Goal: Transaction & Acquisition: Purchase product/service

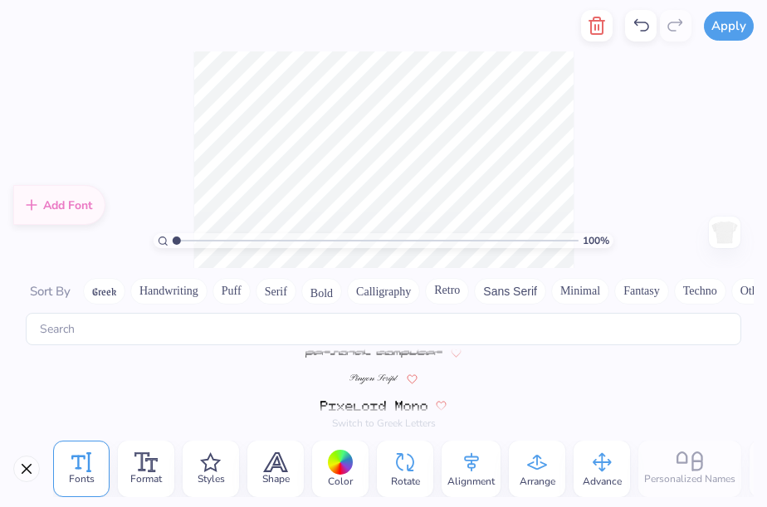
scroll to position [6513, 0]
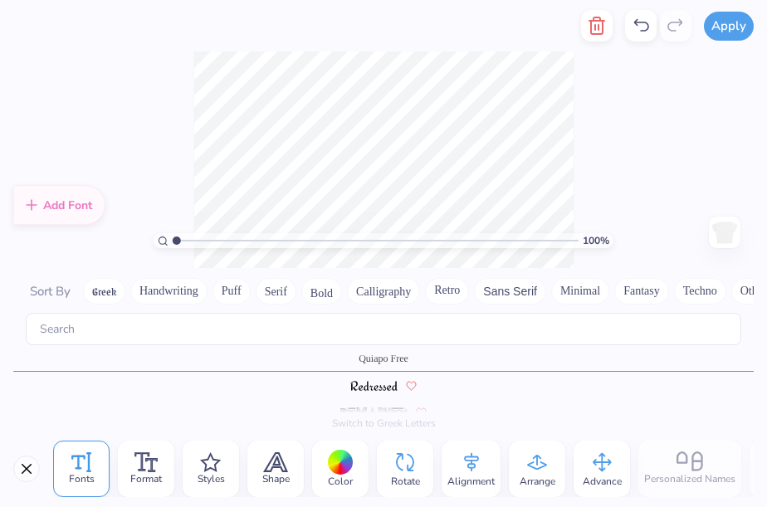
click at [648, 26] on icon at bounding box center [641, 25] width 15 height 12
click at [648, 26] on icon at bounding box center [640, 26] width 20 height 20
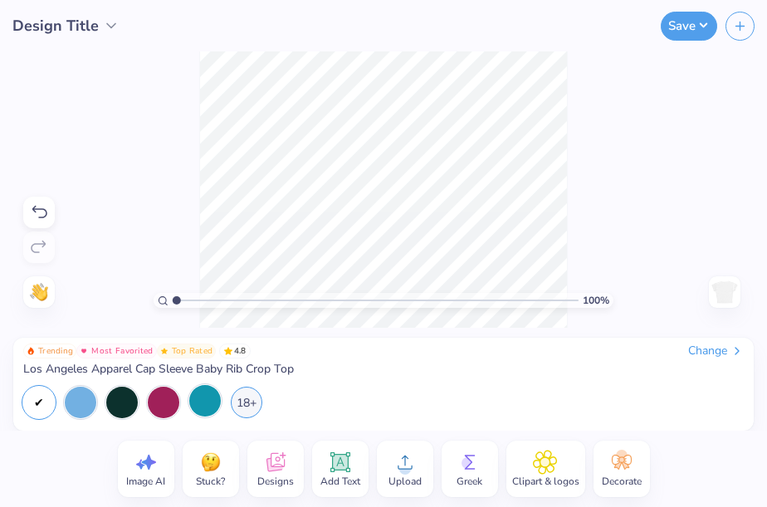
click at [199, 402] on div at bounding box center [205, 401] width 32 height 32
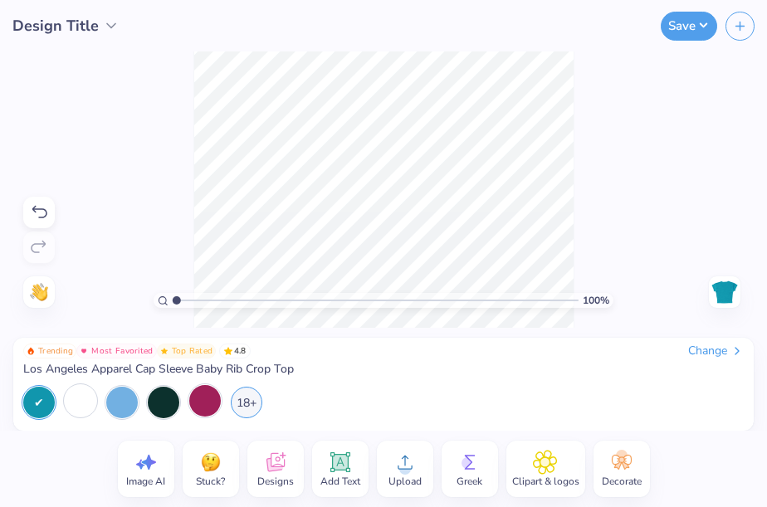
click at [77, 402] on div at bounding box center [81, 401] width 32 height 32
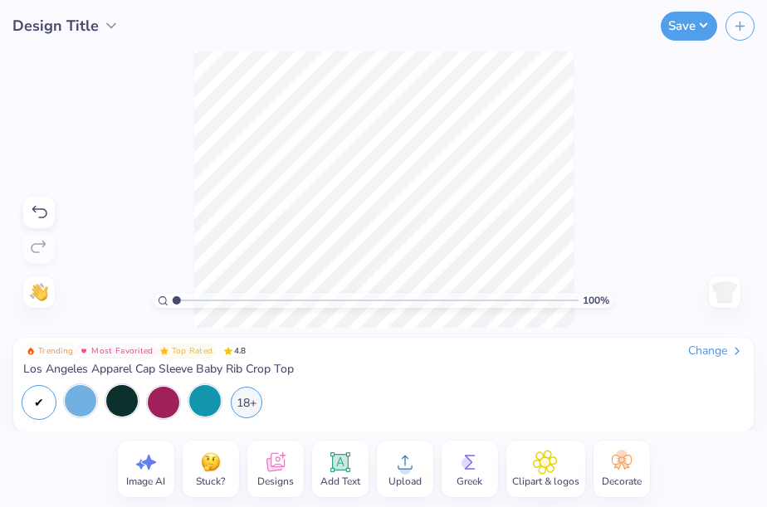
click at [110, 402] on div at bounding box center [122, 401] width 32 height 32
click at [130, 402] on div at bounding box center [122, 401] width 32 height 32
click at [483, 455] on div "Greek" at bounding box center [469, 469] width 56 height 56
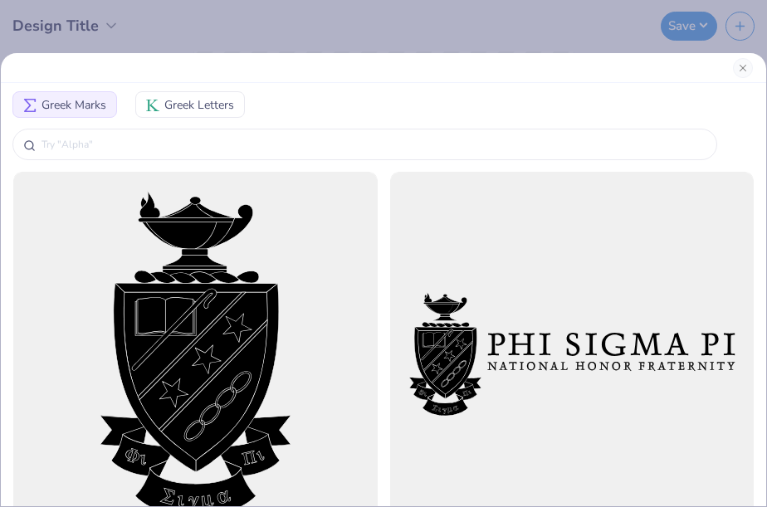
click at [192, 97] on span "Greek Letters" at bounding box center [199, 104] width 70 height 17
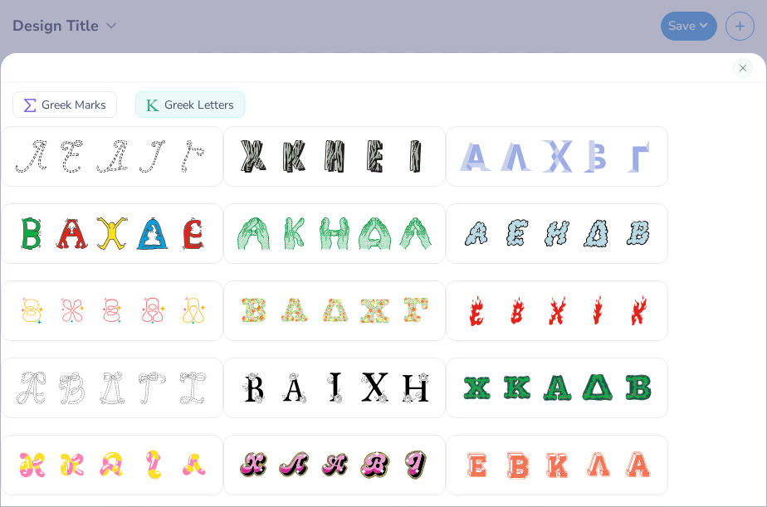
click at [259, 26] on div "Greek Marks Greek Letters" at bounding box center [383, 253] width 767 height 507
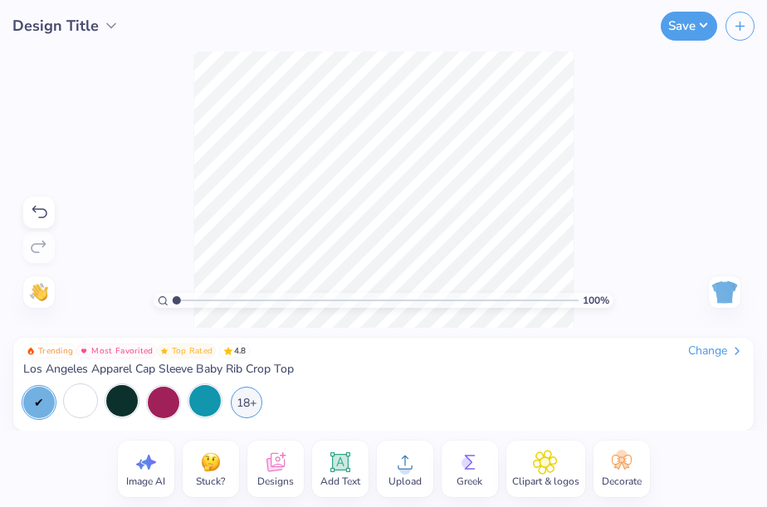
click at [723, 286] on img at bounding box center [724, 292] width 27 height 27
click at [718, 292] on img at bounding box center [724, 292] width 27 height 27
click at [710, 353] on div "Change" at bounding box center [716, 350] width 56 height 15
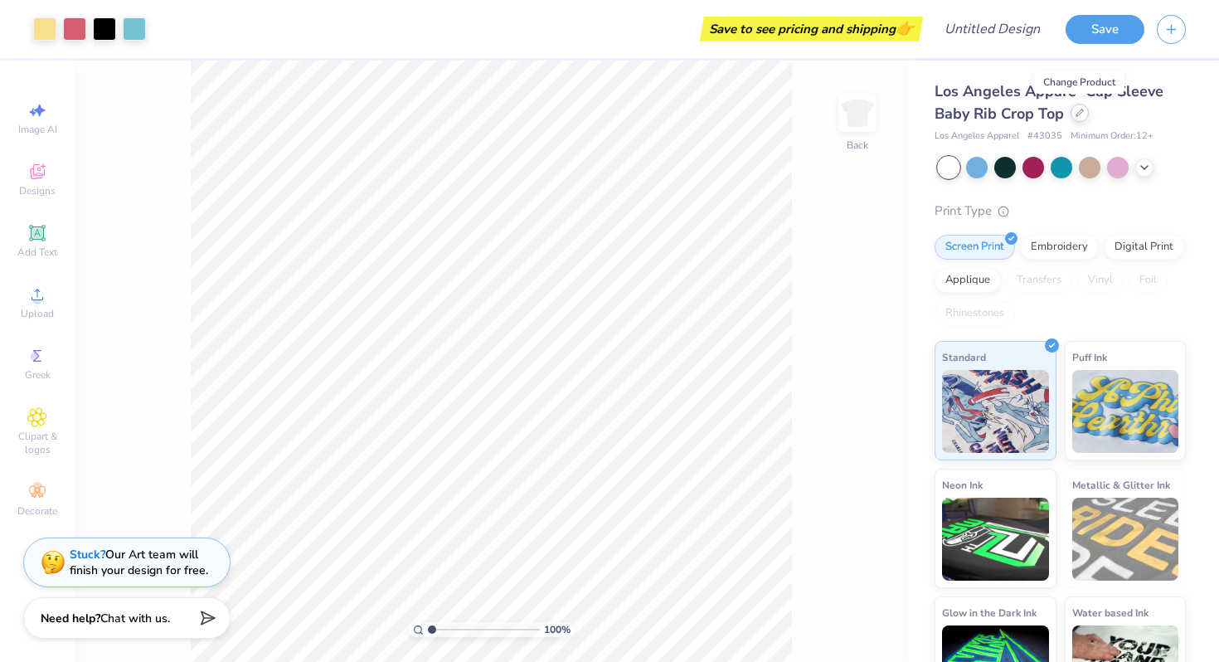
click at [1082, 119] on div at bounding box center [1080, 113] width 18 height 18
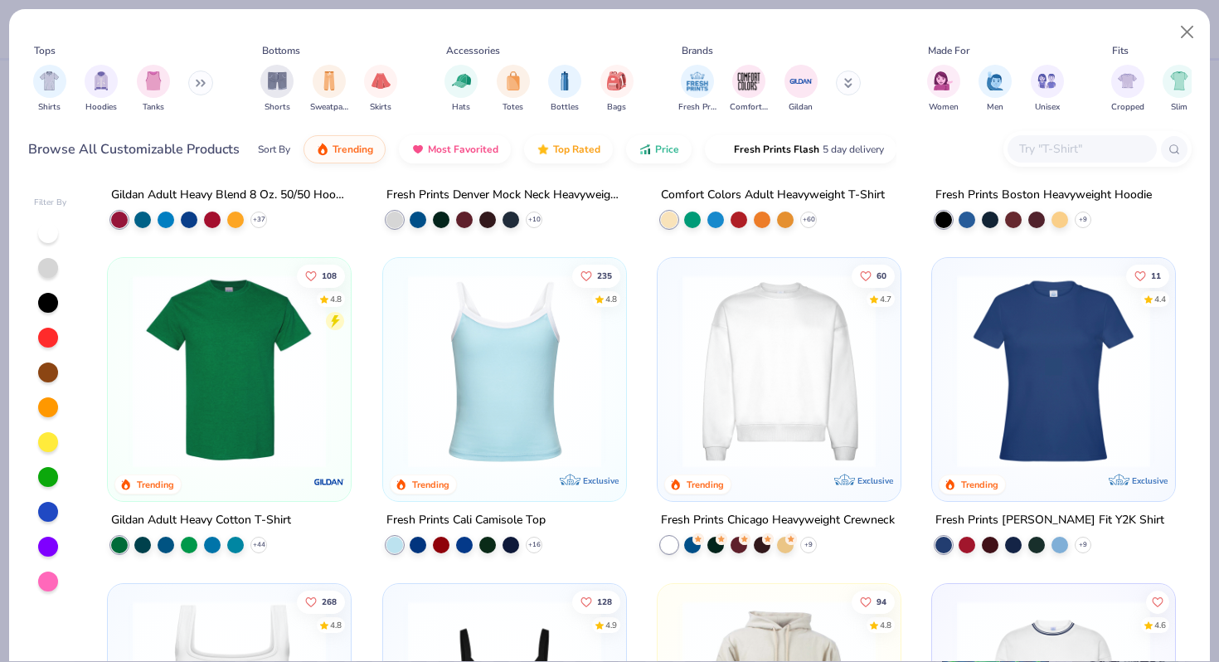
scroll to position [265, 0]
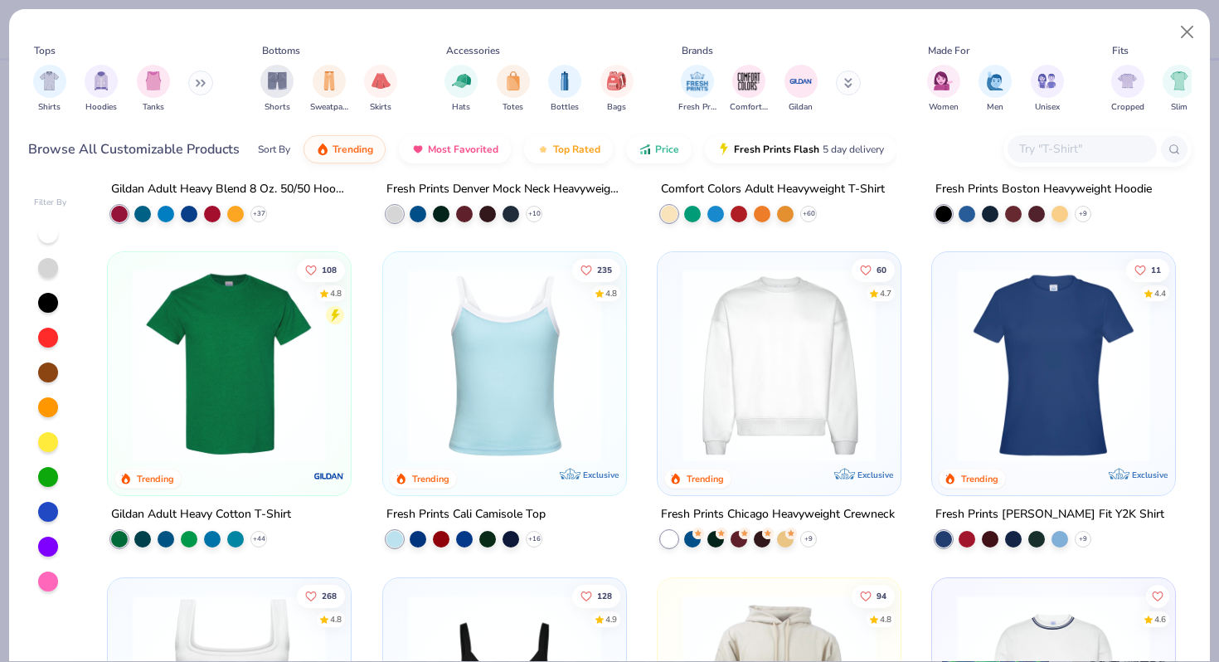
click at [510, 363] on img at bounding box center [505, 365] width 210 height 193
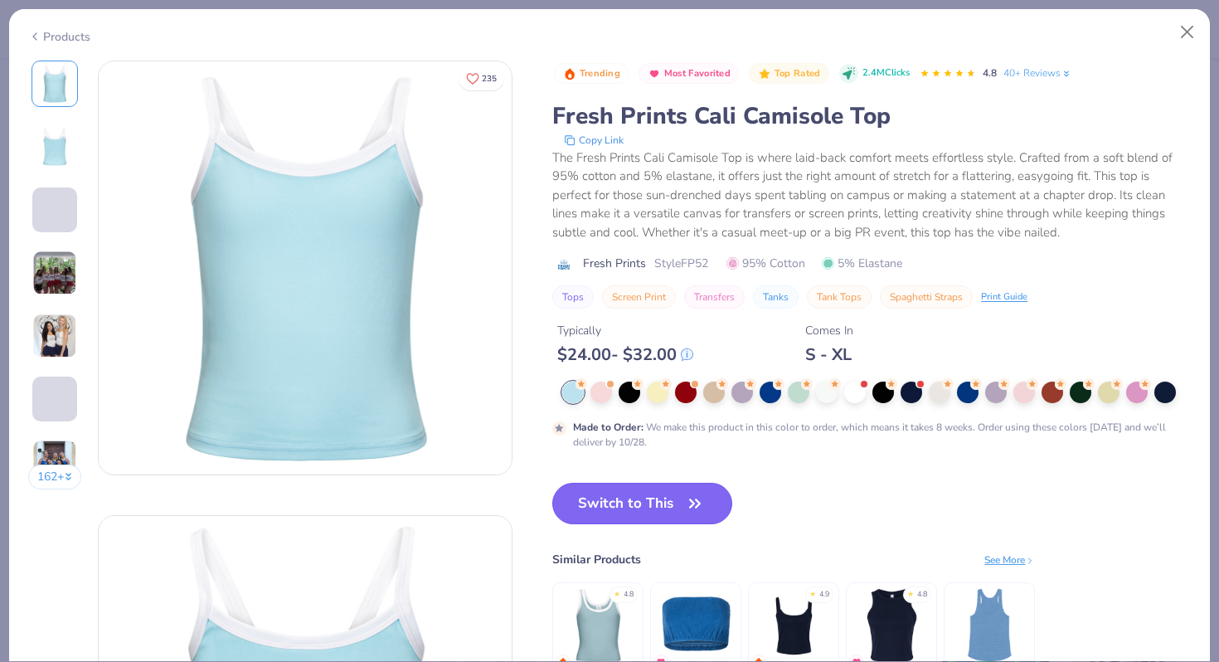
click at [630, 508] on button "Switch to This" at bounding box center [642, 503] width 180 height 41
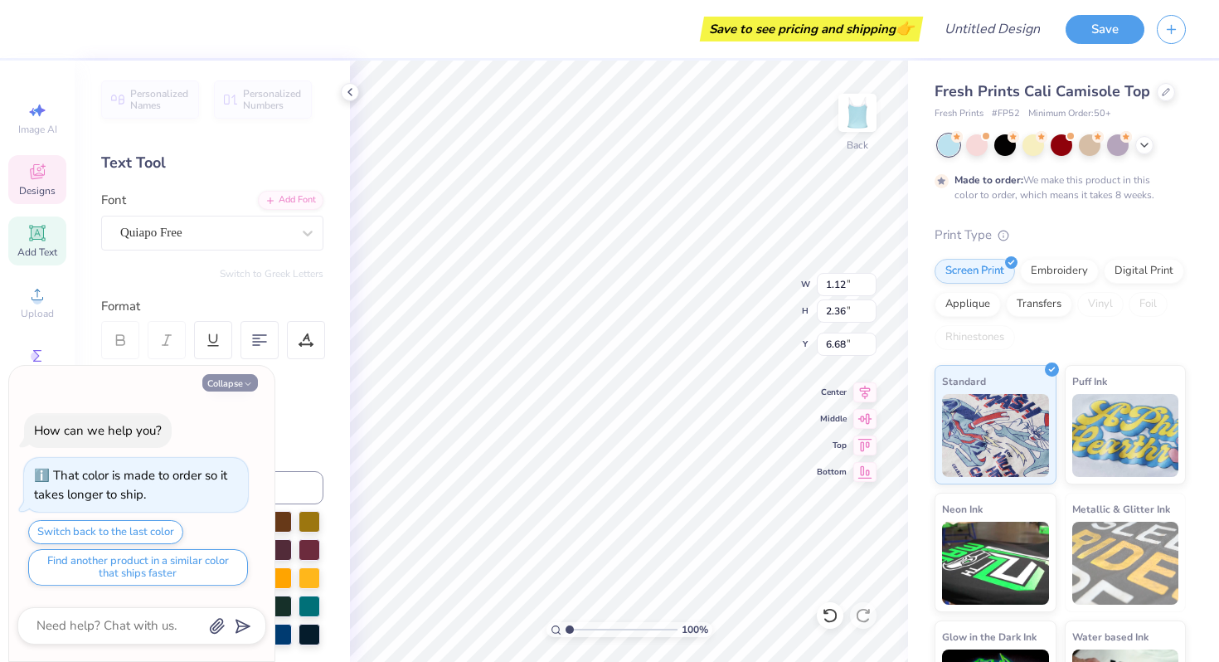
click at [252, 382] on icon "button" at bounding box center [248, 384] width 10 height 10
type textarea "x"
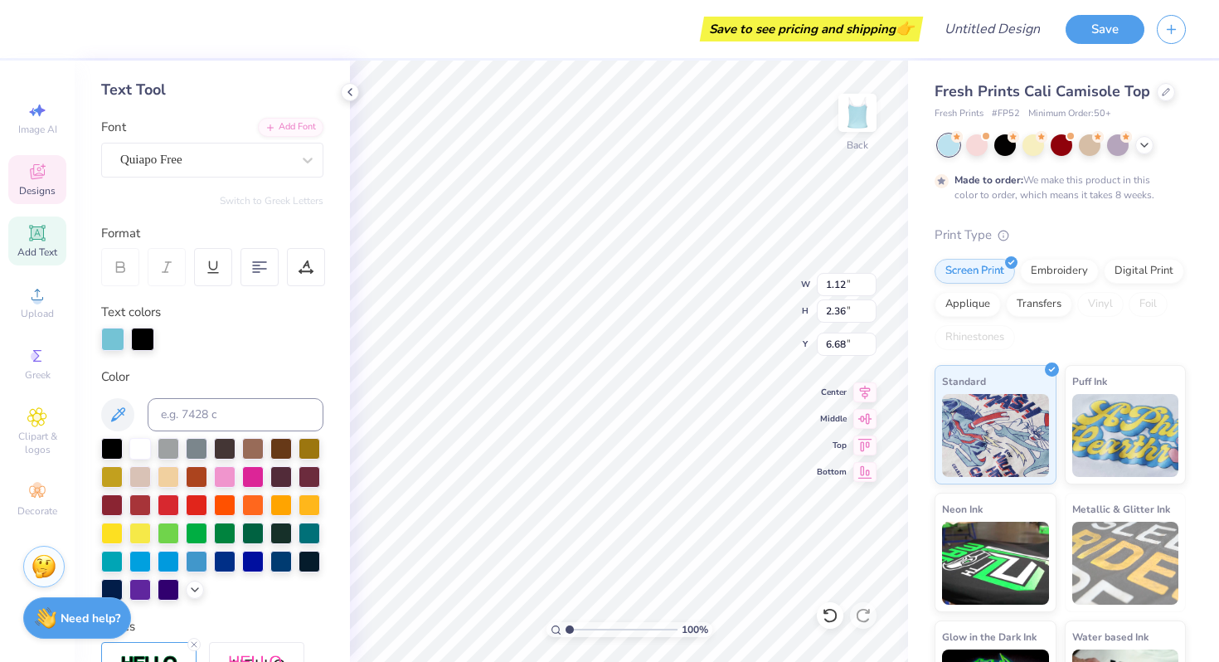
scroll to position [74, 0]
type textarea "Z"
type input "1.37"
type input "2.89"
type input "6.47"
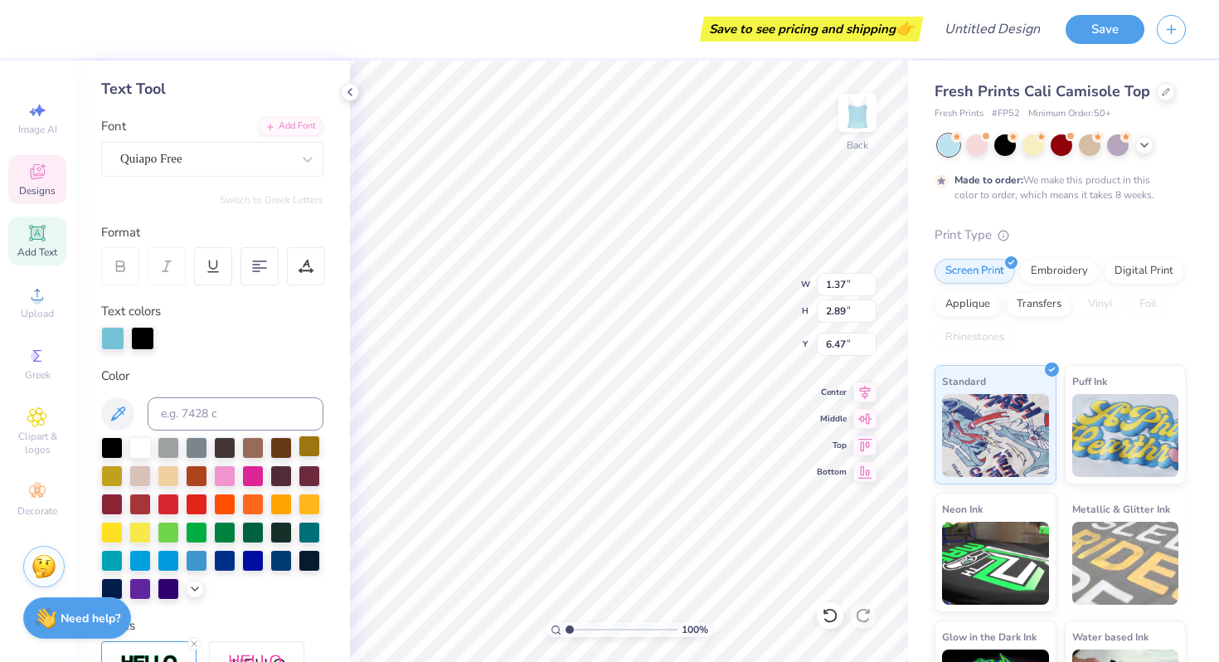
type textarea "T"
type input "1.10"
type input "2.41"
type input "6.69"
type textarea "A"
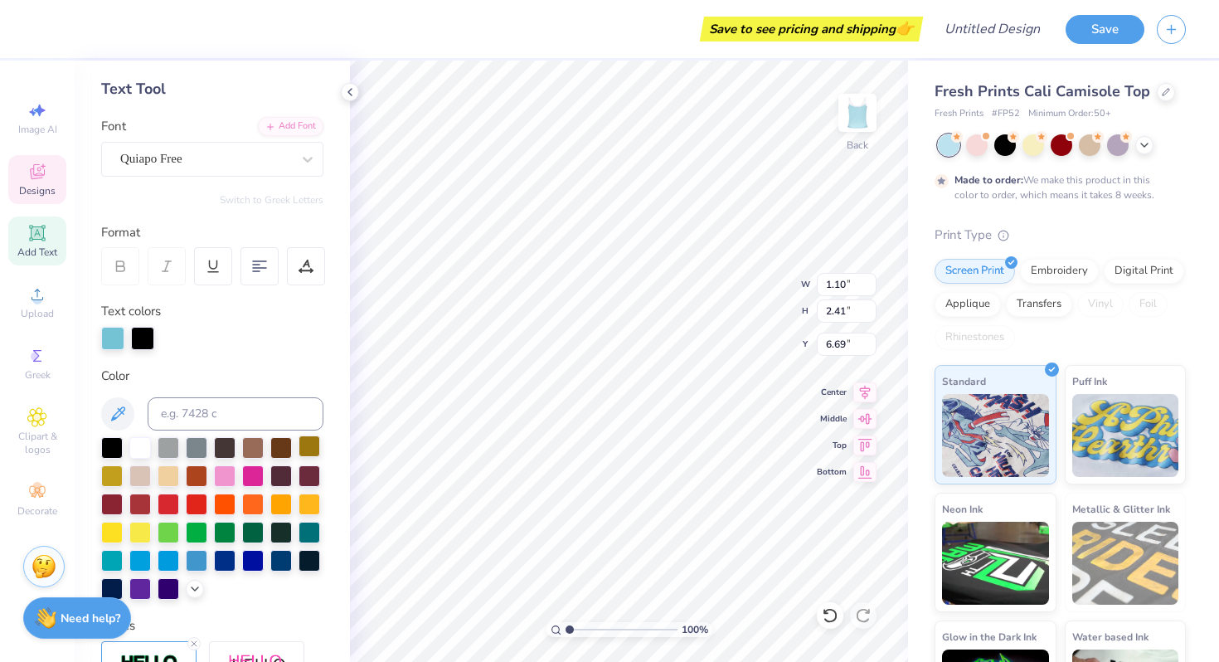
type input "1.41"
type input "2.89"
type input "6.47"
type textarea "ET"
type input "2.77"
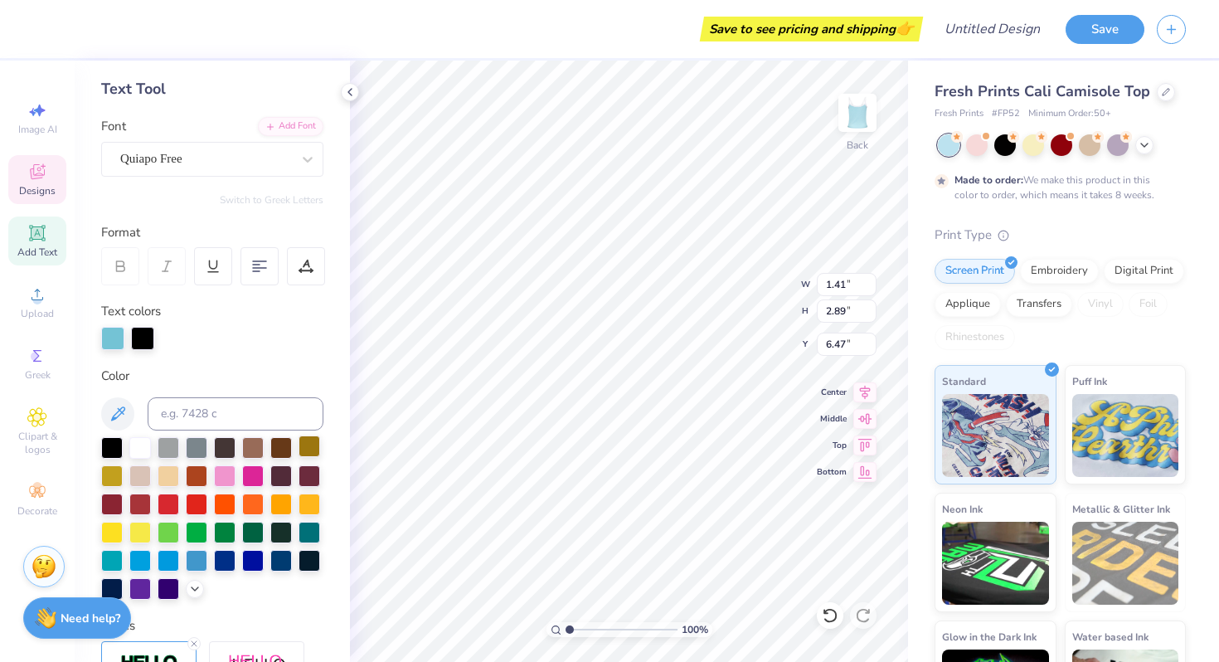
type input "2.79"
type input "7.04"
type input "1.16"
type input "2.36"
type input "6.46"
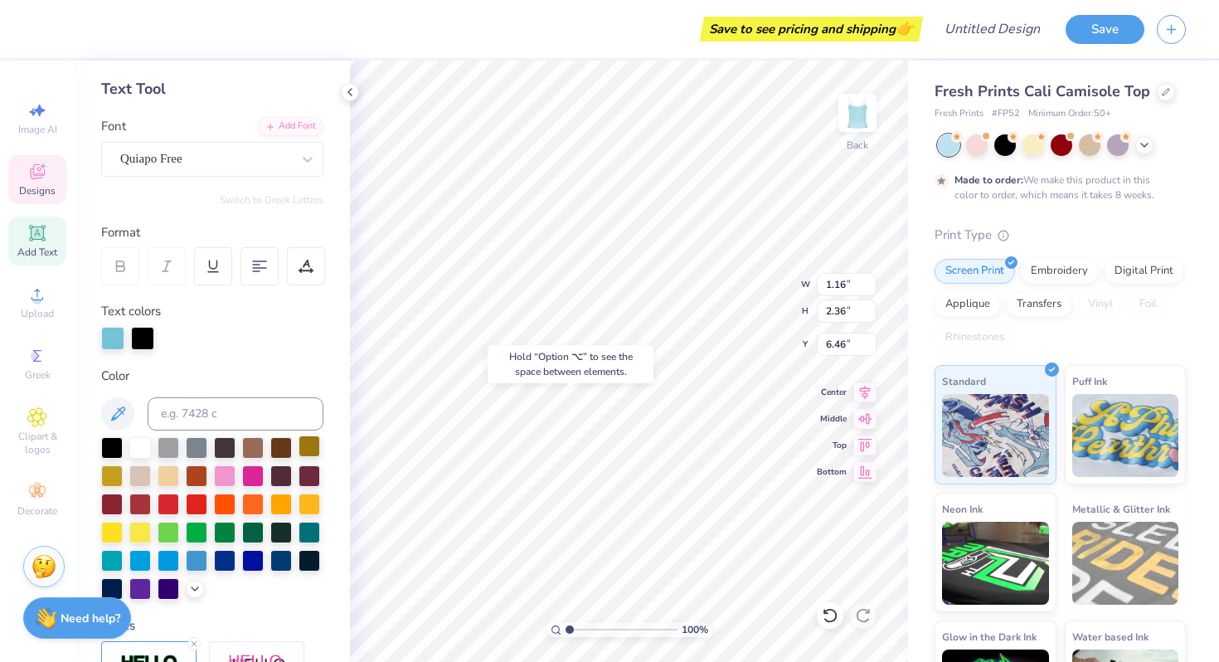
type input "1.27"
type input "2.41"
type input "6.71"
type input "2.80"
type input "2.90"
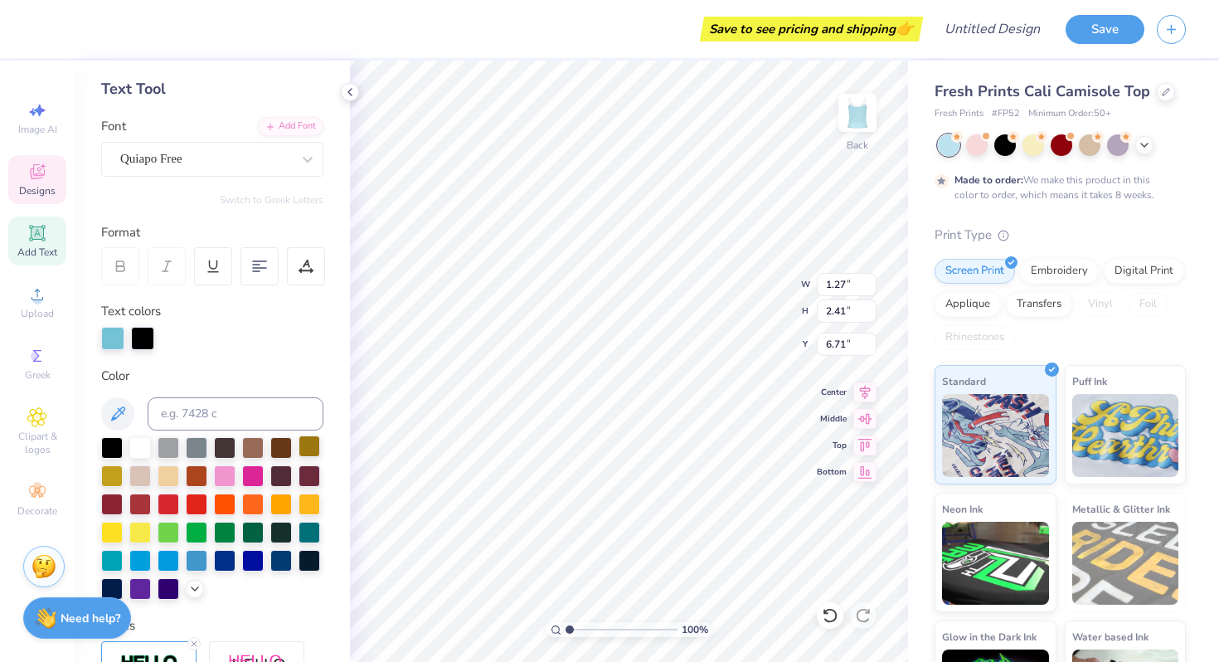
type input "6.46"
type input "2.27"
type input "2.34"
type input "6.71"
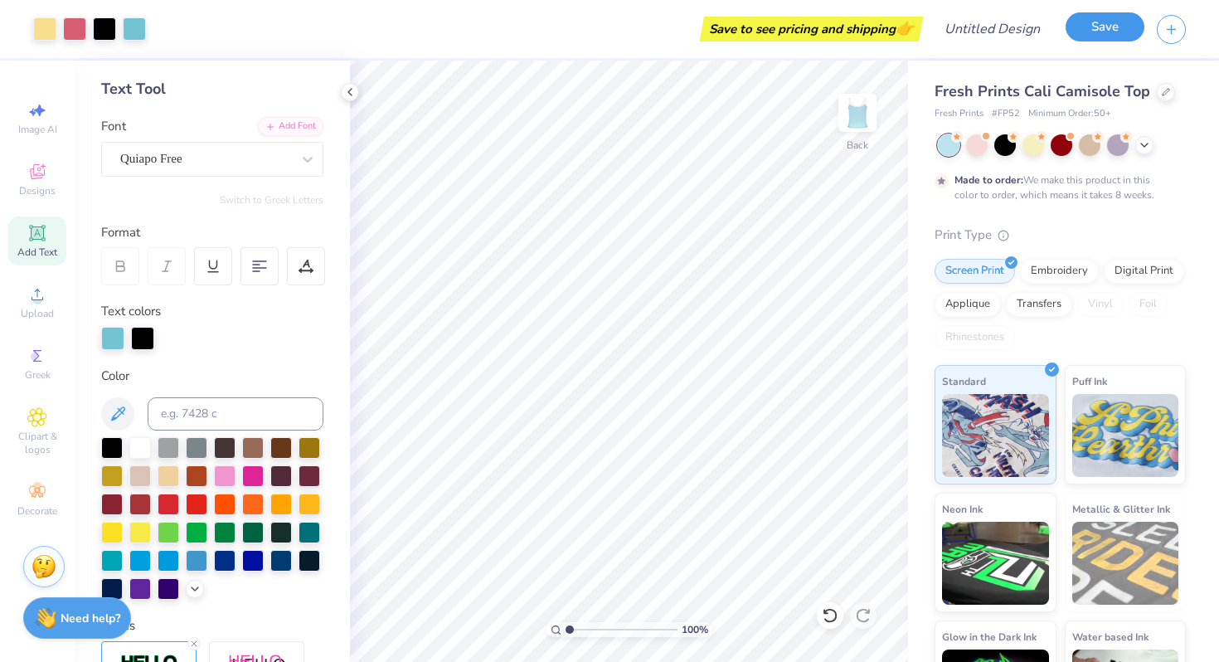
click at [1088, 36] on button "Save" at bounding box center [1105, 26] width 79 height 29
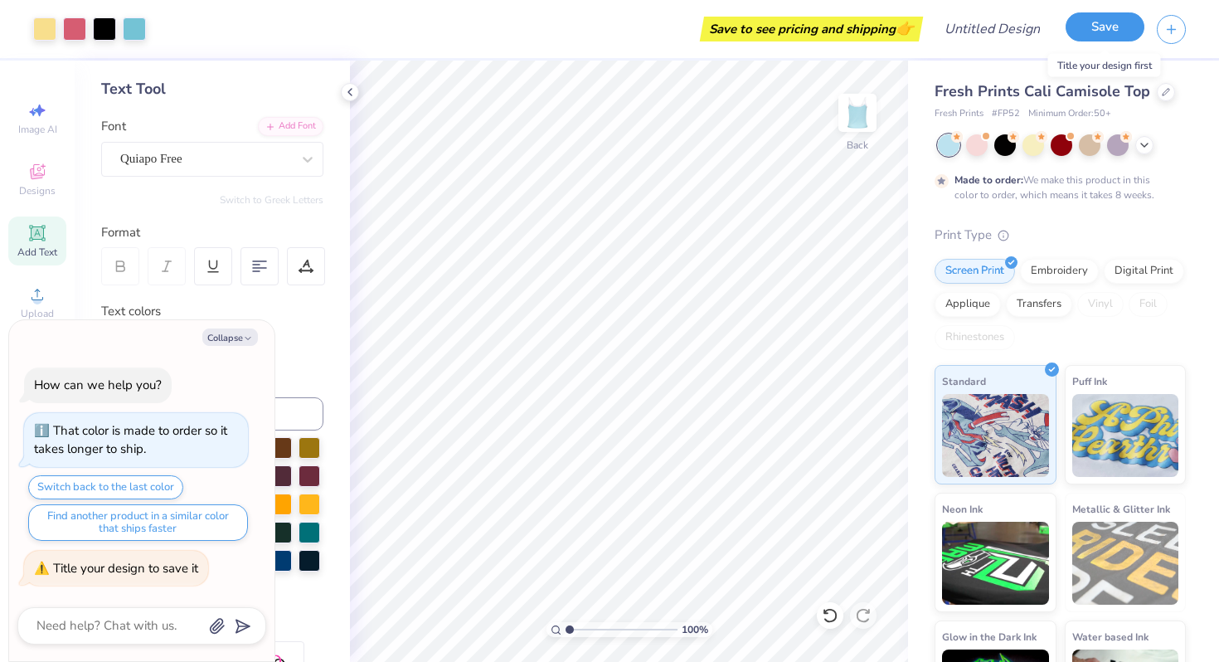
click at [1094, 30] on button "Save" at bounding box center [1105, 26] width 79 height 29
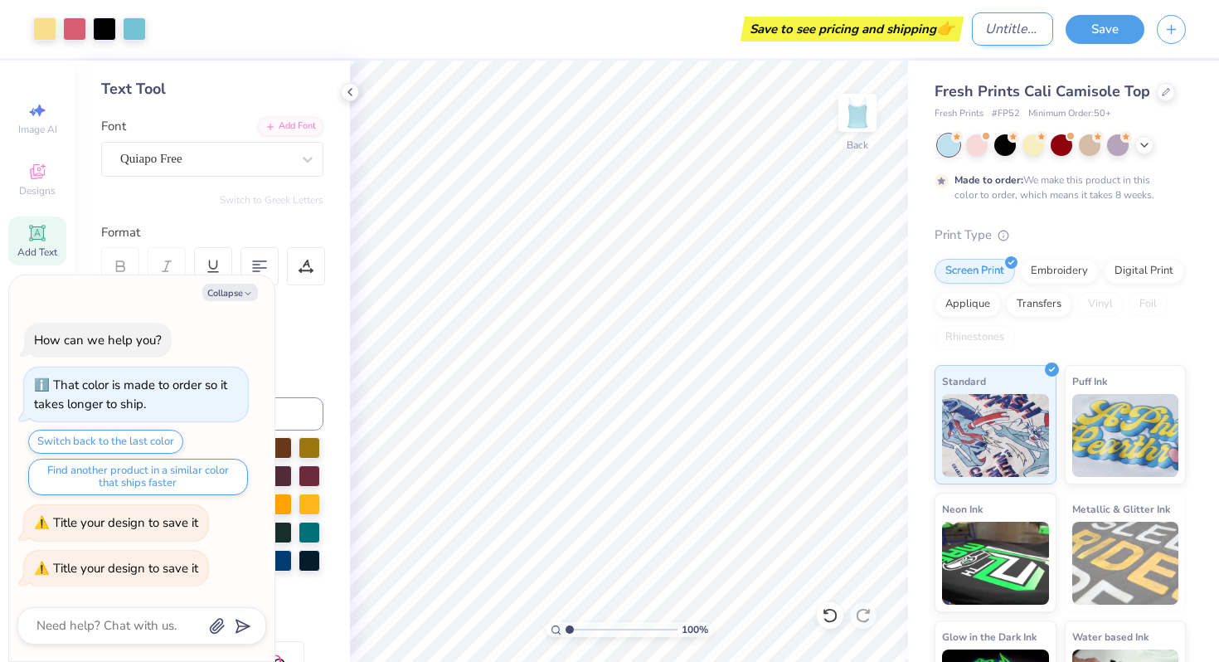
type textarea "x"
click at [982, 35] on input "Design Title" at bounding box center [1012, 28] width 81 height 33
type input "B"
type textarea "x"
type input "Bi"
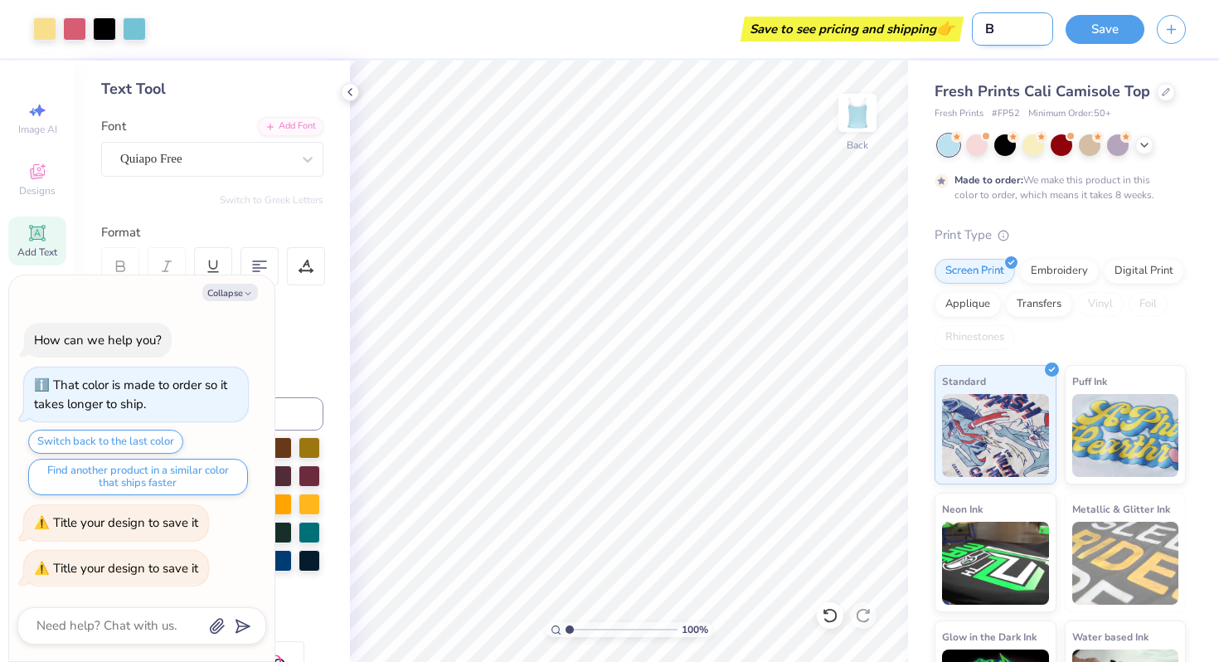
type textarea "x"
type input "Bid"
type textarea "x"
type input "Bid"
type textarea "x"
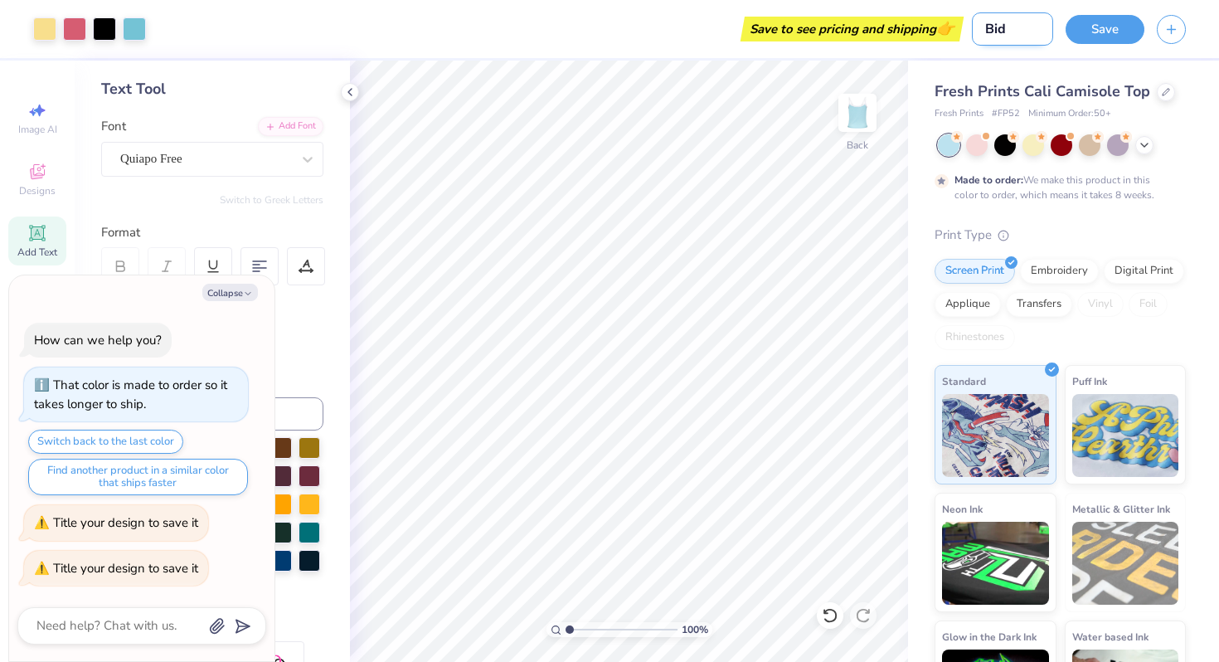
type input "Bid d"
type textarea "x"
type input "Bid da"
type textarea "x"
type input "Bid day"
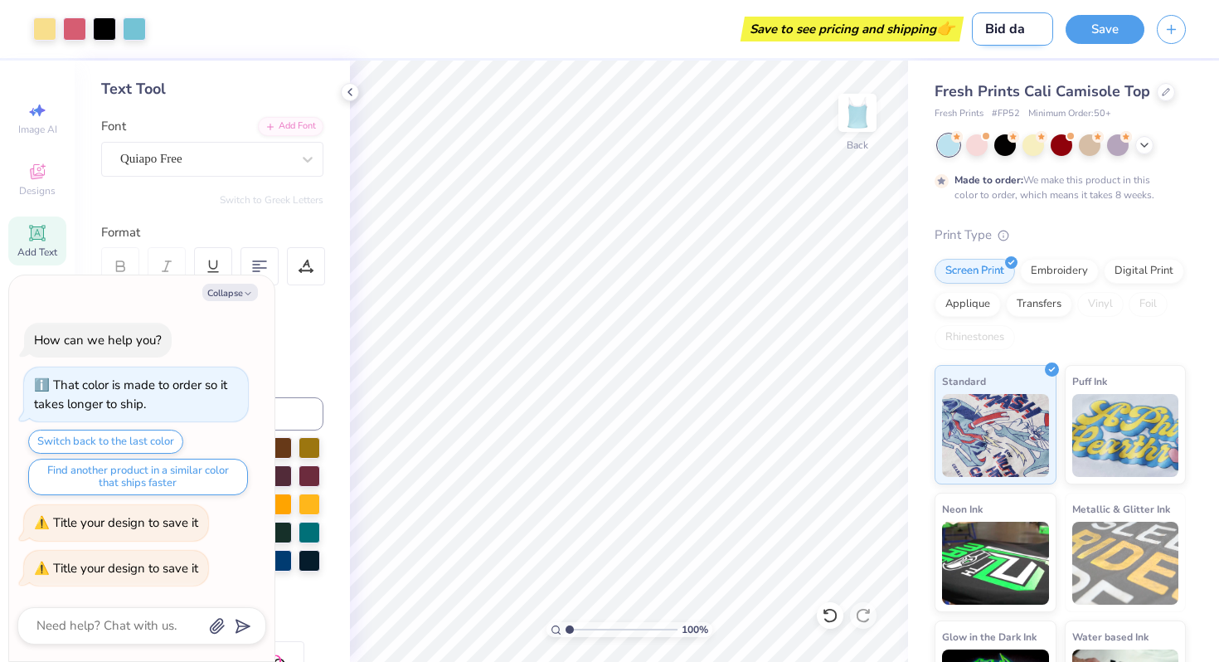
type textarea "x"
type input "Bid day"
click at [1109, 24] on button "Save" at bounding box center [1105, 26] width 79 height 29
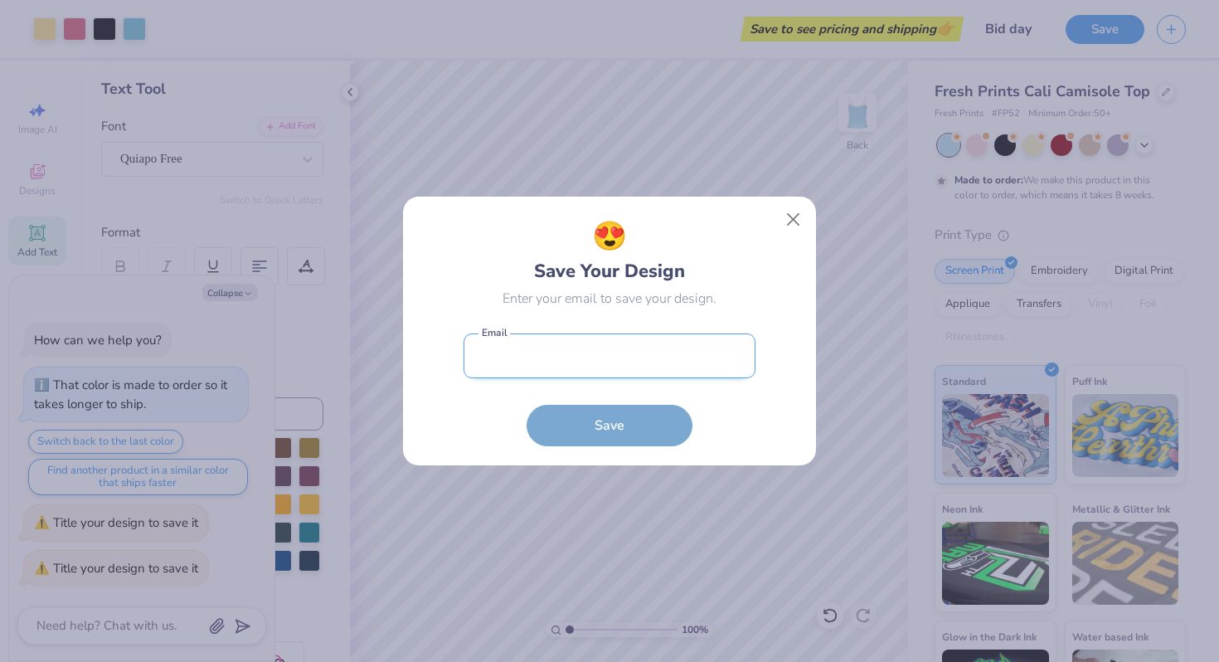
click at [616, 359] on input "email" at bounding box center [610, 356] width 292 height 46
type input "flaksmansasha@gmail.com"
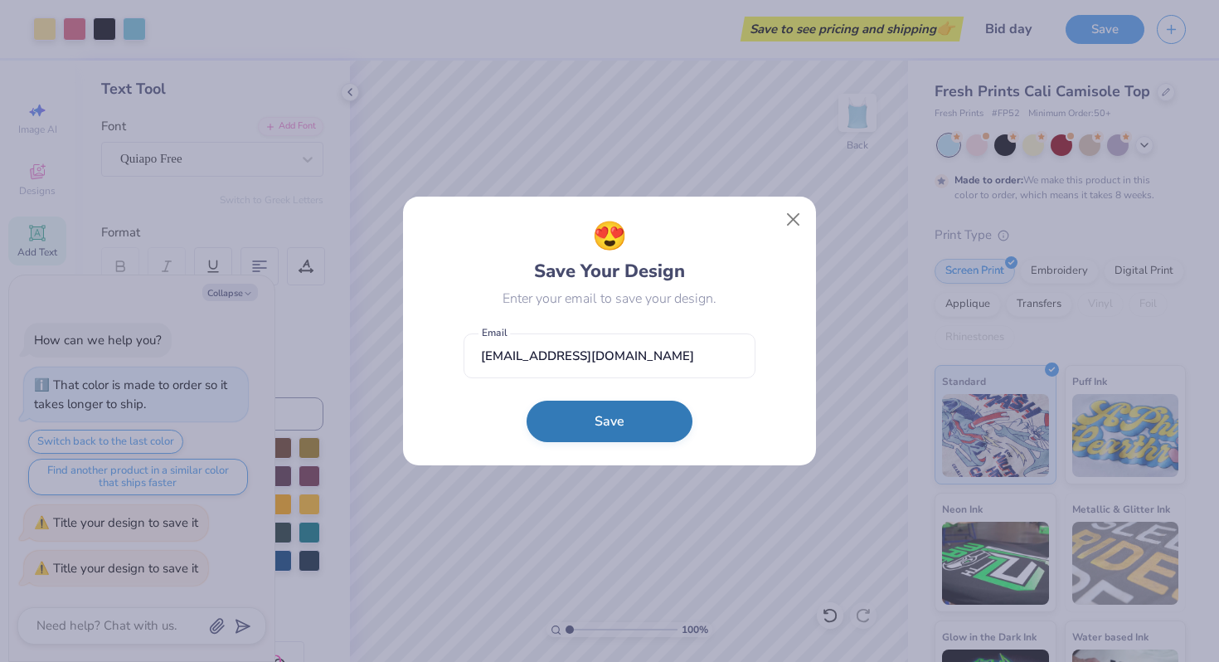
click at [605, 422] on button "Save" at bounding box center [610, 421] width 166 height 41
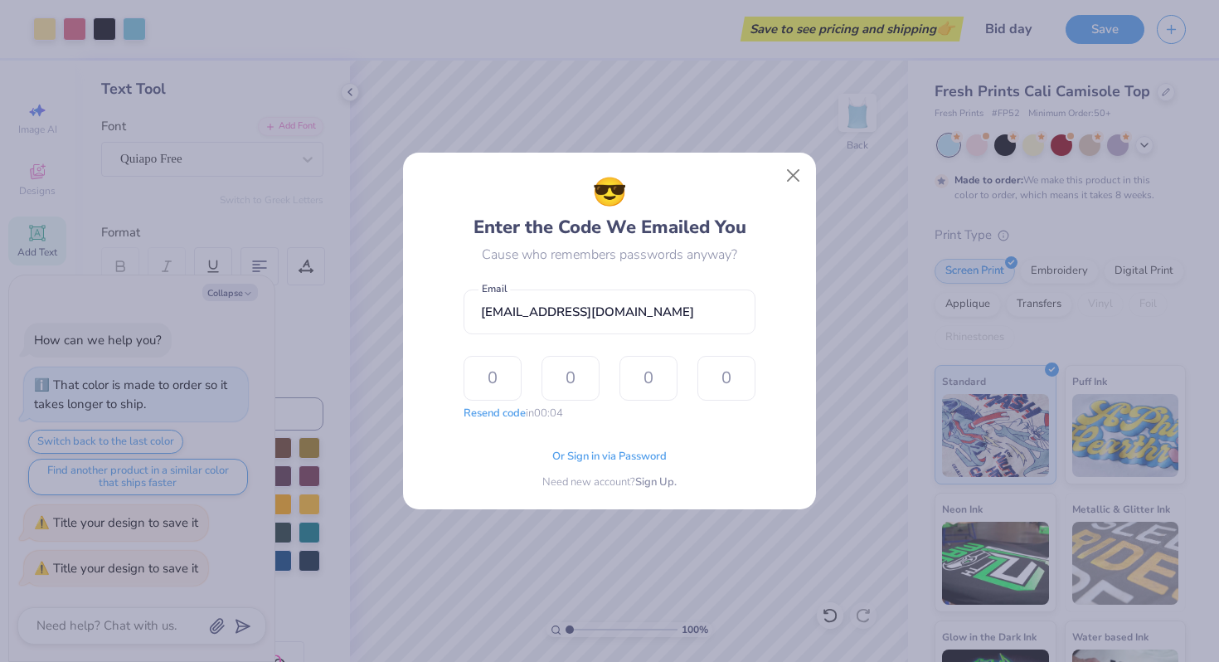
type input "5"
type input "1"
type input "6"
type input "4"
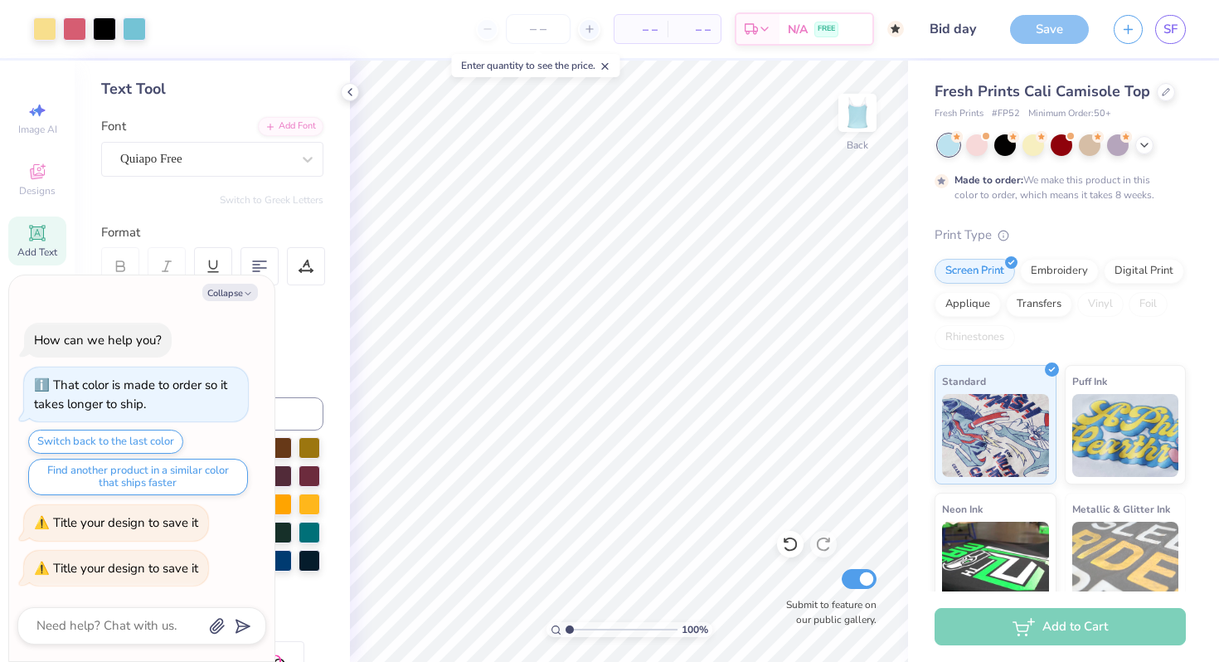
type textarea "x"
click at [645, 28] on span "– –" at bounding box center [641, 29] width 33 height 17
click at [550, 30] on input "number" at bounding box center [538, 29] width 65 height 30
type input "50"
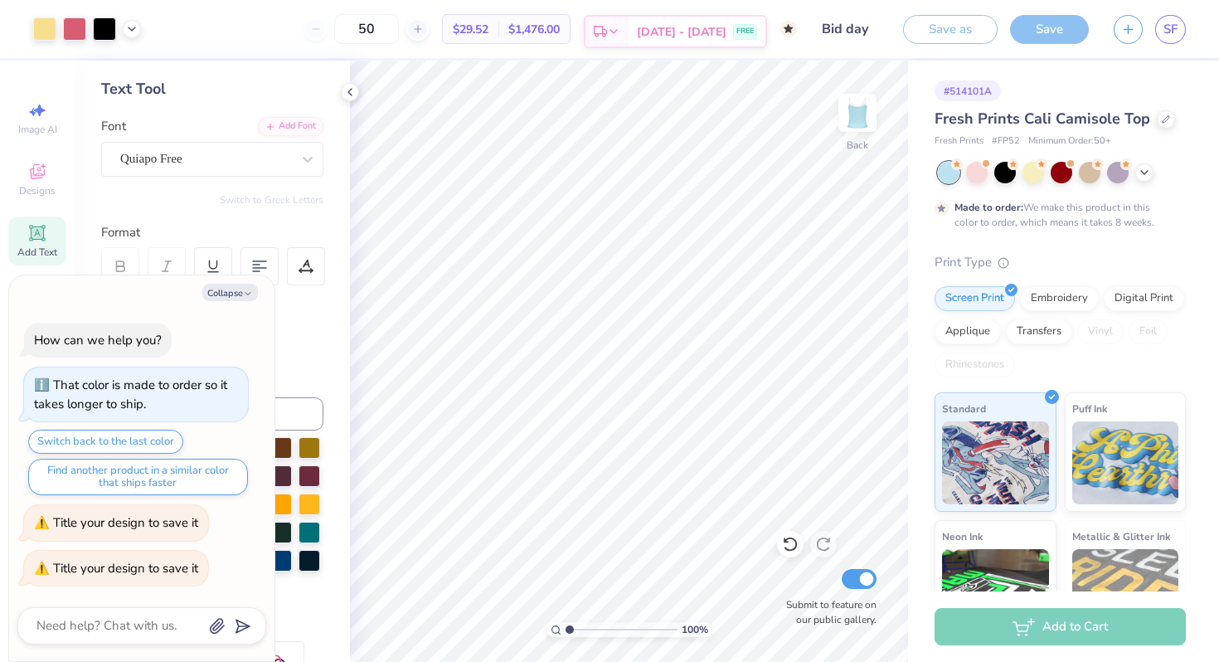
click at [629, 27] on div "Est. Delivery" at bounding box center [607, 32] width 43 height 30
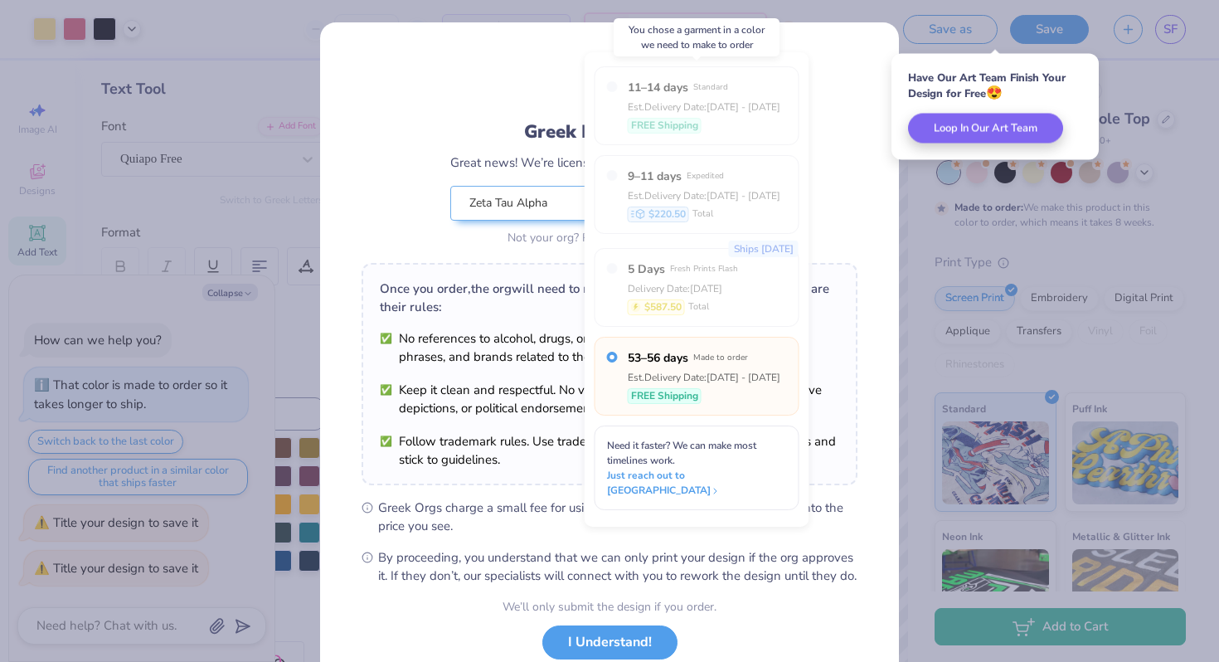
click at [750, 90] on label "11–14 days Standard" at bounding box center [704, 87] width 153 height 17
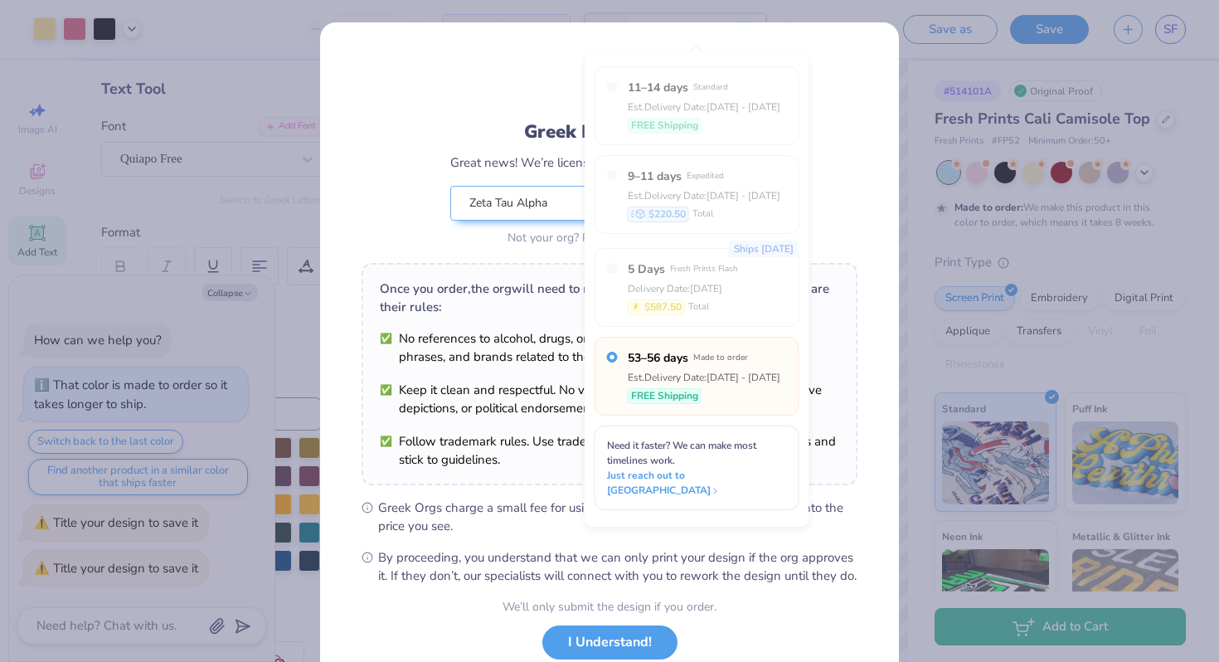
click at [513, 114] on div "Greek Marks Found Great news! We’re licensed with over 140 Greek Orgs. 🥳 Zeta T…" at bounding box center [610, 153] width 496 height 194
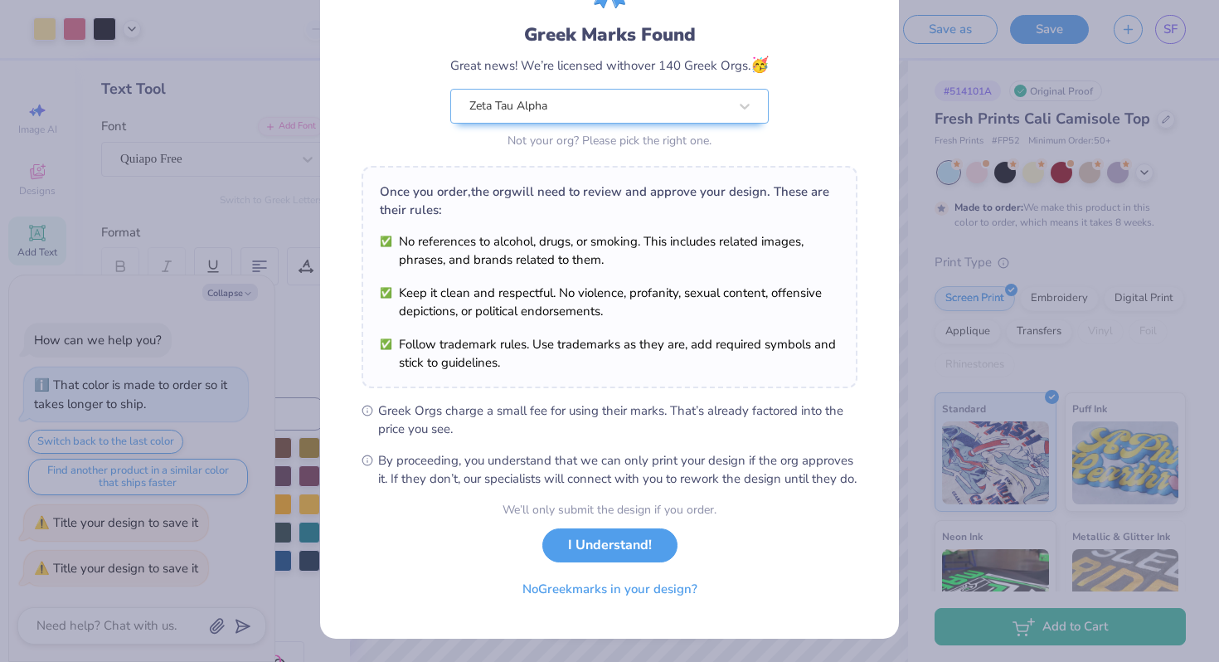
scroll to position [114, 0]
click at [601, 542] on button "I Understand!" at bounding box center [610, 541] width 135 height 34
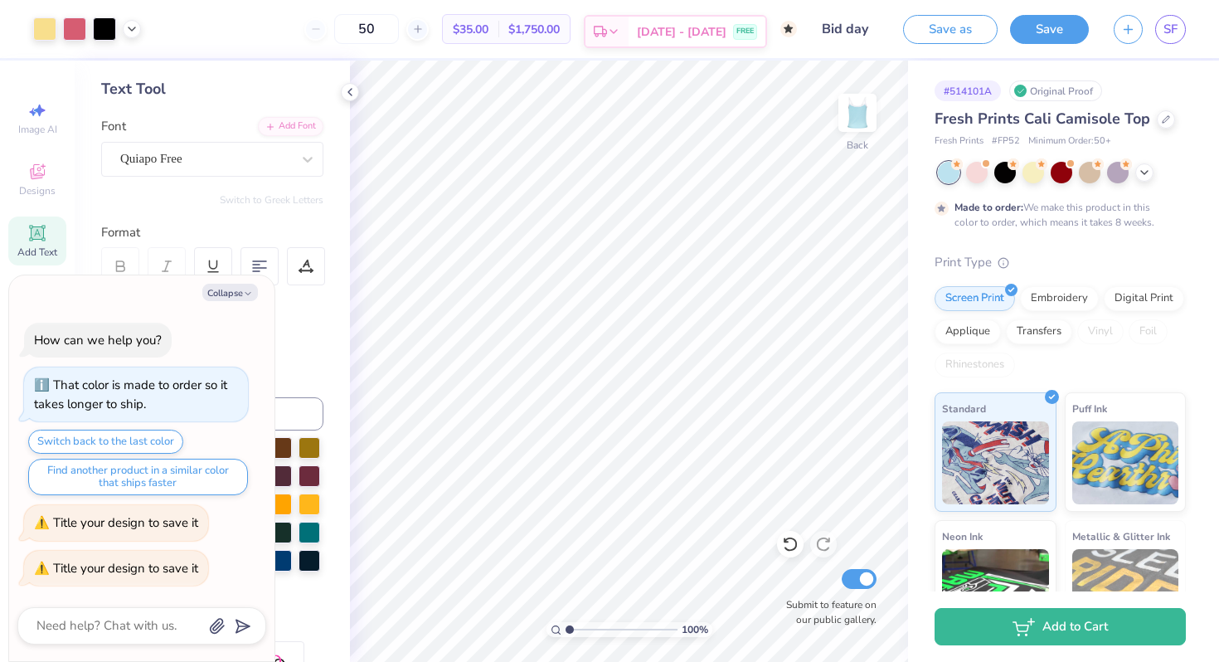
click at [687, 31] on span "[DATE] - [DATE]" at bounding box center [682, 31] width 90 height 17
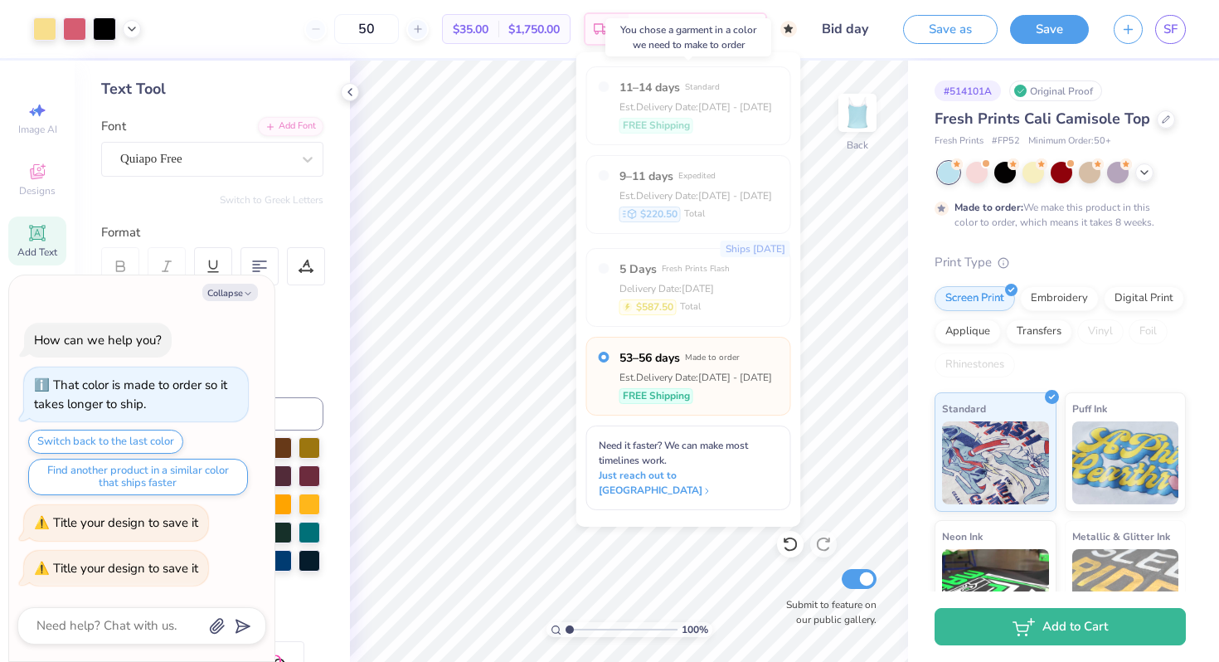
click at [606, 94] on div "11–14 days Standard Est. Delivery Date: Sep 12 - 15 FREE Shipping" at bounding box center [689, 105] width 205 height 79
click at [632, 105] on div "Est. Delivery Date: Sep 12 - 15" at bounding box center [696, 107] width 153 height 15
click at [757, 293] on div "Ships in 2 Days 5 Days Fresh Prints Flash Delivery Date: Sep 9 $587.50 Total" at bounding box center [689, 287] width 205 height 79
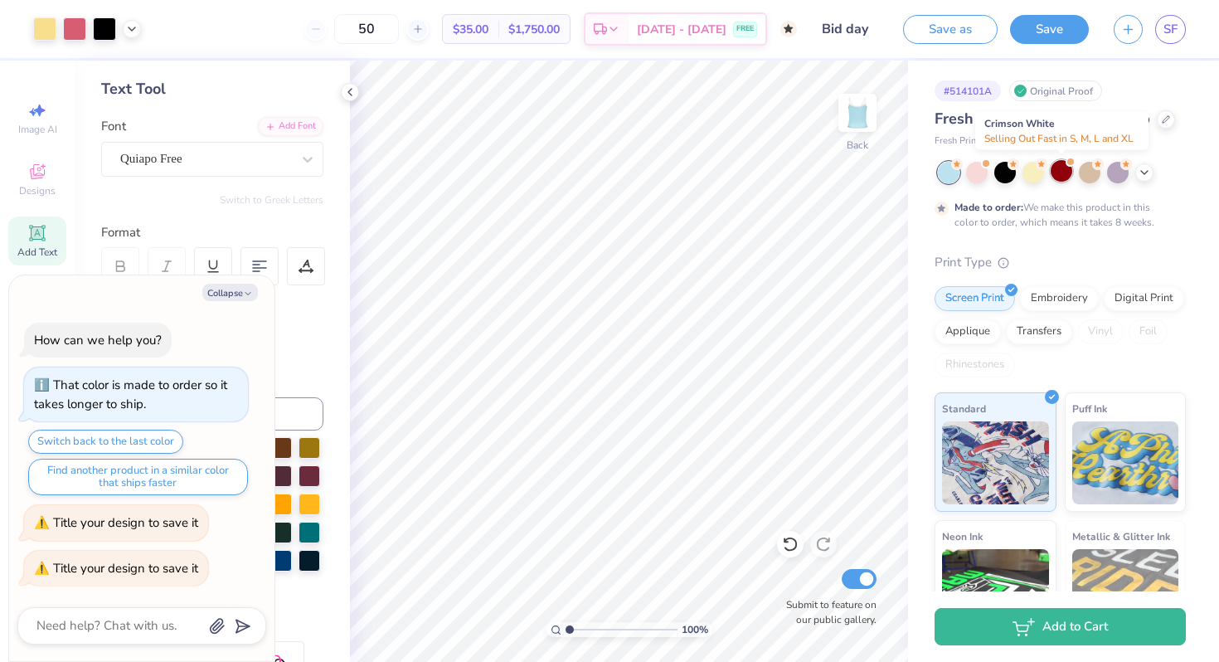
click at [1051, 168] on div at bounding box center [1062, 171] width 22 height 22
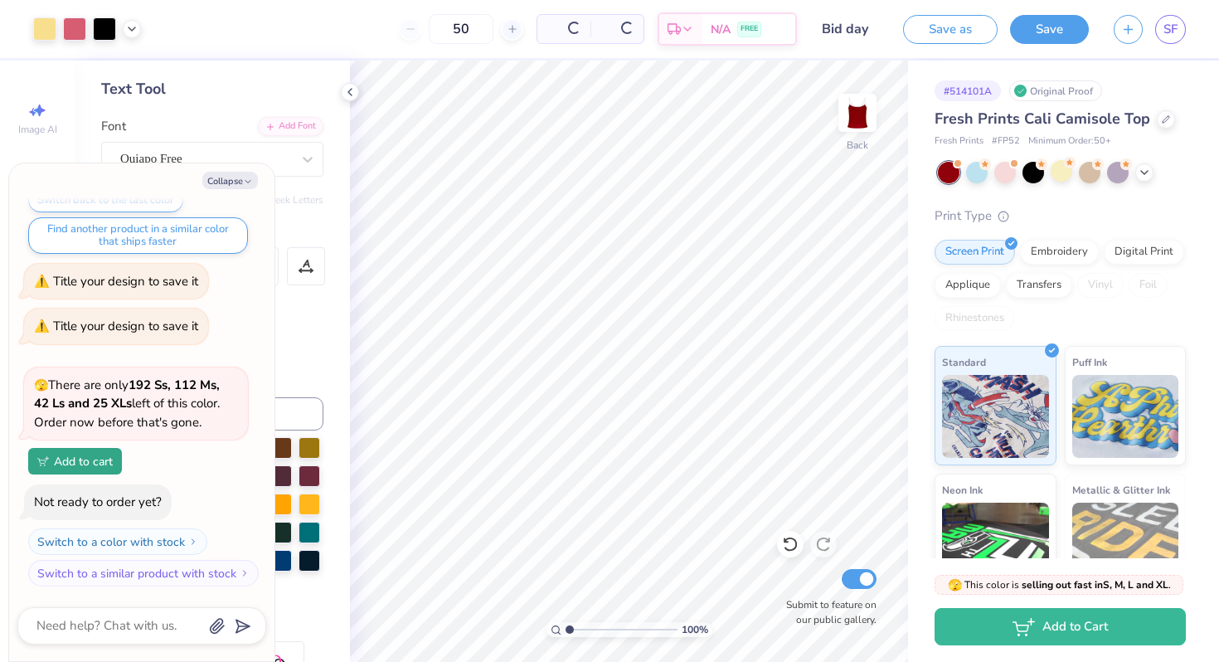
scroll to position [231, 0]
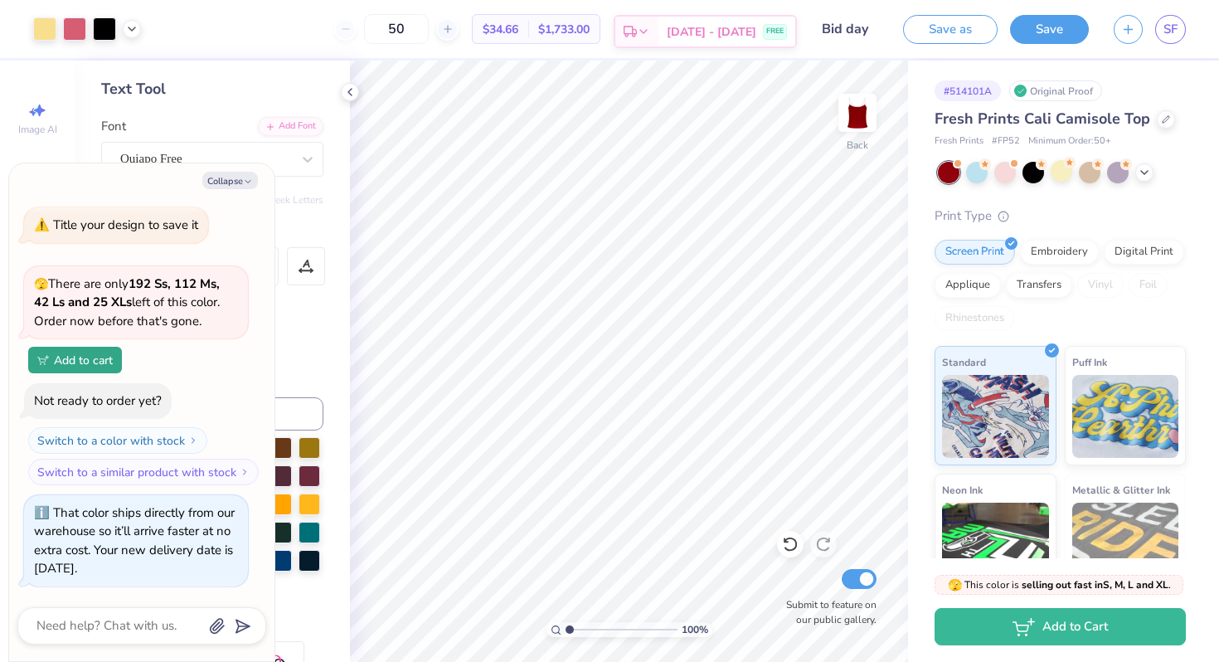
click at [633, 27] on rect at bounding box center [629, 30] width 8 height 7
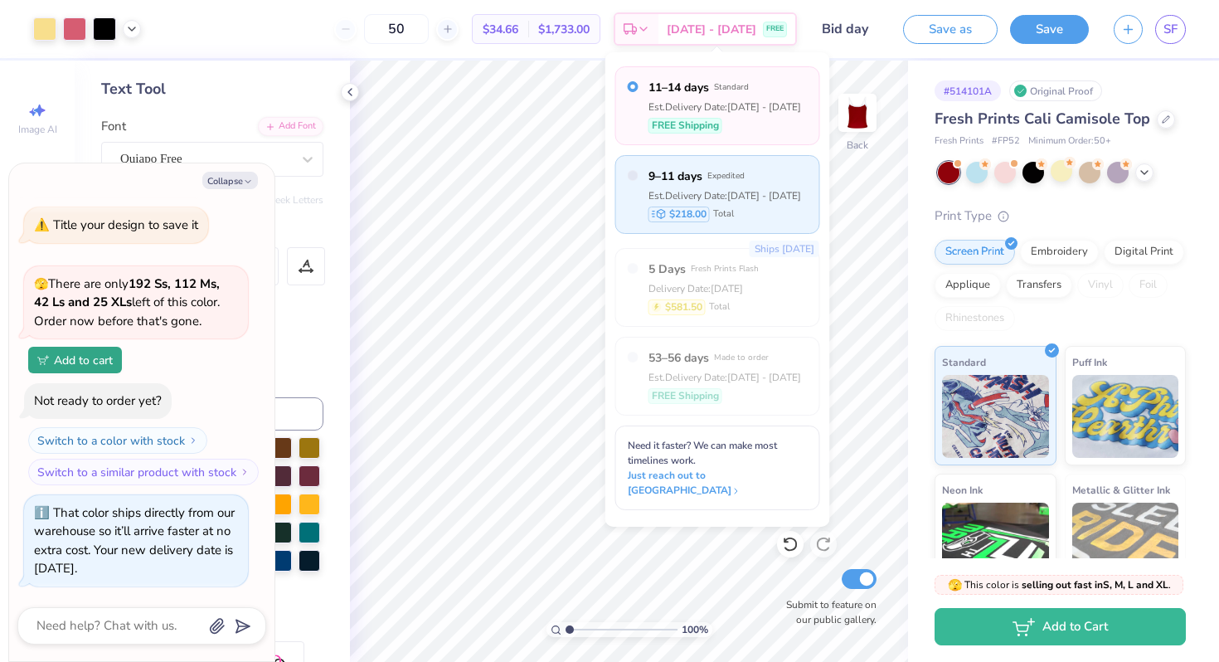
click at [751, 173] on label "9–11 days Expedited" at bounding box center [725, 176] width 153 height 17
type textarea "x"
radio input "false"
radio input "true"
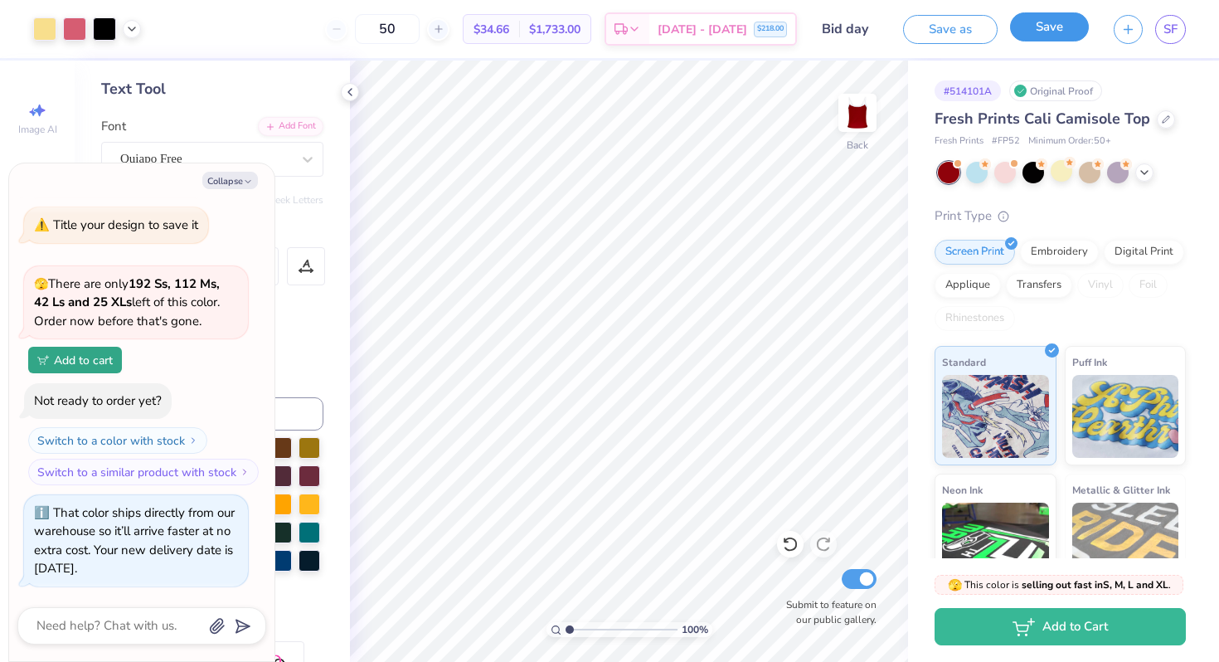
click at [1049, 31] on button "Save" at bounding box center [1049, 26] width 79 height 29
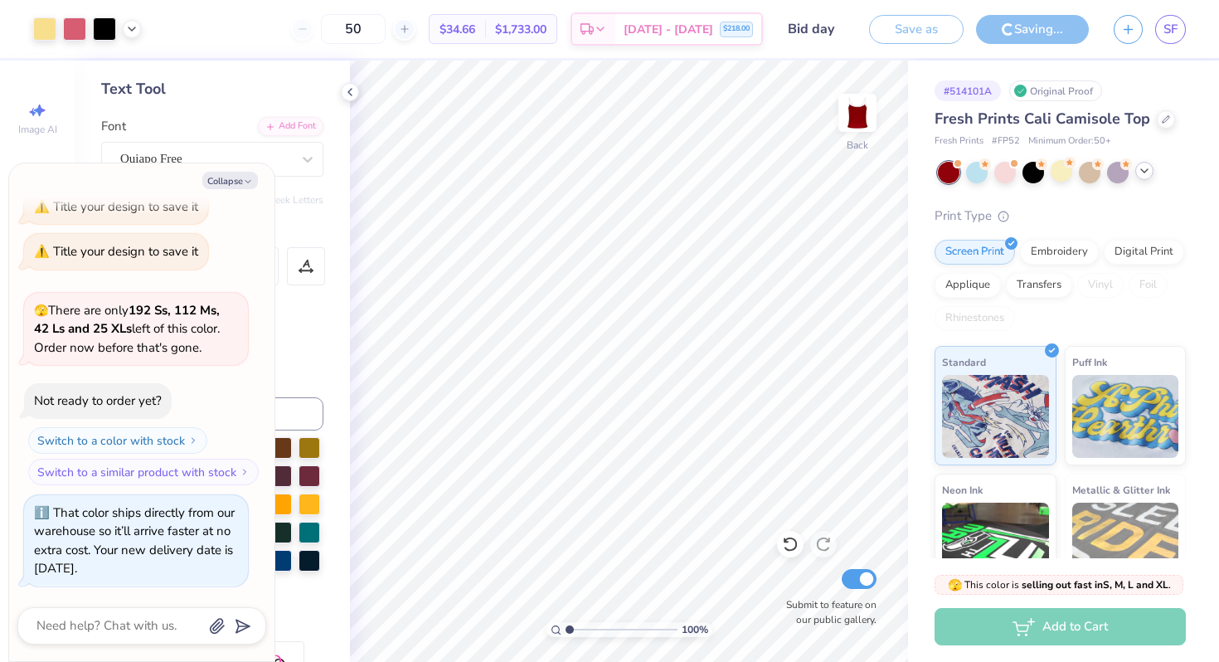
click at [1151, 176] on div at bounding box center [1062, 173] width 248 height 22
click at [1146, 173] on icon at bounding box center [1144, 170] width 13 height 13
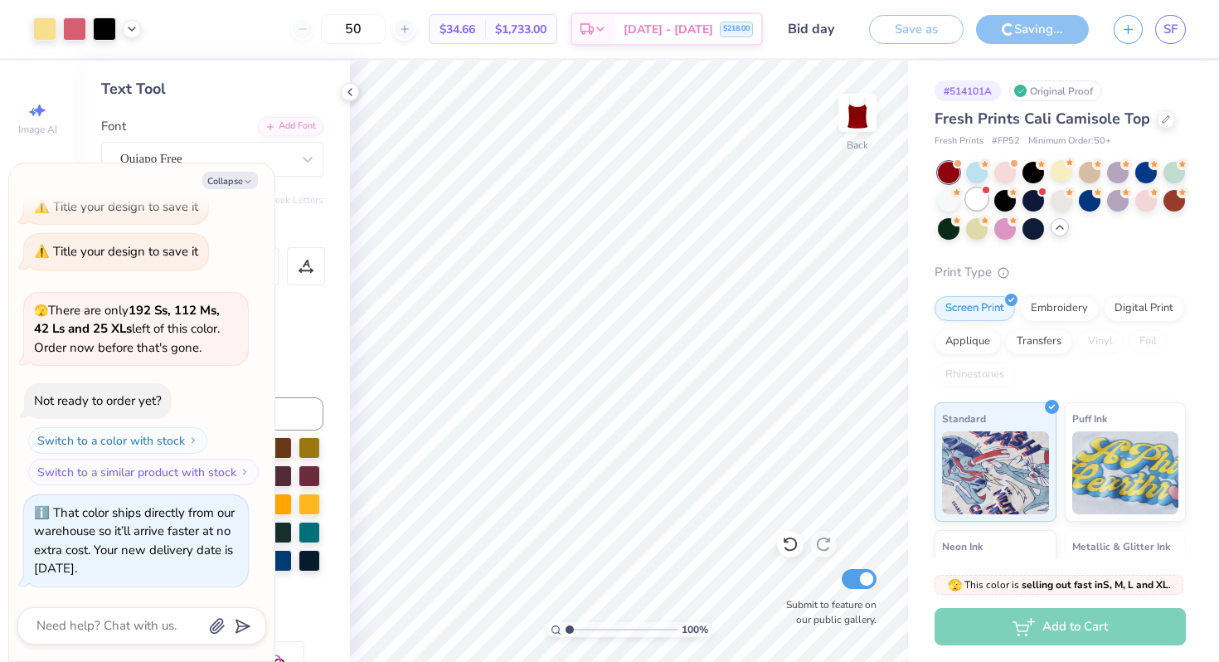
click at [976, 198] on div at bounding box center [977, 199] width 22 height 22
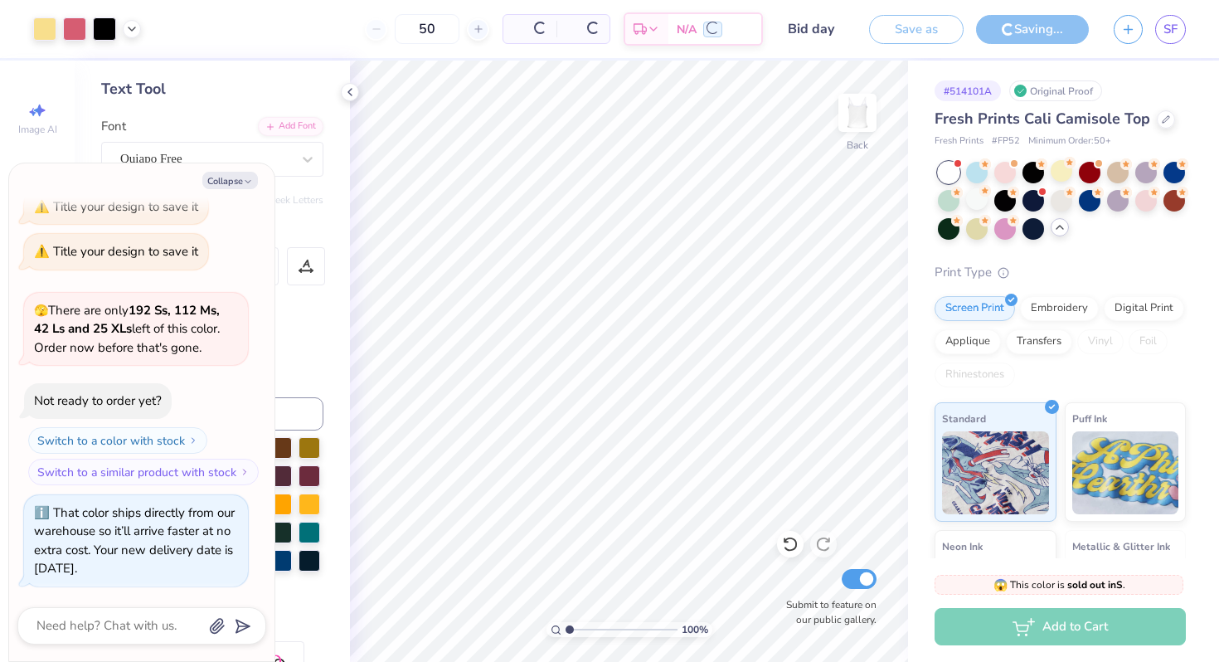
scroll to position [458, 0]
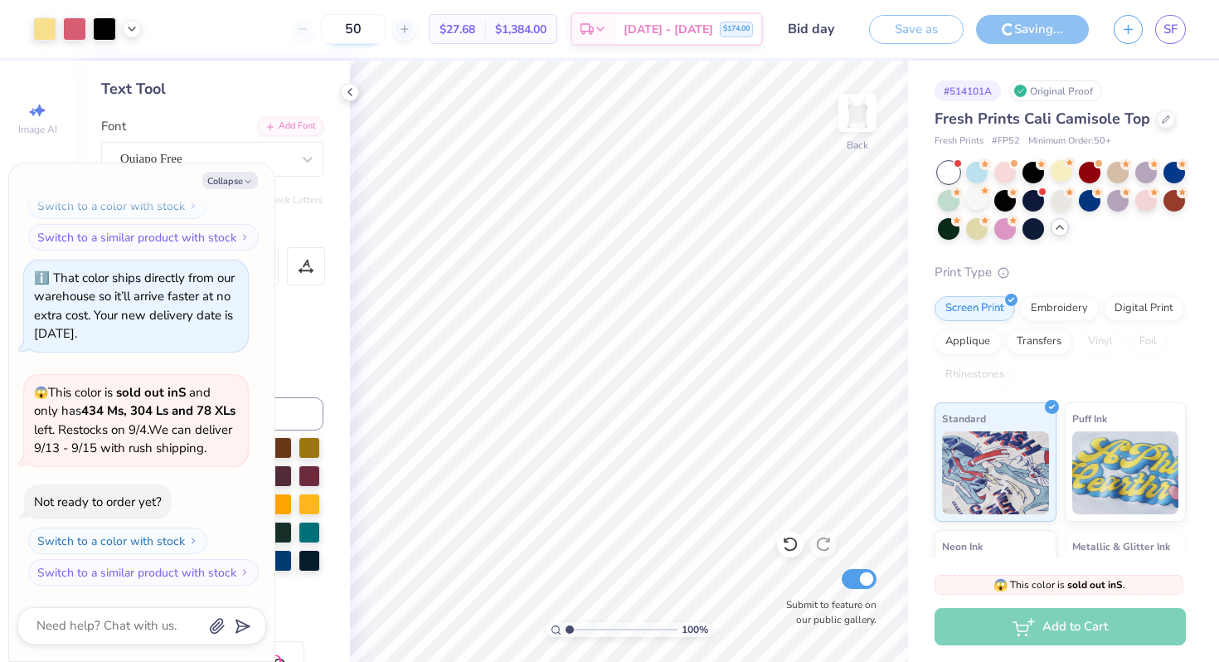
click at [386, 31] on input "50" at bounding box center [353, 29] width 65 height 30
type textarea "x"
type input "5"
type textarea "x"
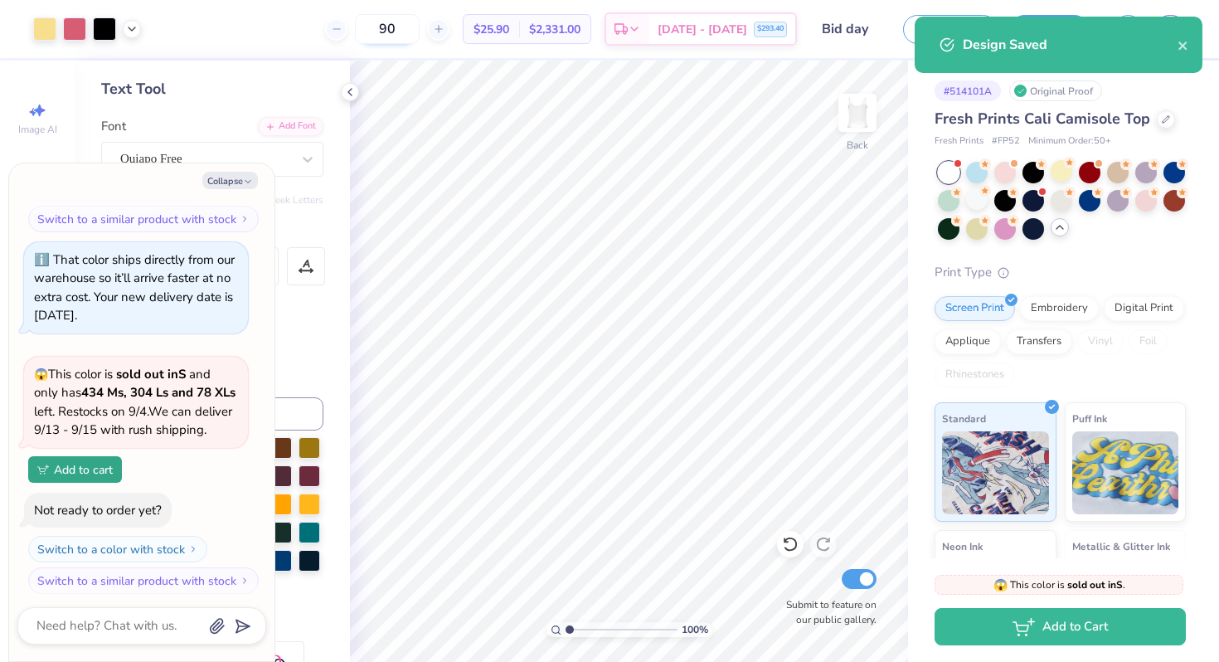
type input "9"
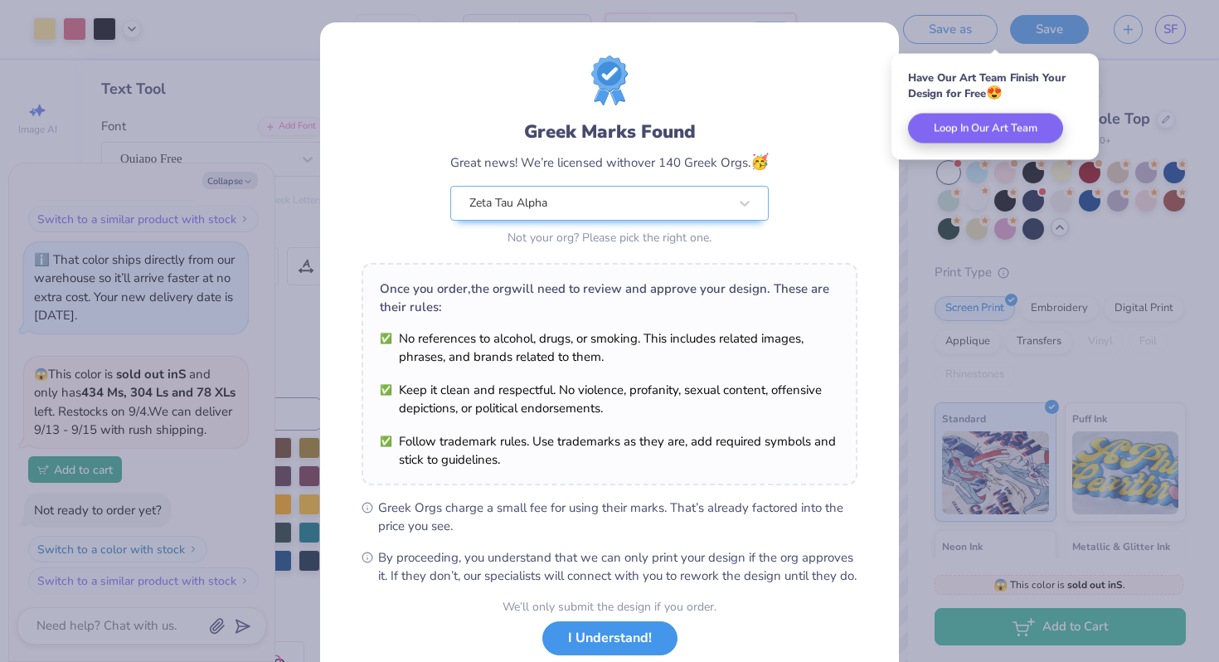
click at [630, 647] on button "I Understand!" at bounding box center [610, 638] width 135 height 34
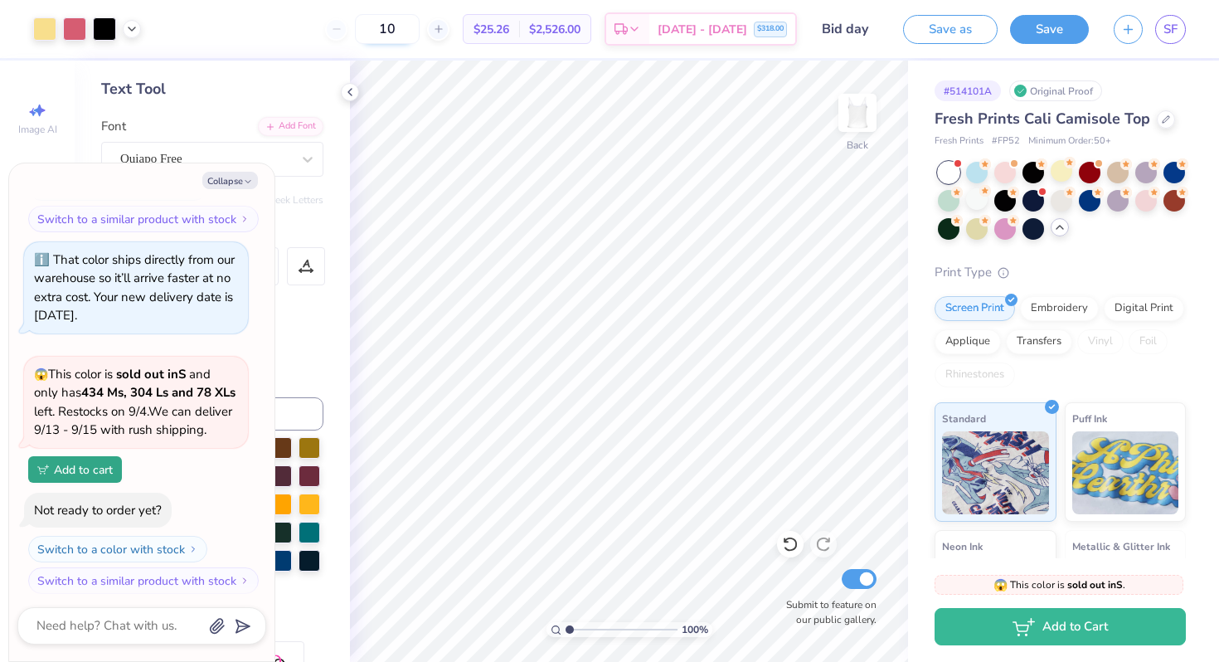
type input "1"
type input "90"
click at [1060, 35] on button "Save" at bounding box center [1049, 26] width 79 height 29
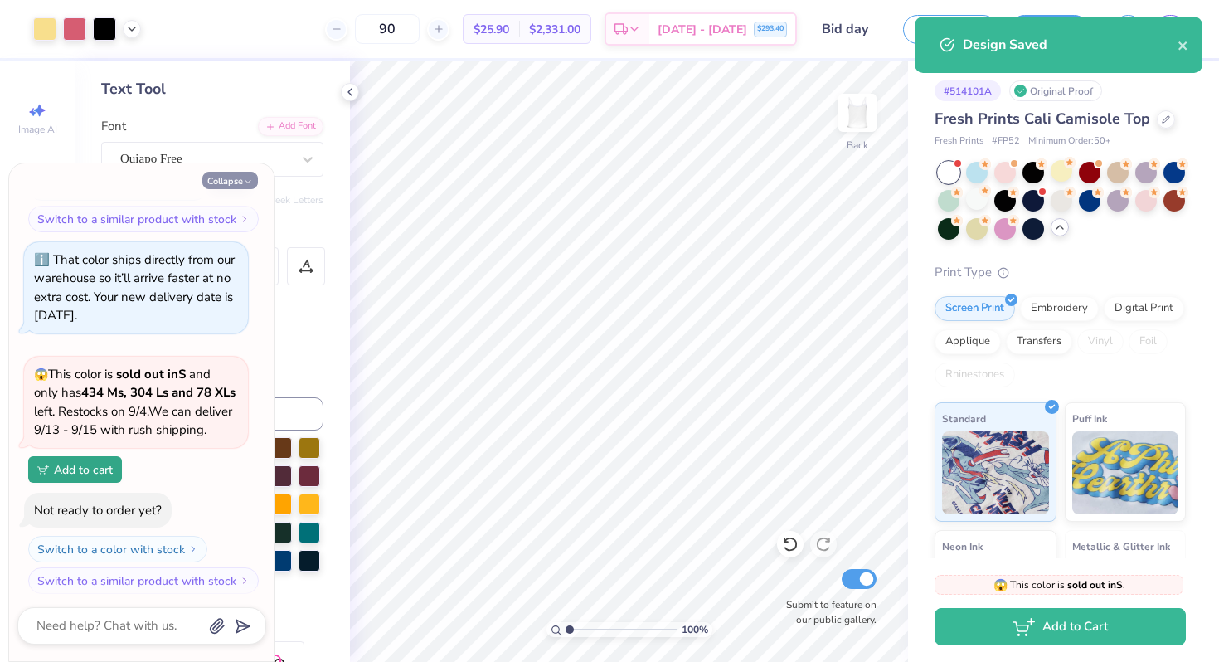
click at [228, 177] on button "Collapse" at bounding box center [230, 180] width 56 height 17
type textarea "x"
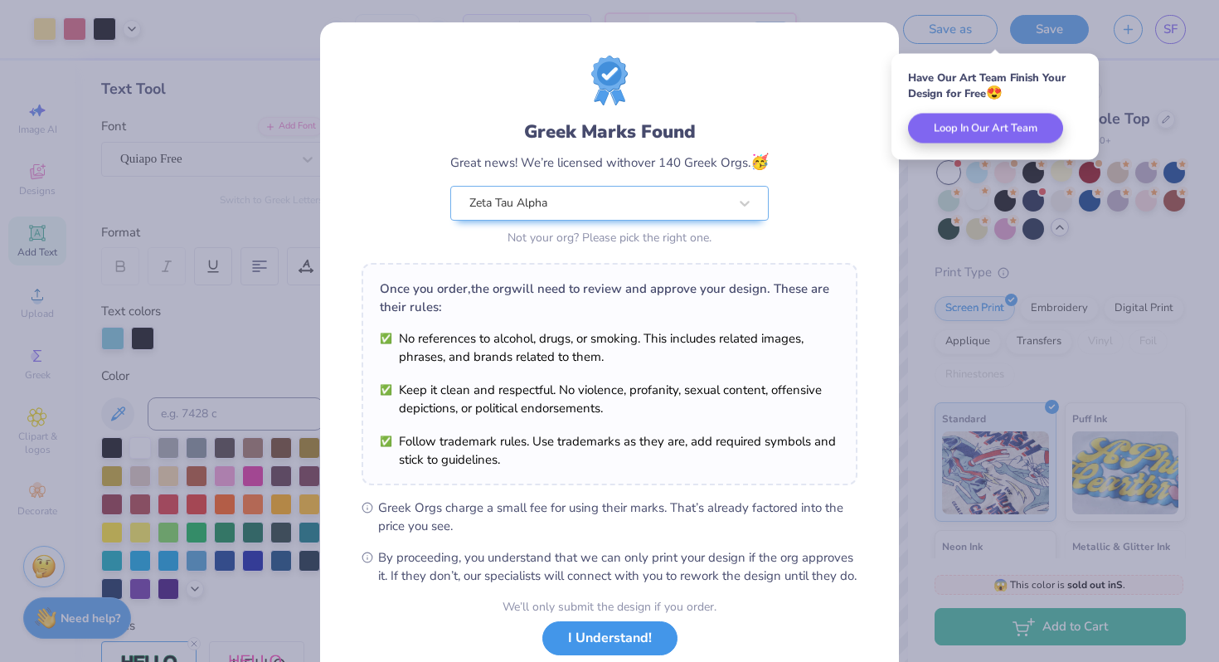
click at [582, 654] on button "I Understand!" at bounding box center [610, 638] width 135 height 34
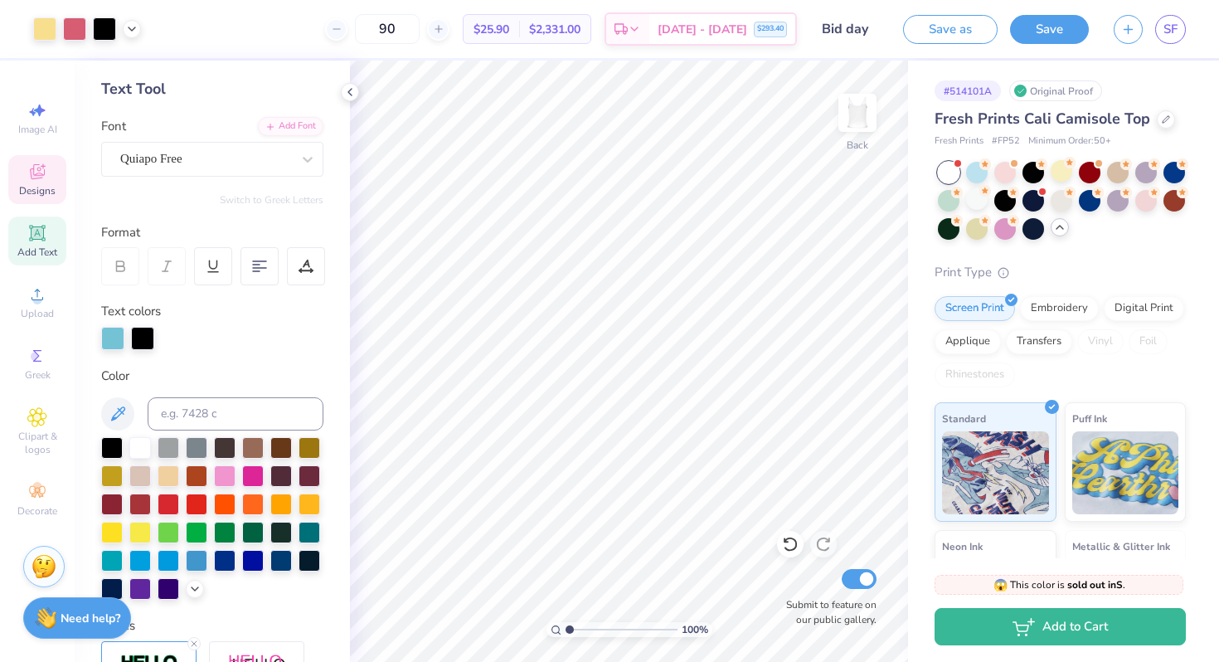
click at [45, 170] on icon at bounding box center [37, 172] width 20 height 20
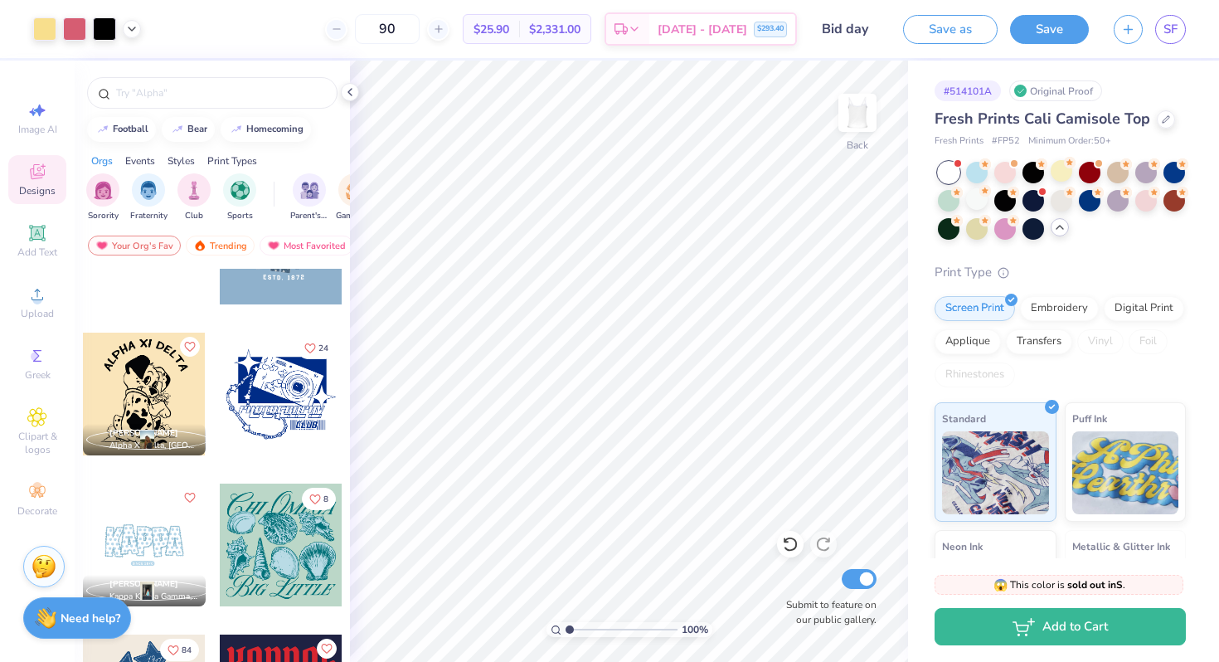
scroll to position [1787, 0]
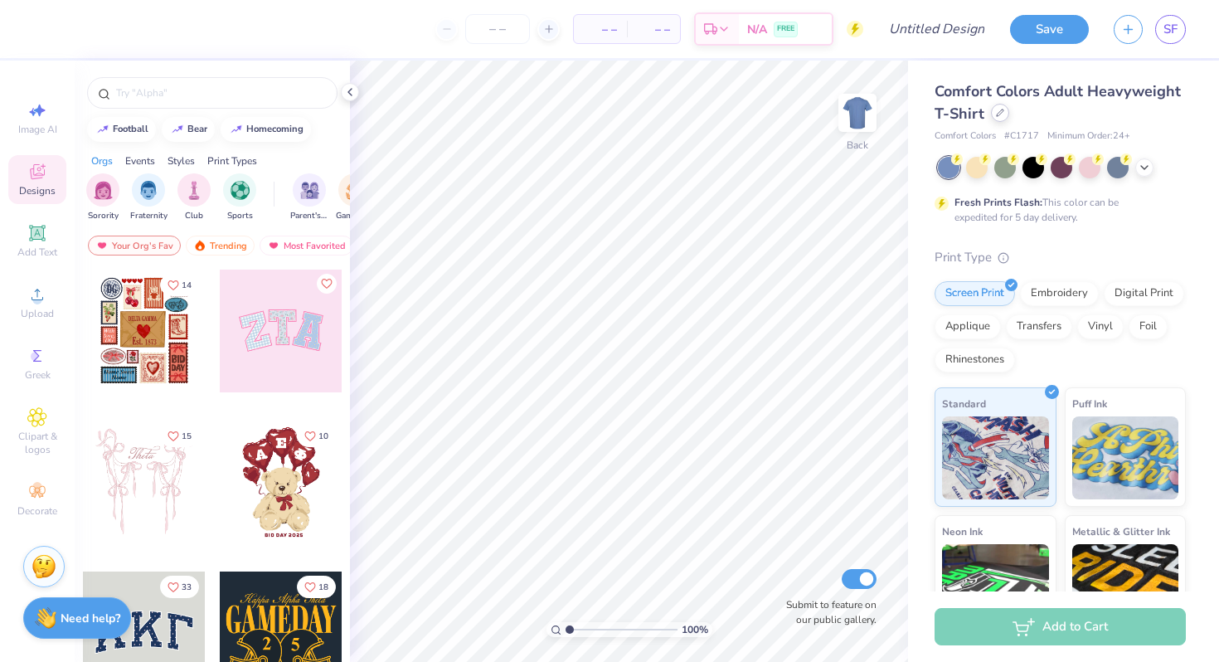
click at [1000, 114] on icon at bounding box center [1000, 113] width 8 height 8
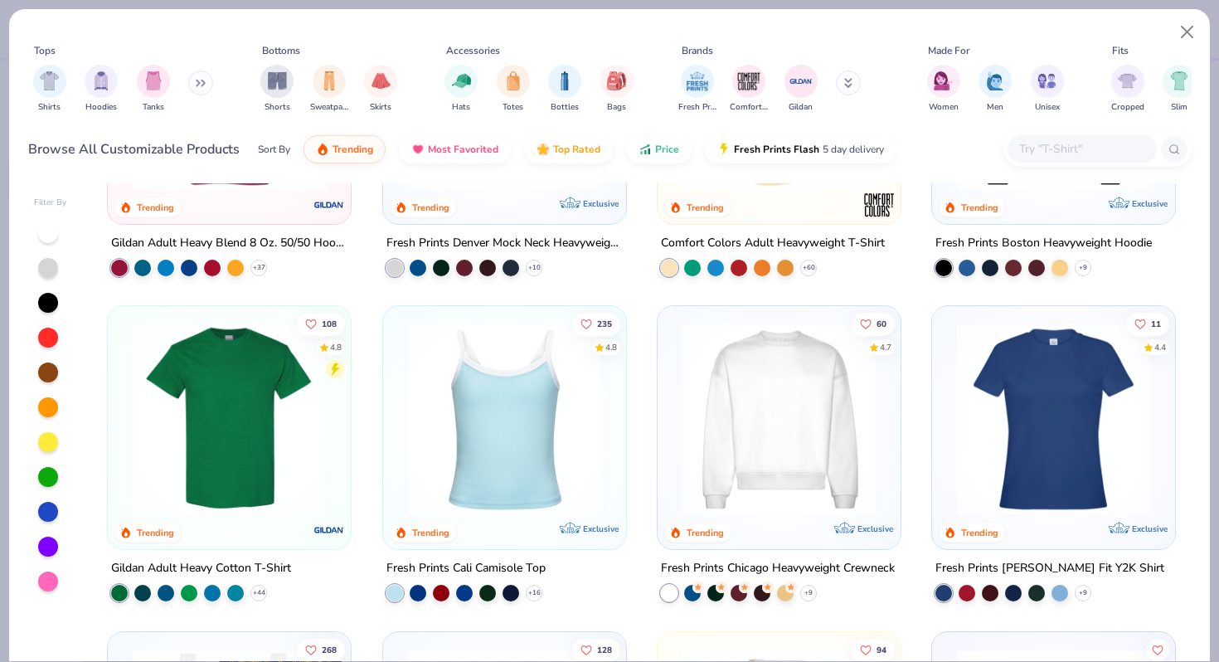
scroll to position [209, 0]
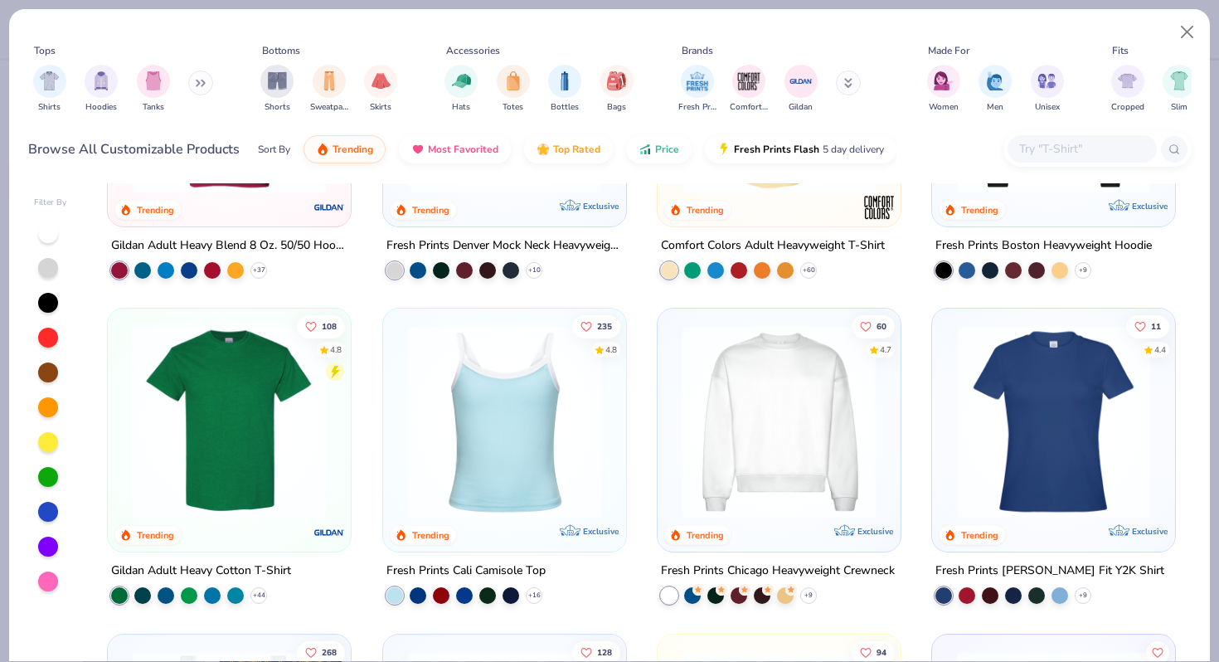
click at [535, 441] on img at bounding box center [505, 421] width 210 height 193
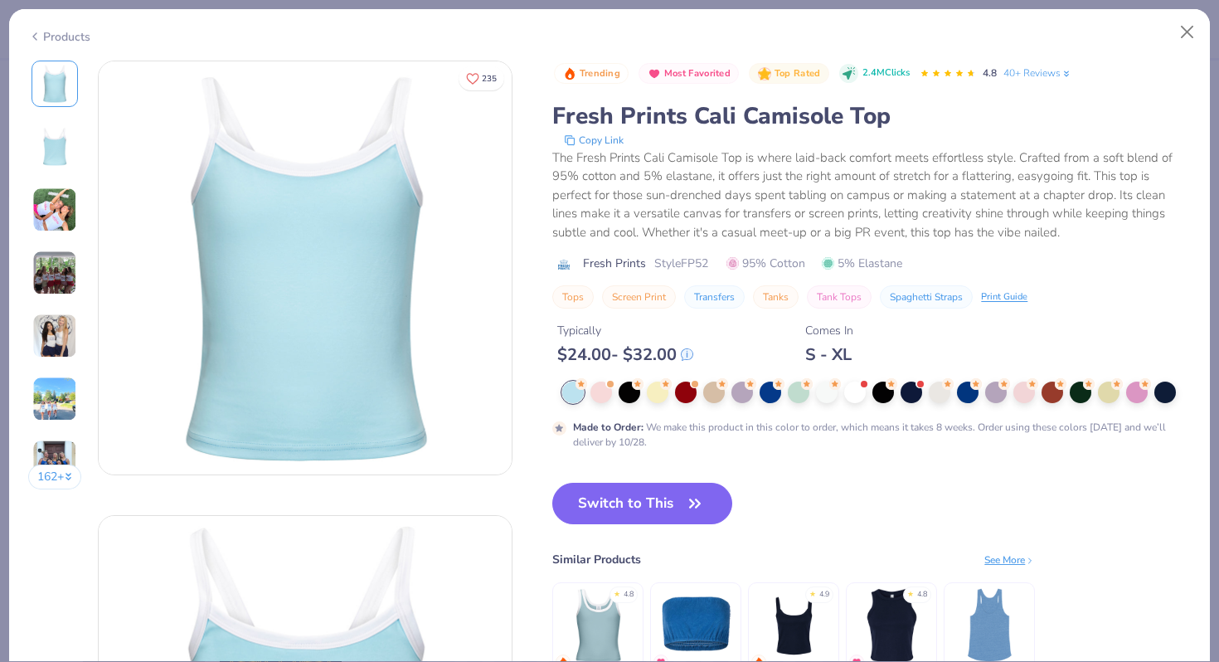
click at [57, 221] on img at bounding box center [54, 209] width 45 height 45
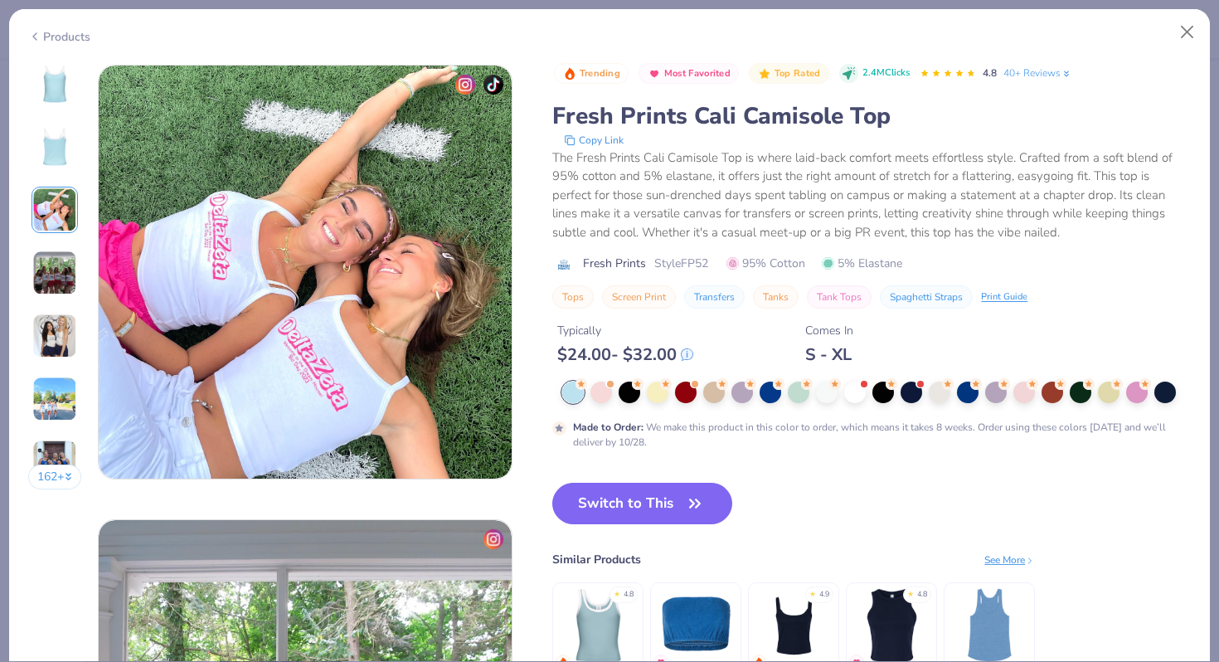
scroll to position [909, 0]
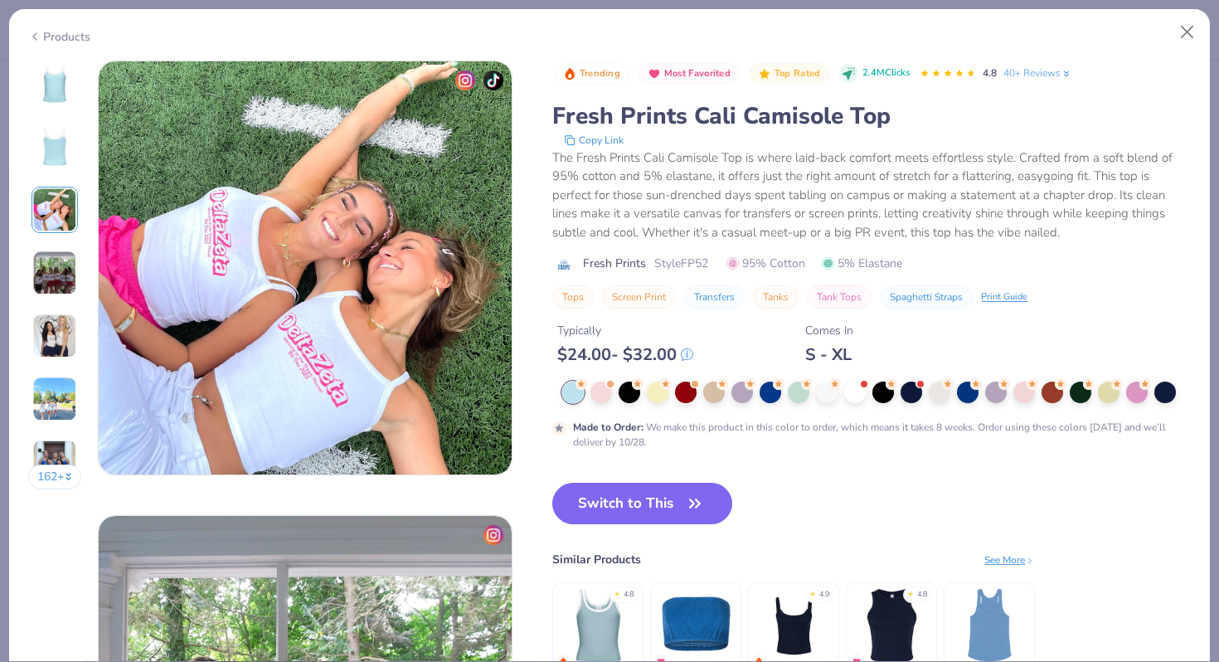
click at [60, 329] on img at bounding box center [54, 336] width 45 height 45
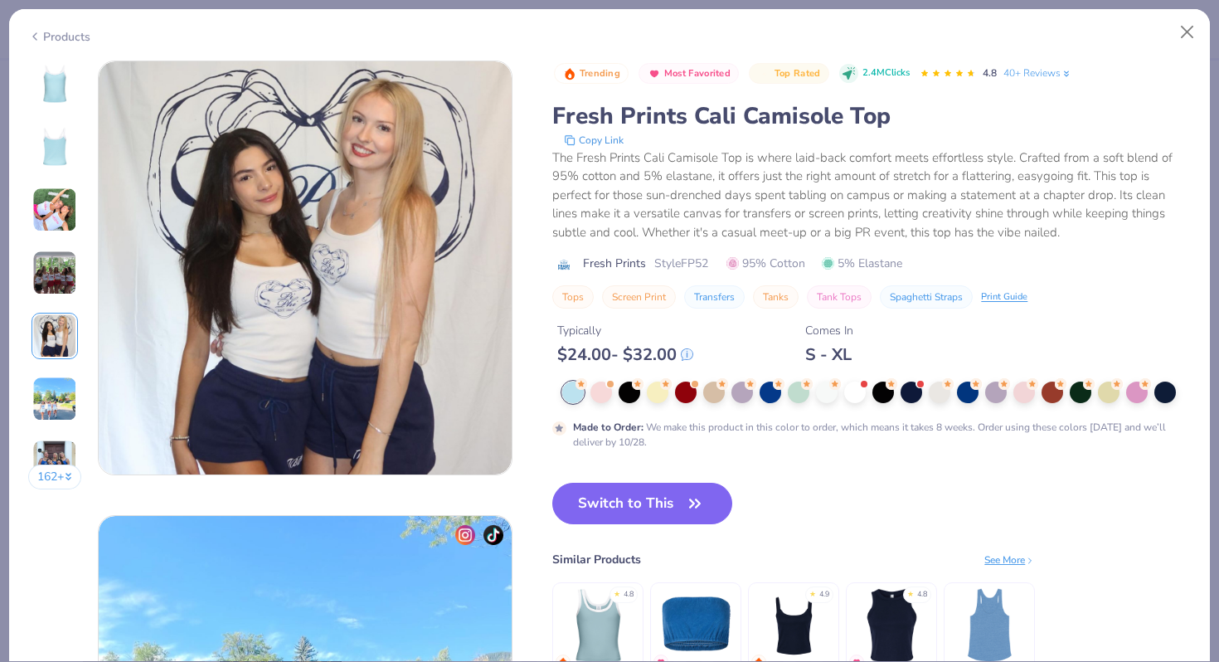
click at [53, 265] on img at bounding box center [54, 273] width 45 height 45
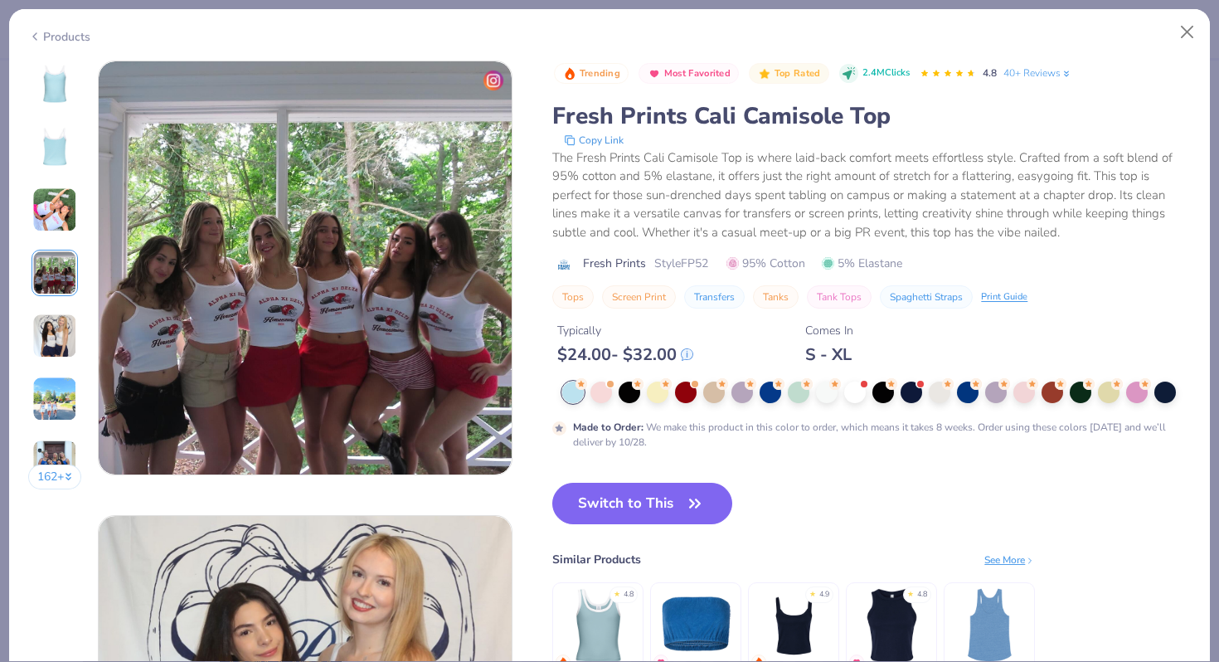
click at [56, 94] on img at bounding box center [55, 84] width 40 height 40
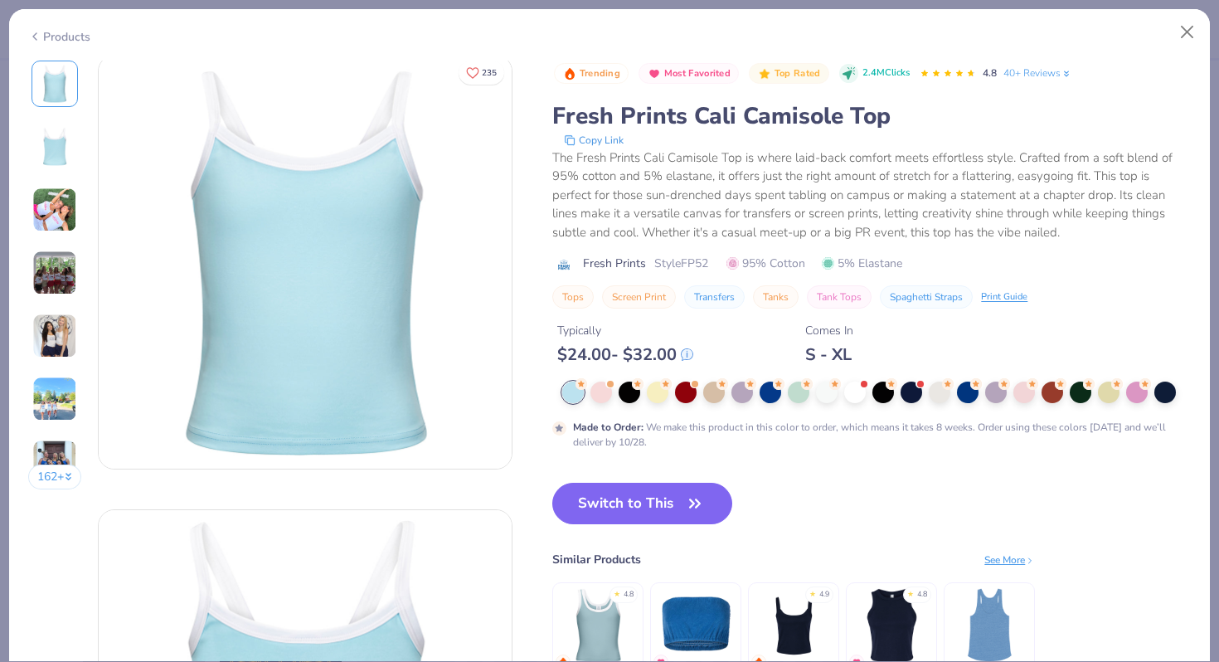
scroll to position [0, 0]
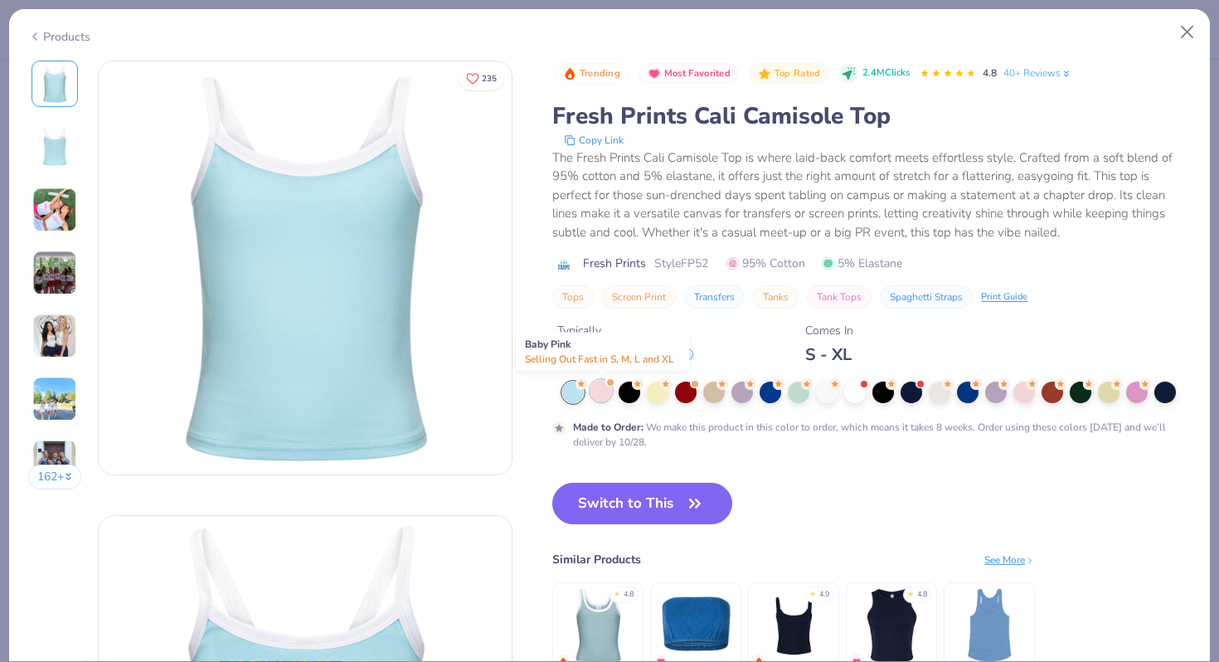
click at [606, 389] on div at bounding box center [602, 391] width 22 height 22
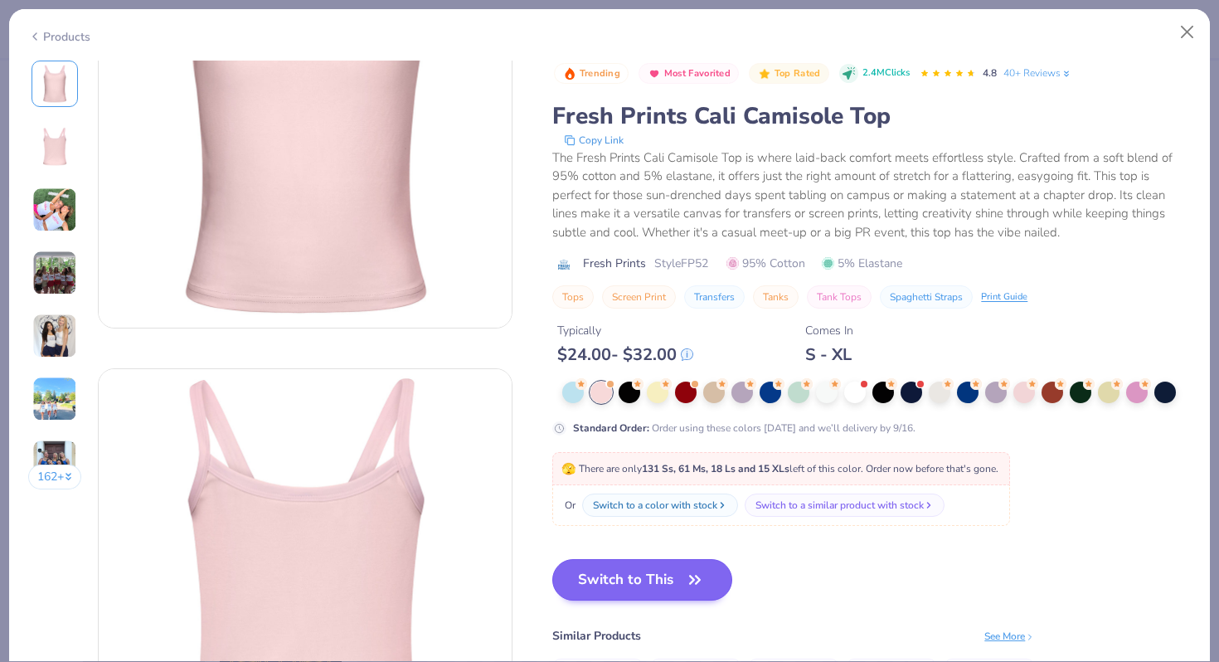
scroll to position [150, 0]
click at [689, 579] on icon "button" at bounding box center [695, 579] width 23 height 23
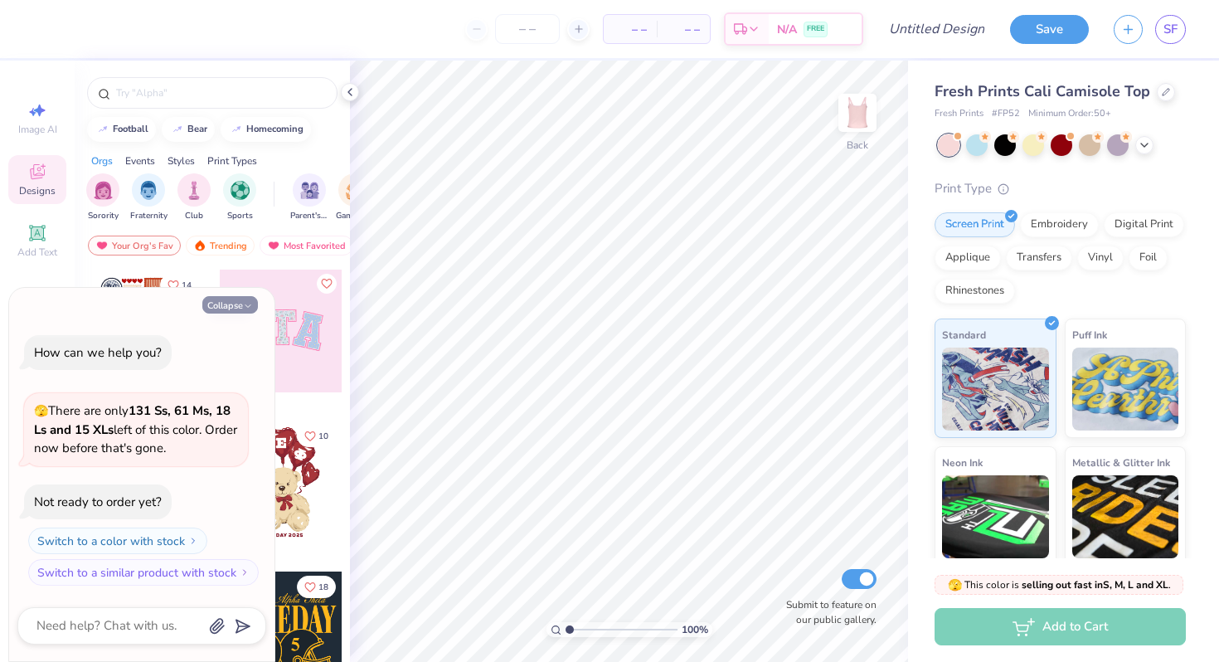
click at [230, 304] on button "Collapse" at bounding box center [230, 304] width 56 height 17
type textarea "x"
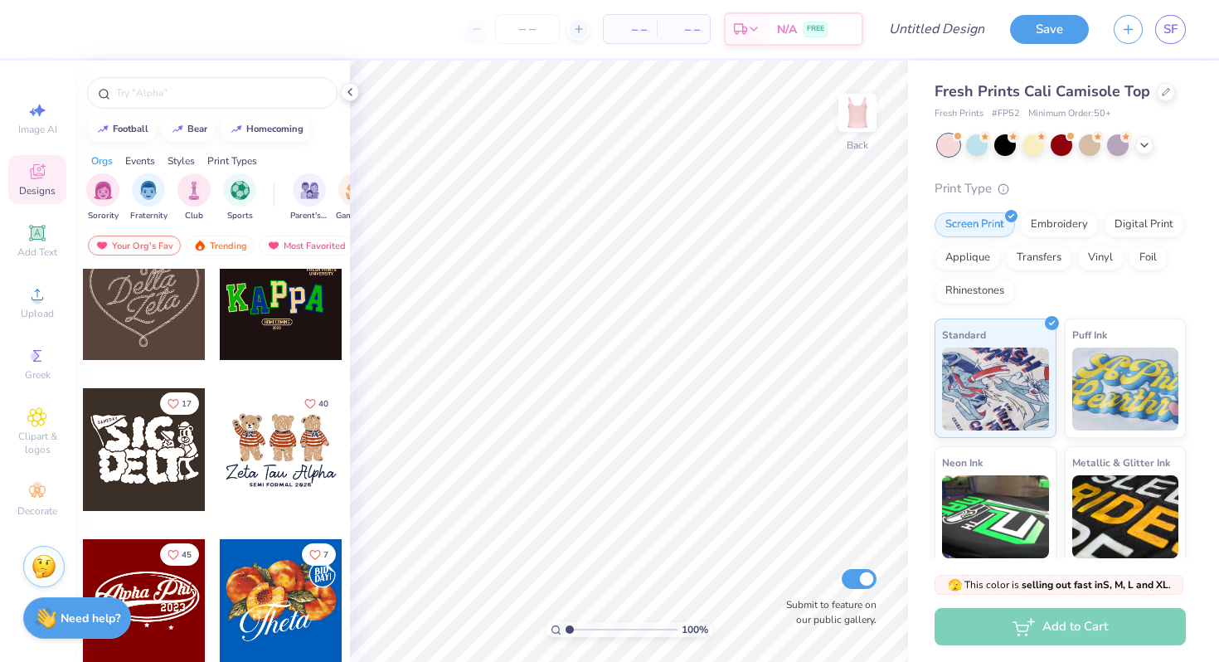
scroll to position [486, 0]
click at [124, 291] on div at bounding box center [144, 297] width 123 height 123
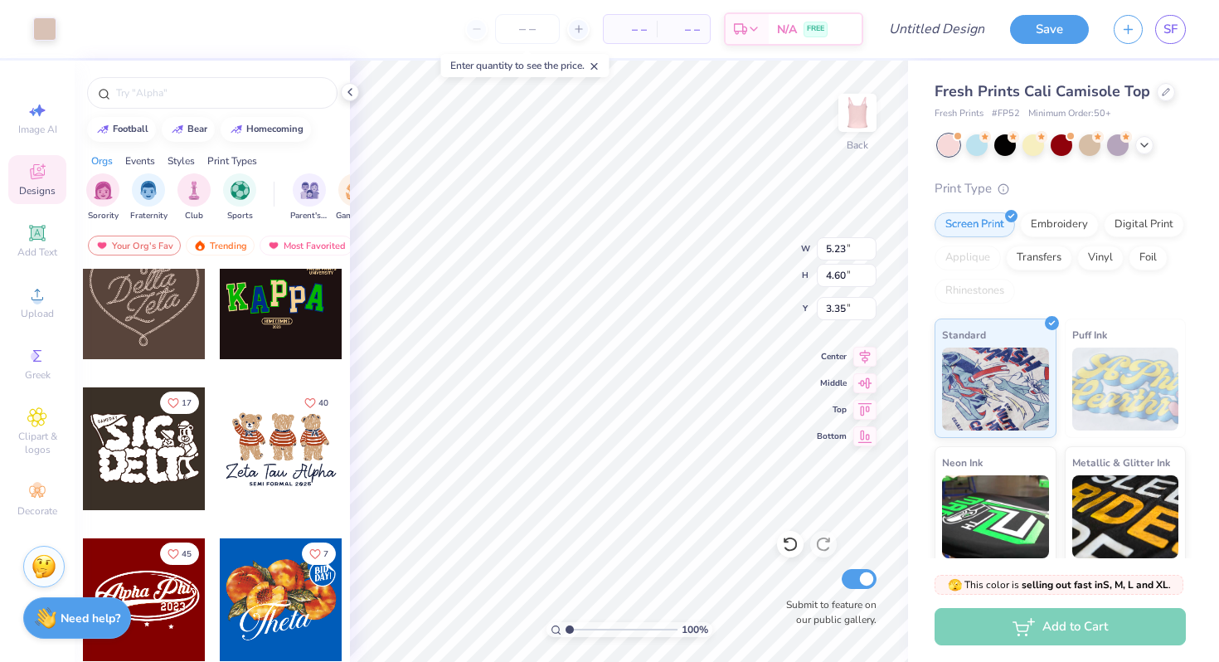
type input "3.42"
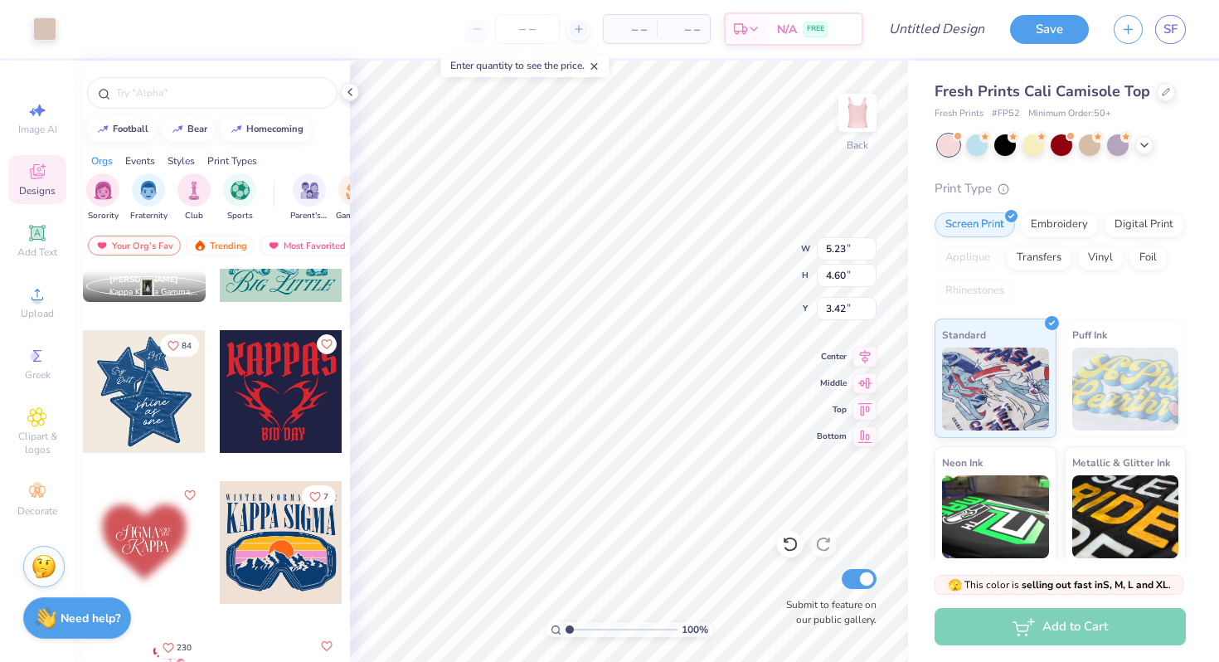
scroll to position [2057, 0]
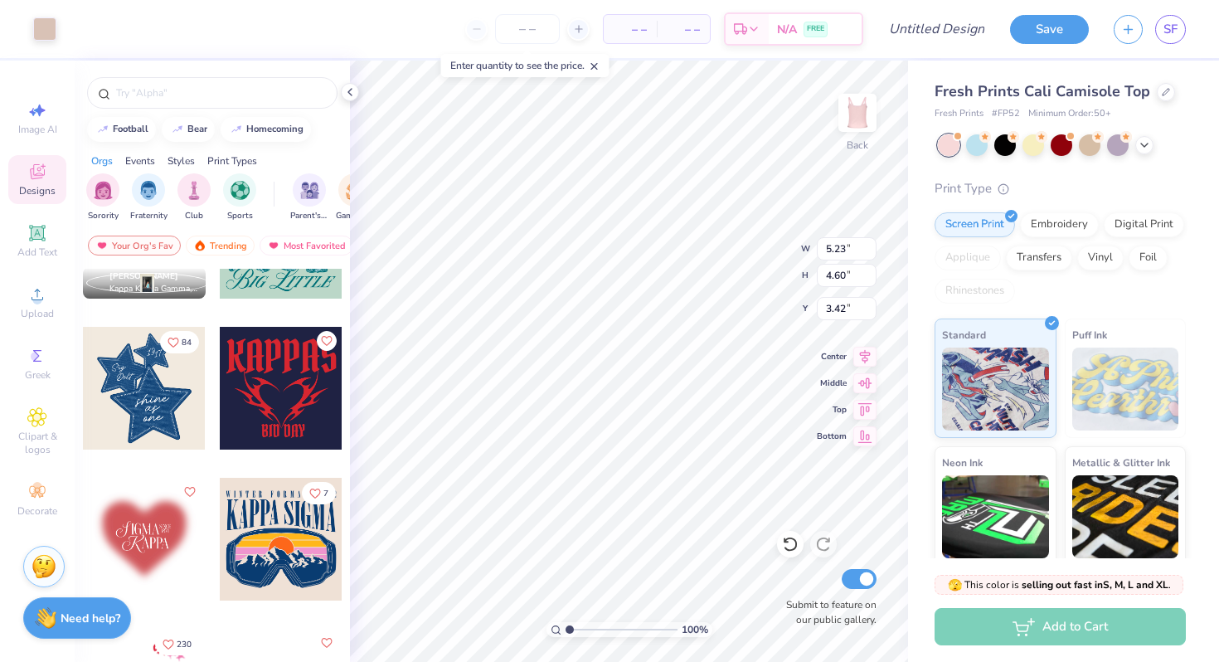
click at [165, 398] on div at bounding box center [144, 388] width 123 height 123
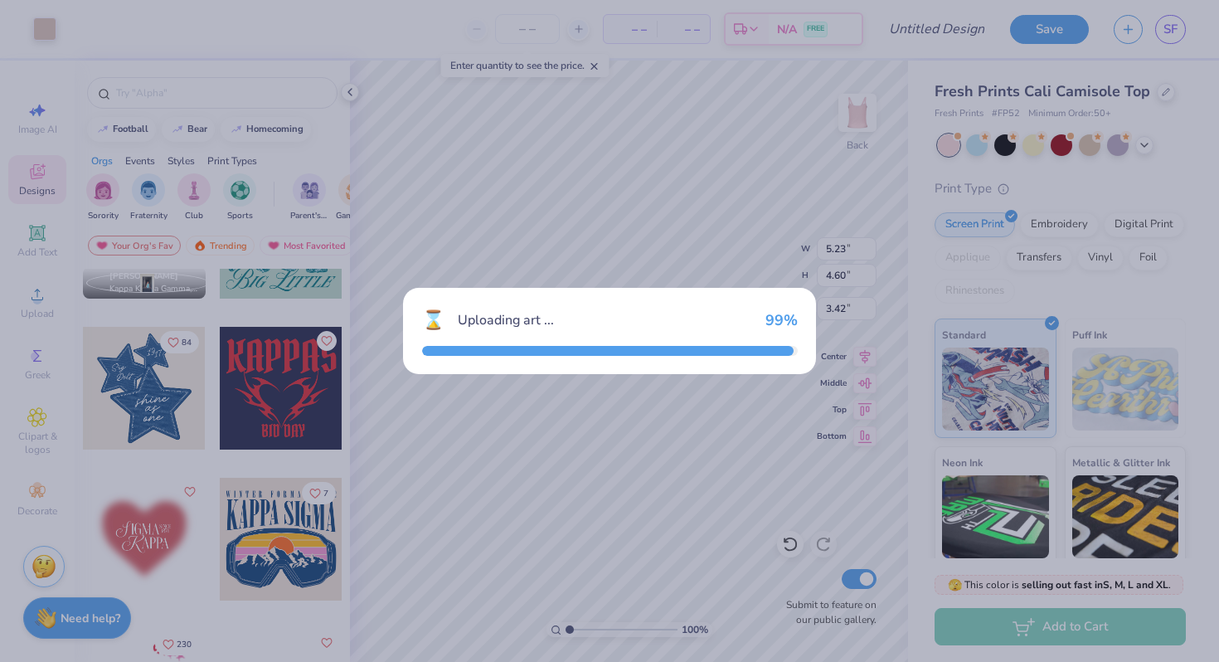
type input "6.86"
type input "8.01"
type input "3.00"
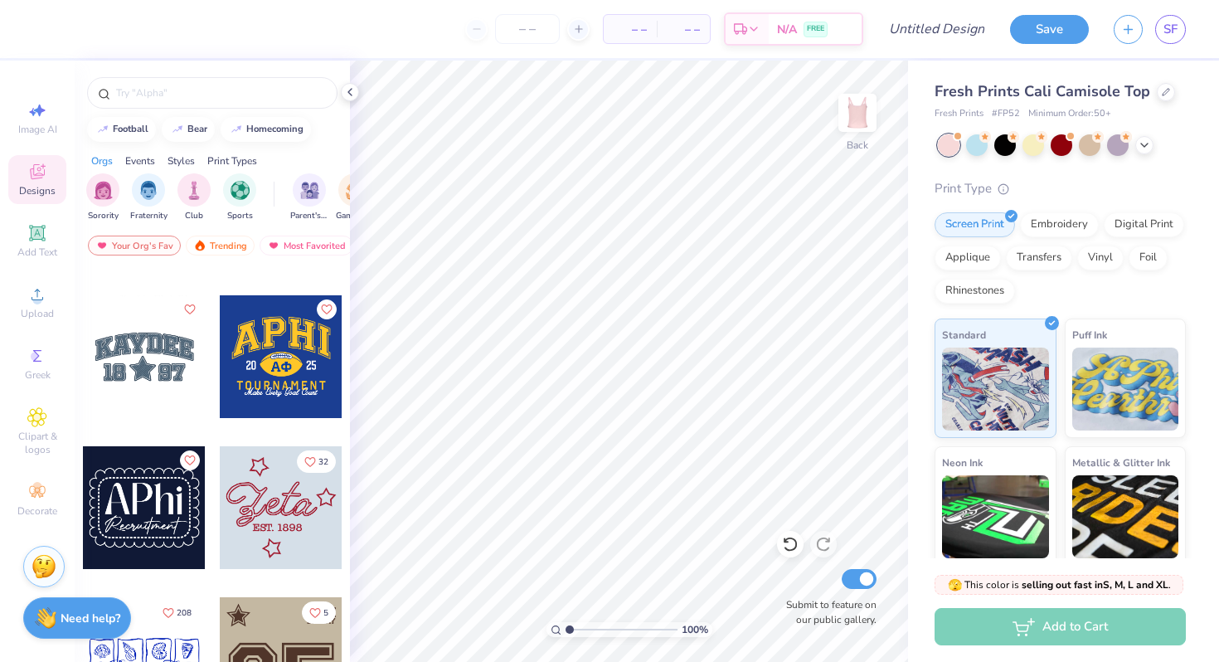
scroll to position [2543, 0]
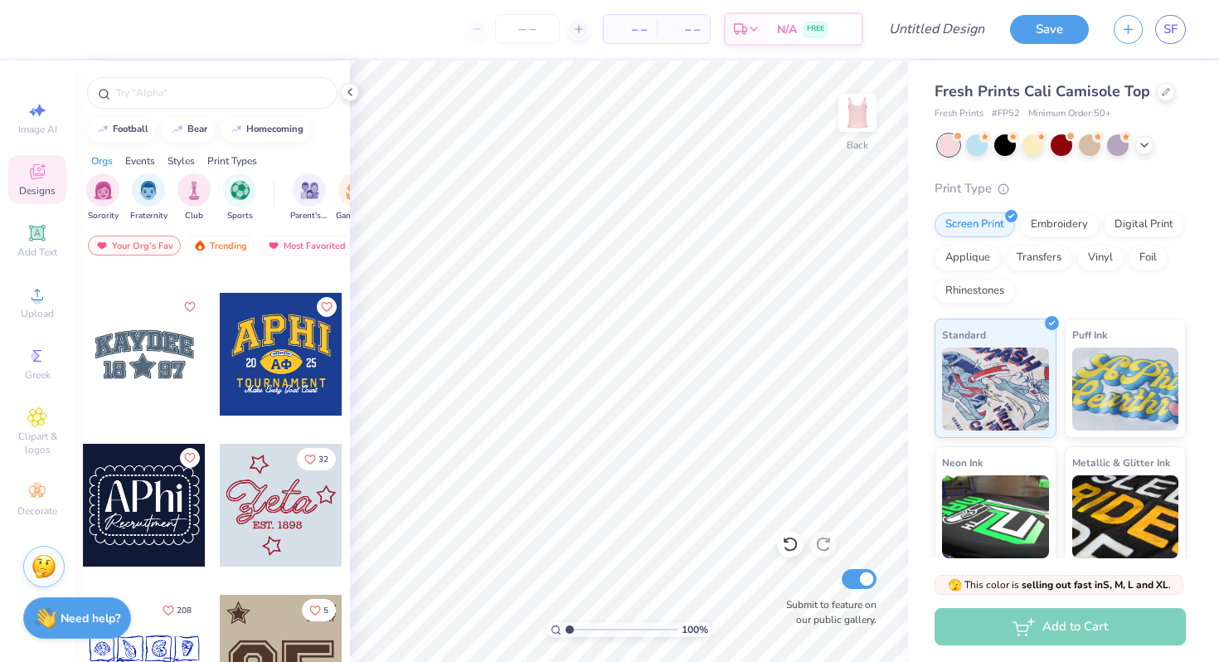
click at [291, 505] on div at bounding box center [281, 505] width 123 height 123
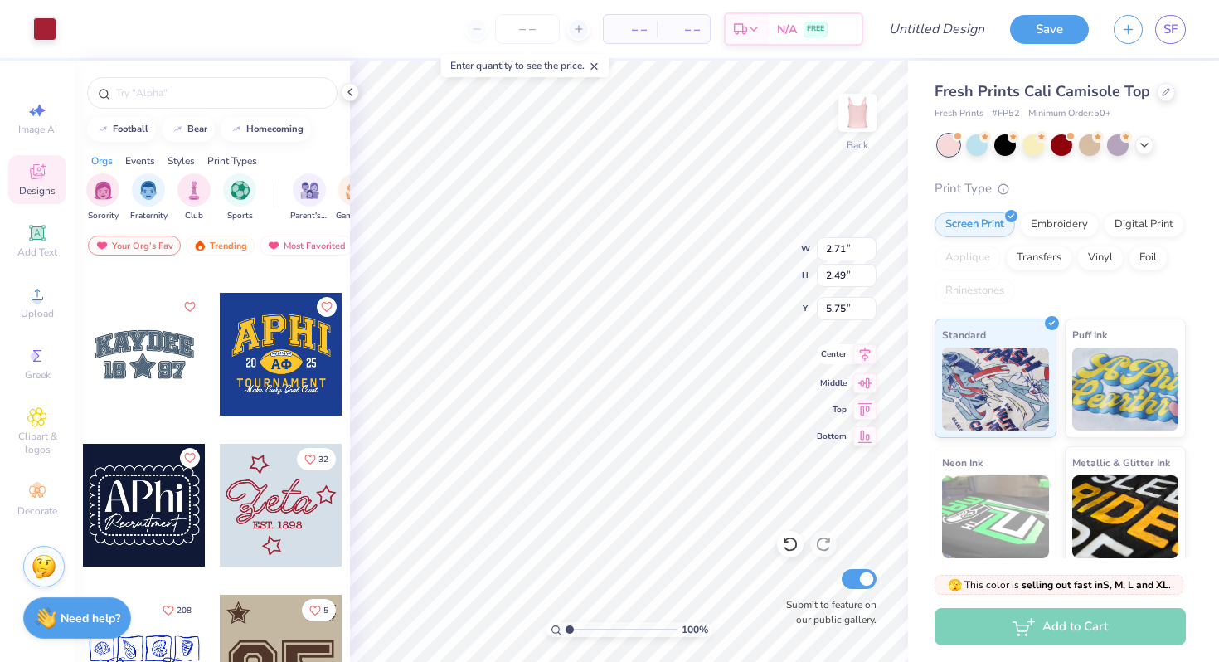
click at [865, 353] on icon at bounding box center [865, 355] width 11 height 14
click at [863, 384] on icon at bounding box center [865, 381] width 23 height 20
click at [871, 416] on icon at bounding box center [865, 407] width 23 height 20
click at [864, 410] on icon at bounding box center [865, 407] width 23 height 20
click at [861, 387] on icon at bounding box center [865, 381] width 23 height 20
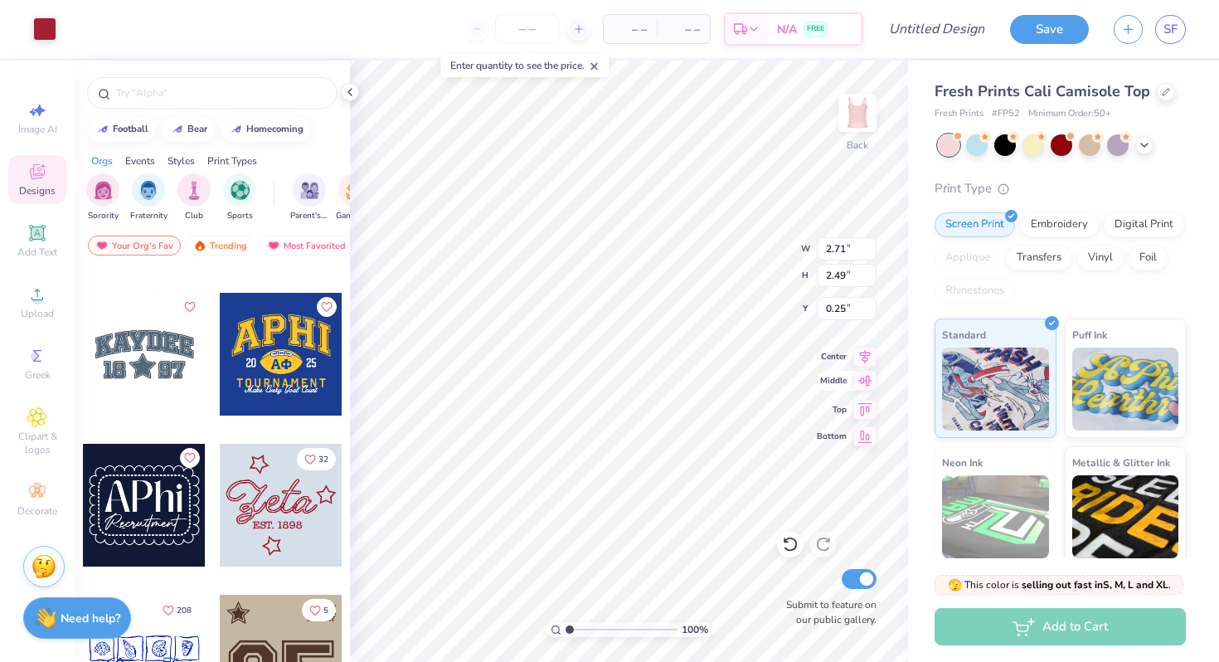
type input "5.75"
click at [870, 360] on icon at bounding box center [865, 354] width 23 height 20
click at [864, 391] on icon at bounding box center [865, 381] width 23 height 20
type input "5.94"
type input "5.47"
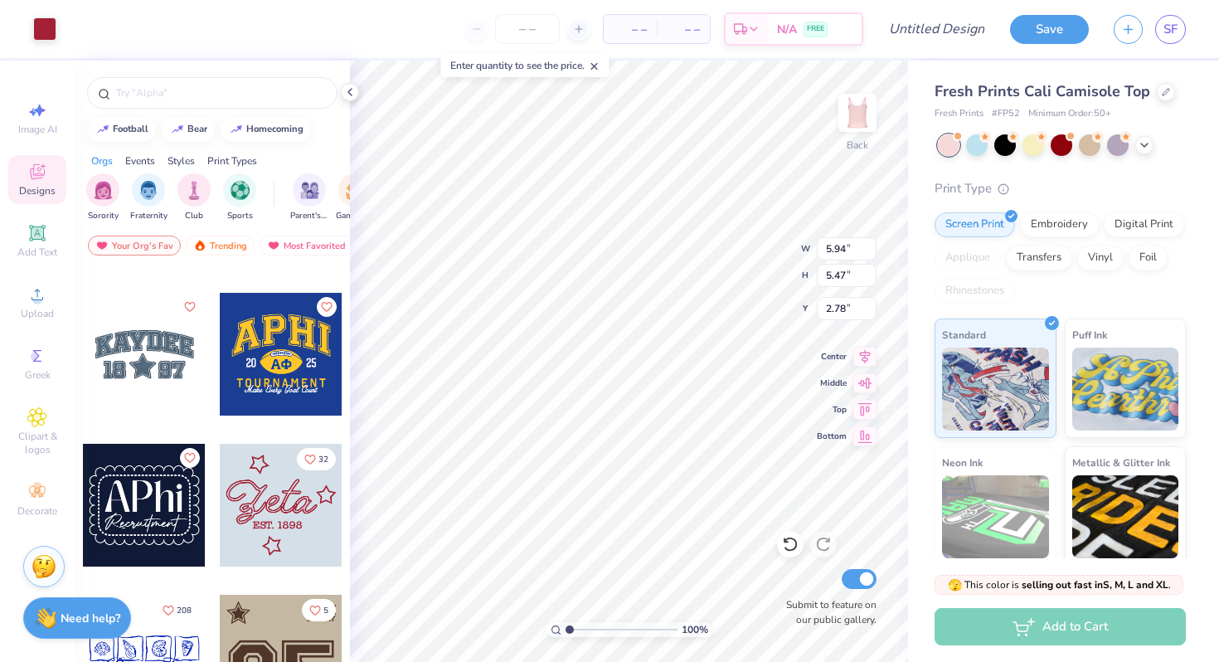
type input "2.77"
click at [1053, 623] on div "Add to Cart" at bounding box center [1060, 626] width 251 height 37
click at [526, 23] on input "number" at bounding box center [527, 29] width 65 height 30
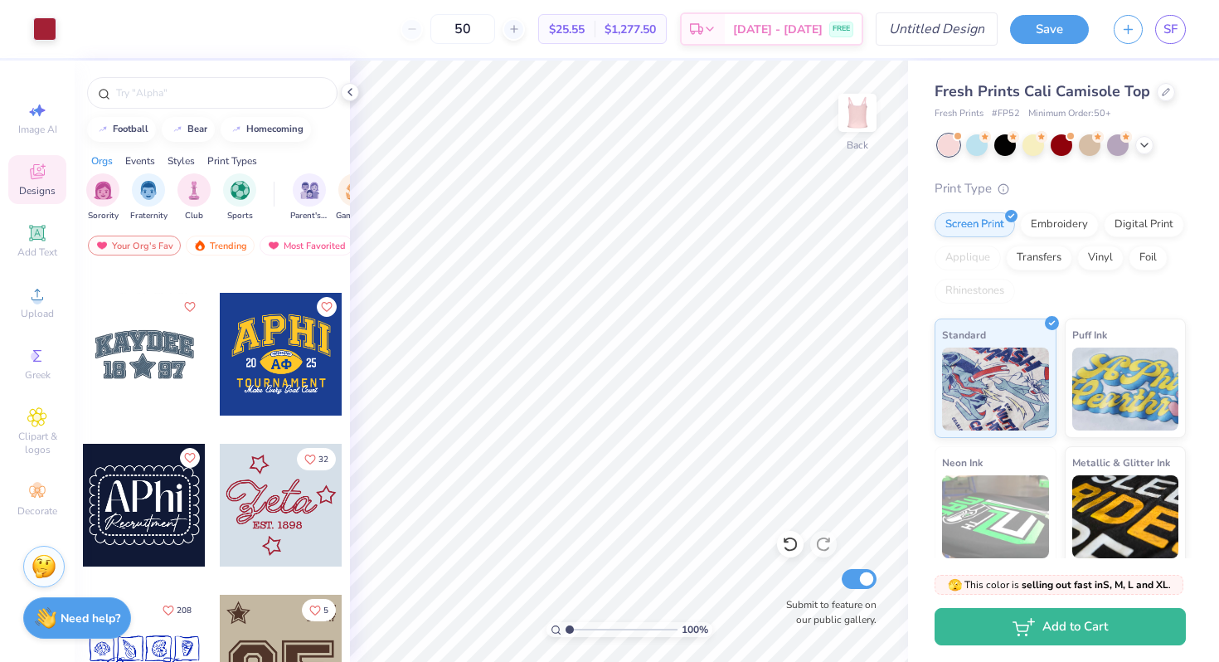
type input "50"
click at [929, 37] on input "Design Title" at bounding box center [957, 28] width 81 height 33
type input "bid day 2"
click at [1052, 35] on button "Save" at bounding box center [1049, 26] width 79 height 29
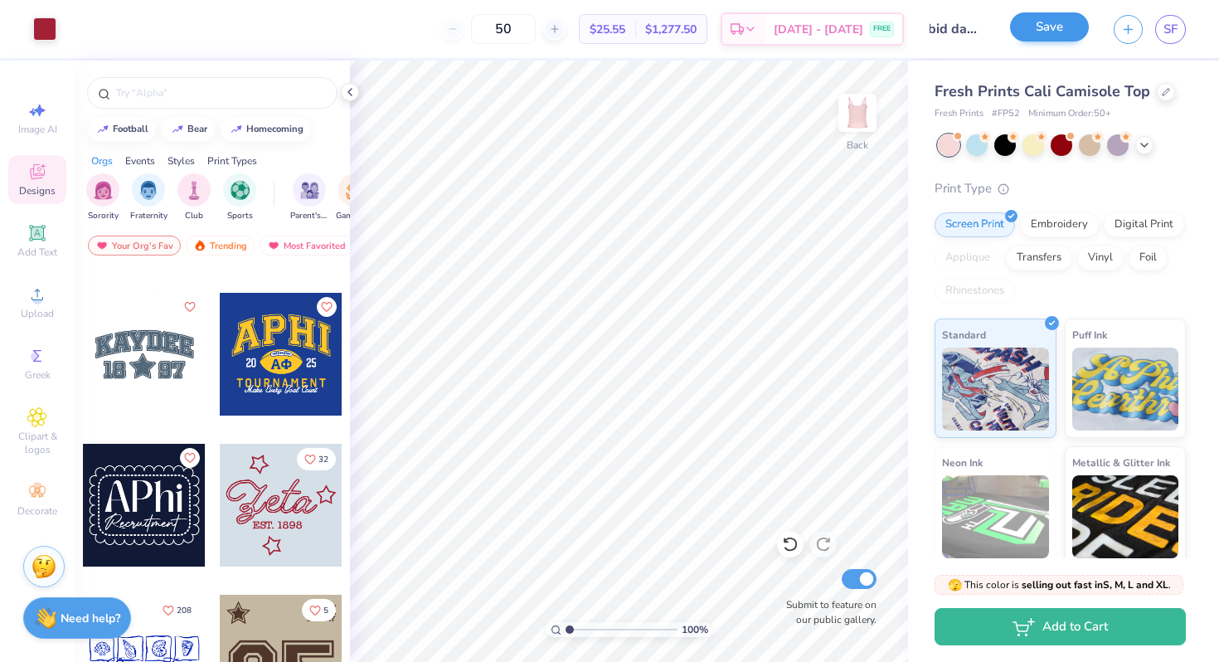
scroll to position [0, 0]
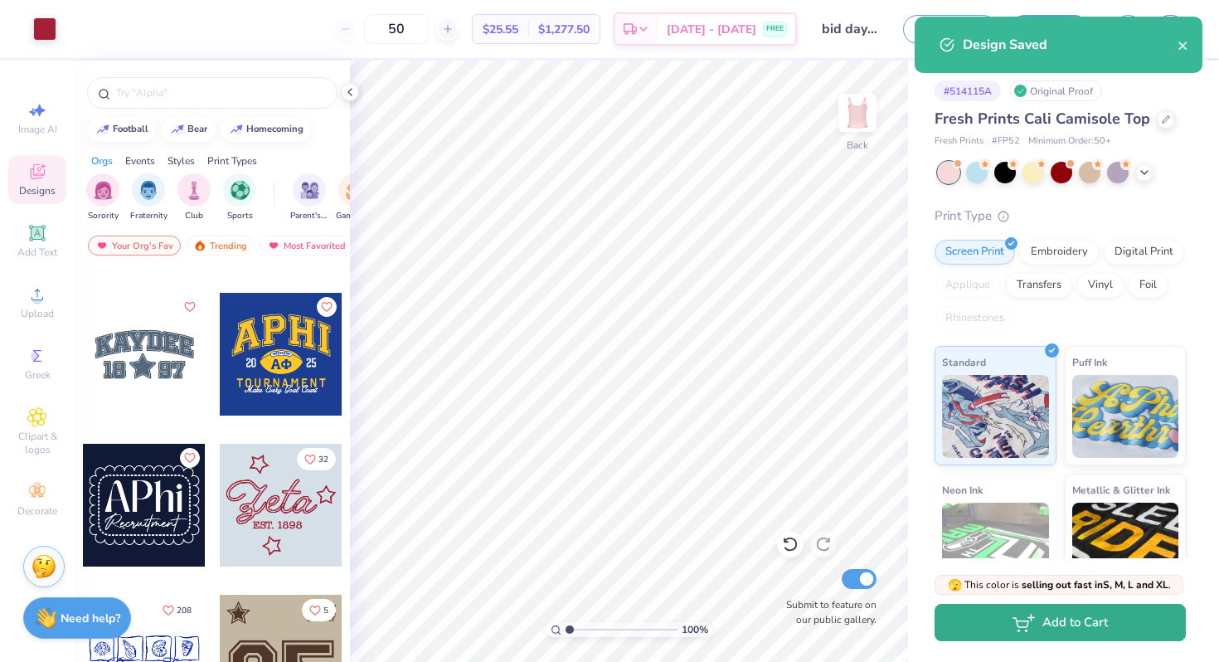
click at [1049, 630] on button "Add to Cart" at bounding box center [1060, 622] width 251 height 37
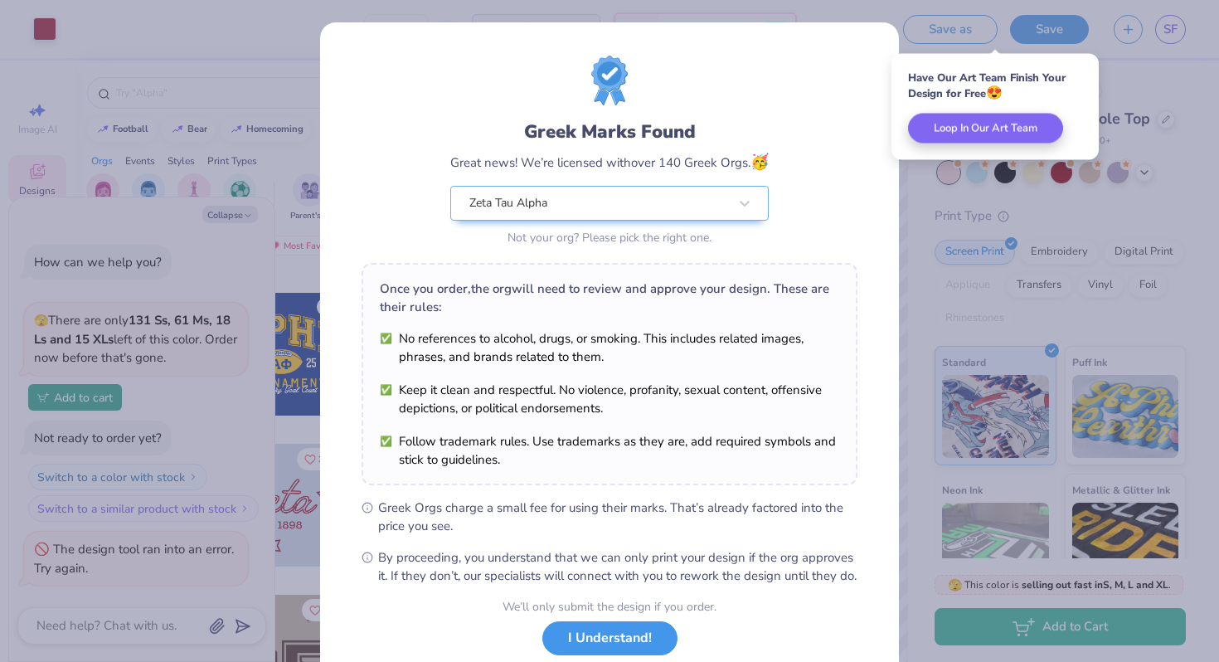
click at [648, 649] on button "I Understand!" at bounding box center [610, 638] width 135 height 34
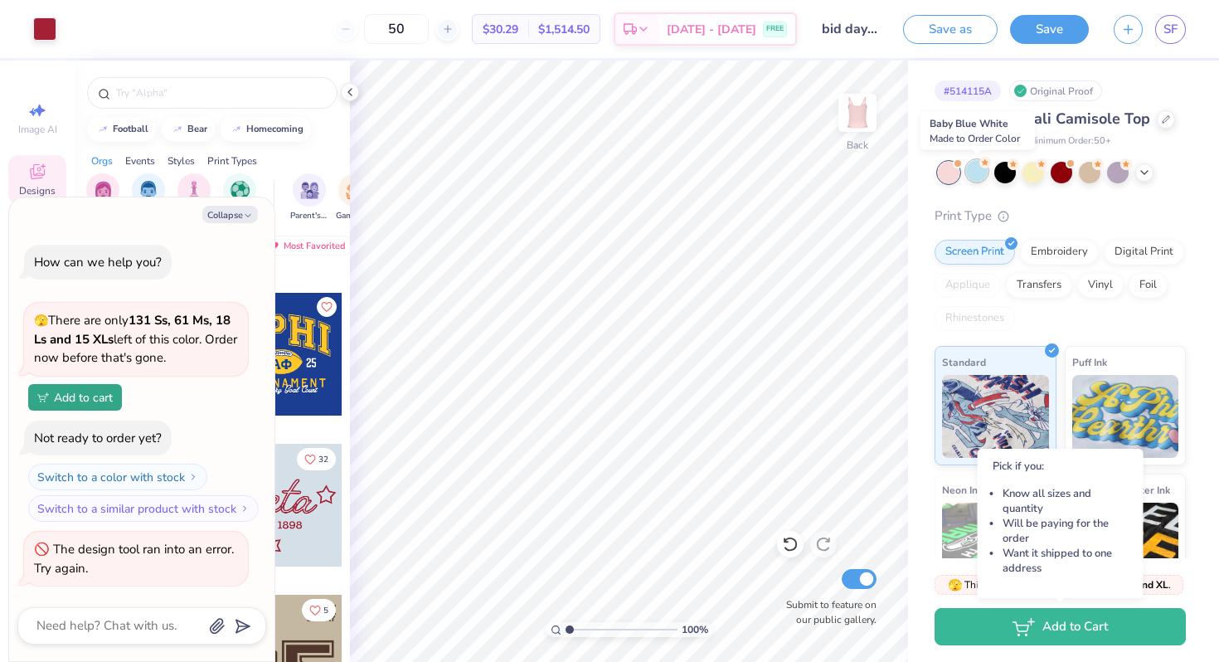
click at [978, 175] on div at bounding box center [977, 171] width 22 height 22
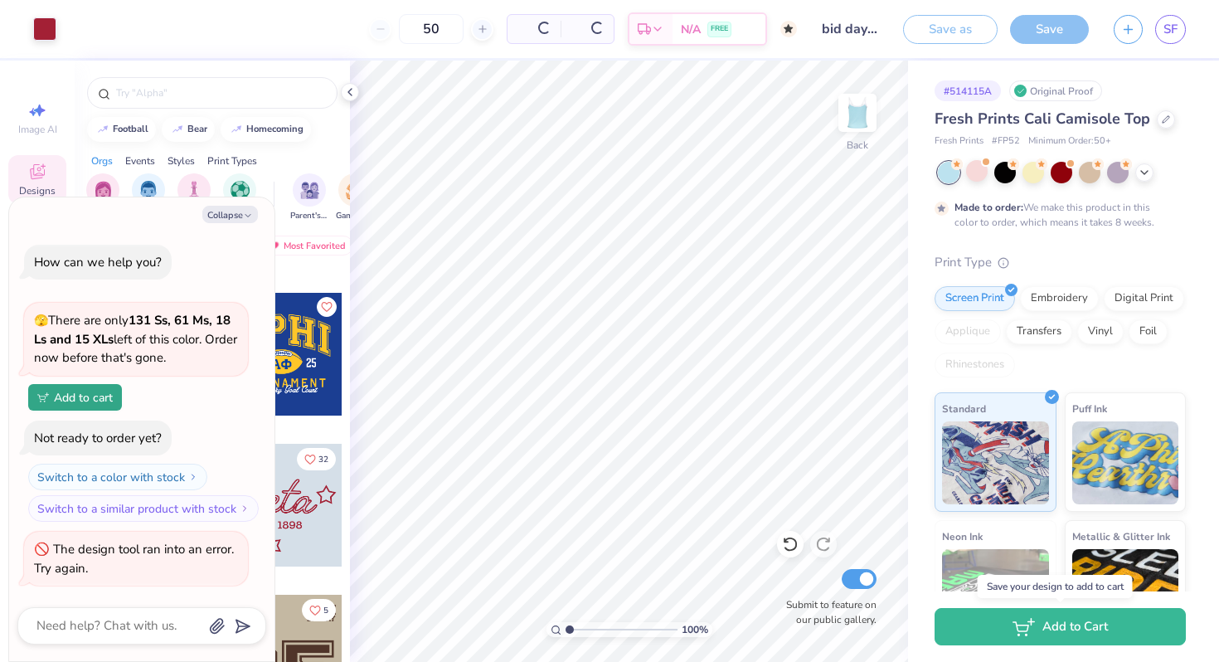
scroll to position [123, 0]
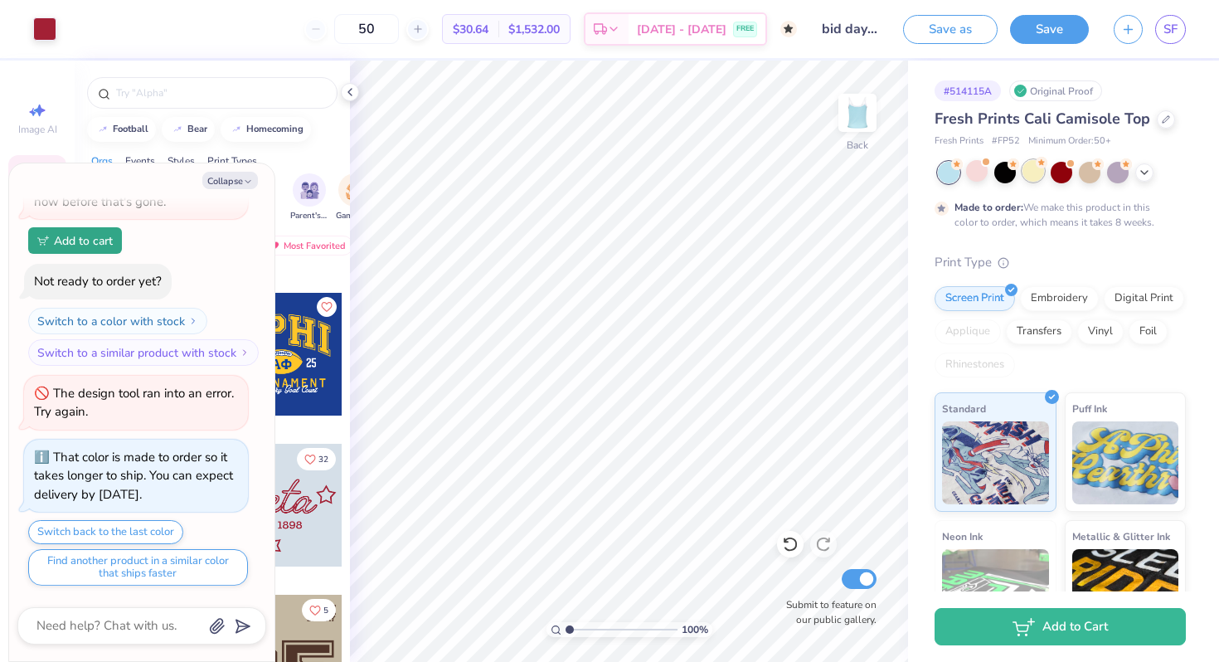
click at [1033, 172] on div at bounding box center [1034, 171] width 22 height 22
click at [1148, 173] on icon at bounding box center [1144, 170] width 13 height 13
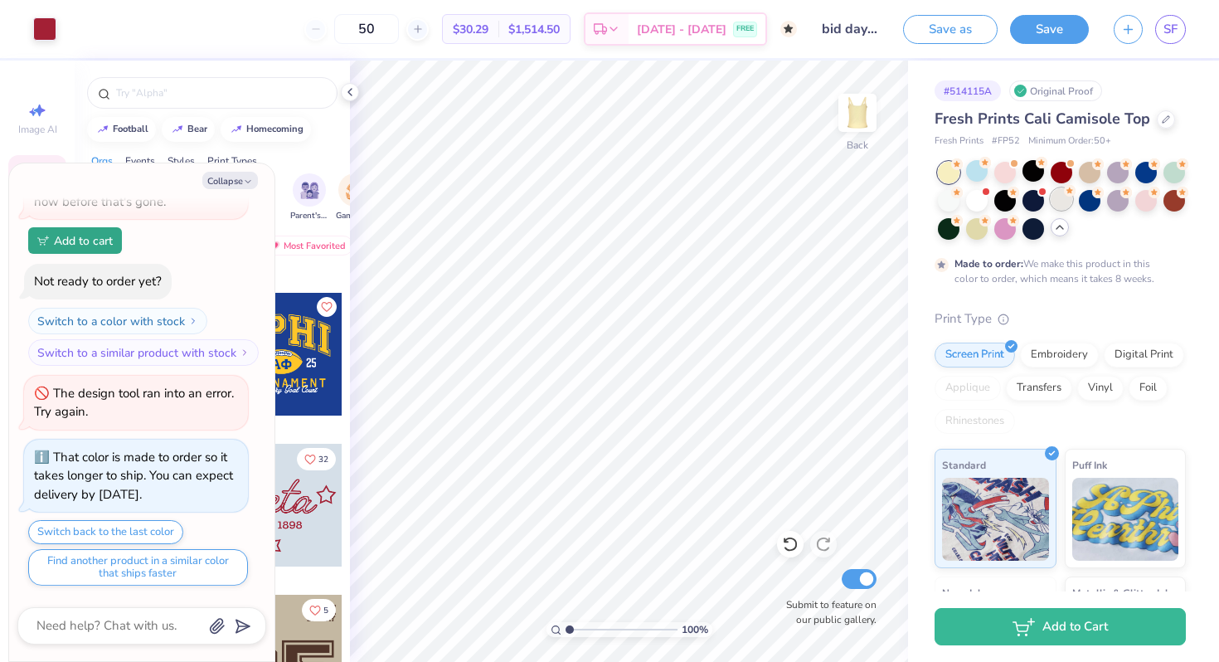
click at [1058, 204] on div at bounding box center [1062, 199] width 22 height 22
type textarea "x"
click at [399, 34] on input "50" at bounding box center [366, 29] width 65 height 30
type input "5"
type input "1"
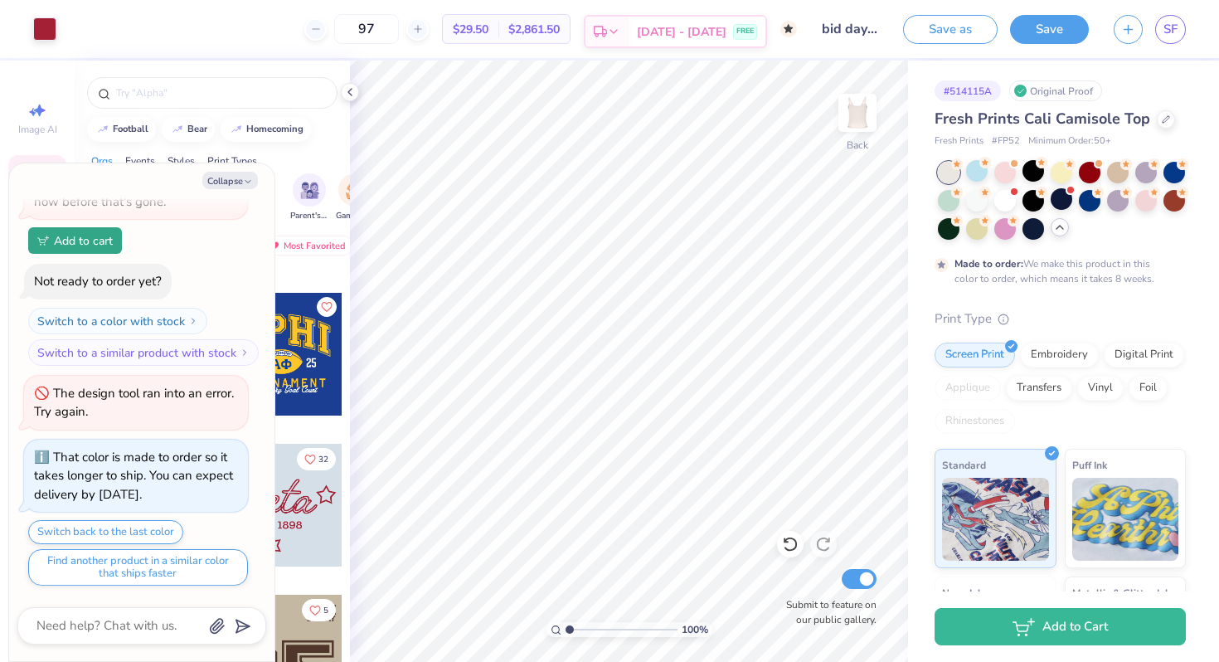
type input "9"
type input "150"
click at [1006, 202] on div at bounding box center [1006, 199] width 22 height 22
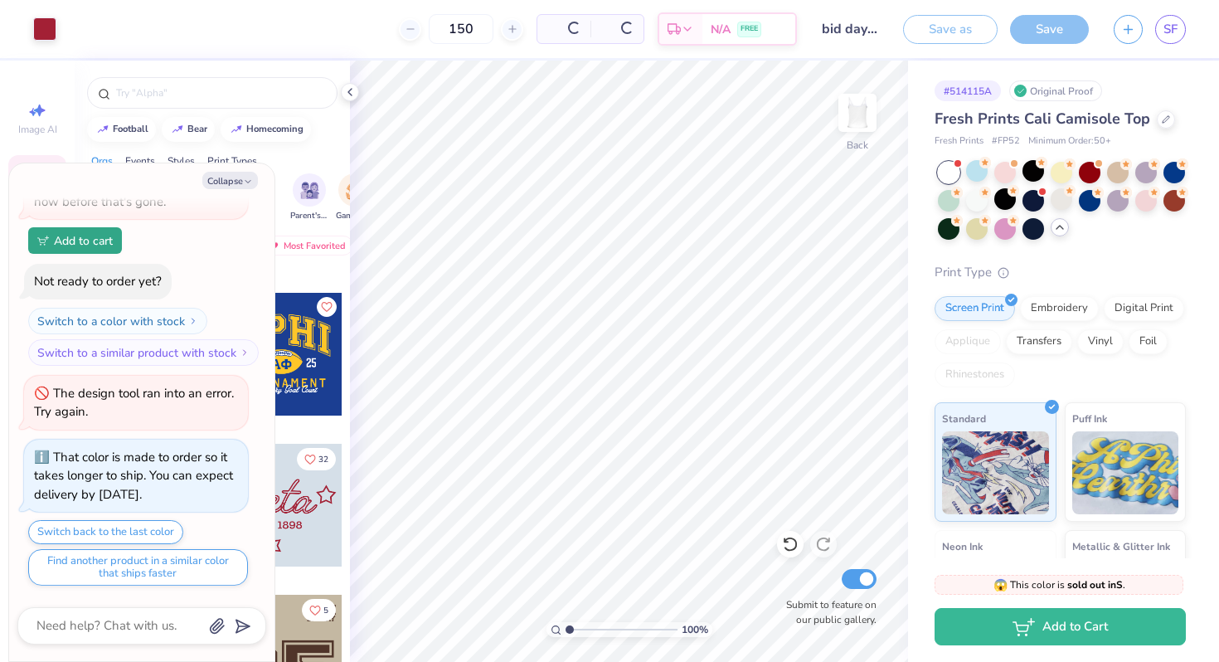
scroll to position [504, 0]
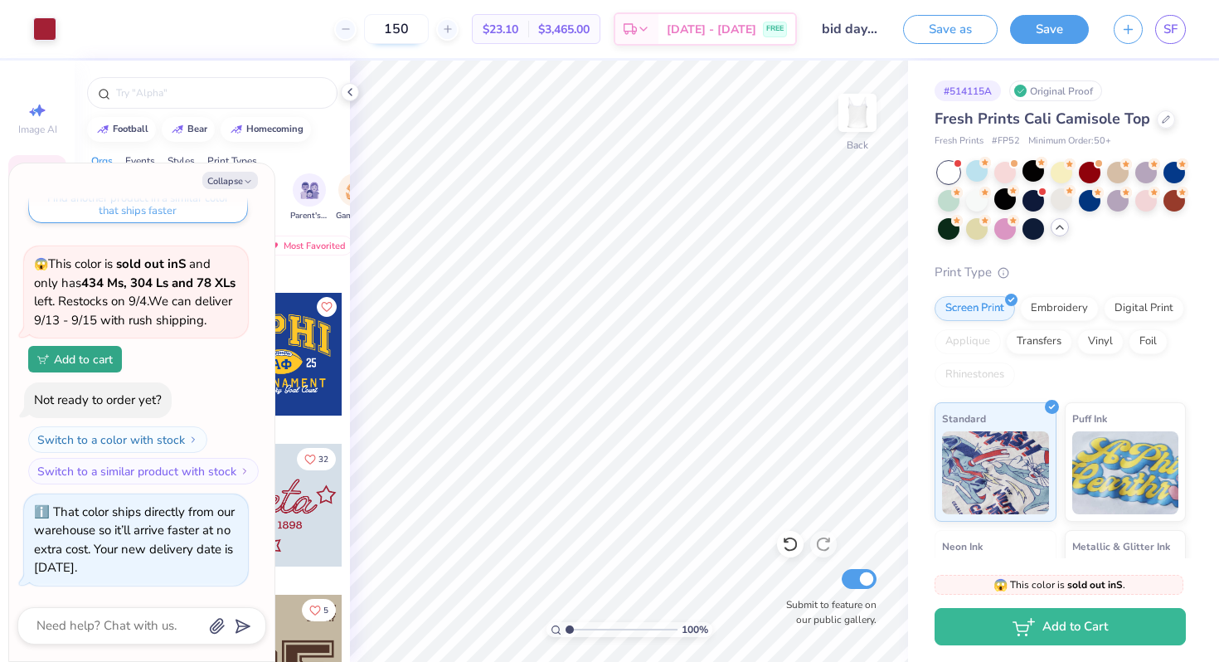
click at [428, 28] on input "150" at bounding box center [396, 29] width 65 height 30
click at [1029, 199] on div at bounding box center [1034, 199] width 22 height 22
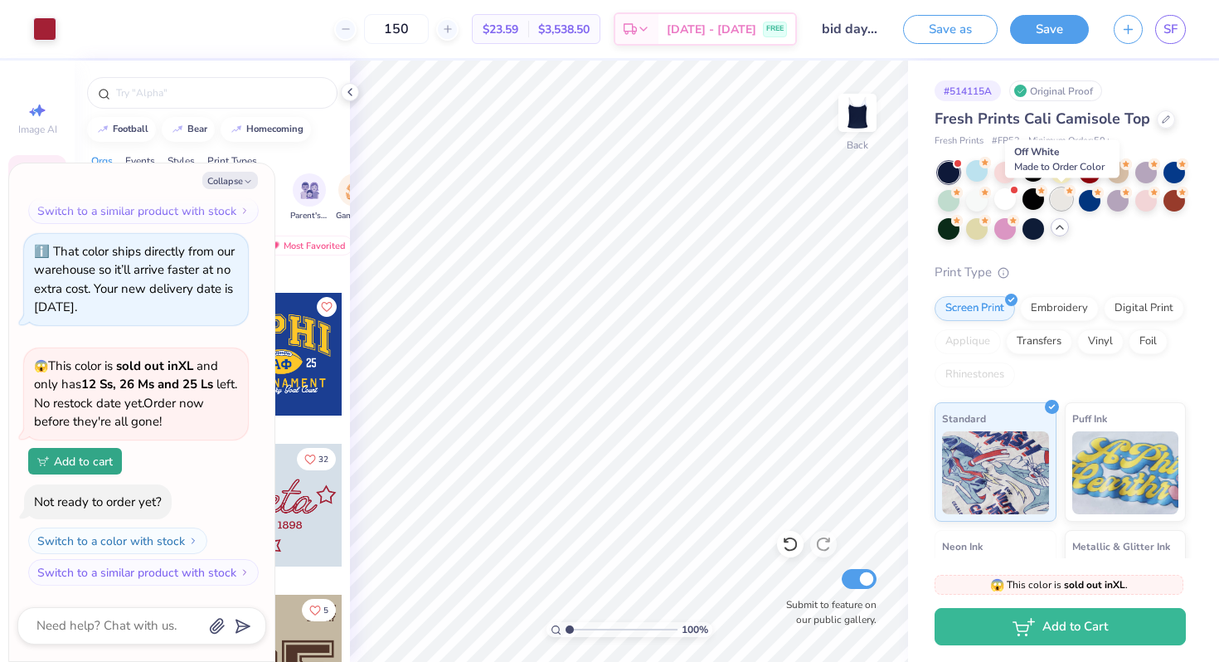
click at [1066, 197] on div at bounding box center [1062, 199] width 22 height 22
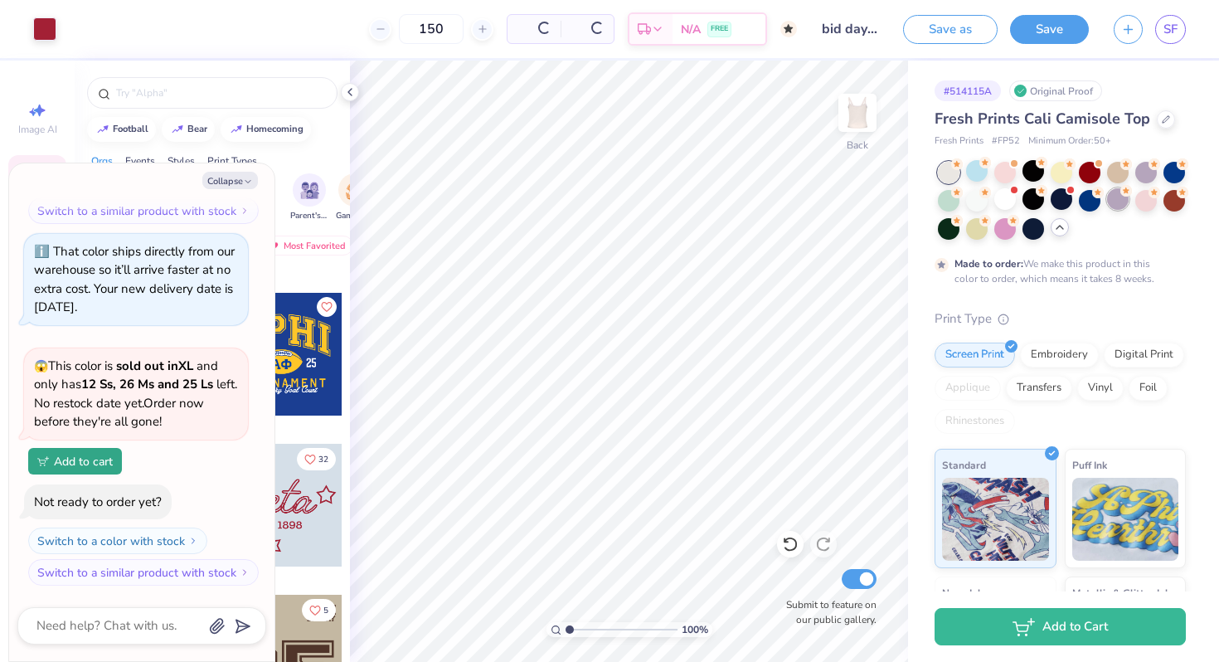
scroll to position [921, 0]
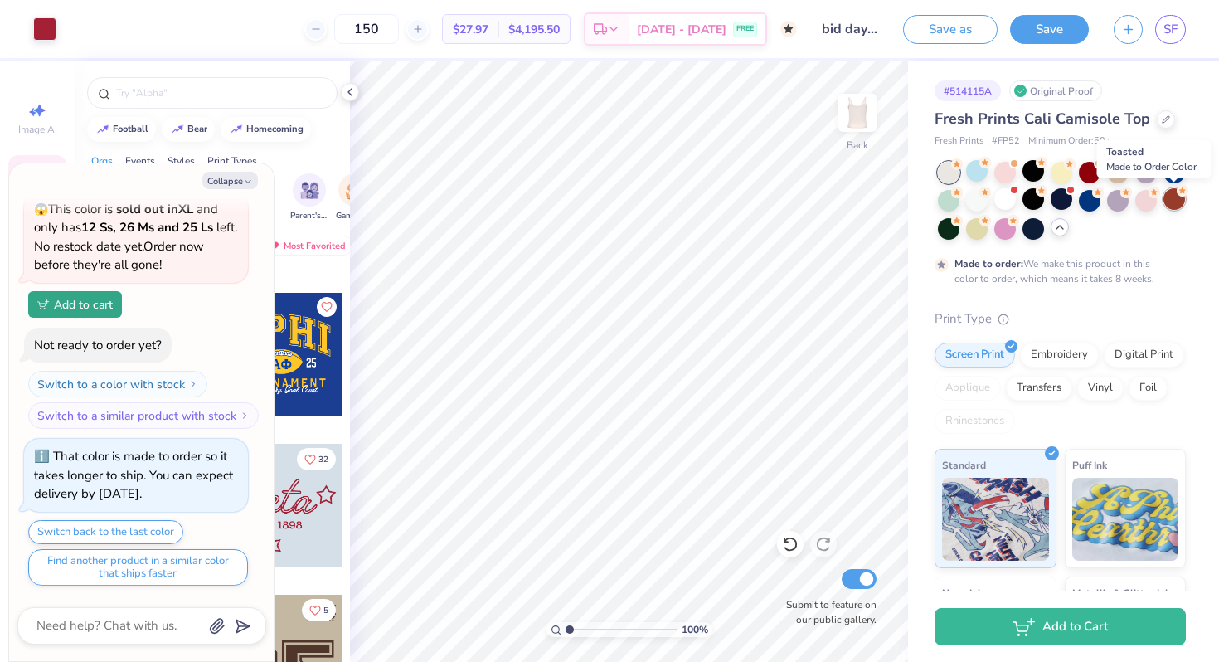
click at [1176, 201] on div at bounding box center [1175, 199] width 22 height 22
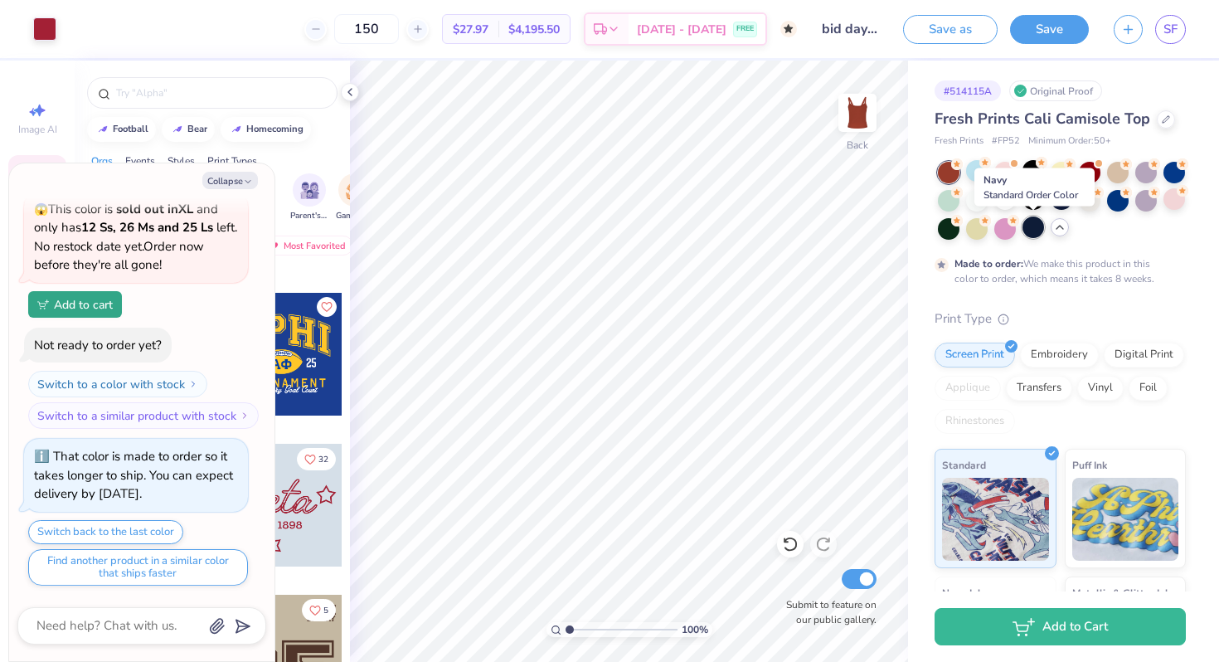
click at [1036, 231] on div at bounding box center [1034, 228] width 22 height 22
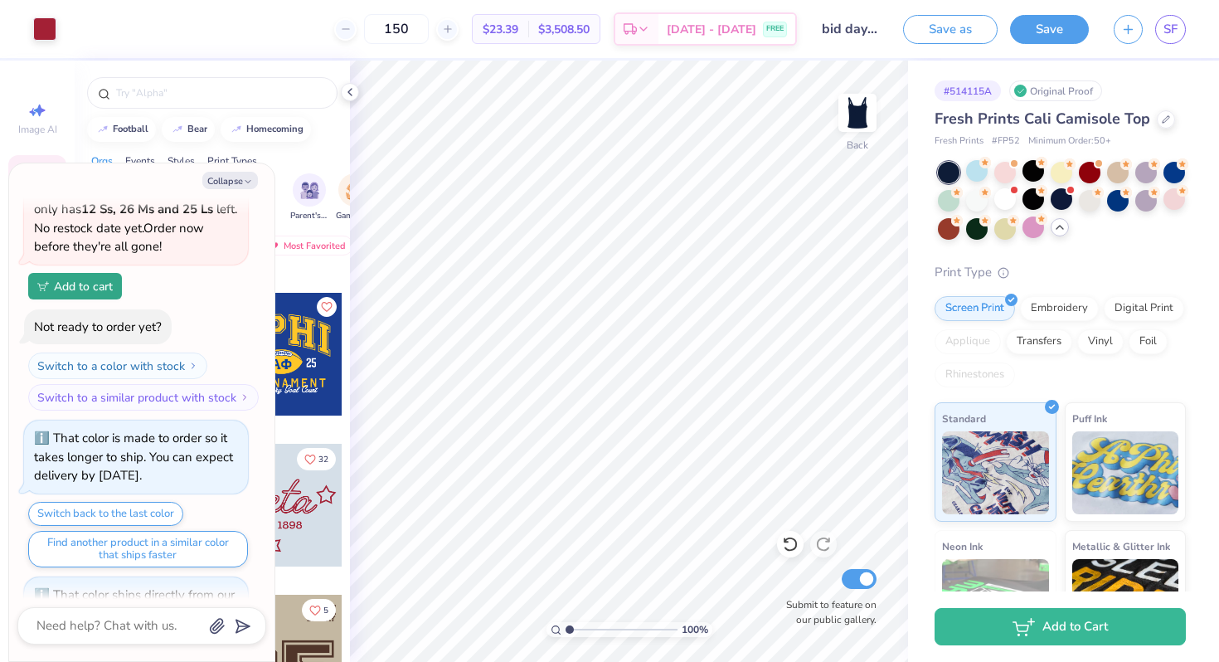
scroll to position [1022, 0]
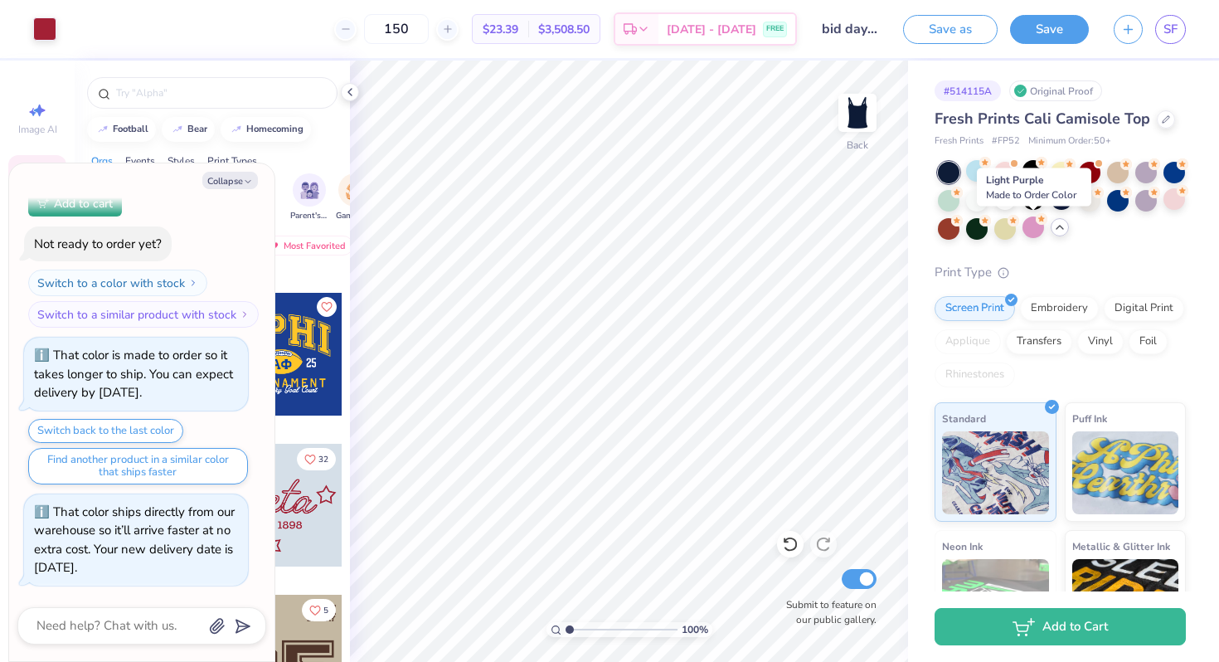
type textarea "x"
click at [429, 30] on input "150" at bounding box center [396, 29] width 65 height 30
type input "1"
type input "50"
click at [999, 195] on div at bounding box center [1006, 199] width 22 height 22
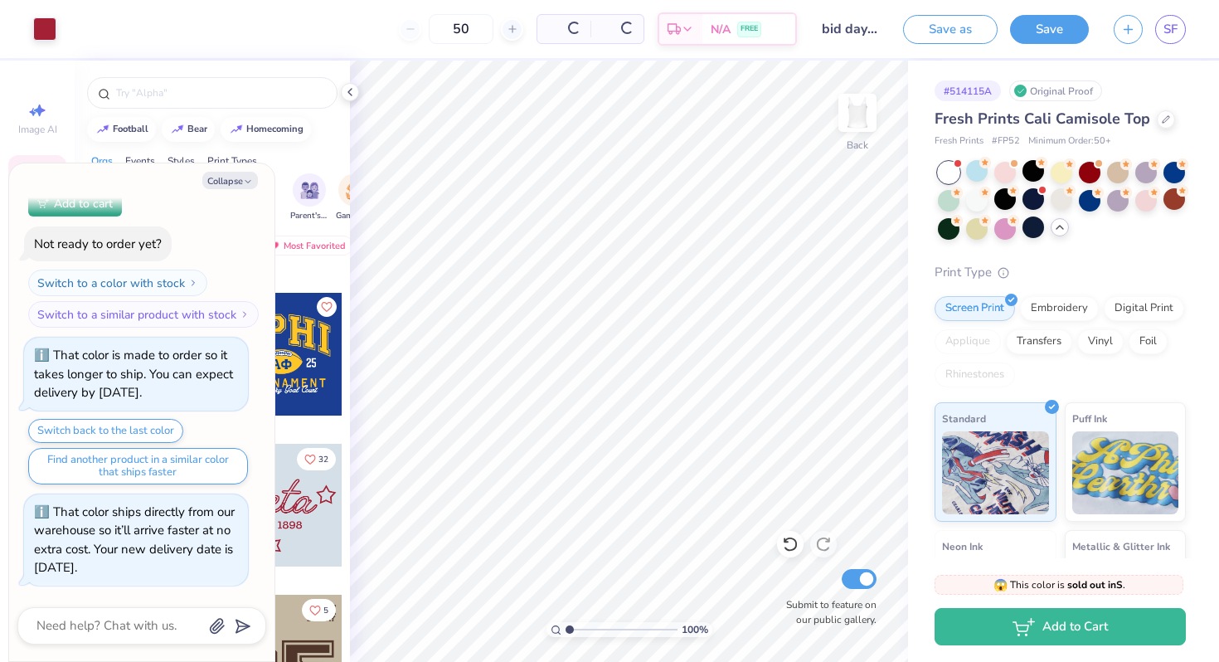
type textarea "x"
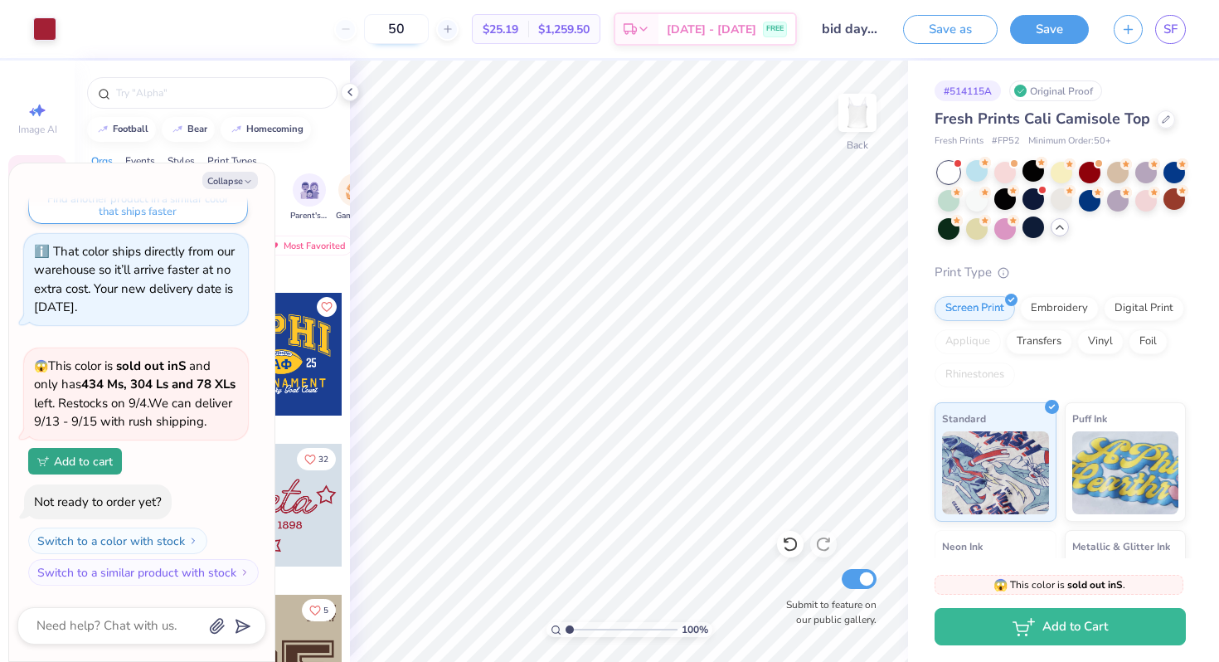
click at [429, 36] on input "50" at bounding box center [396, 29] width 65 height 30
type input "5"
type input "97"
click at [241, 178] on button "Collapse" at bounding box center [230, 180] width 56 height 17
type textarea "x"
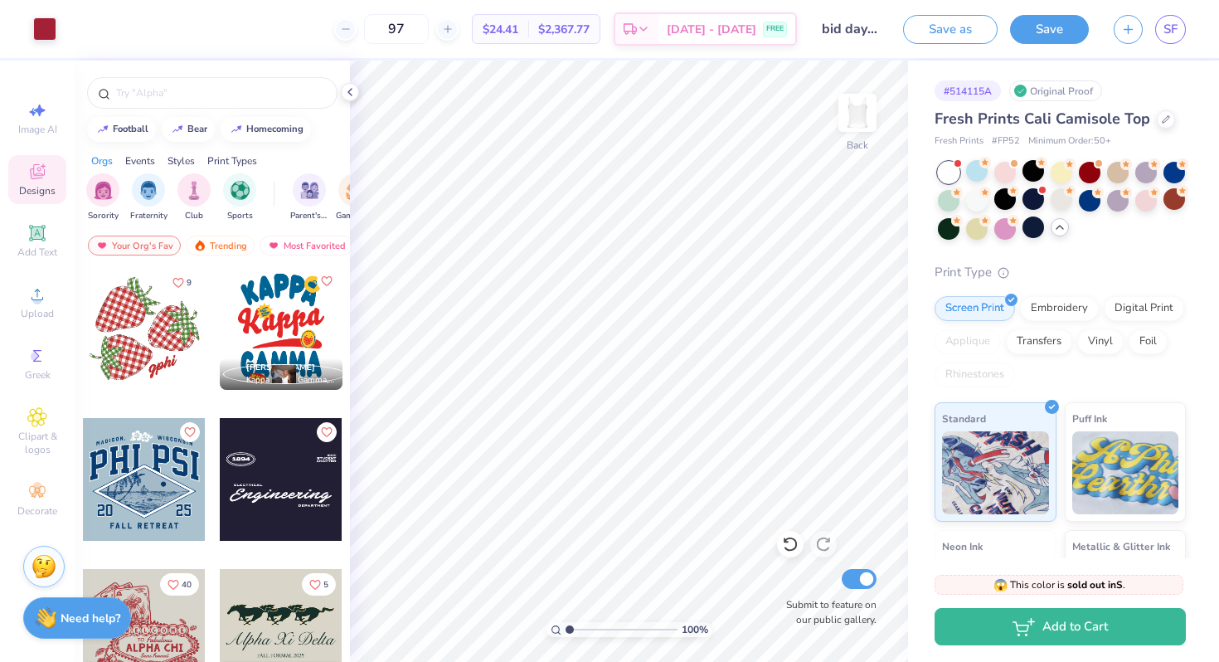
scroll to position [3926, 0]
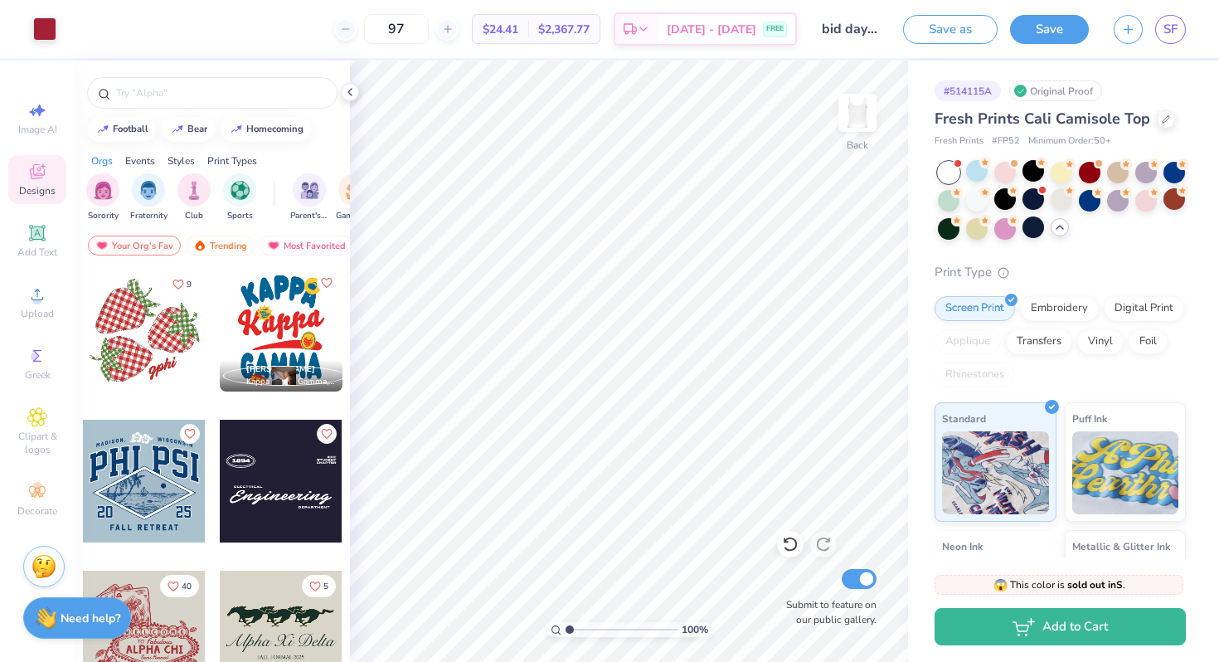
click at [152, 350] on div at bounding box center [144, 330] width 123 height 123
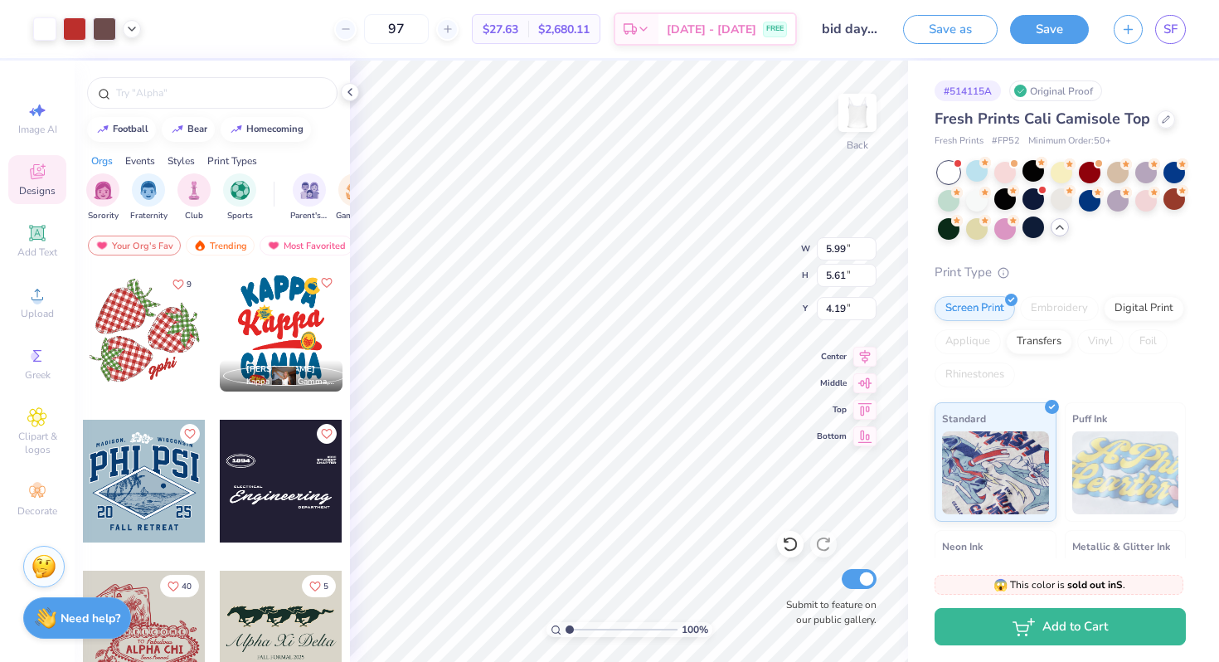
type input "5.94"
type input "5.47"
type input "2.78"
type input "2.69"
type input "2.41"
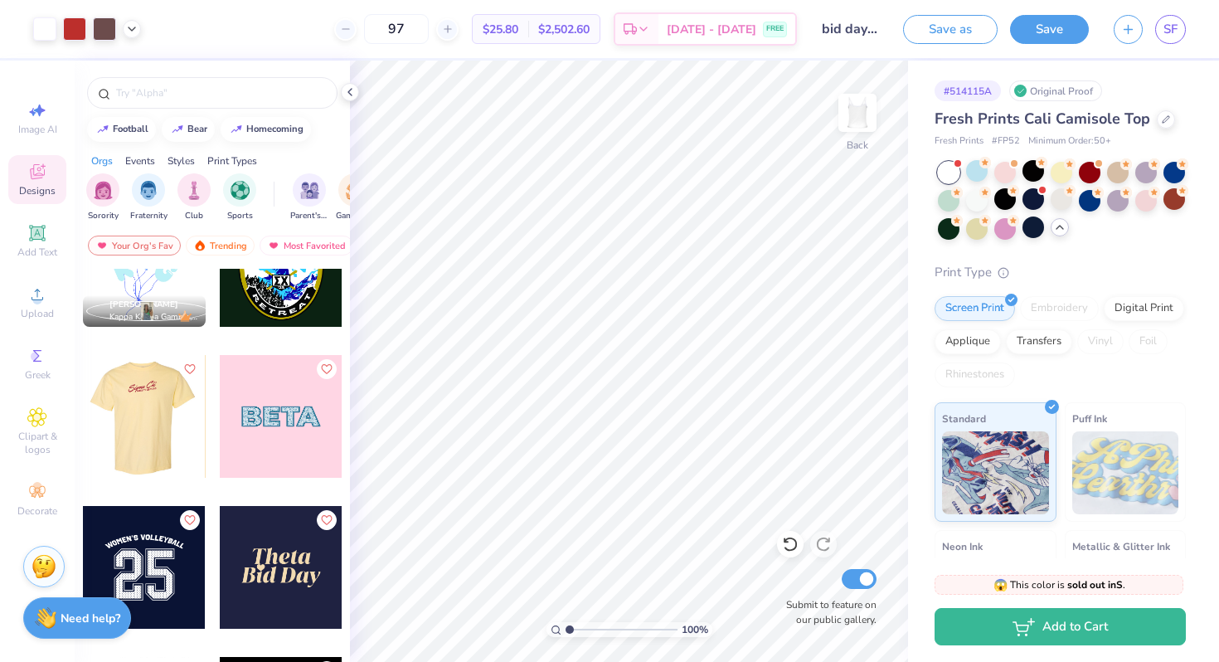
scroll to position [5060, 0]
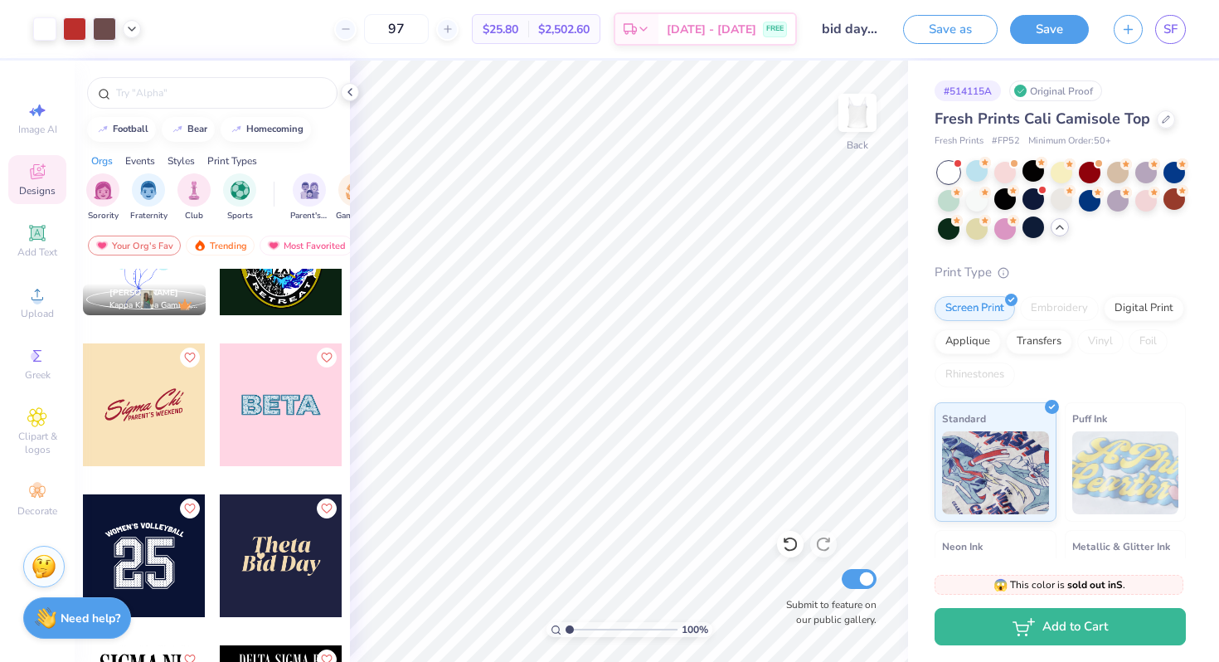
click at [153, 422] on div at bounding box center [144, 404] width 123 height 123
type input "5.99"
type input "5.61"
type input "2.41"
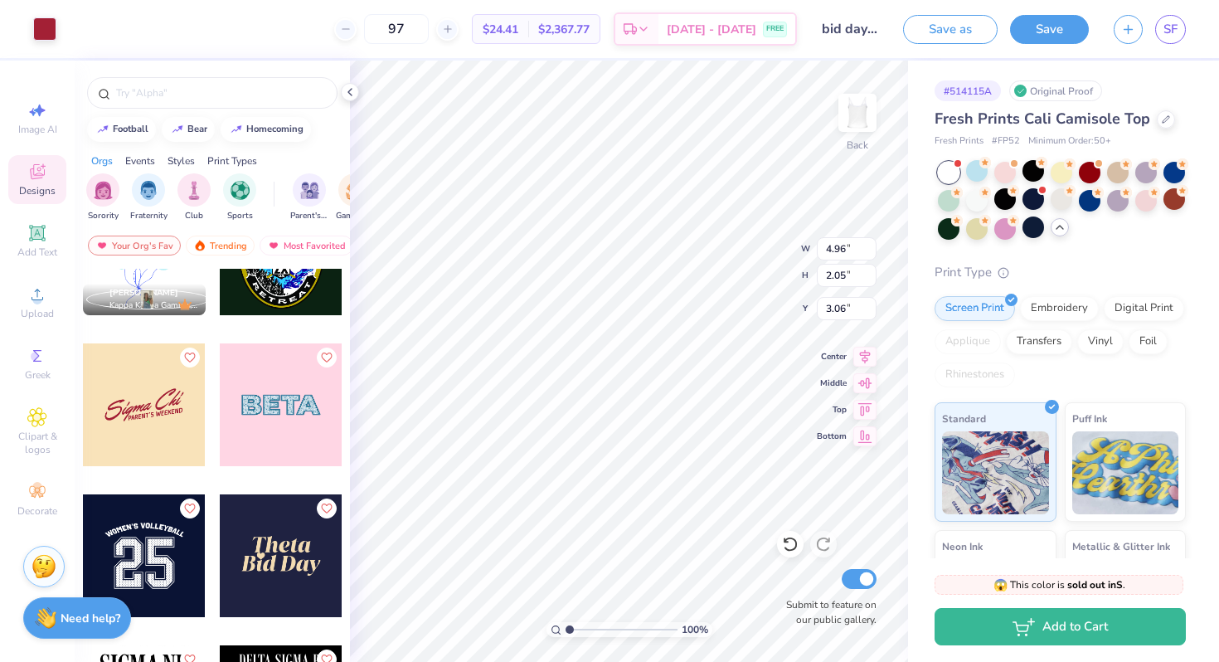
type input "3.06"
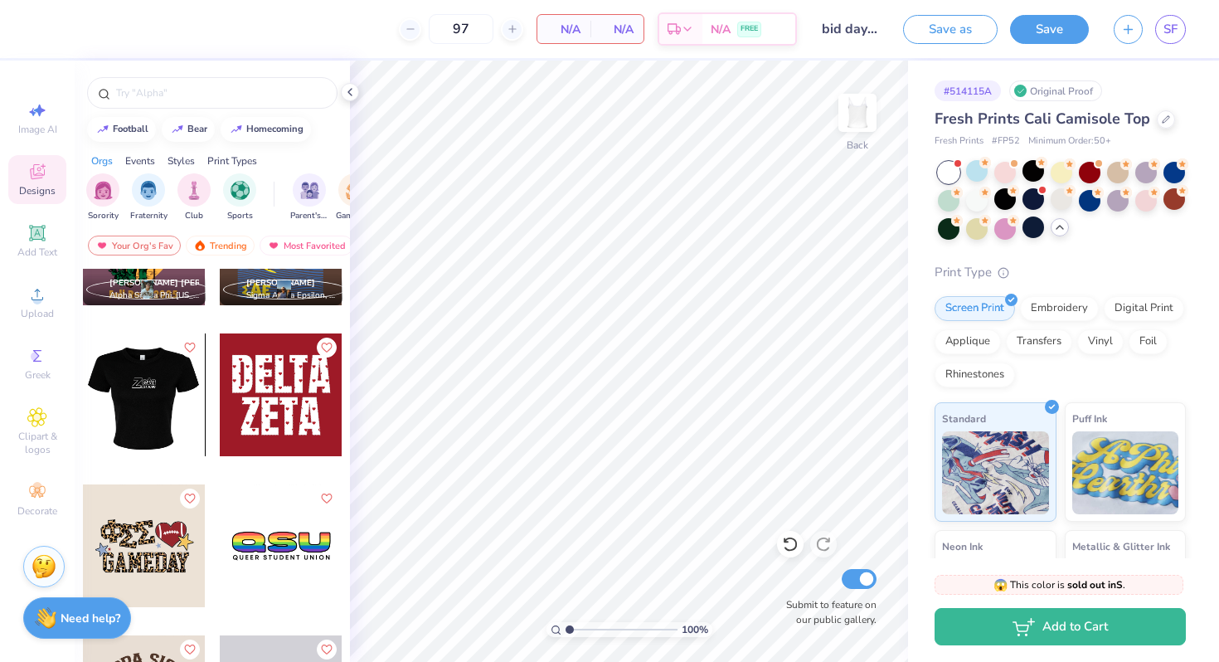
scroll to position [9015, 0]
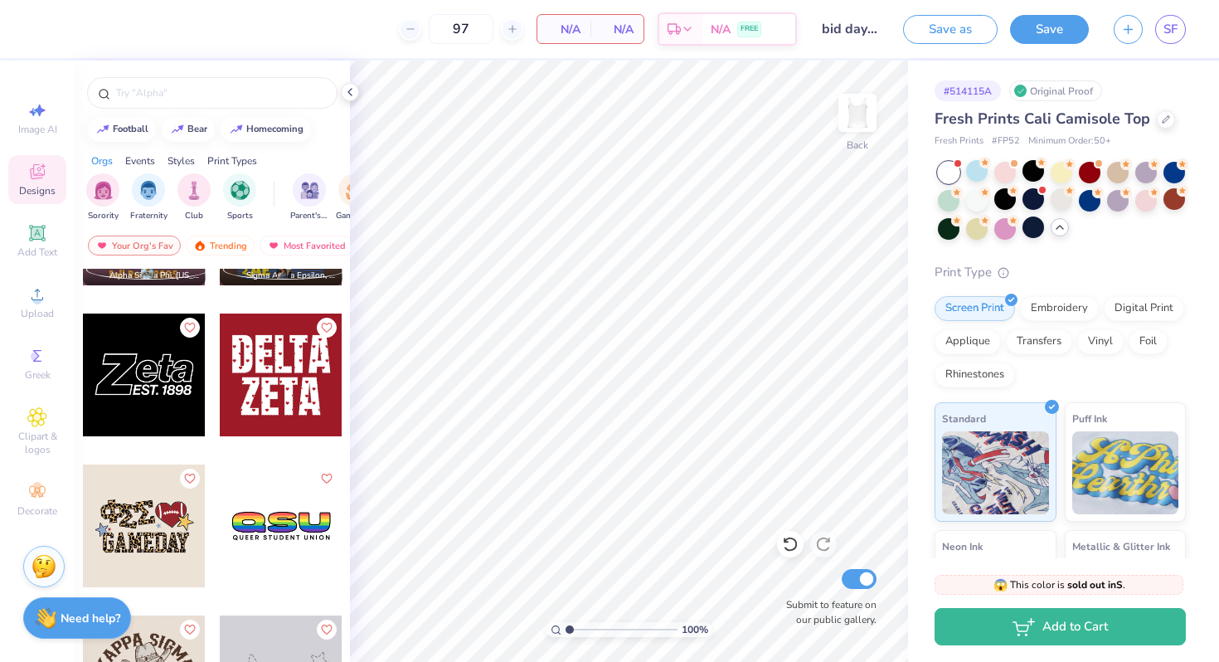
click at [144, 376] on div at bounding box center [144, 375] width 123 height 123
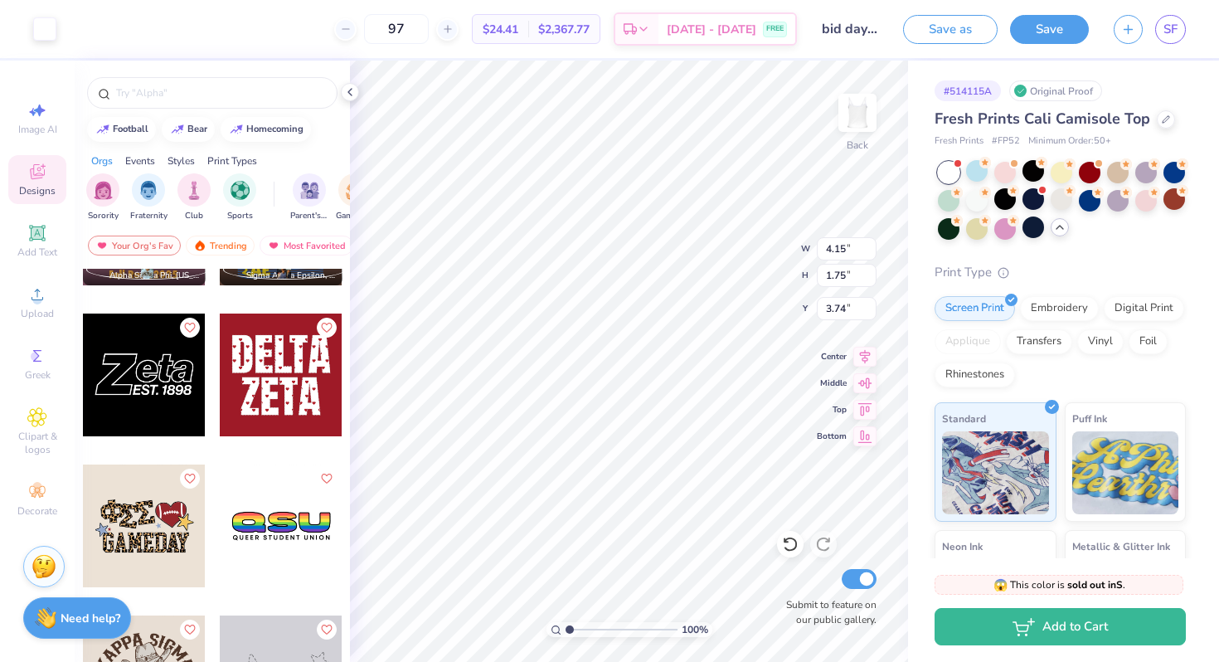
type input "3.75"
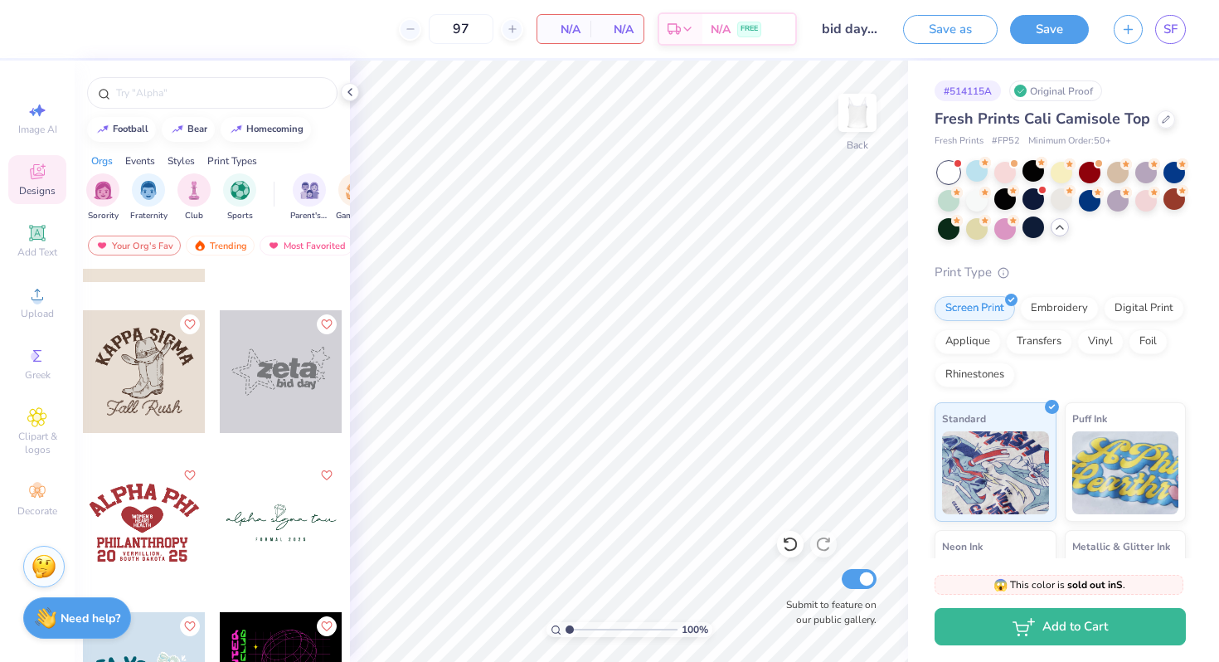
scroll to position [9322, 0]
click at [290, 379] on div at bounding box center [281, 370] width 123 height 123
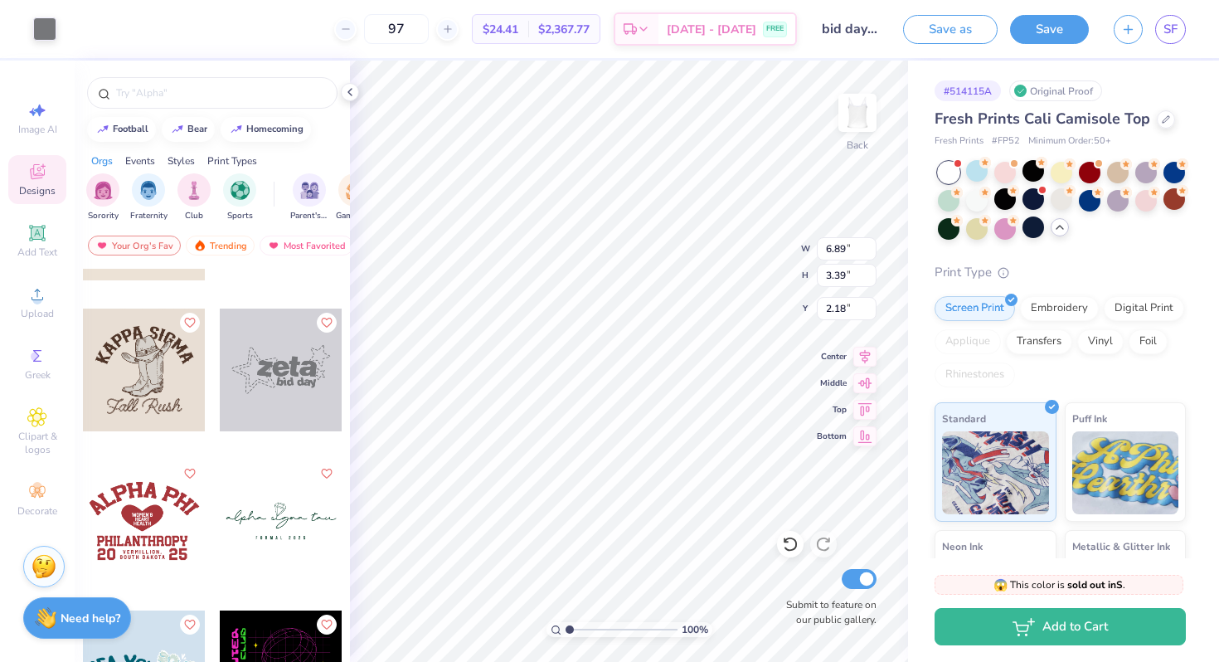
type input "2.18"
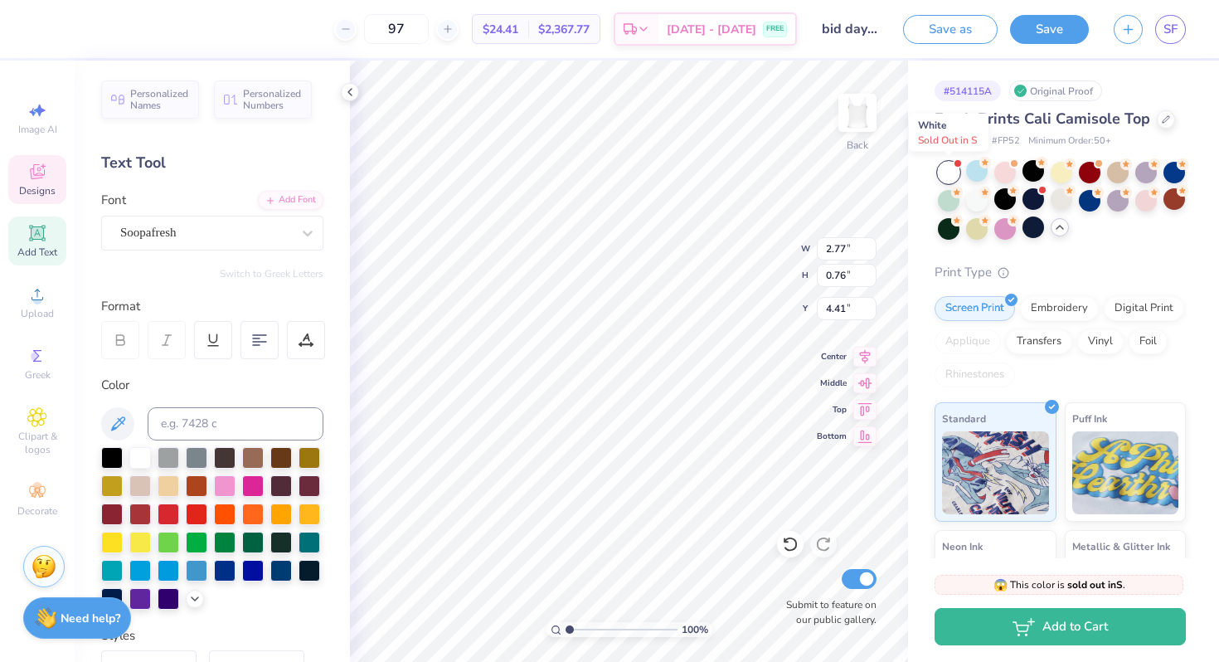
click at [952, 170] on div at bounding box center [949, 173] width 22 height 22
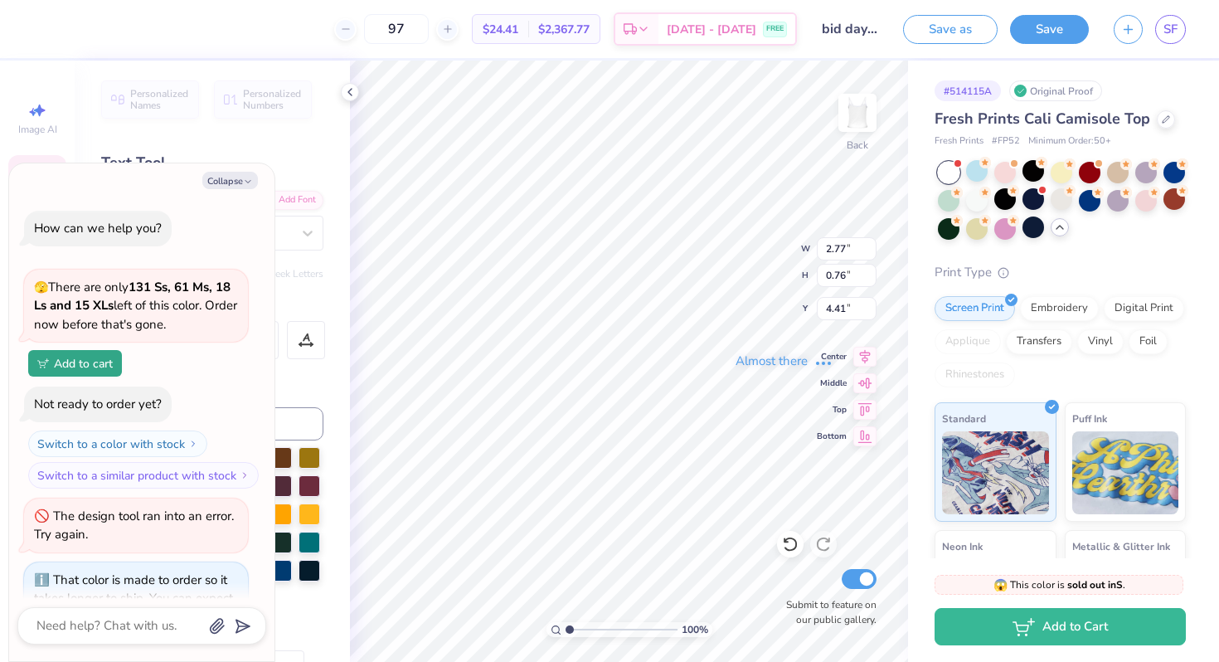
scroll to position [1581, 0]
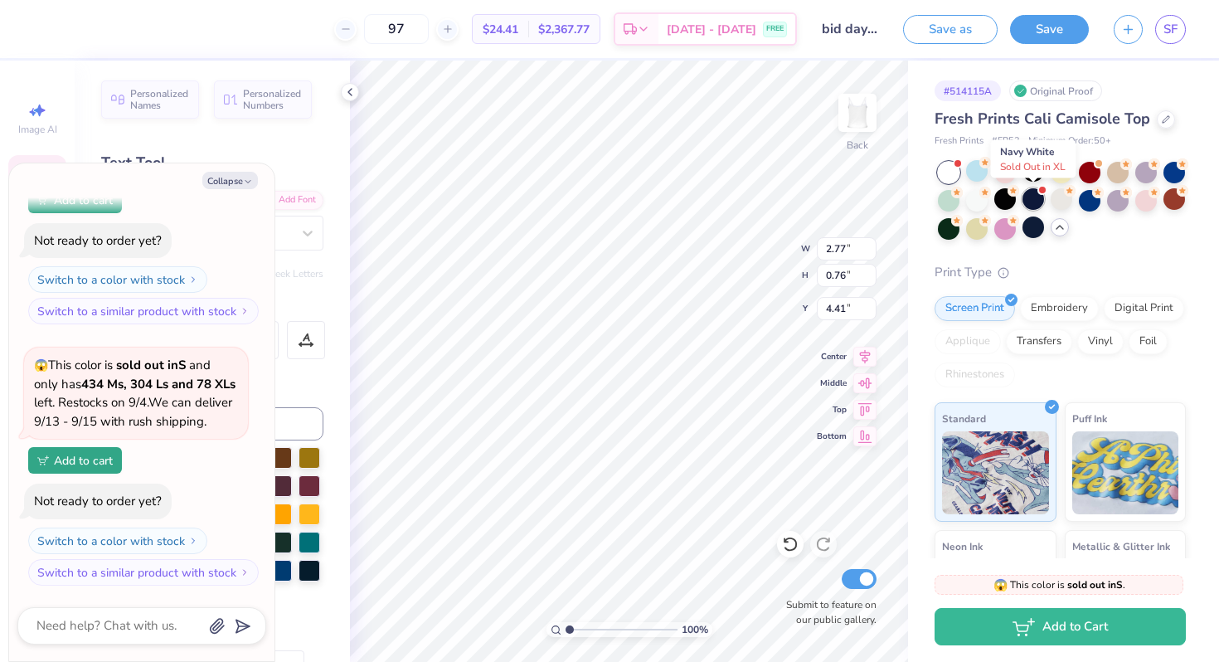
click at [1023, 197] on div at bounding box center [1034, 199] width 22 height 22
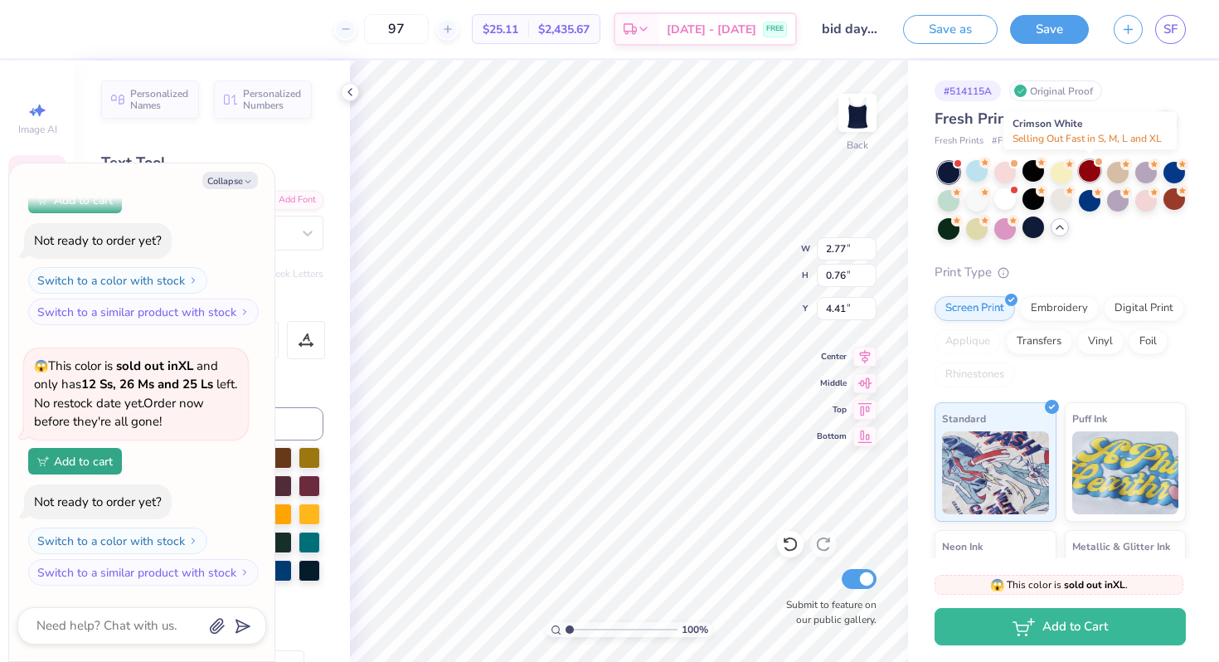
click at [1092, 170] on div at bounding box center [1090, 171] width 22 height 22
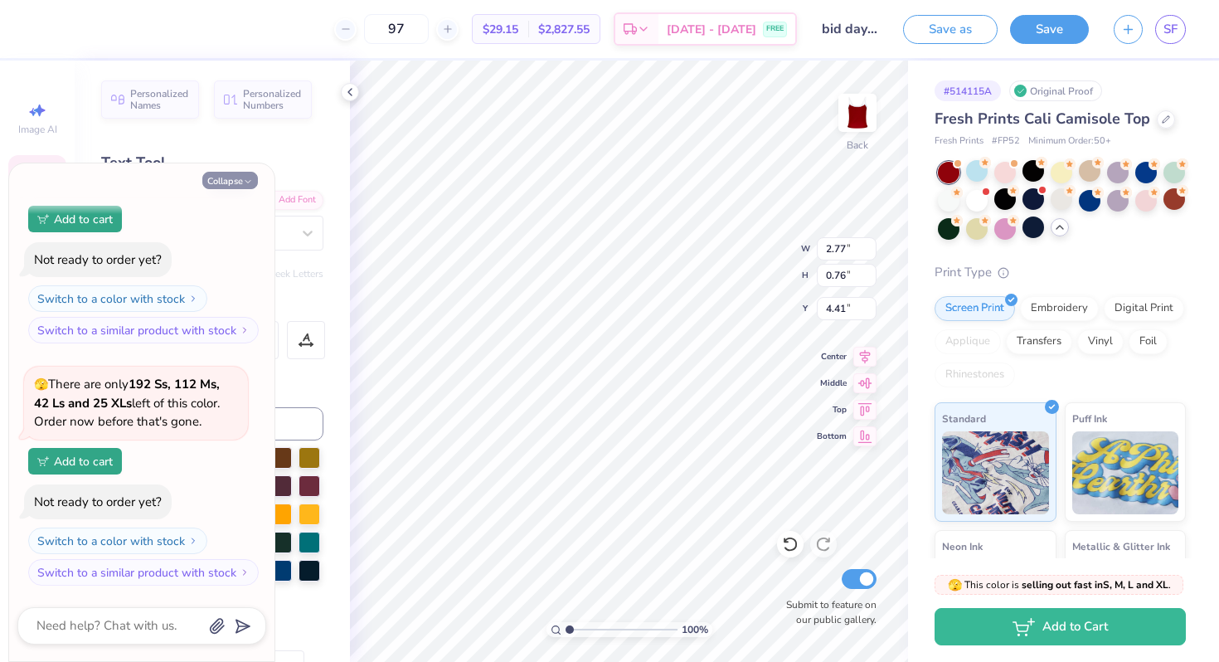
click at [239, 178] on button "Collapse" at bounding box center [230, 180] width 56 height 17
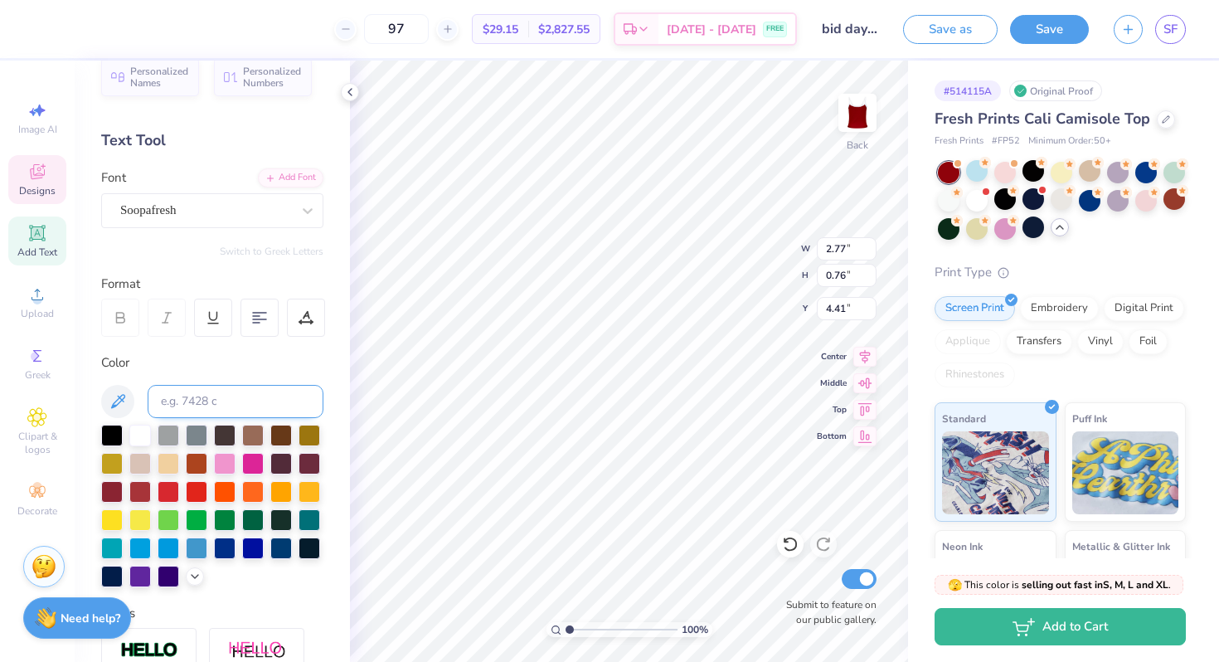
scroll to position [32, 0]
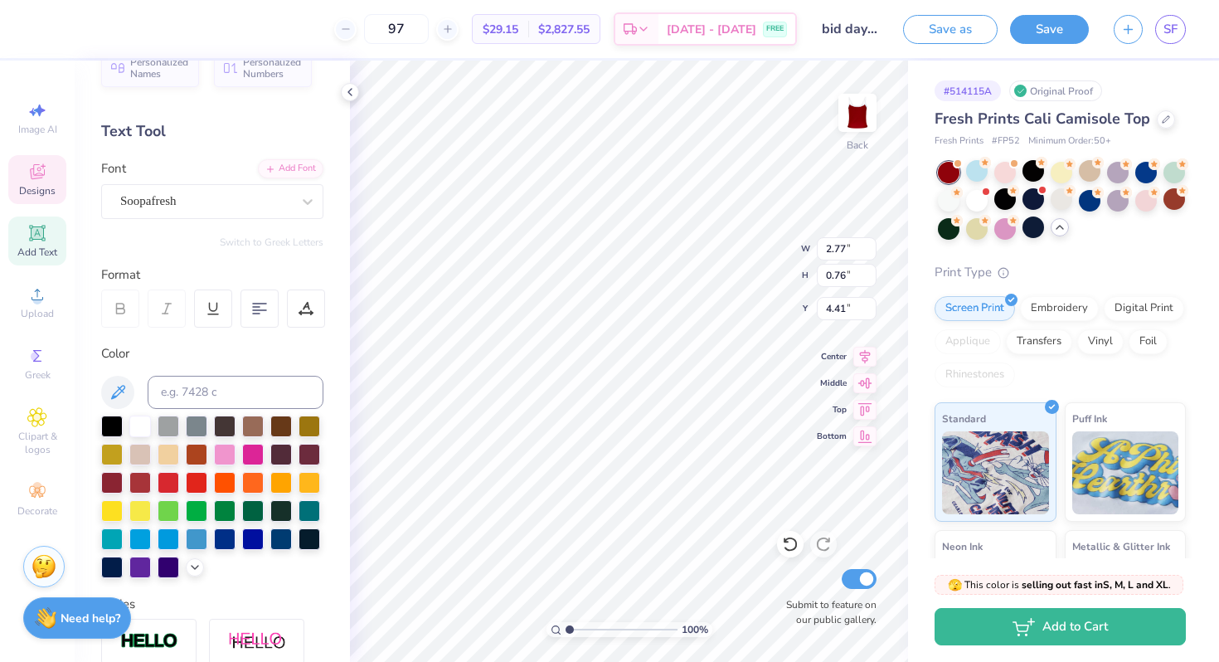
click at [29, 174] on icon at bounding box center [37, 172] width 20 height 20
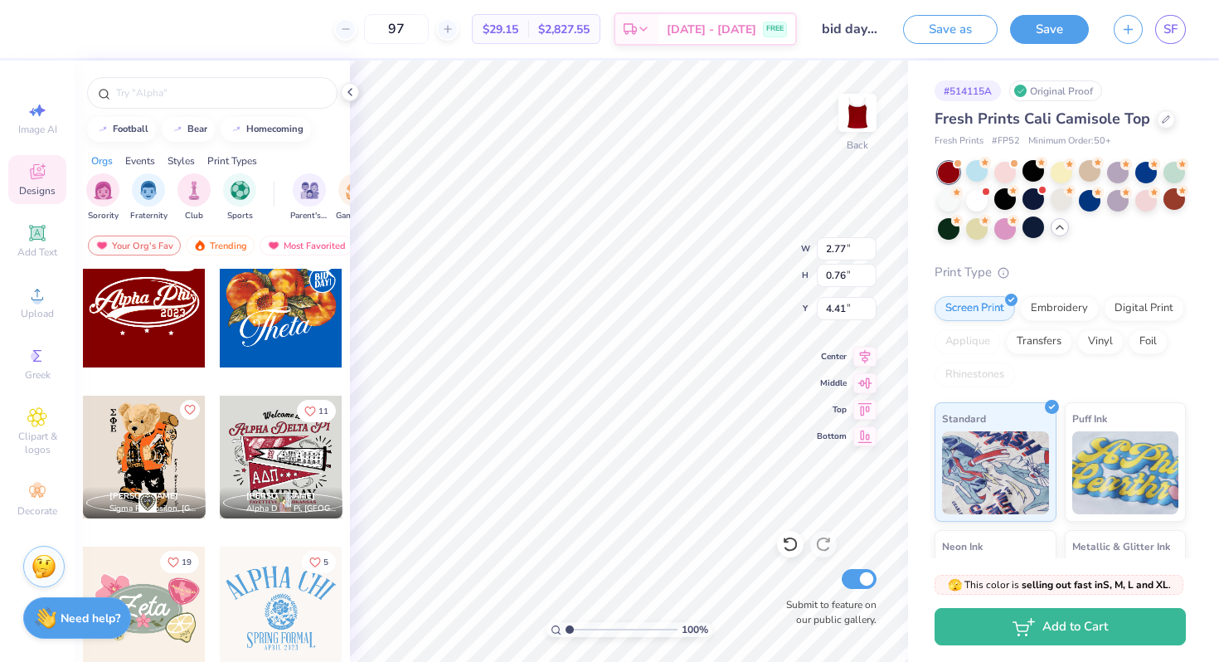
scroll to position [782, 0]
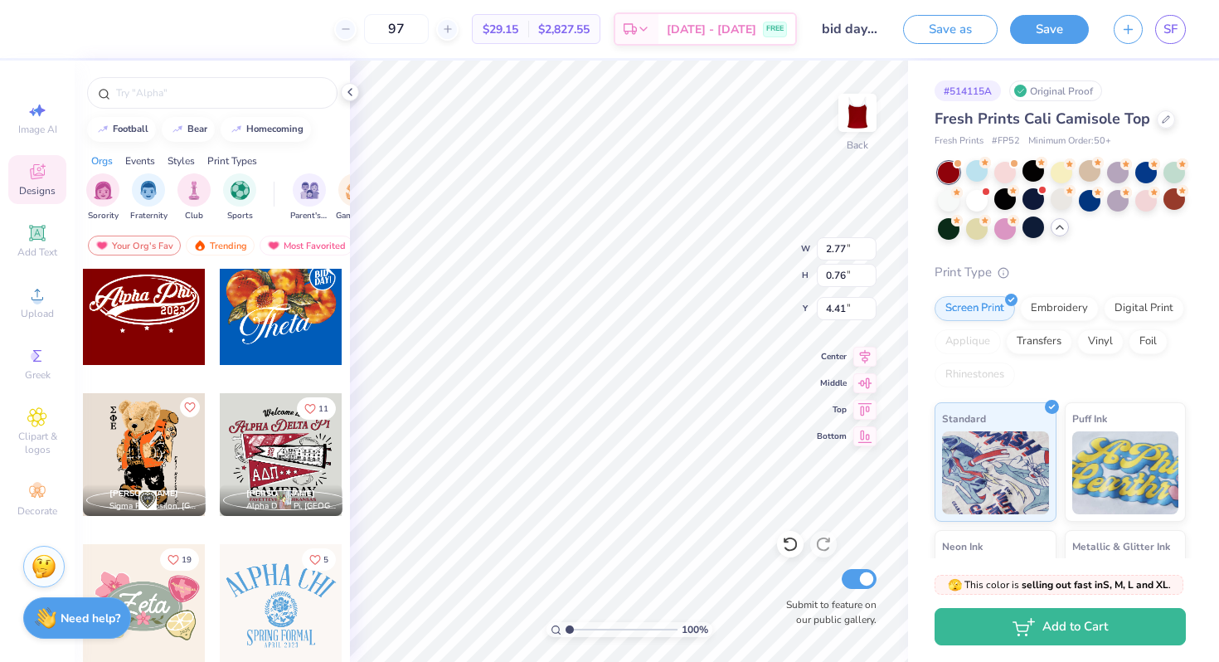
click at [154, 327] on div at bounding box center [144, 303] width 123 height 123
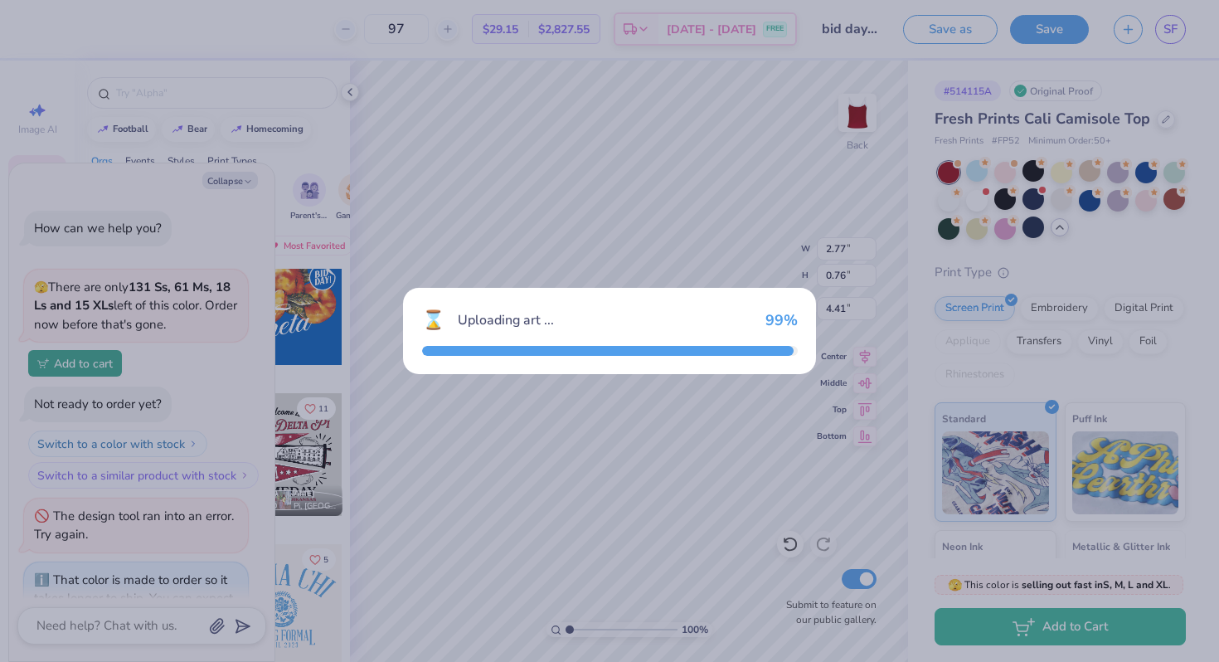
type textarea "x"
type input "8.69"
type input "4.59"
type input "4.71"
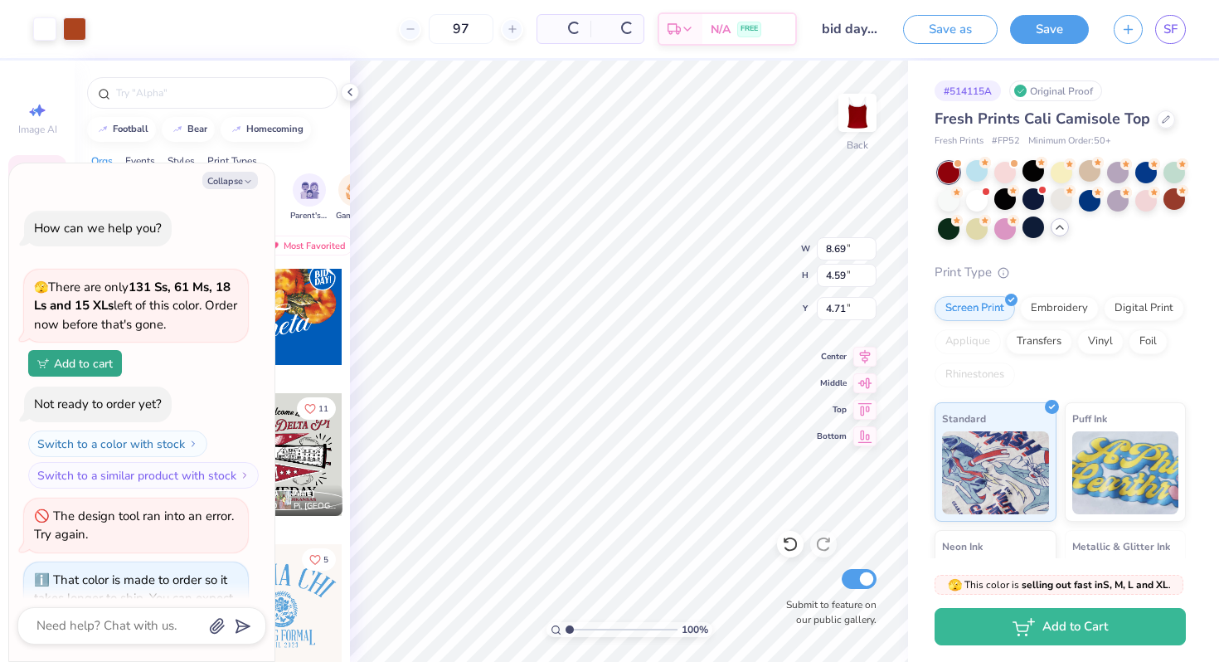
scroll to position [2167, 0]
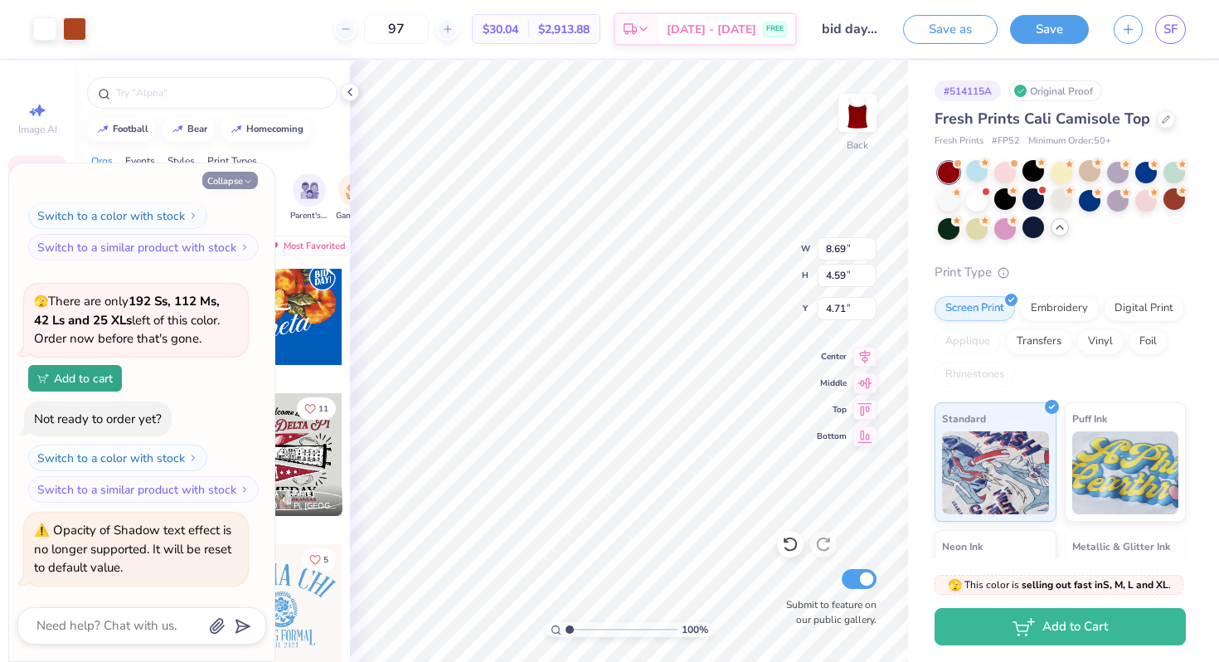
click at [233, 188] on button "Collapse" at bounding box center [230, 180] width 56 height 17
type textarea "x"
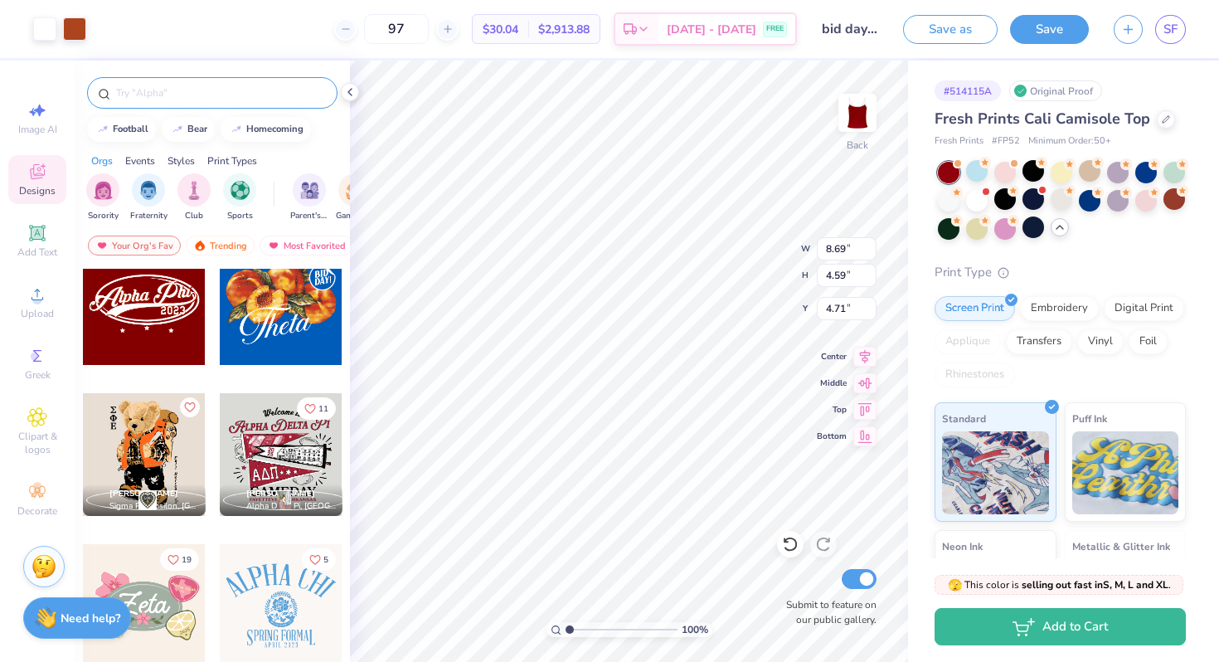
click at [169, 90] on input "text" at bounding box center [220, 93] width 212 height 17
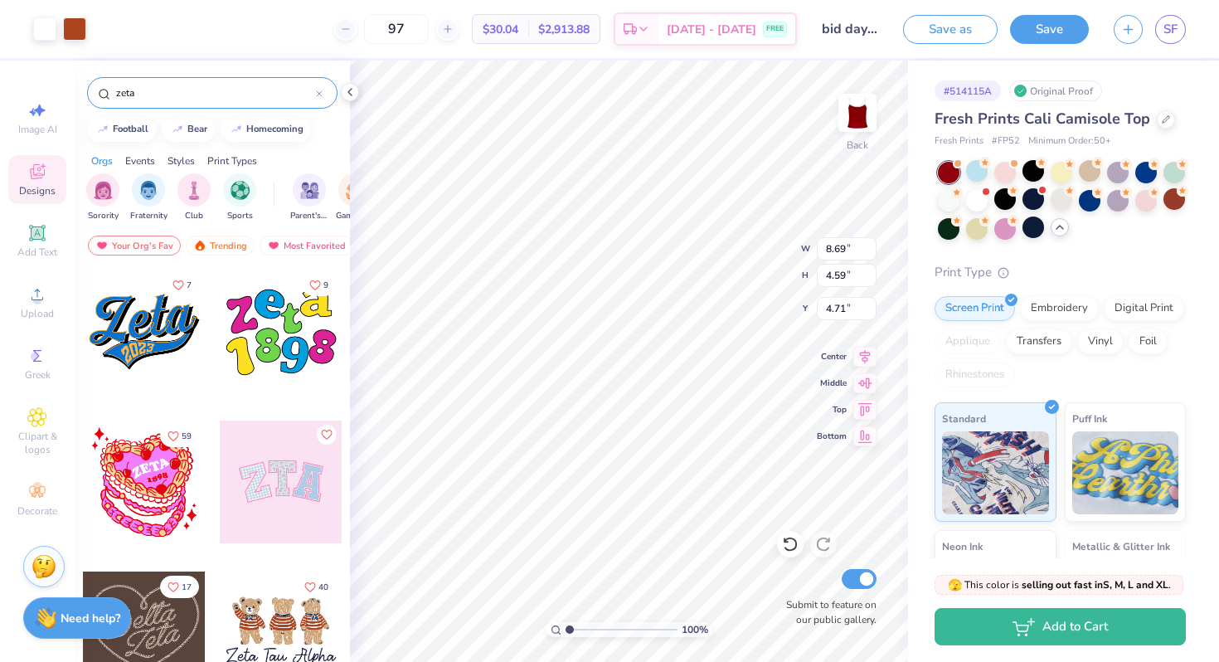
click at [155, 95] on input "zeta" at bounding box center [215, 93] width 202 height 17
type input "z"
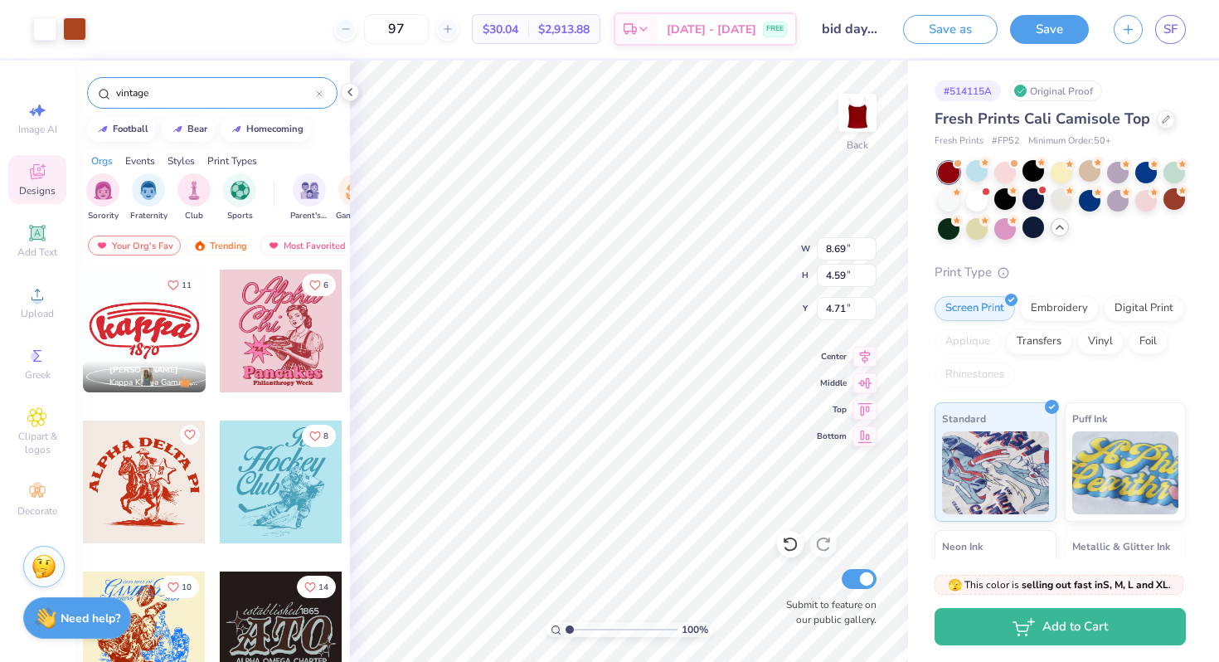
scroll to position [1953, 0]
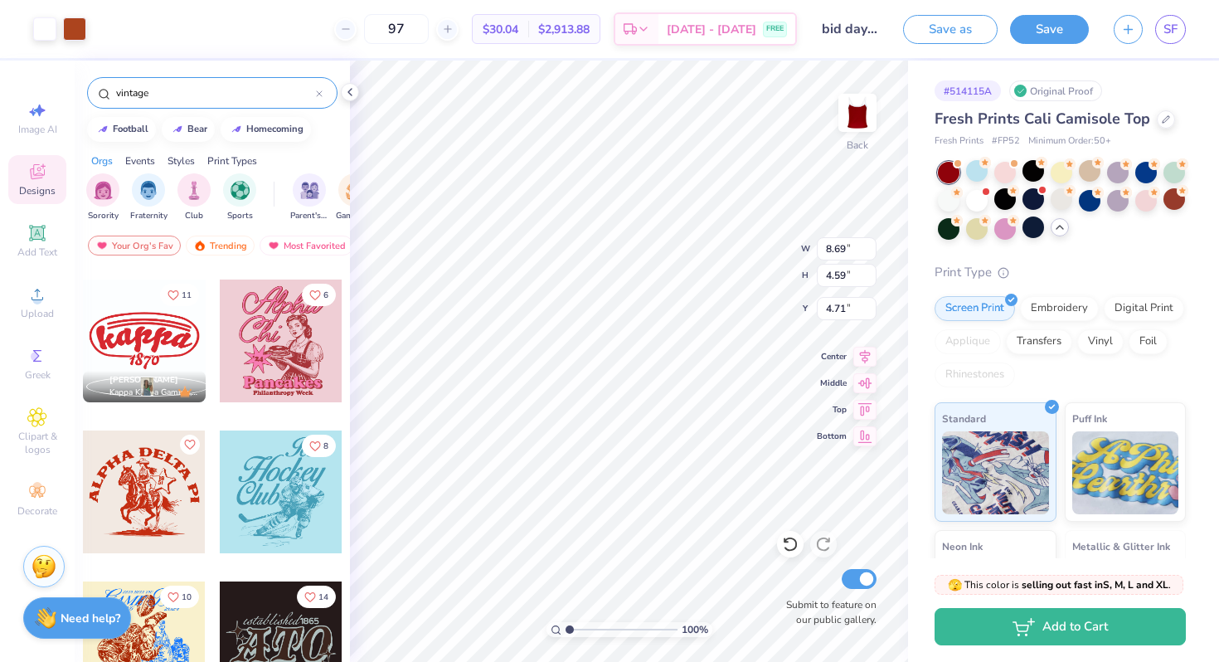
type input "vintage"
click at [125, 337] on div at bounding box center [144, 341] width 123 height 123
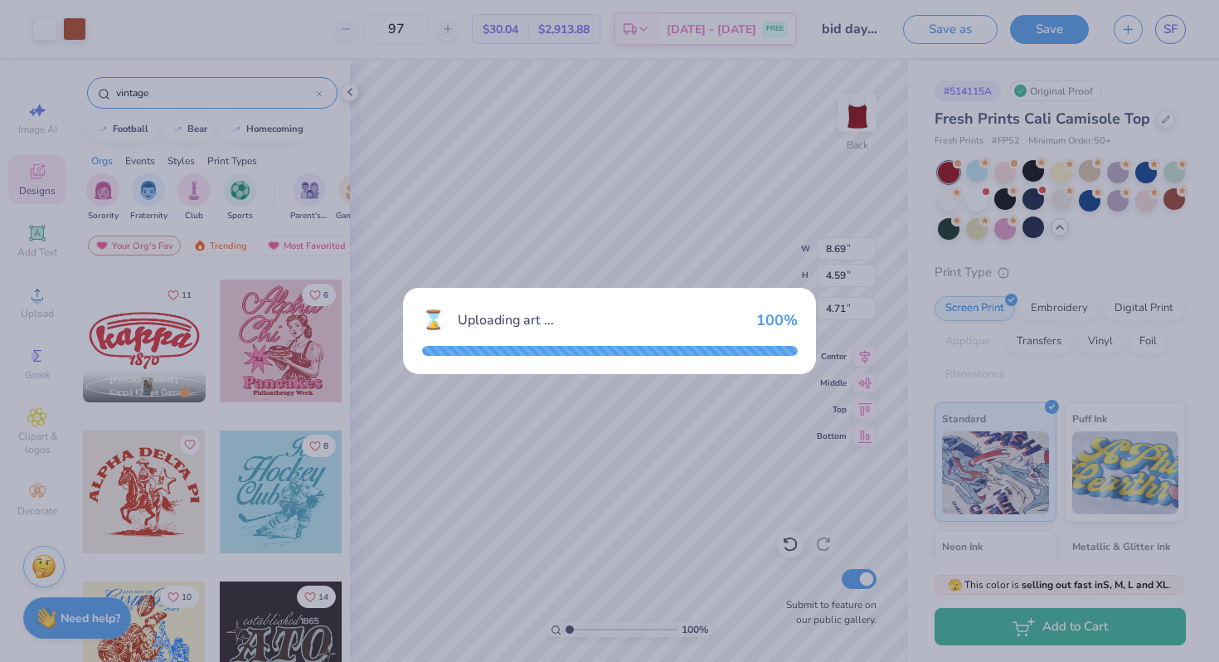
type input "5.85"
type input "3.06"
type input "5.47"
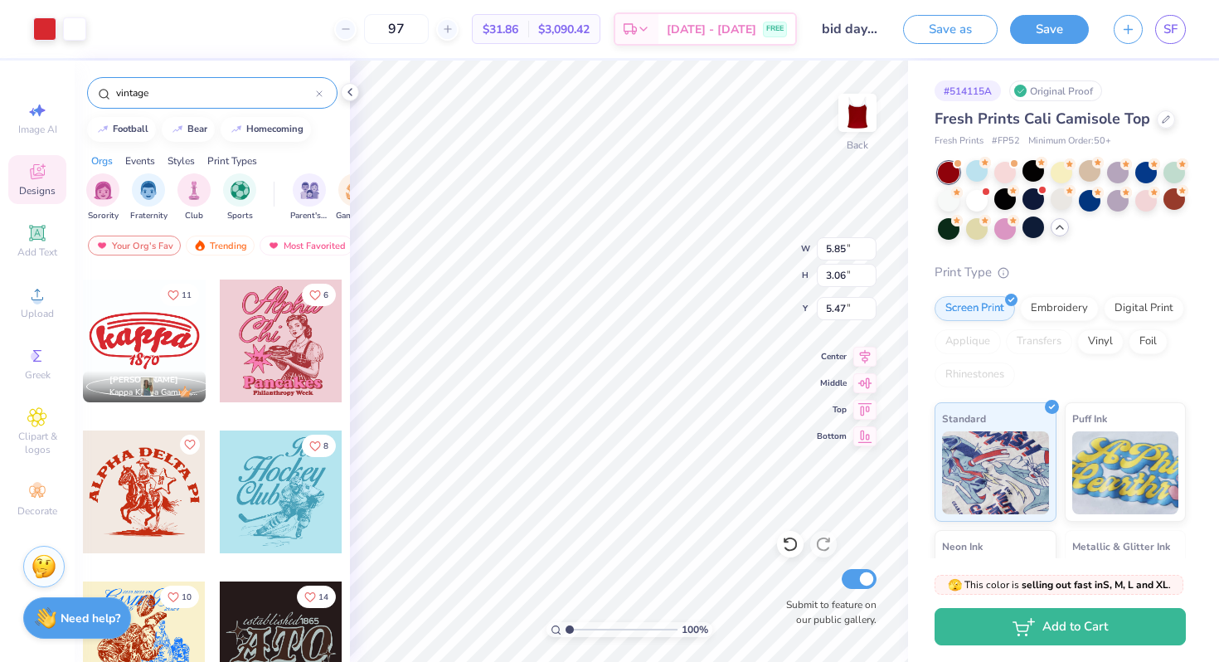
type input "4.16"
type input "1.45"
type input "2.95"
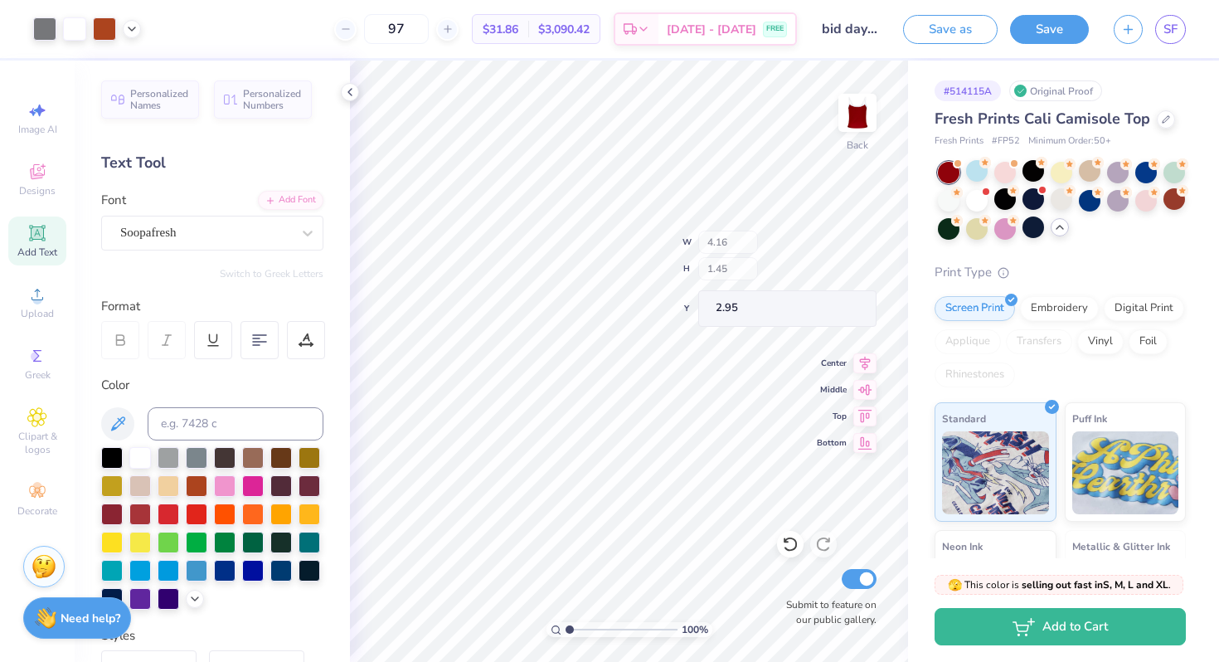
type input "3.19"
type input "3.25"
type input "2.32"
type input "8.69"
type input "4.59"
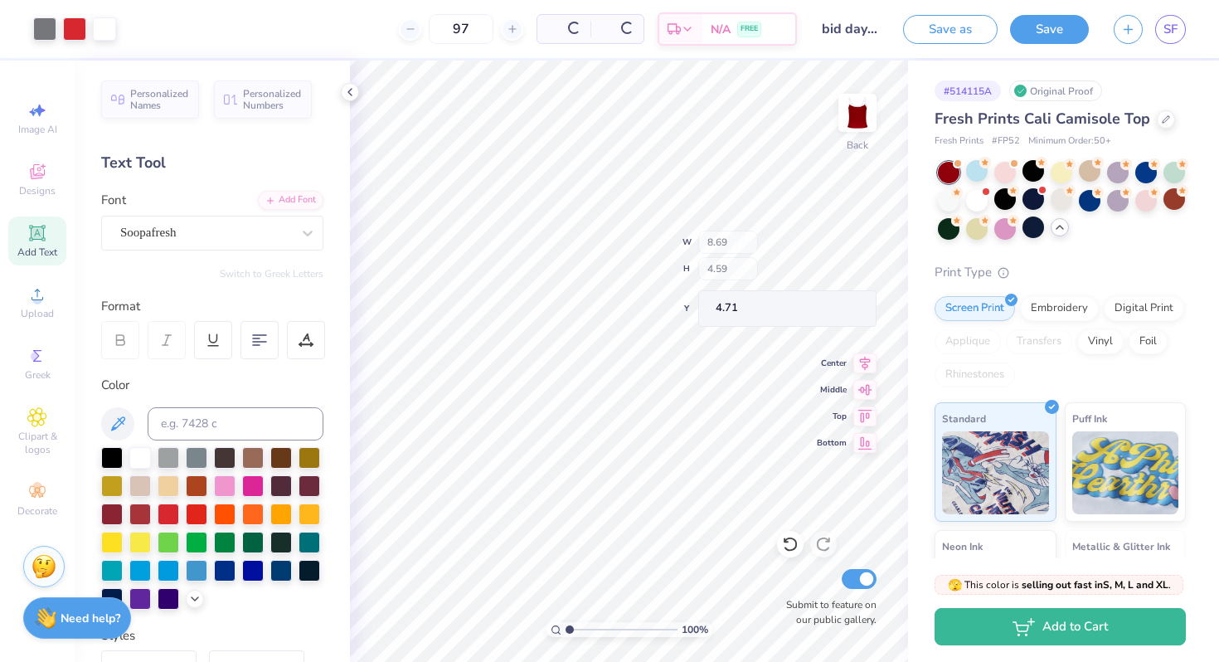
type input "4.71"
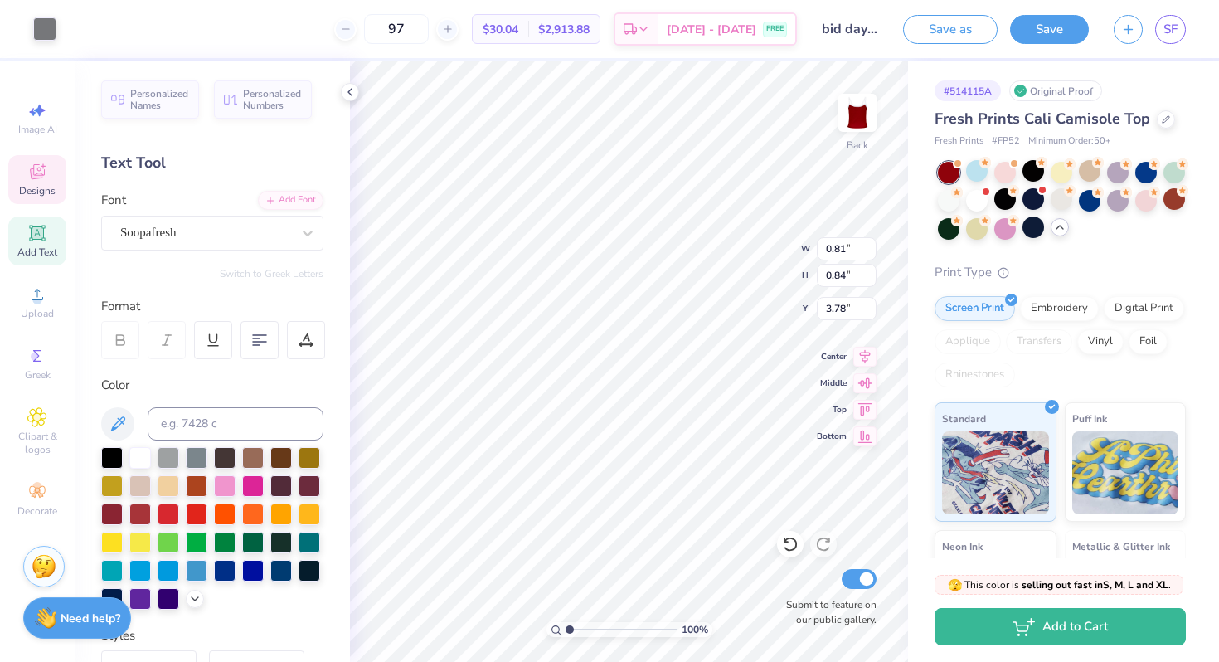
type input "0.81"
type input "0.84"
type input "3.78"
type input "5.85"
type input "3.06"
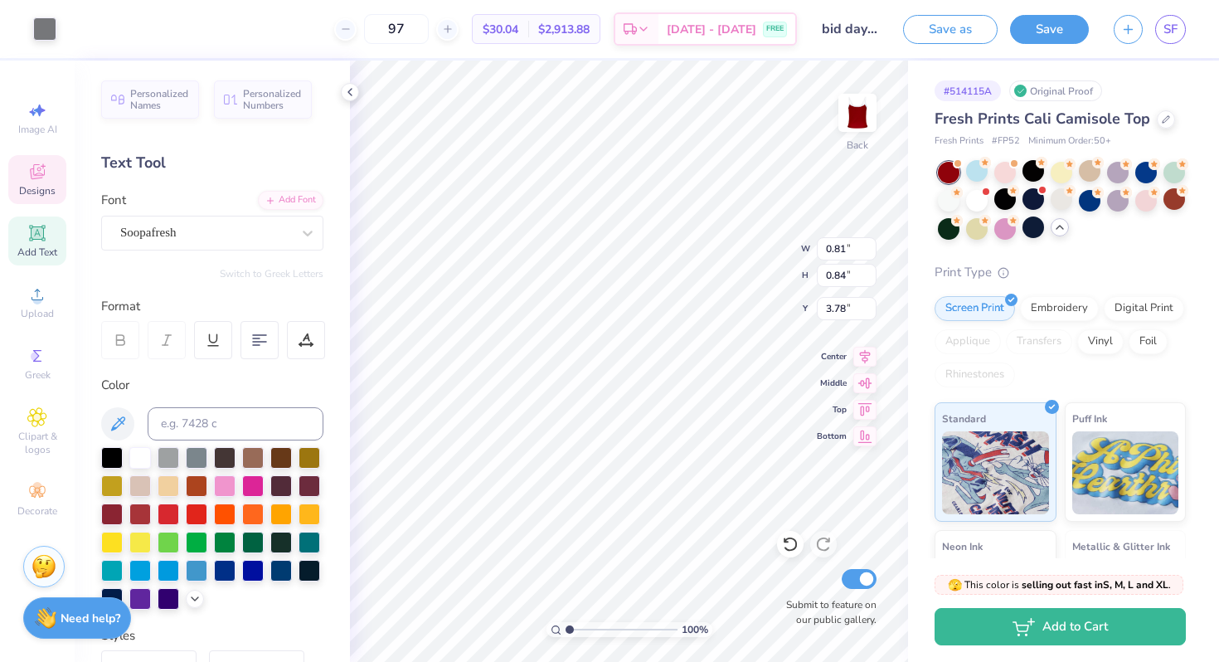
type input "1.35"
type input "6.14"
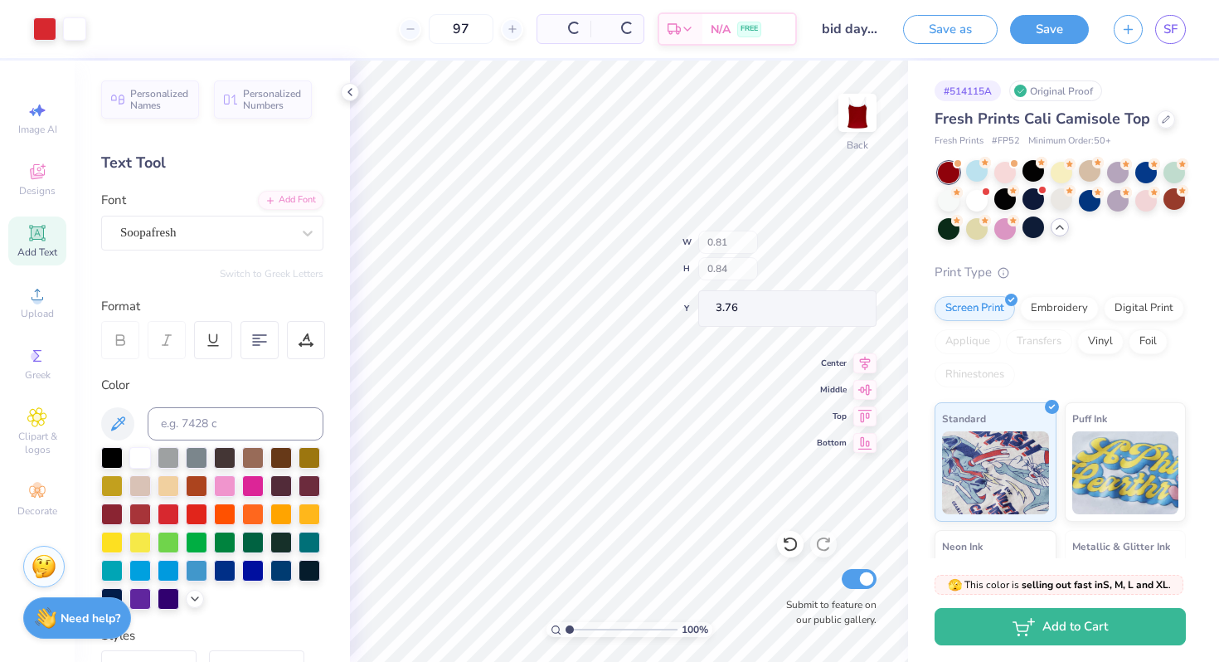
type input "3.76"
type input "1.78"
click at [978, 195] on div at bounding box center [977, 199] width 22 height 22
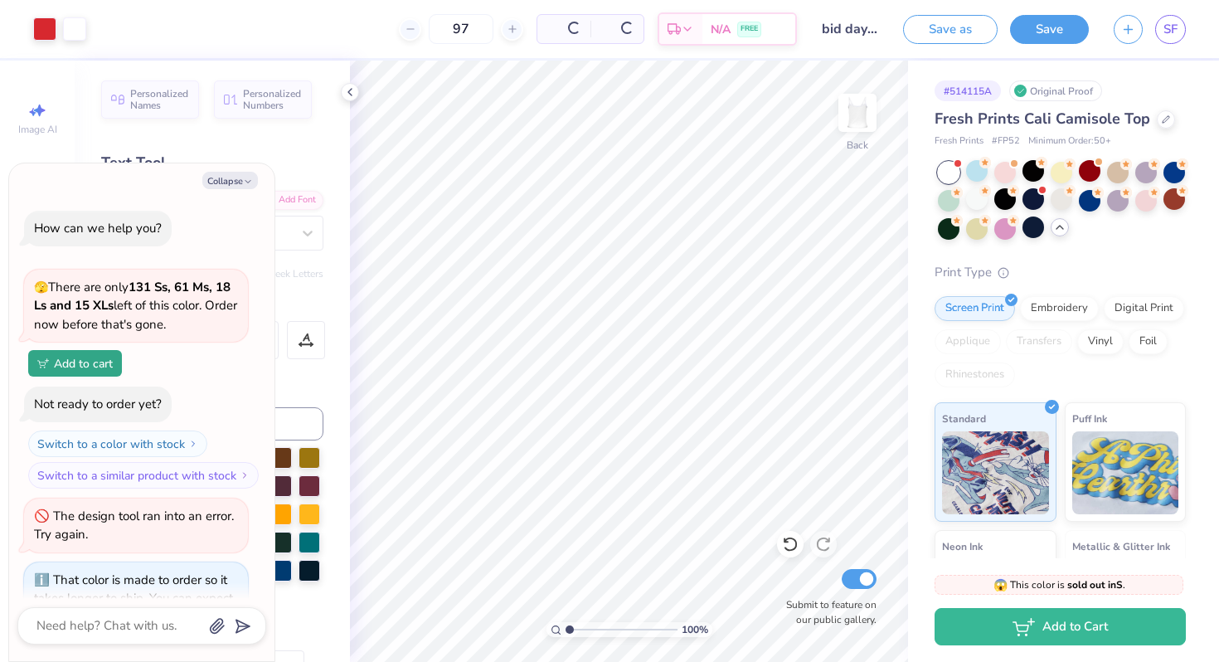
scroll to position [2446, 0]
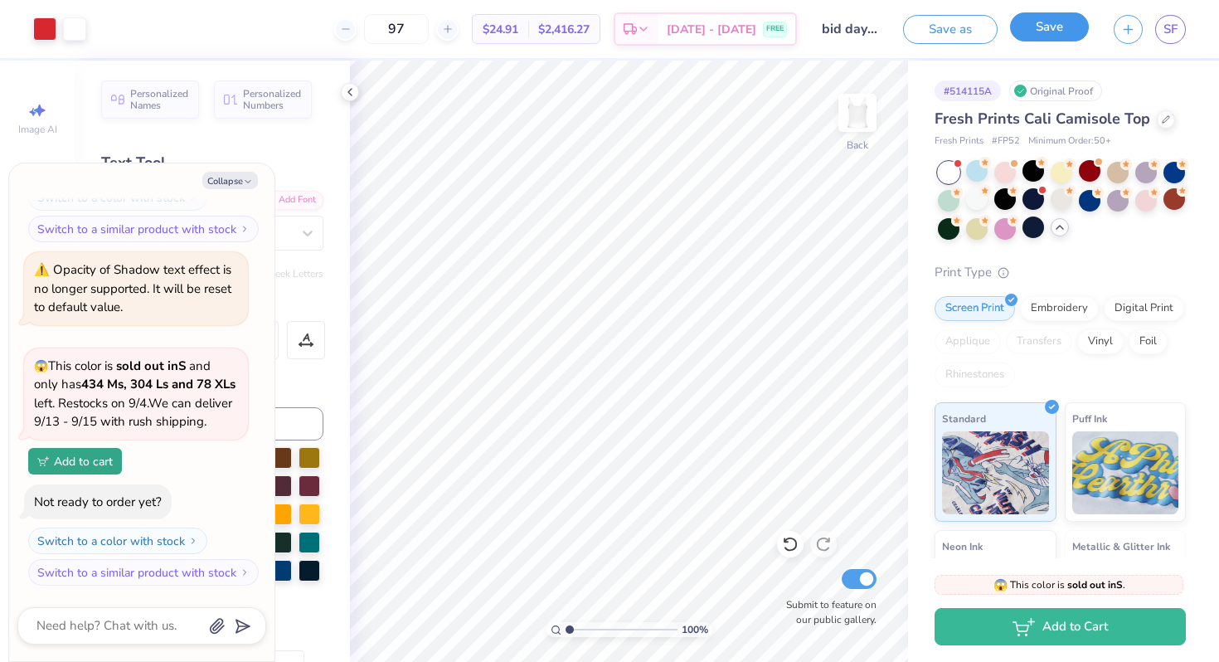
click at [1038, 31] on button "Save" at bounding box center [1049, 26] width 79 height 29
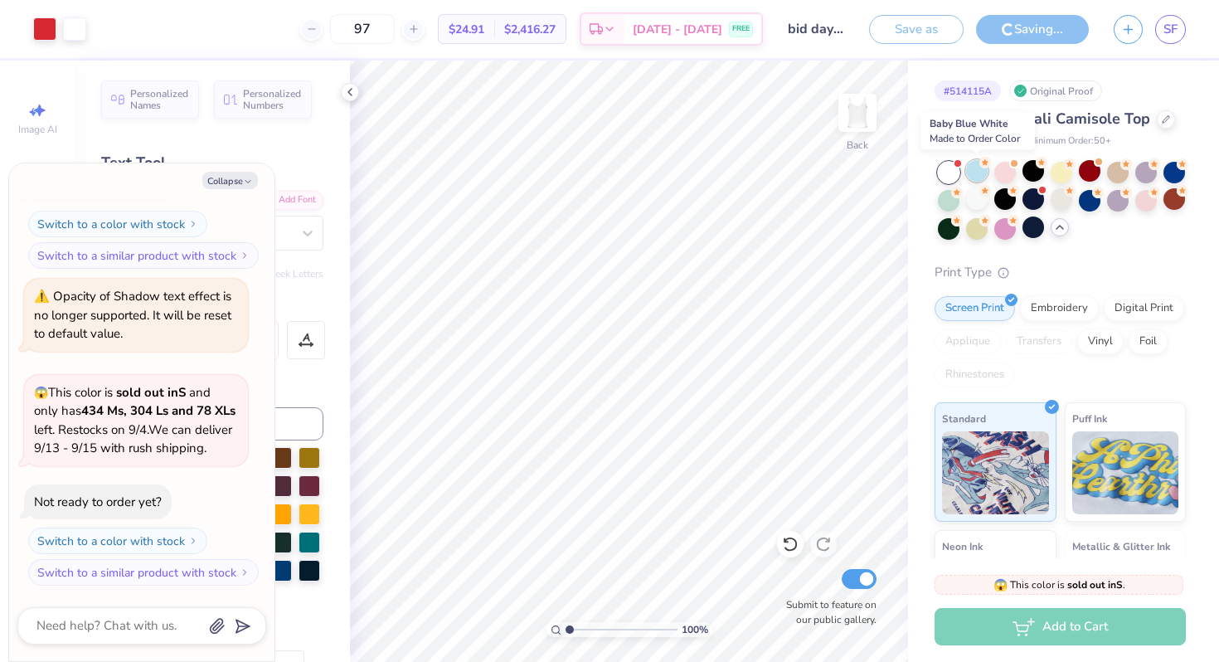
click at [979, 174] on div at bounding box center [977, 171] width 22 height 22
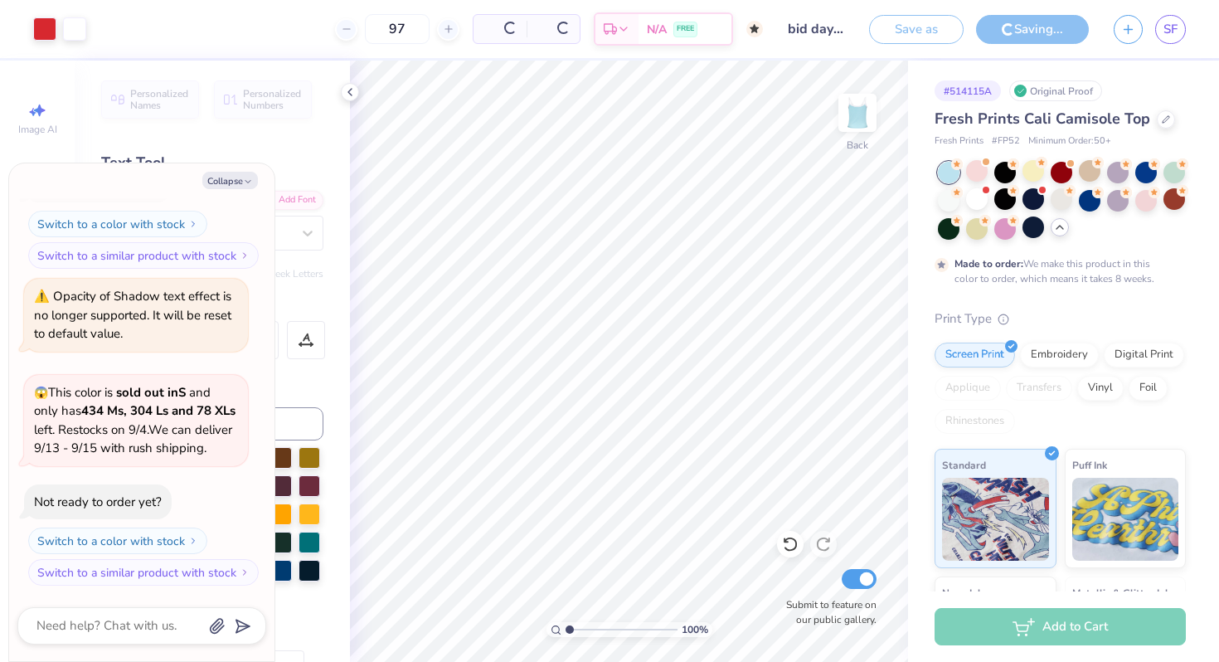
scroll to position [2602, 0]
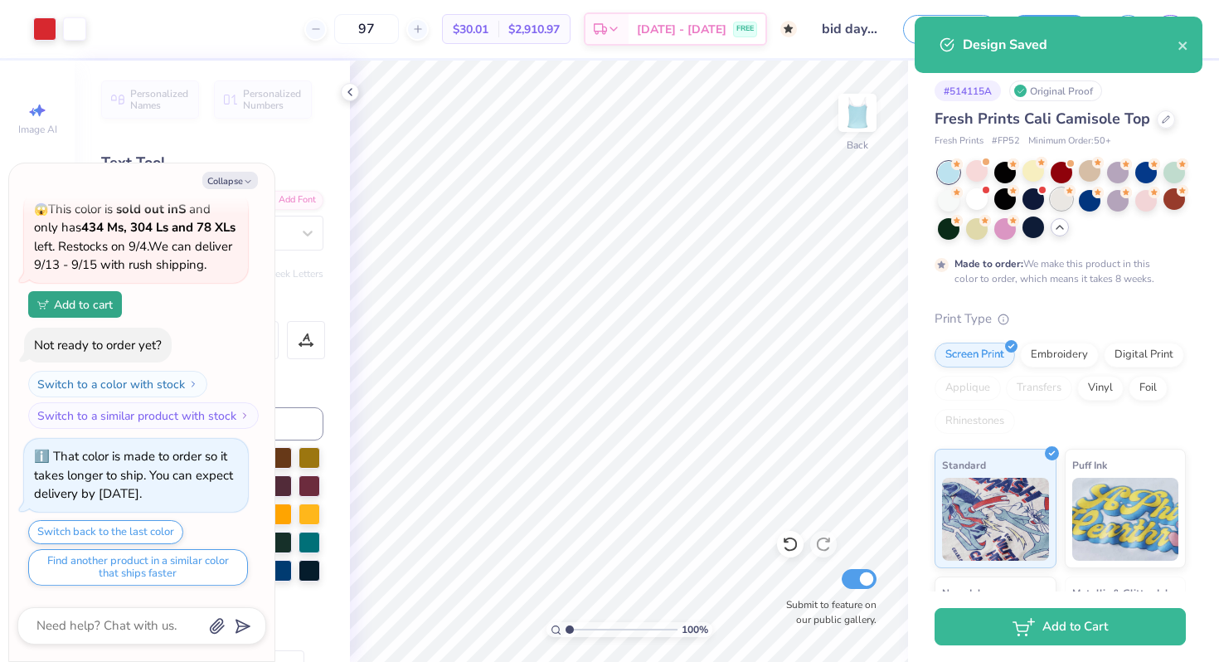
click at [1065, 201] on div at bounding box center [1062, 199] width 22 height 22
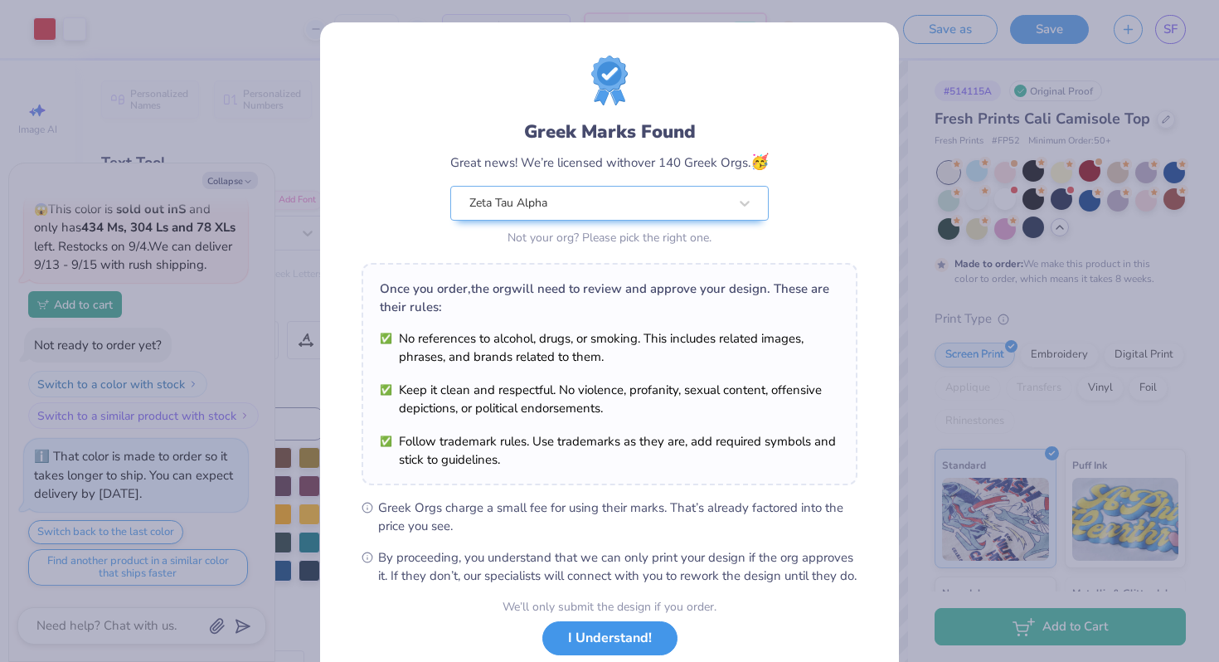
click at [616, 650] on button "I Understand!" at bounding box center [610, 638] width 135 height 34
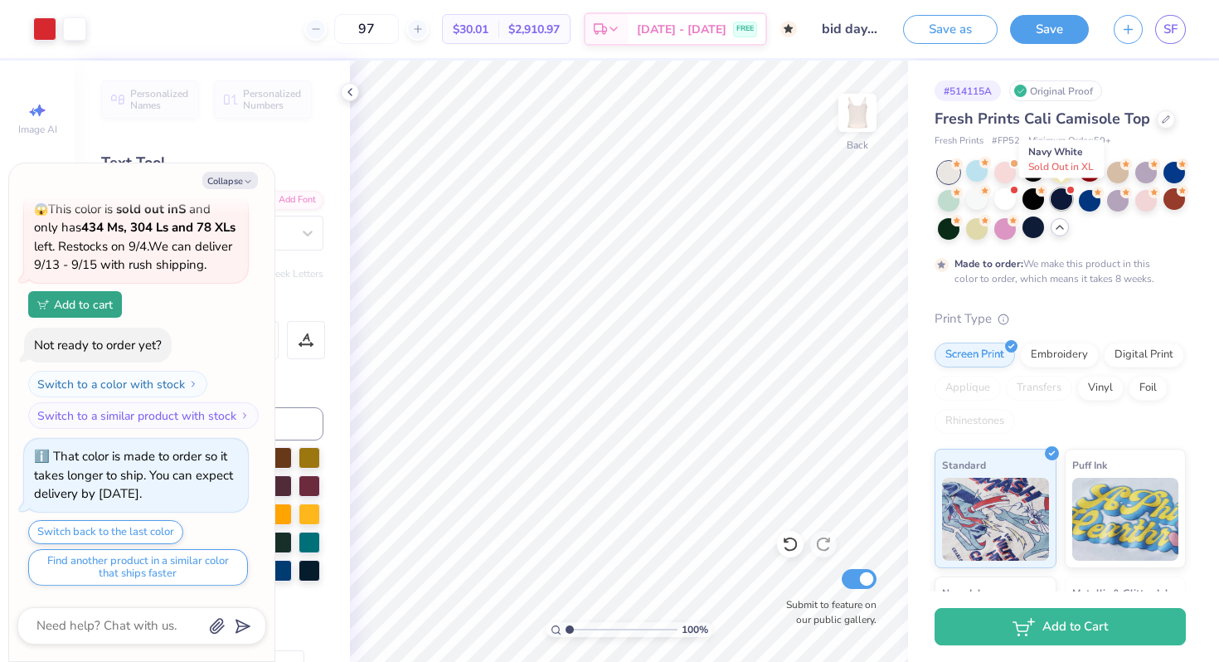
click at [1064, 197] on div at bounding box center [1062, 199] width 22 height 22
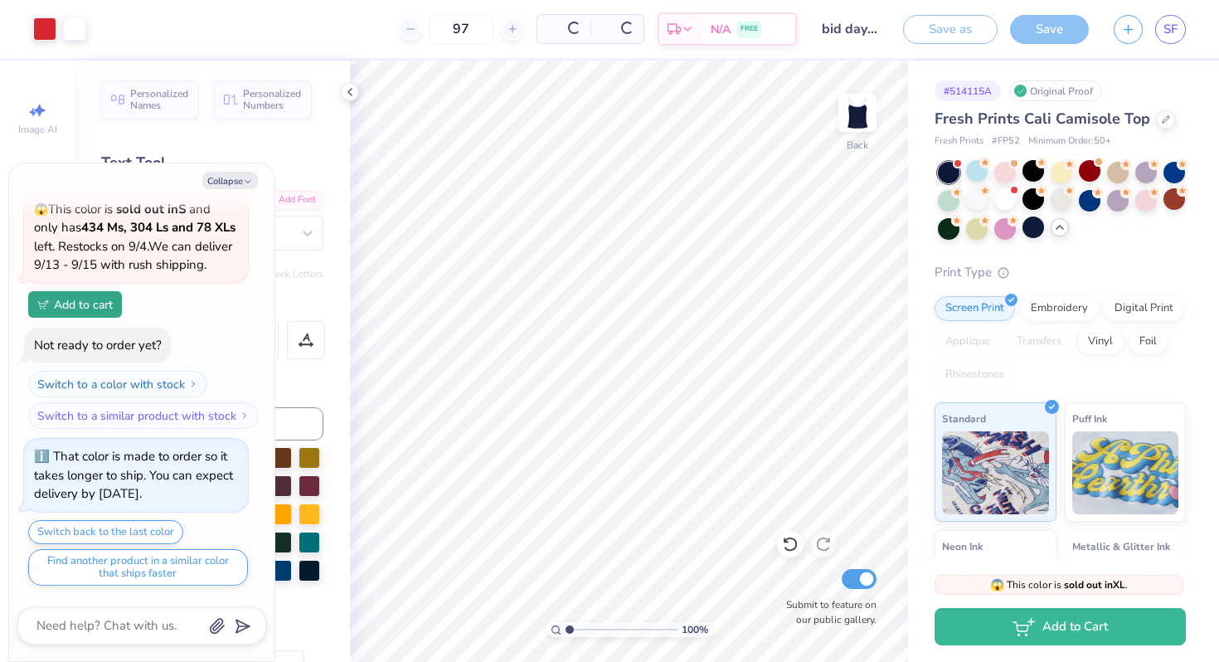
scroll to position [2965, 0]
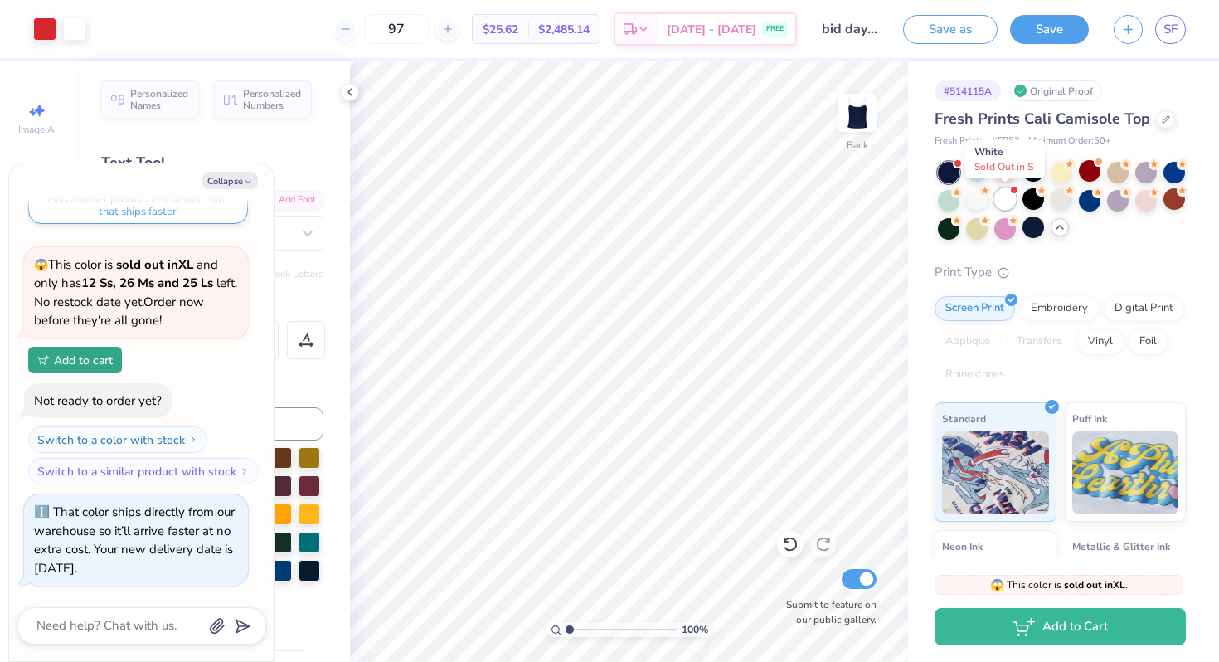
click at [1003, 203] on div at bounding box center [1006, 199] width 22 height 22
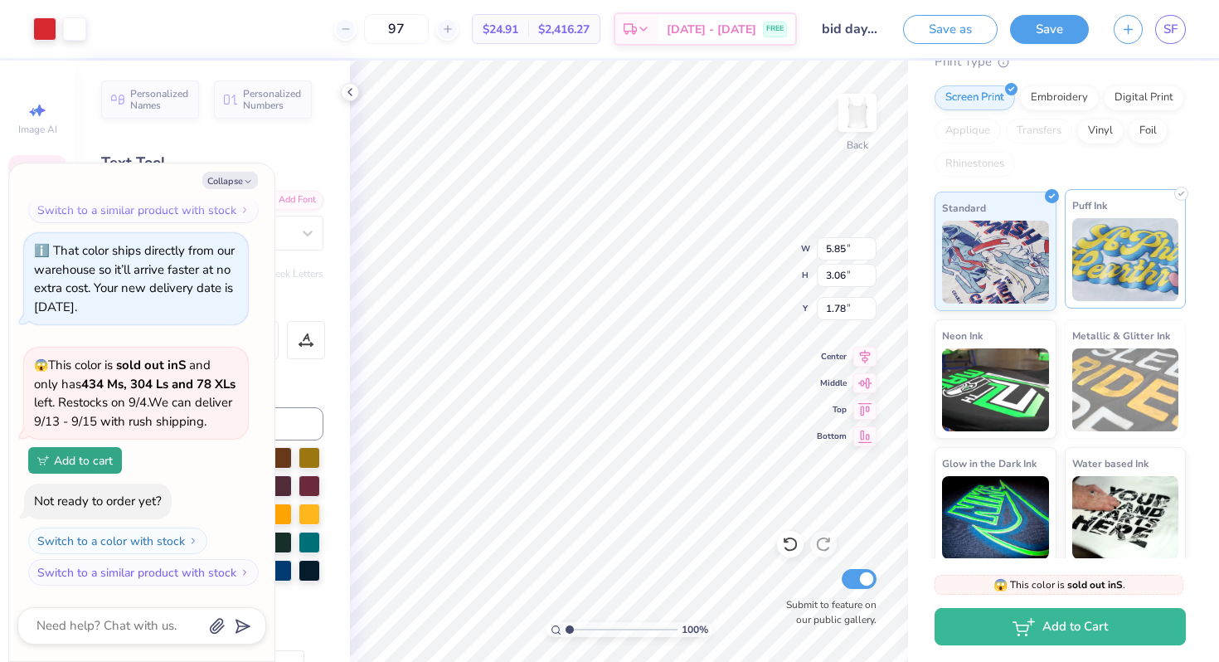
scroll to position [219, 0]
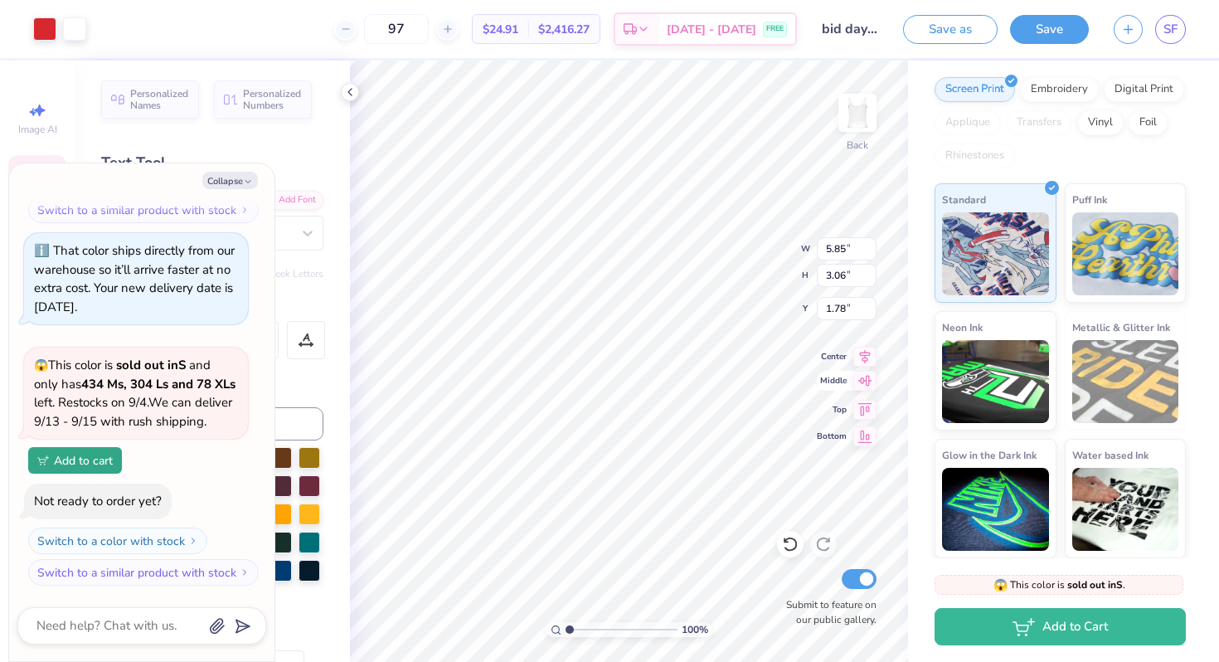
type textarea "x"
type input "5.10"
type input "1.43"
type input "2.49"
type textarea "x"
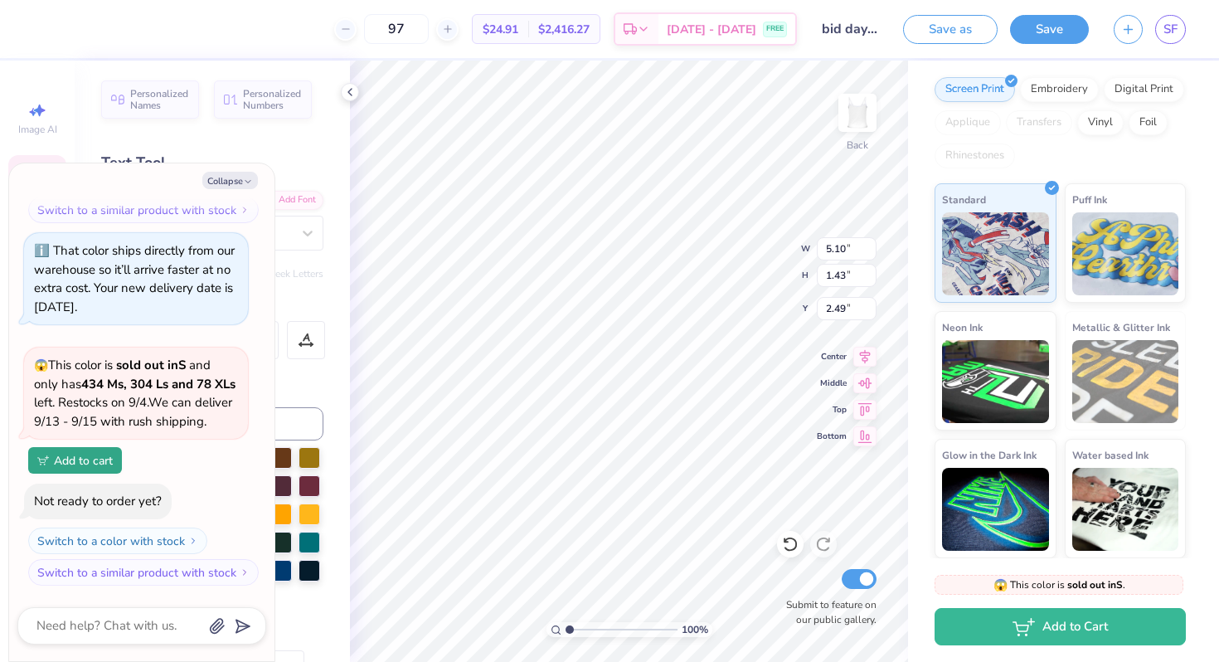
type input "2.48"
click at [223, 183] on button "Collapse" at bounding box center [230, 180] width 56 height 17
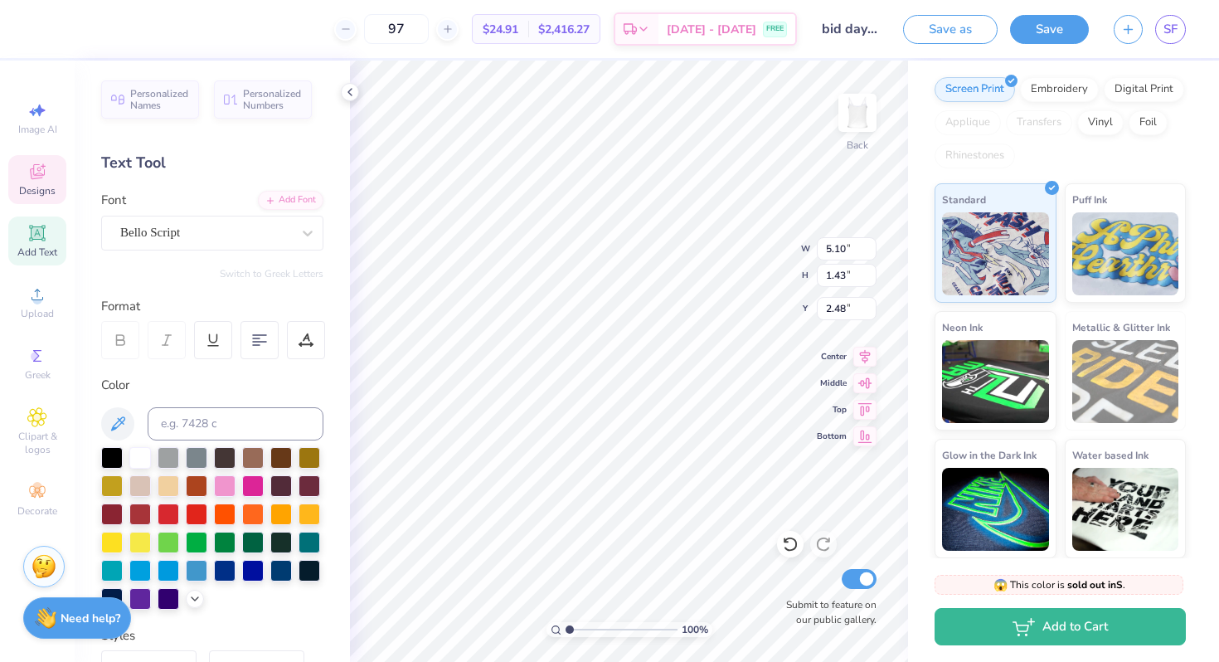
type textarea "x"
click at [42, 236] on icon at bounding box center [37, 232] width 12 height 12
type input "3.96"
type input "1.15"
type input "6.43"
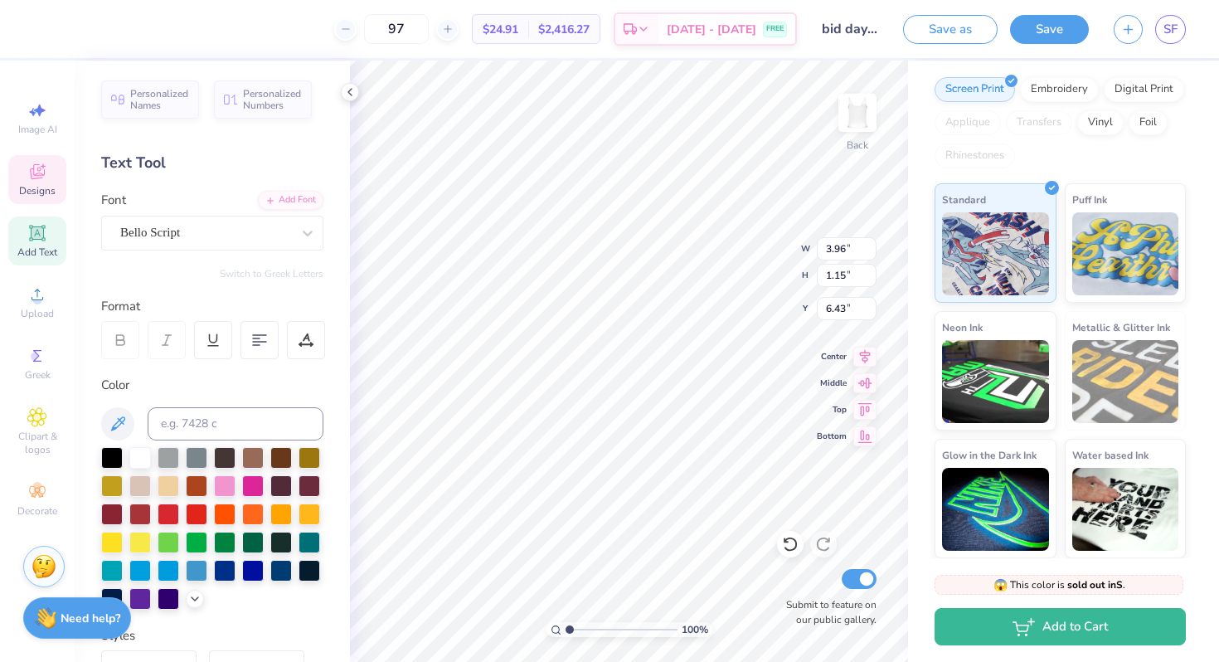
type input "5.10"
type input "1.43"
type input "2.48"
type textarea "zeta"
type input "1.64"
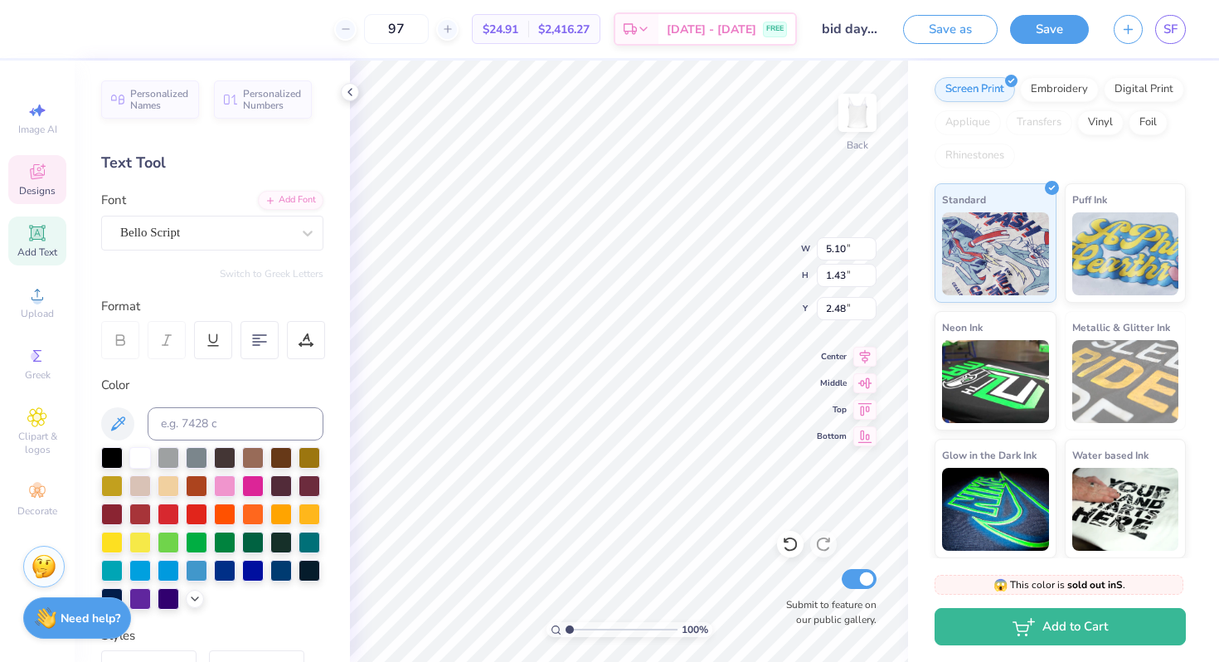
type input "0.94"
type input "3.91"
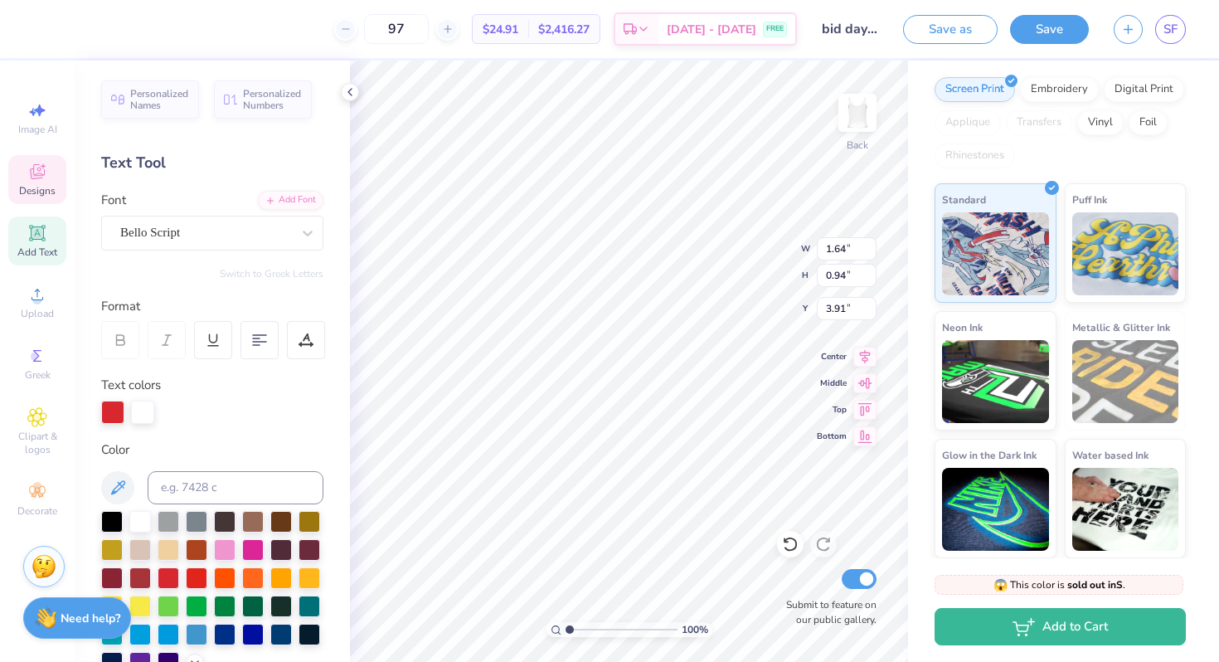
type input "3.96"
type input "1.15"
type input "6.43"
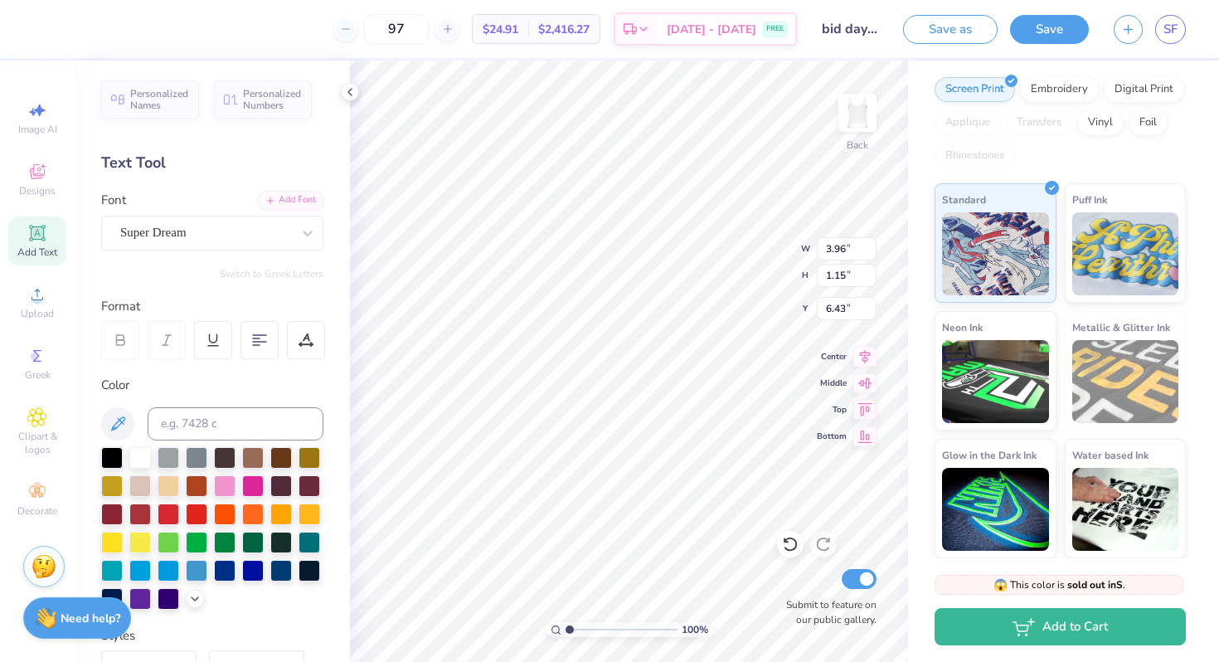
type textarea "T"
type input "3.37"
type input "1.34"
type input "2.52"
type textarea "Zeta"
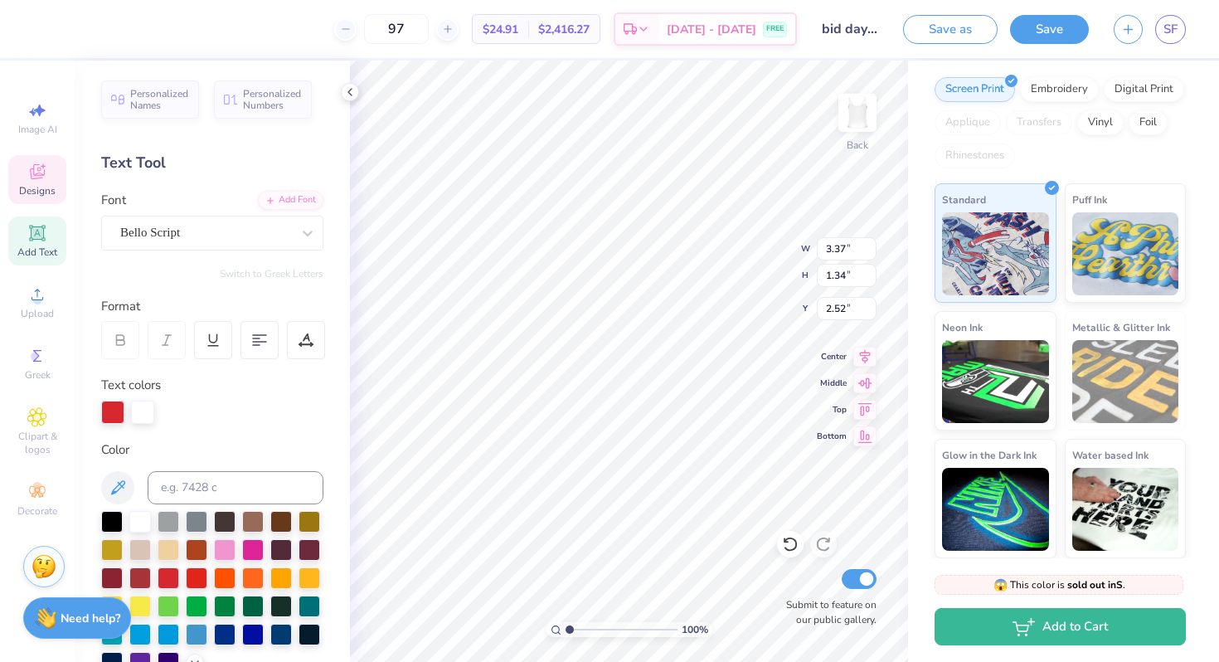
type input "1.64"
type input "0.94"
type input "3.91"
type textarea "1898"
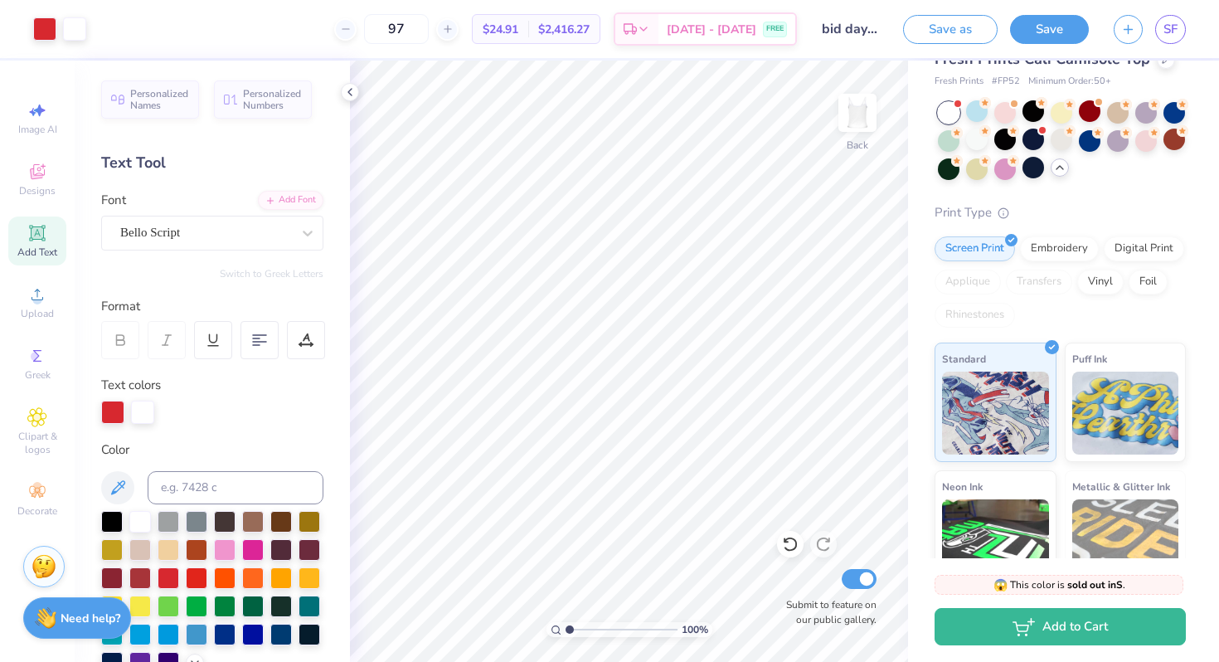
scroll to position [0, 0]
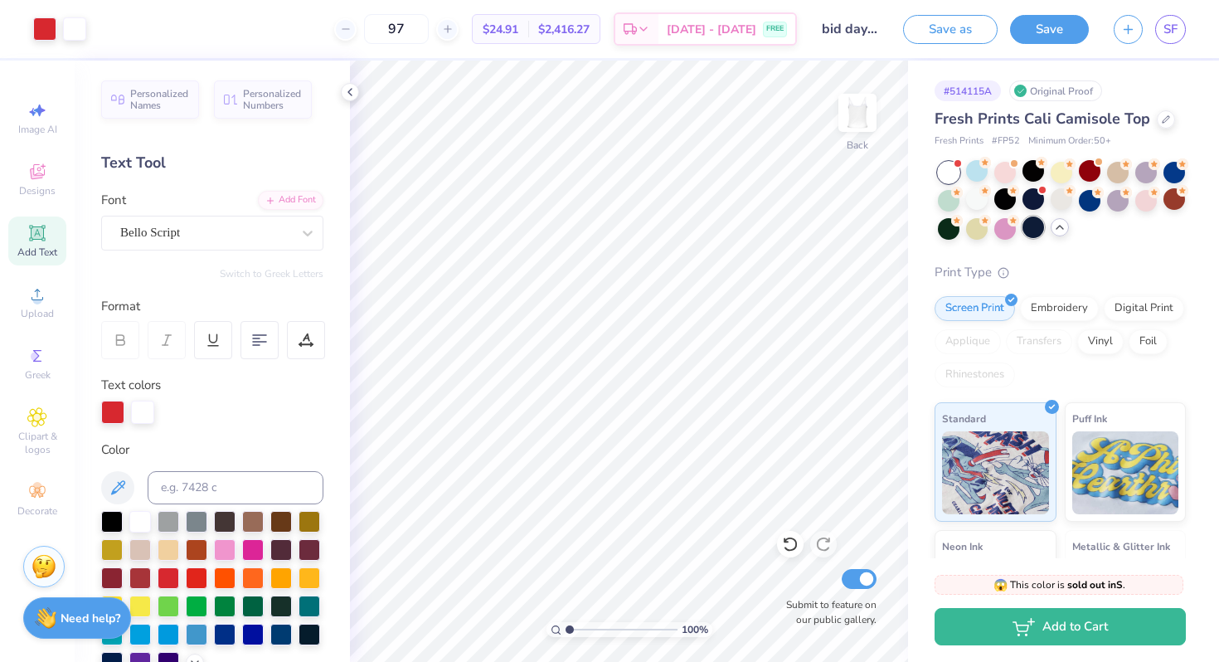
click at [1026, 227] on div at bounding box center [1034, 228] width 22 height 22
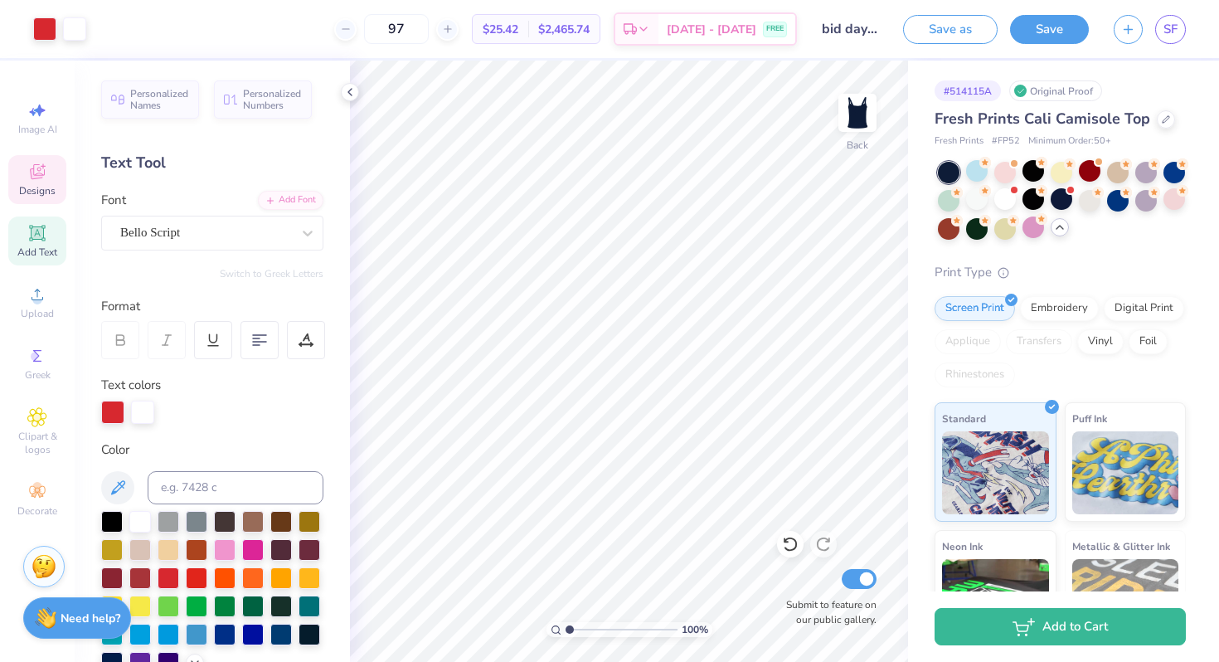
click at [38, 177] on icon at bounding box center [37, 173] width 13 height 11
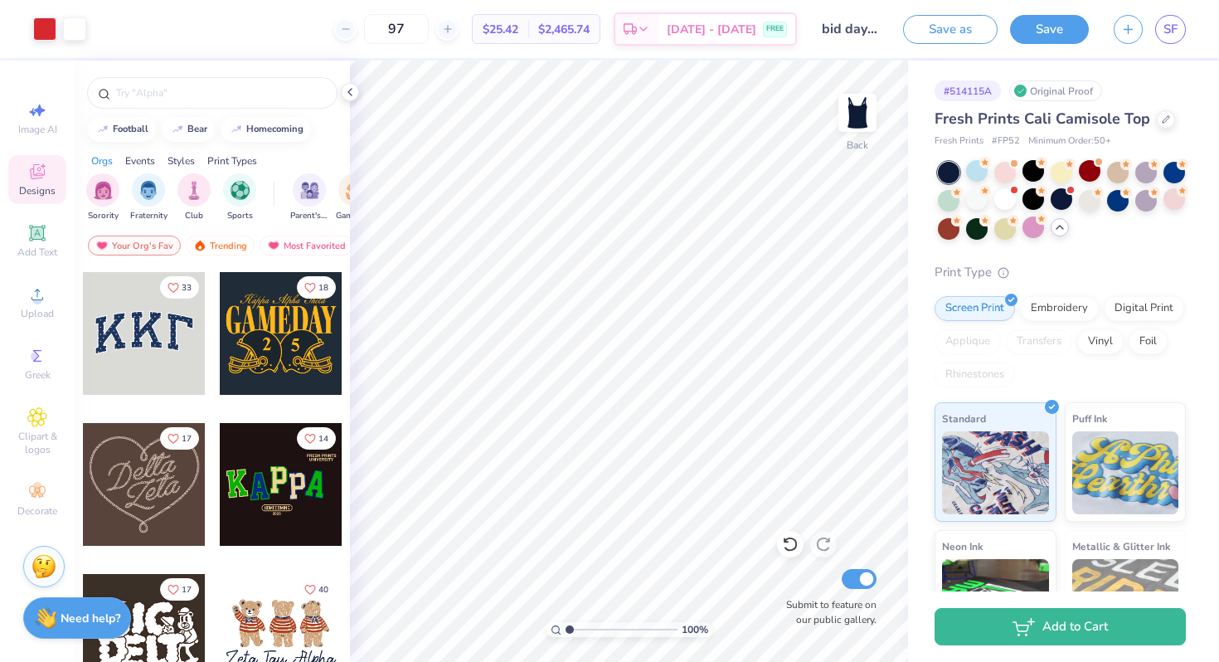
scroll to position [313, 0]
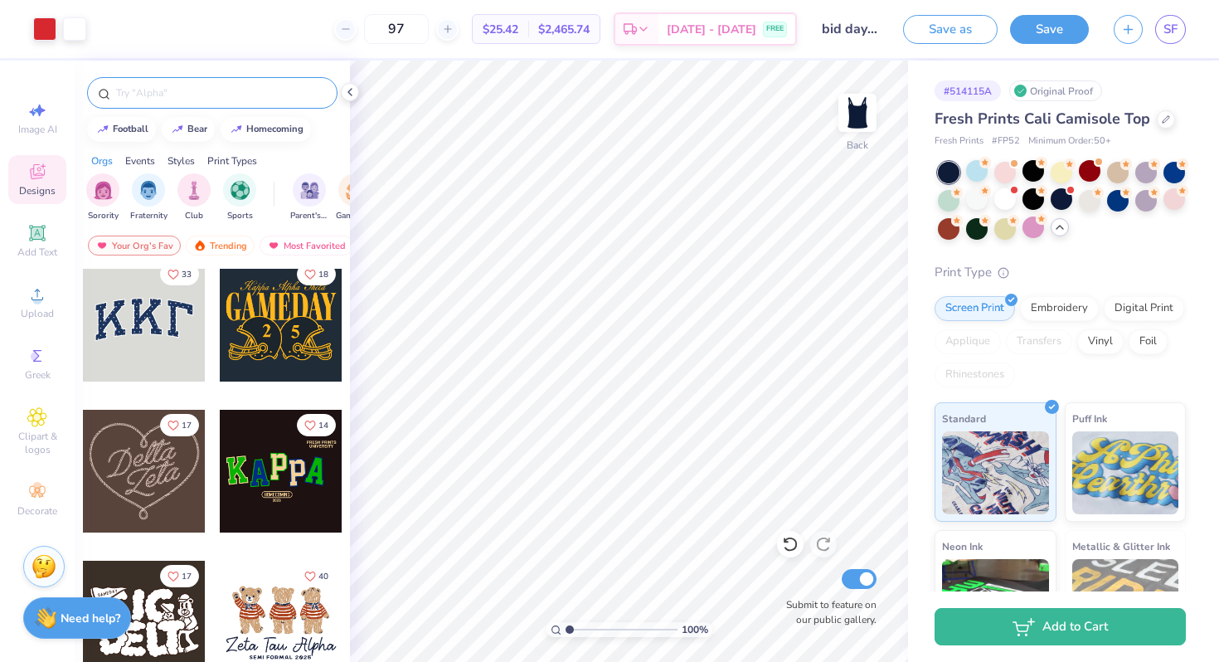
click at [177, 94] on input "text" at bounding box center [220, 93] width 212 height 17
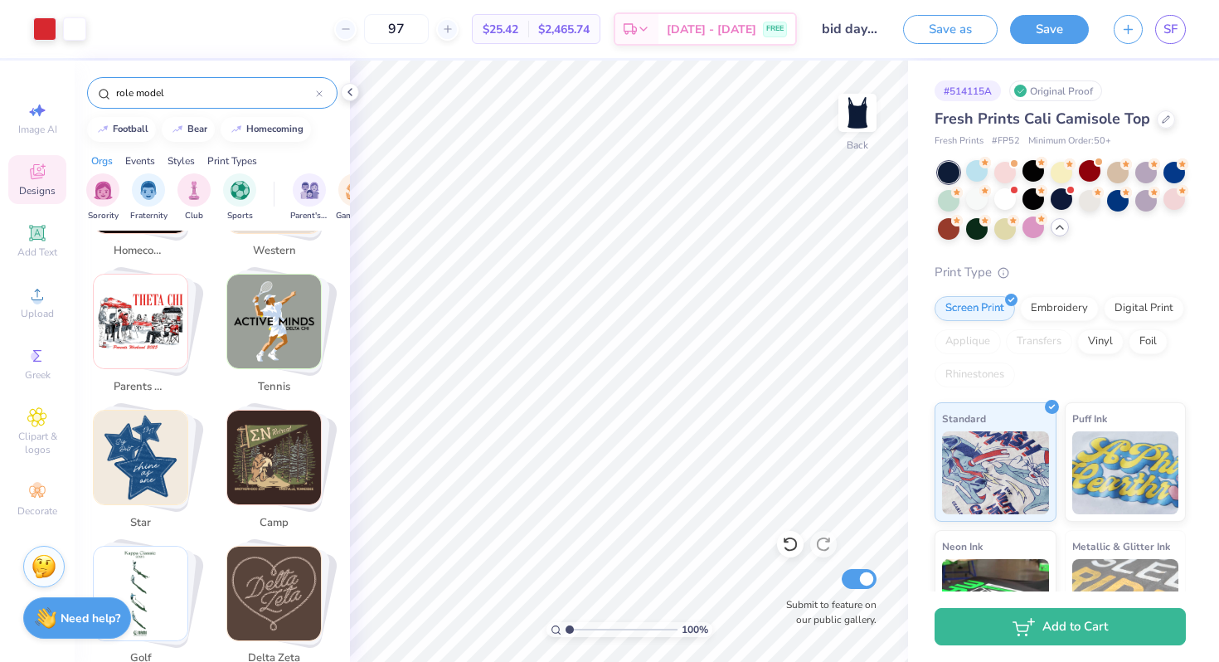
scroll to position [543, 0]
click at [151, 445] on img "Stack Card Button star" at bounding box center [141, 456] width 94 height 94
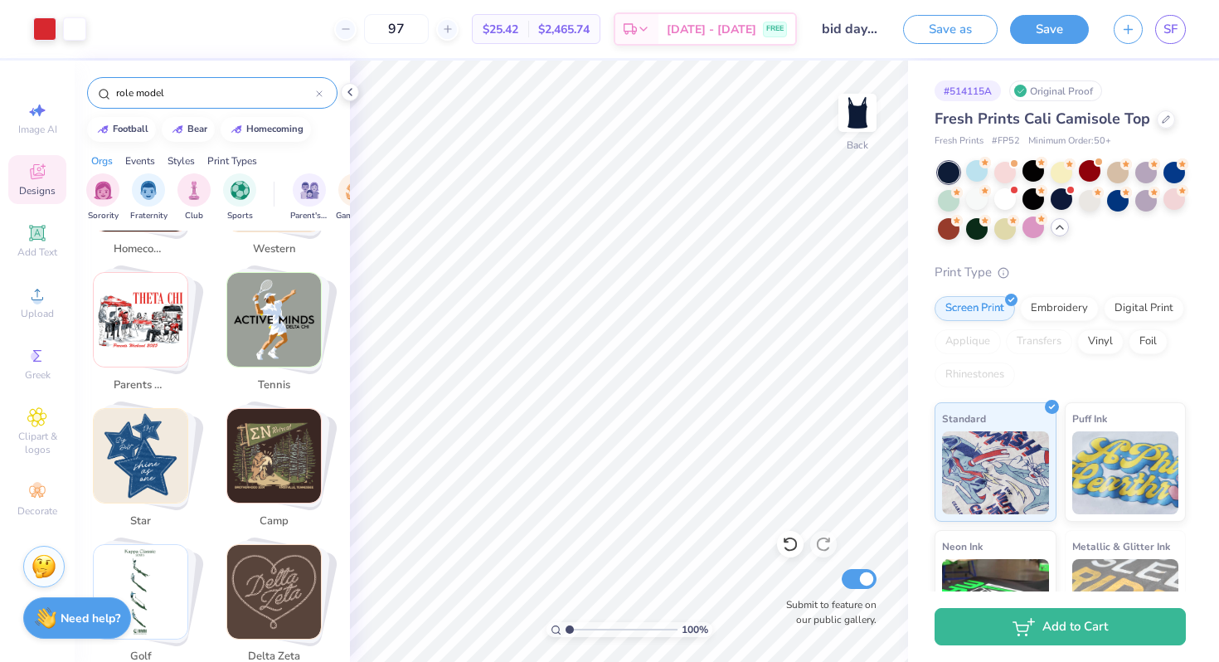
type input "star"
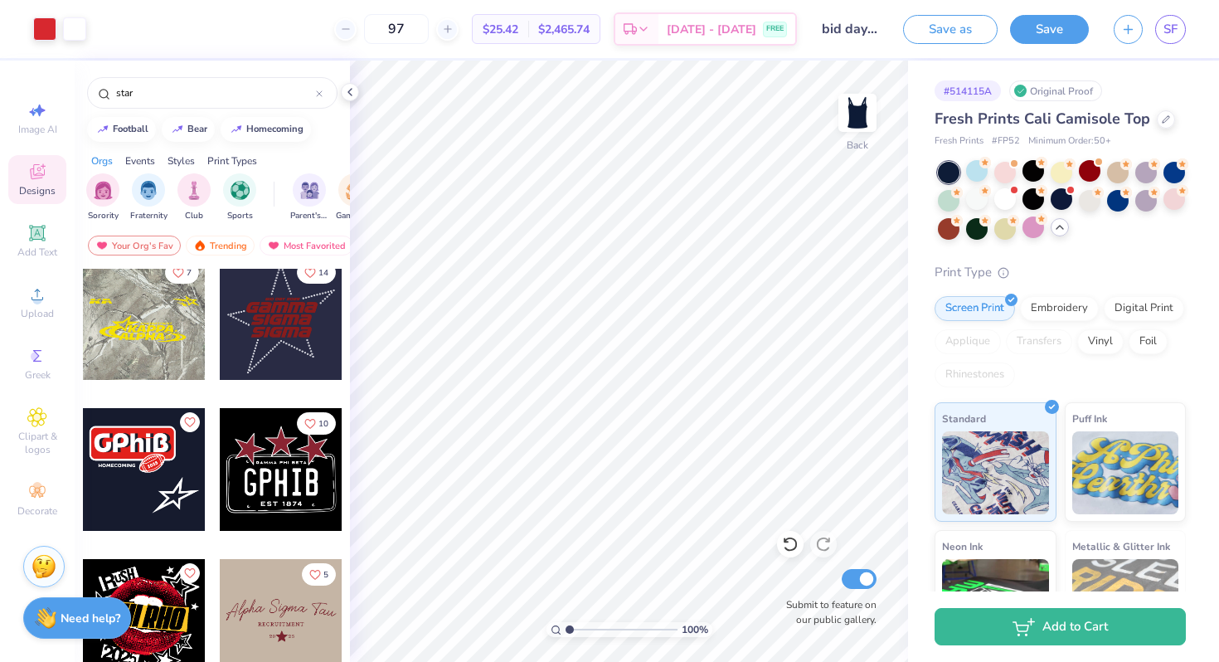
scroll to position [2432, 0]
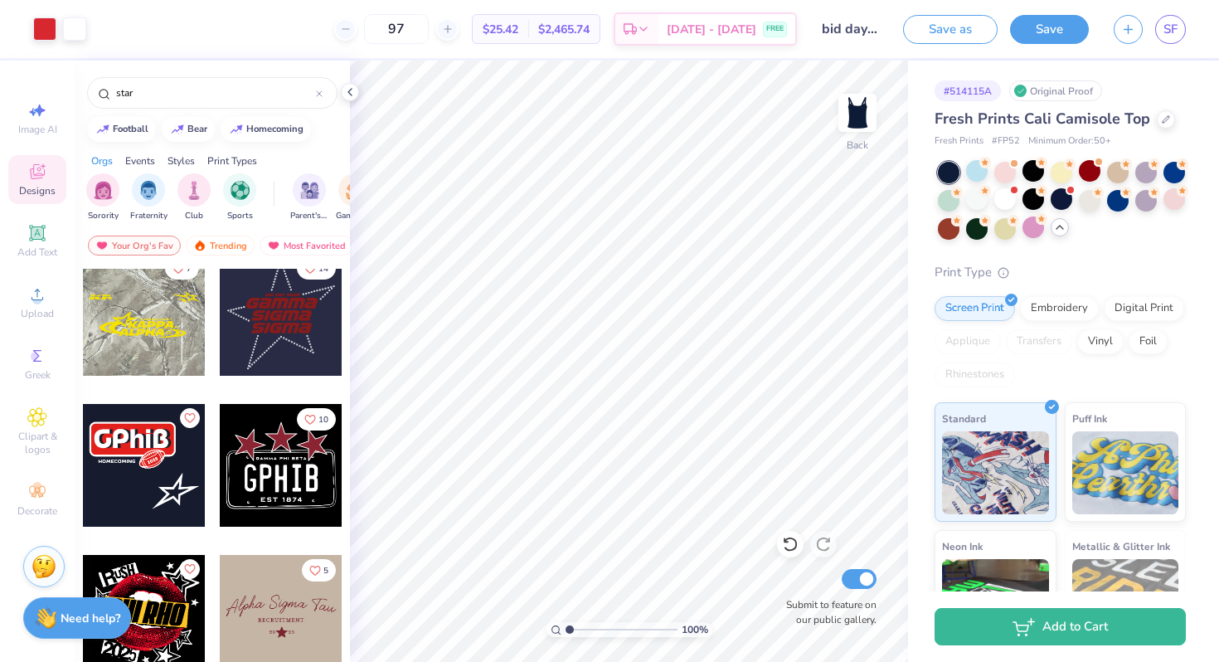
click at [150, 470] on div at bounding box center [144, 465] width 123 height 123
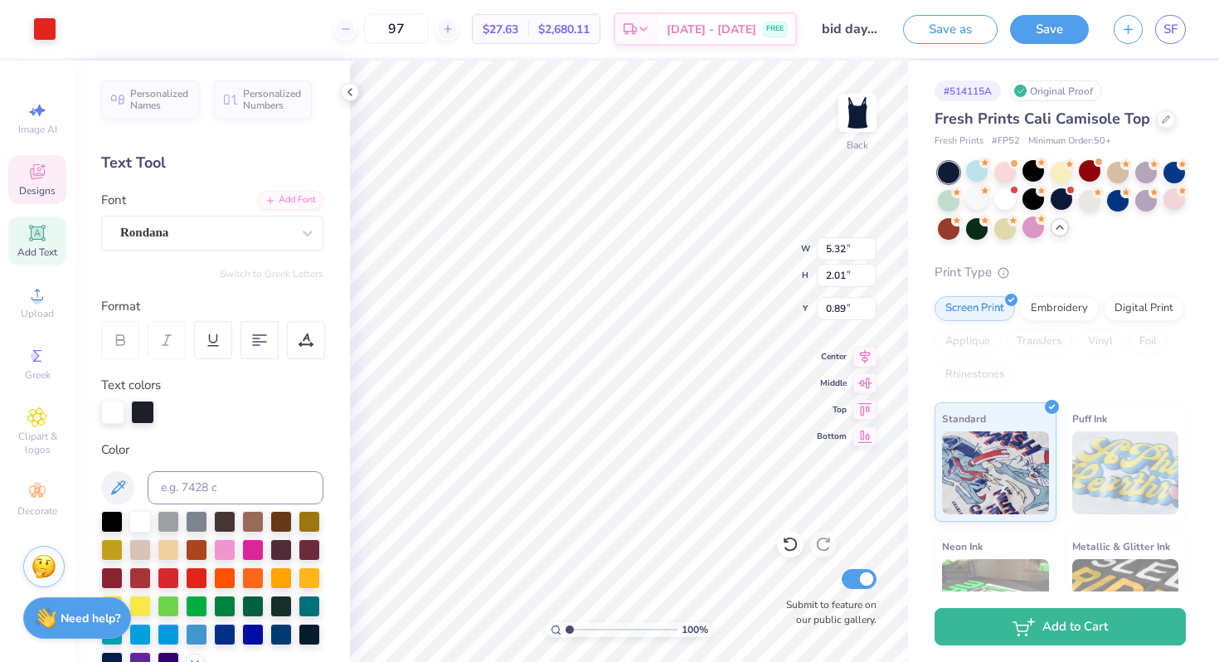
type input "5.32"
type input "2.01"
type input "4.99"
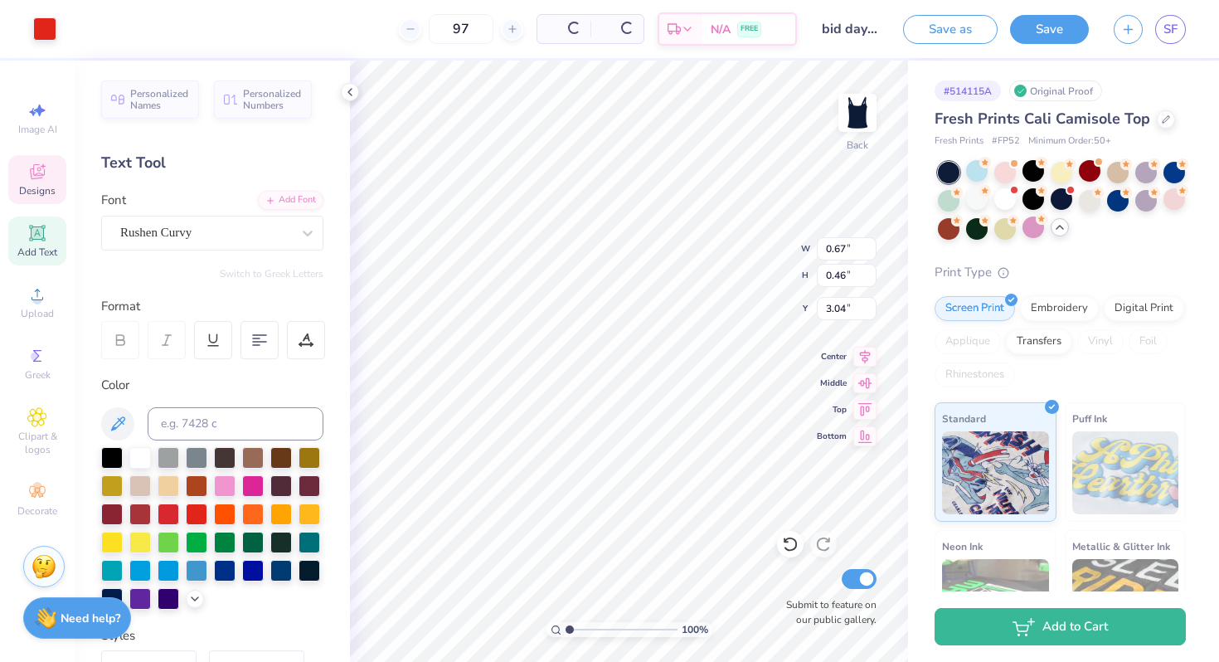
type input "1.54"
type input "1.10"
type input "2.62"
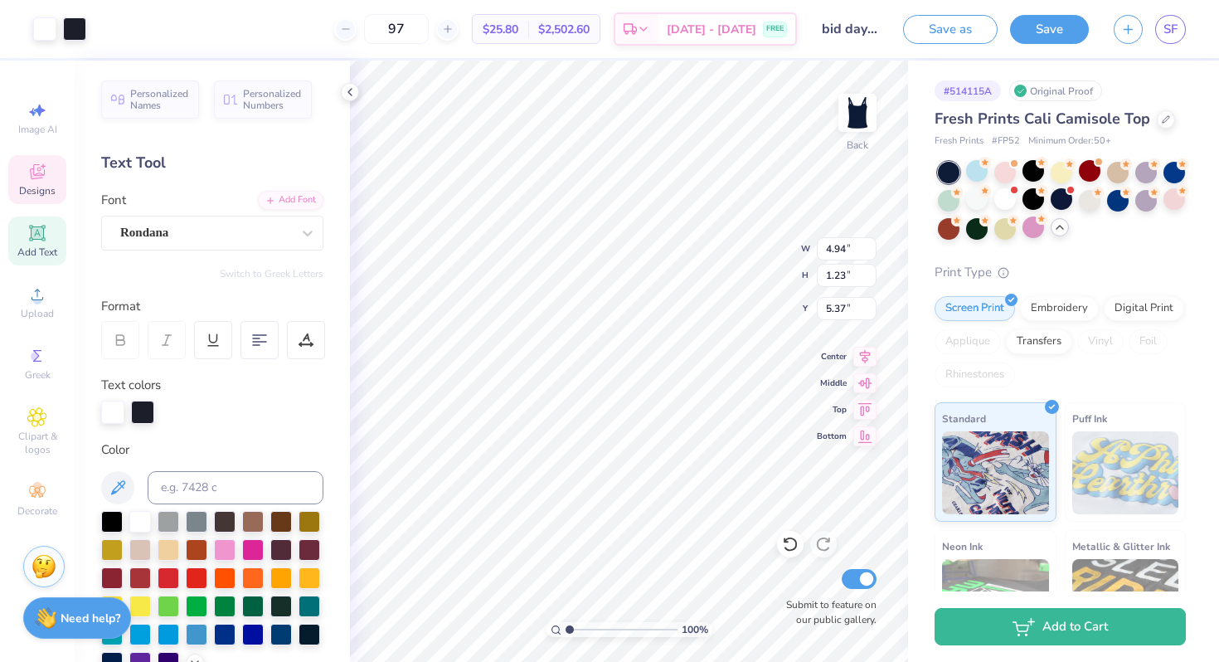
type input "4.94"
type input "1.23"
type input "4.21"
type textarea "ZETA"
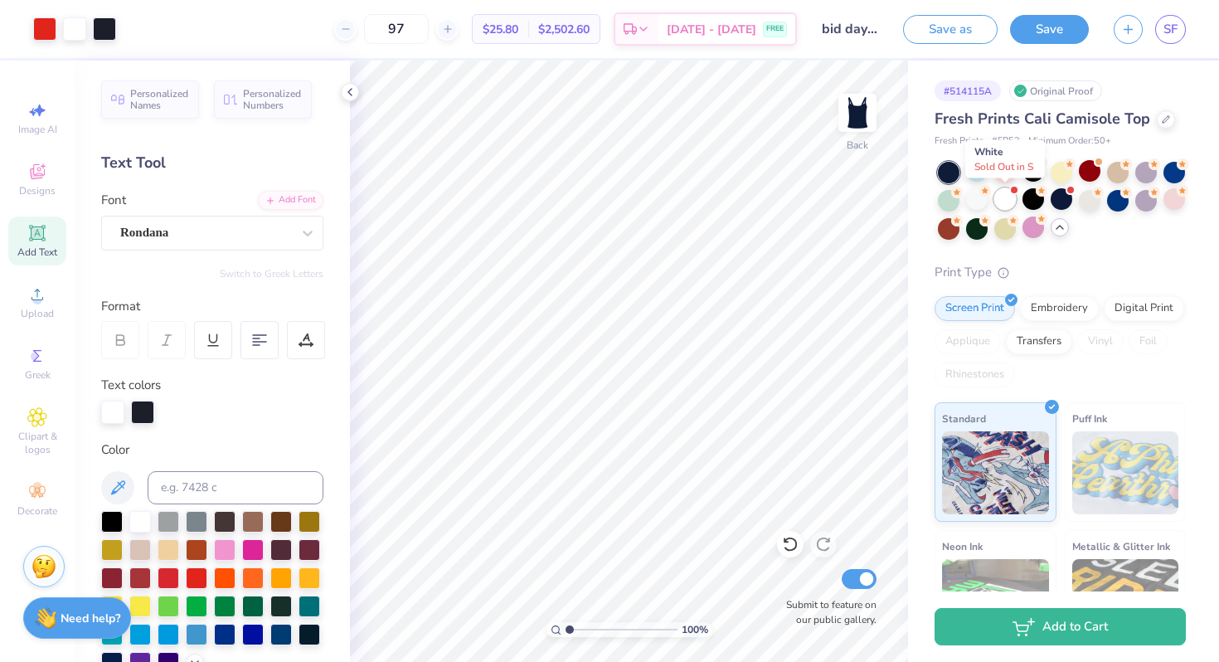
click at [1005, 199] on div at bounding box center [1006, 199] width 22 height 22
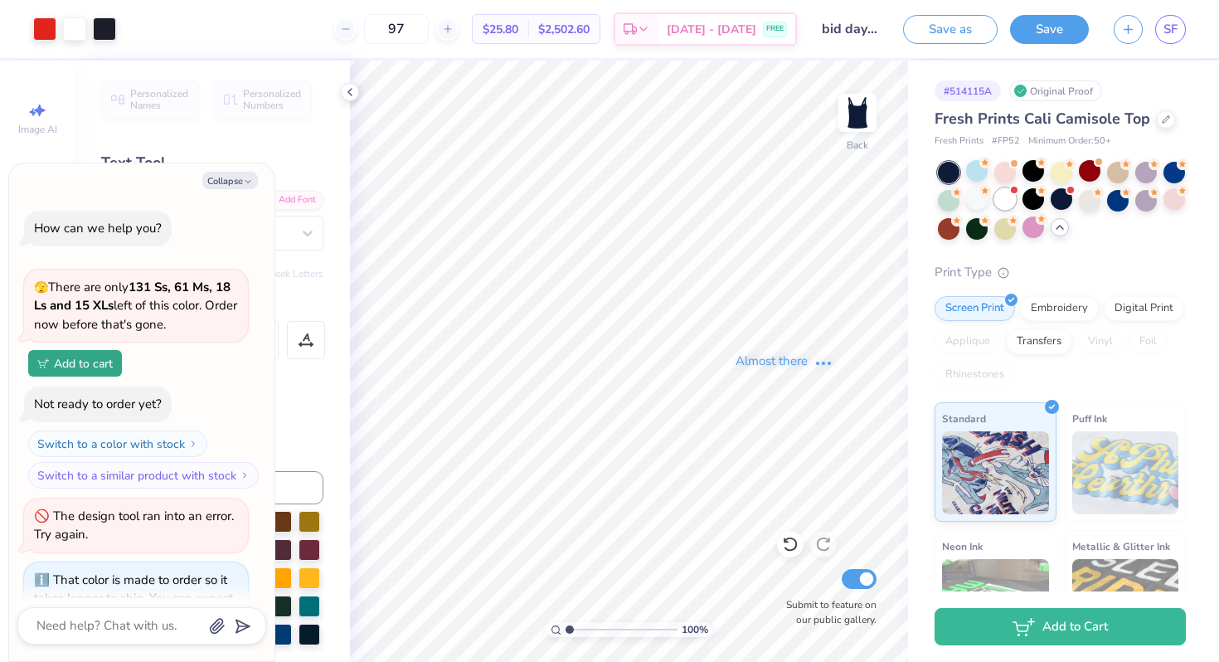
scroll to position [3524, 0]
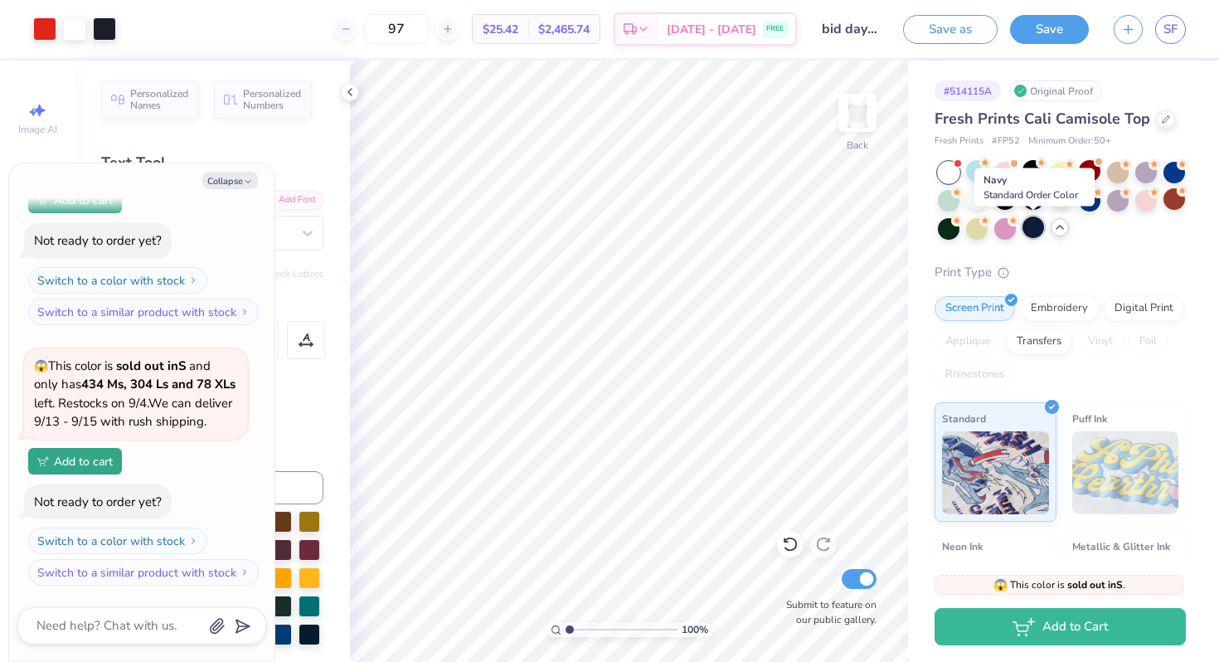
click at [1029, 229] on div at bounding box center [1034, 228] width 22 height 22
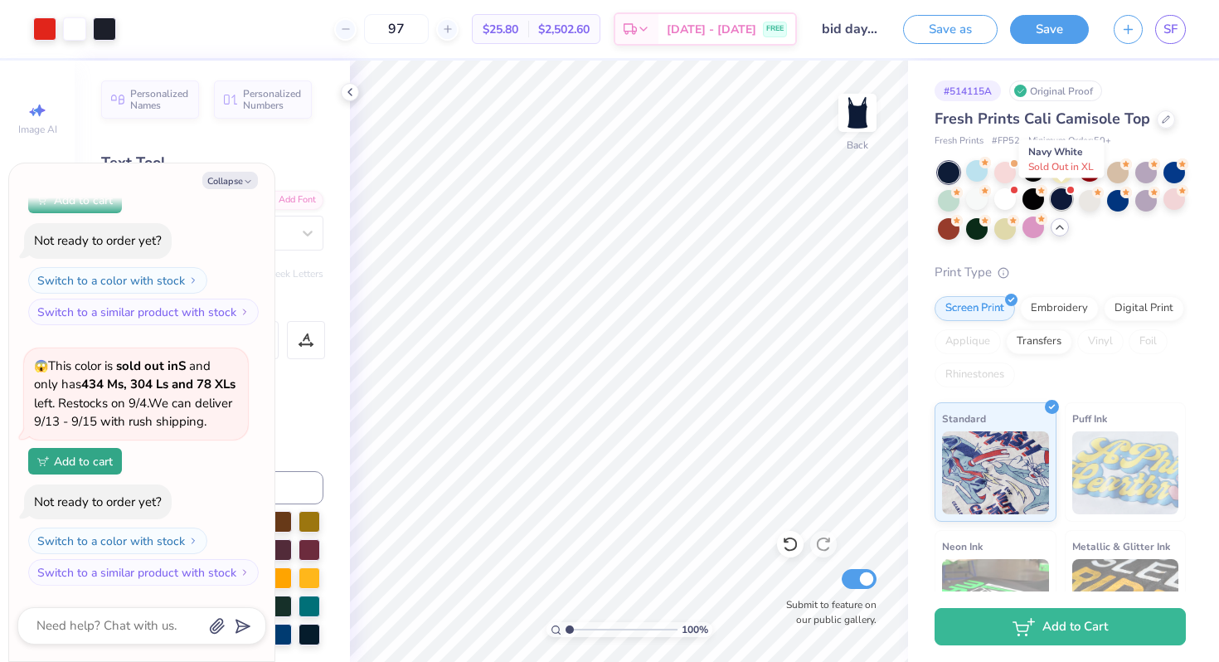
click at [1058, 204] on div at bounding box center [1062, 199] width 22 height 22
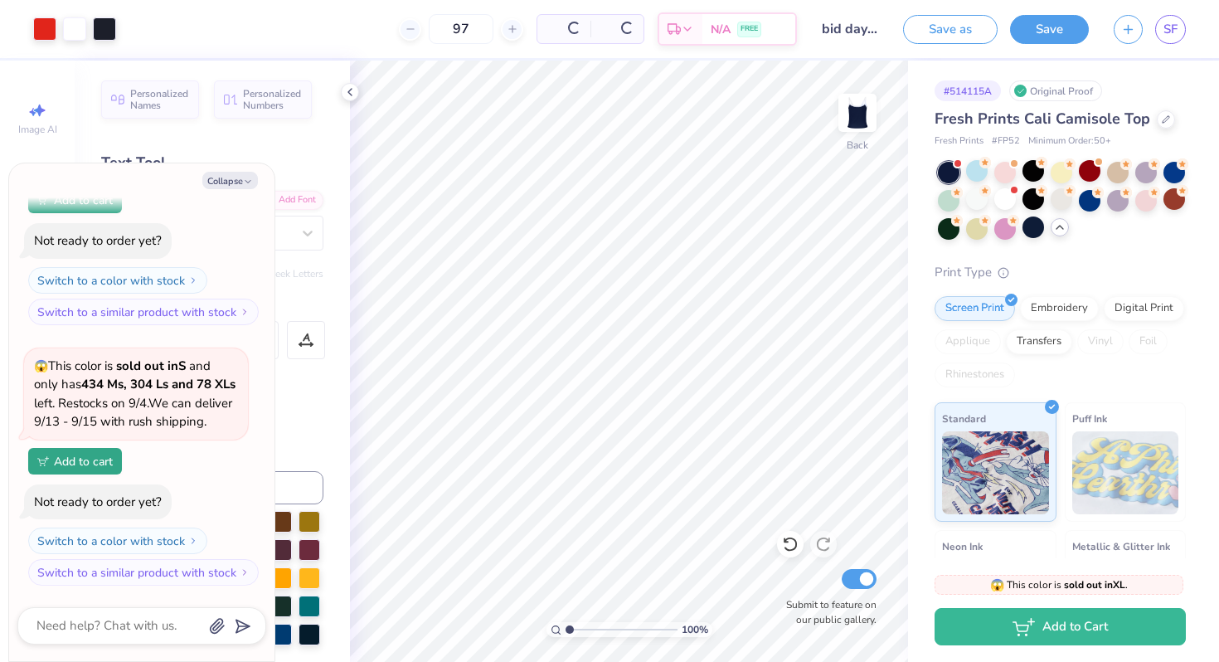
scroll to position [3785, 0]
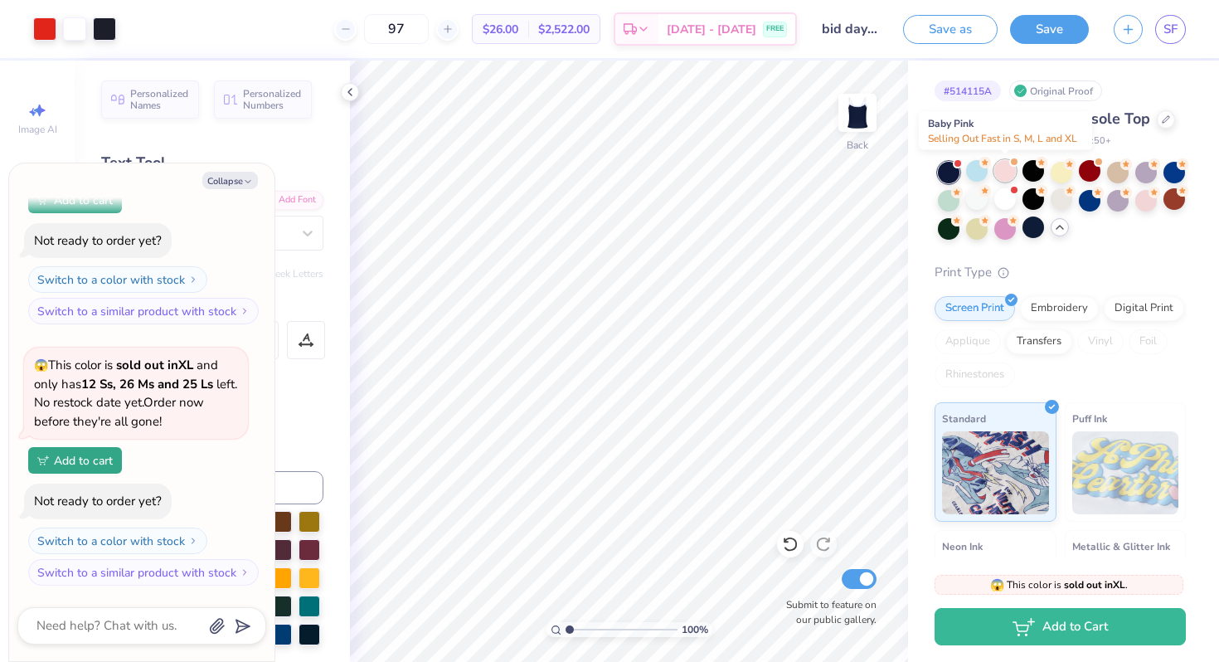
click at [1006, 173] on div at bounding box center [1006, 171] width 22 height 22
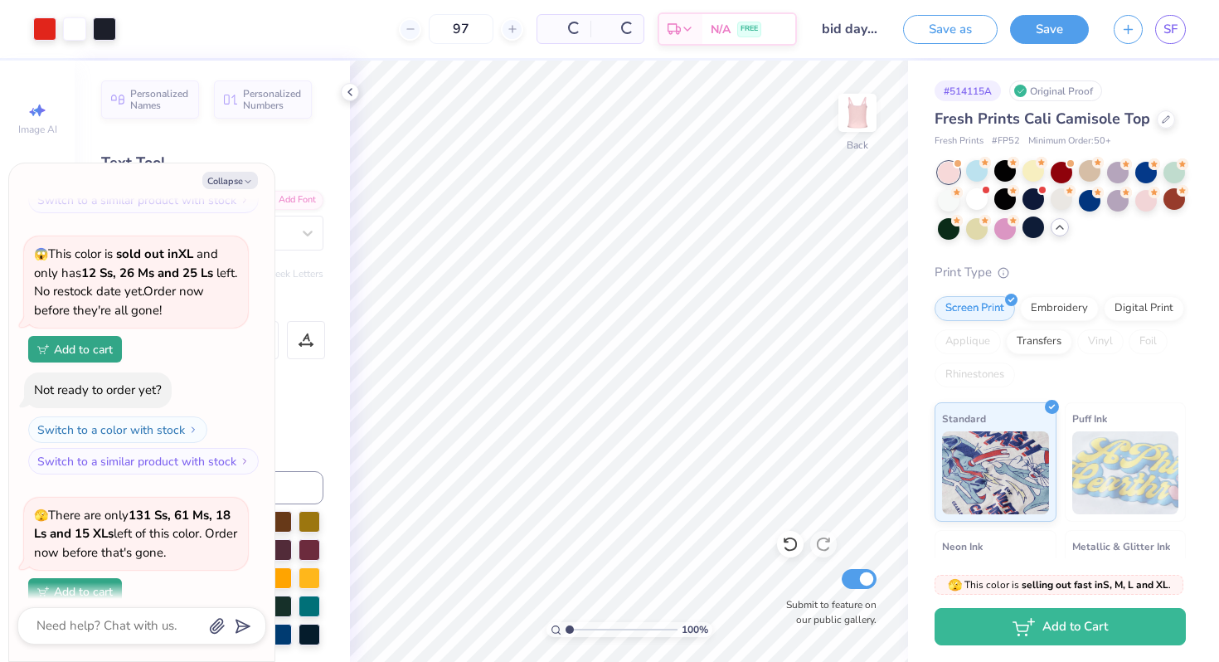
scroll to position [4027, 0]
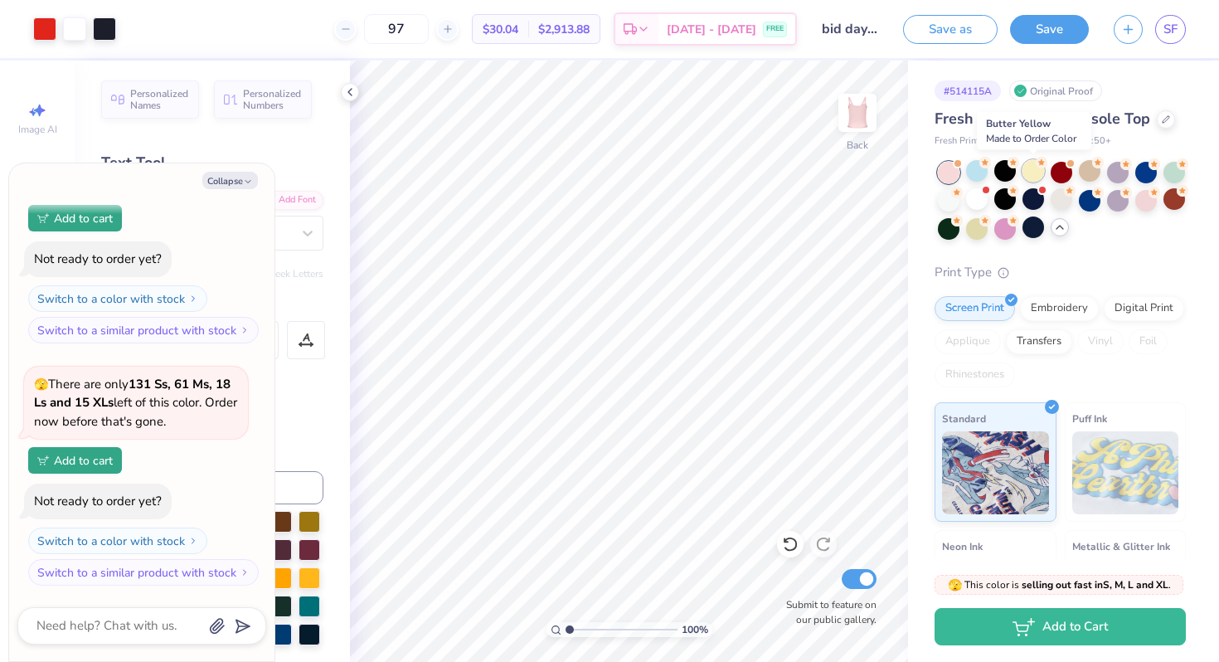
click at [1039, 169] on div at bounding box center [1034, 171] width 22 height 22
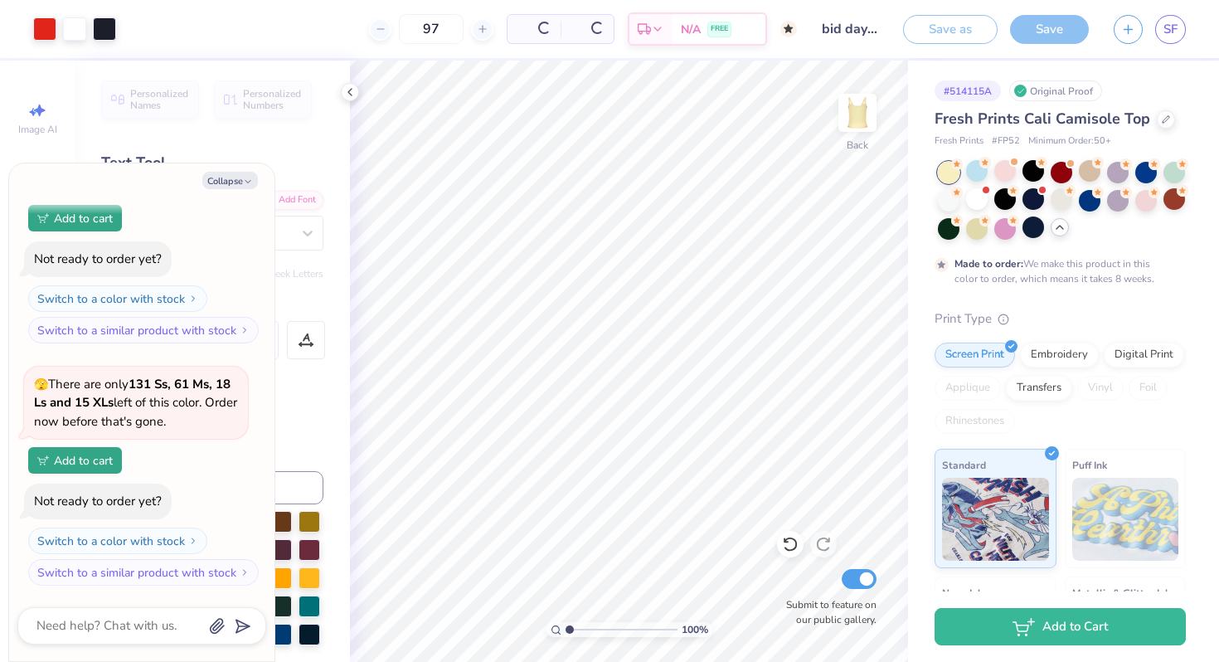
scroll to position [4184, 0]
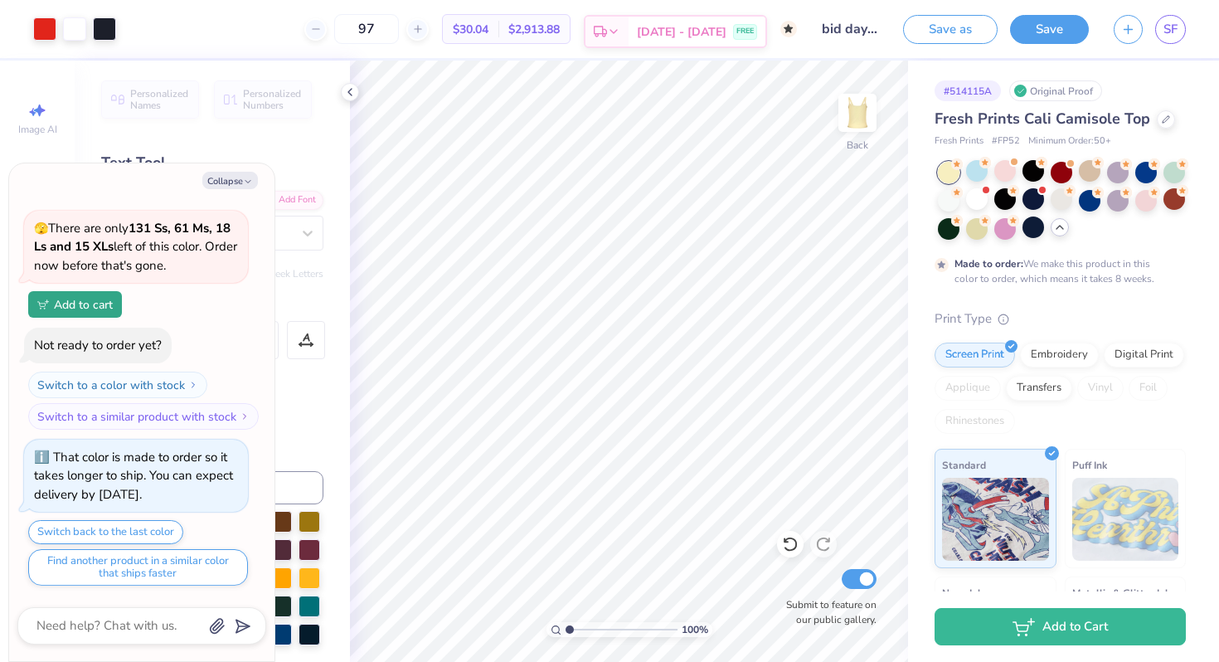
click at [625, 24] on div "Est. Delivery" at bounding box center [607, 32] width 43 height 30
click at [988, 201] on div at bounding box center [977, 199] width 22 height 22
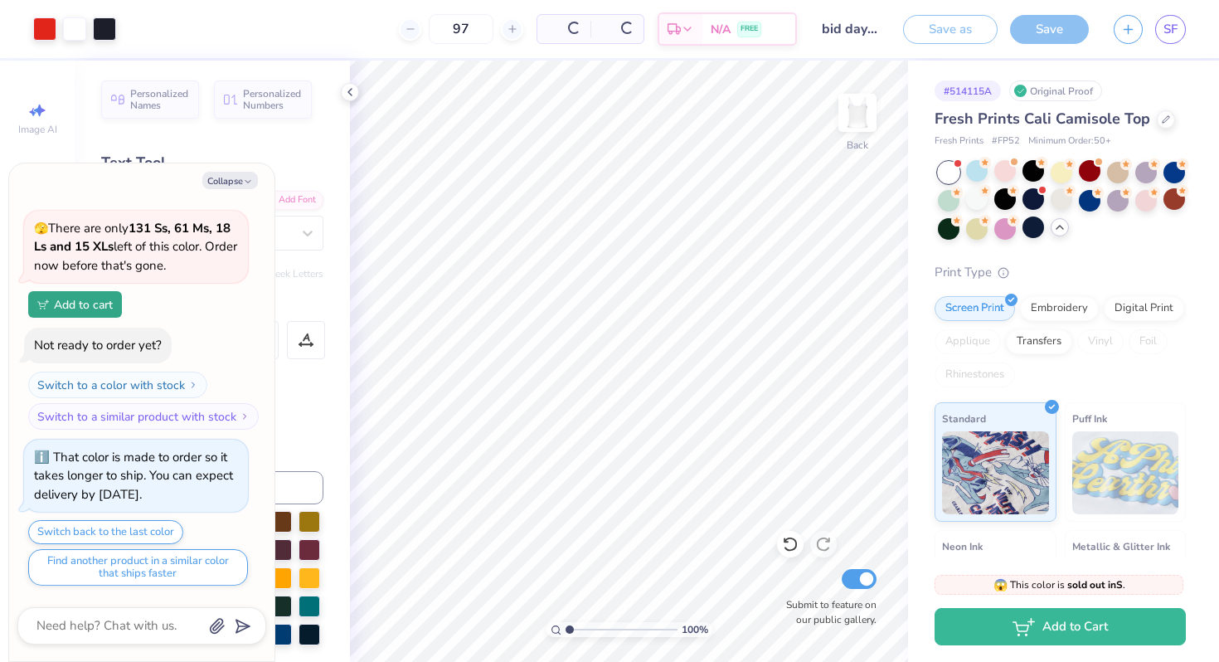
scroll to position [4564, 0]
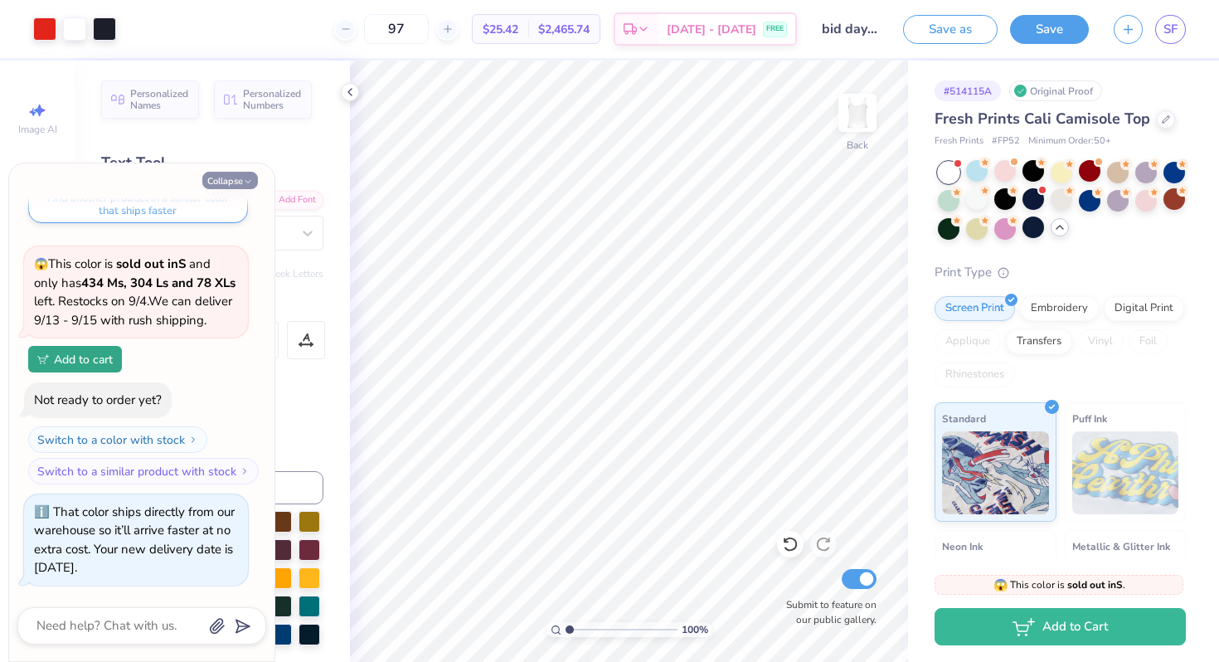
click at [238, 181] on button "Collapse" at bounding box center [230, 180] width 56 height 17
type textarea "x"
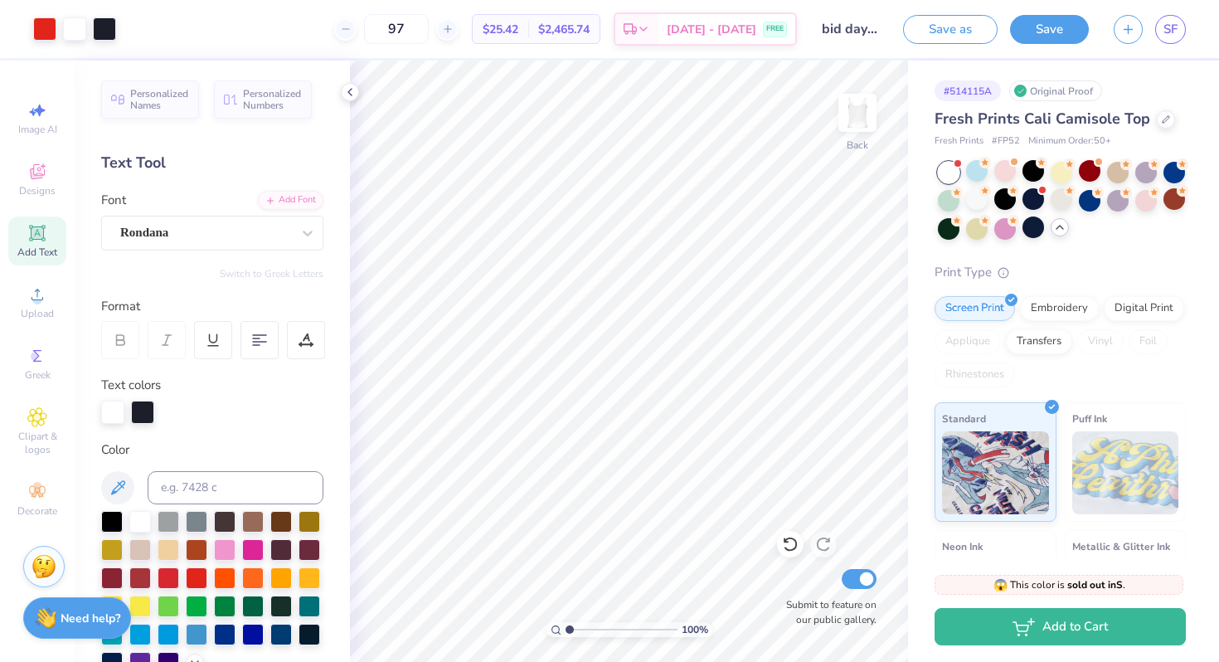
click at [42, 153] on div "Image AI Designs Add Text Upload Greek Clipart & logos Decorate" at bounding box center [37, 309] width 58 height 431
click at [42, 170] on icon at bounding box center [37, 172] width 20 height 20
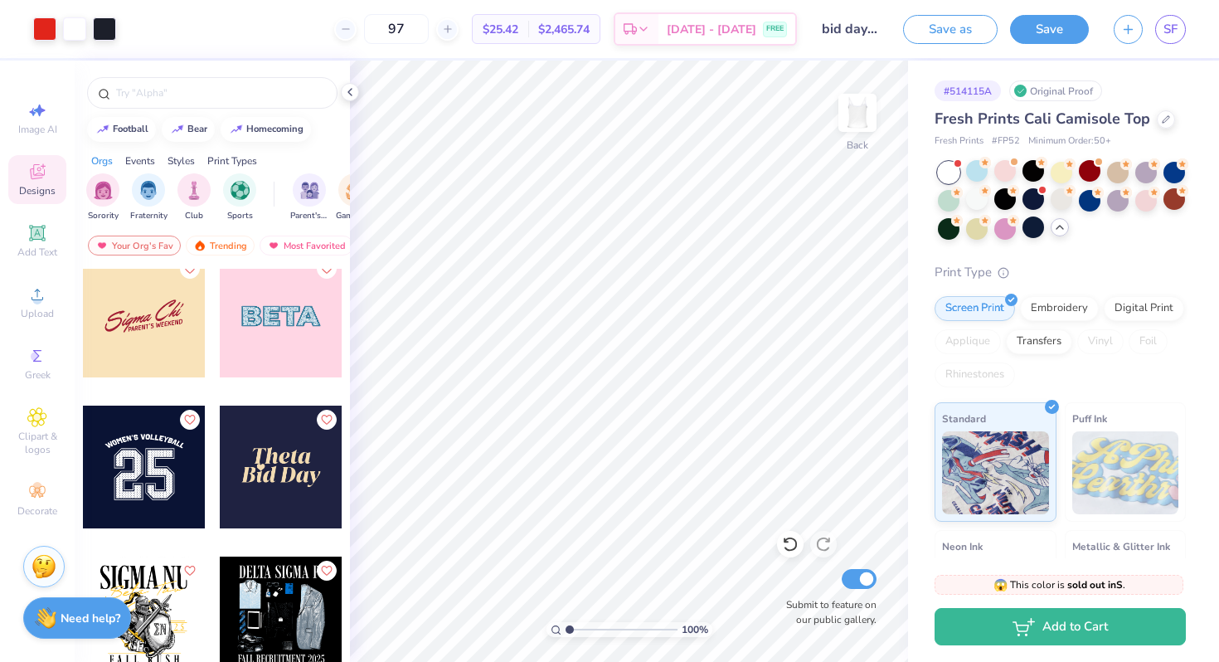
scroll to position [5144, 0]
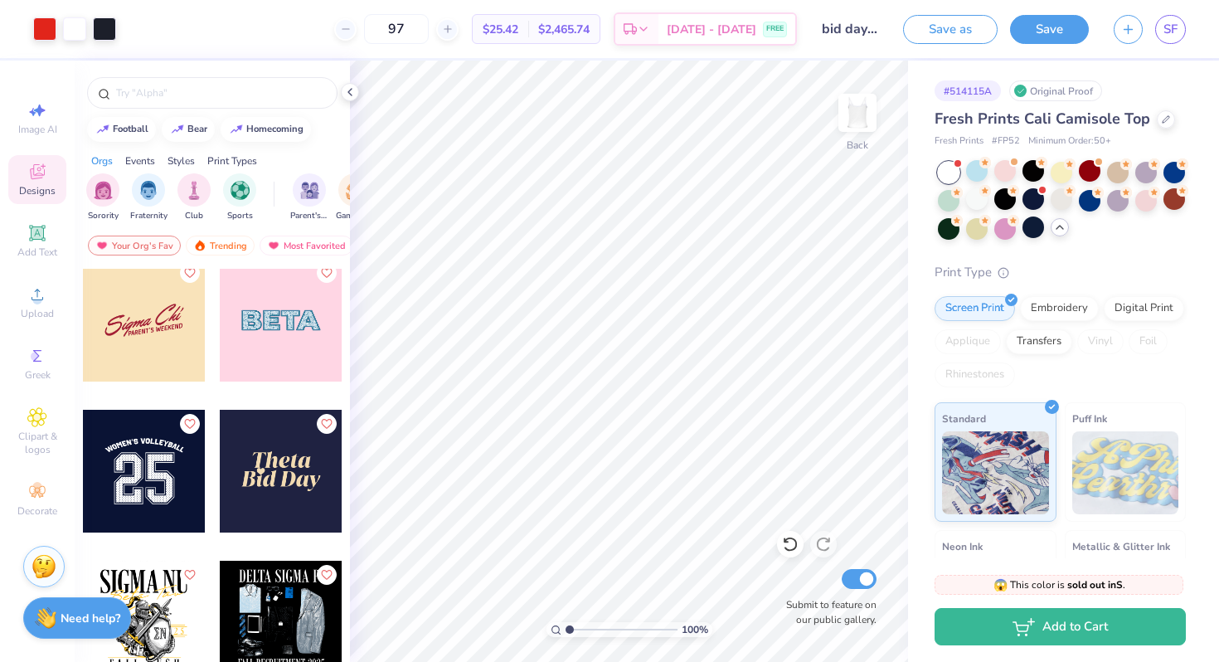
click at [153, 343] on div at bounding box center [144, 320] width 123 height 123
type input "4.52"
type input "1.22"
type input "4.22"
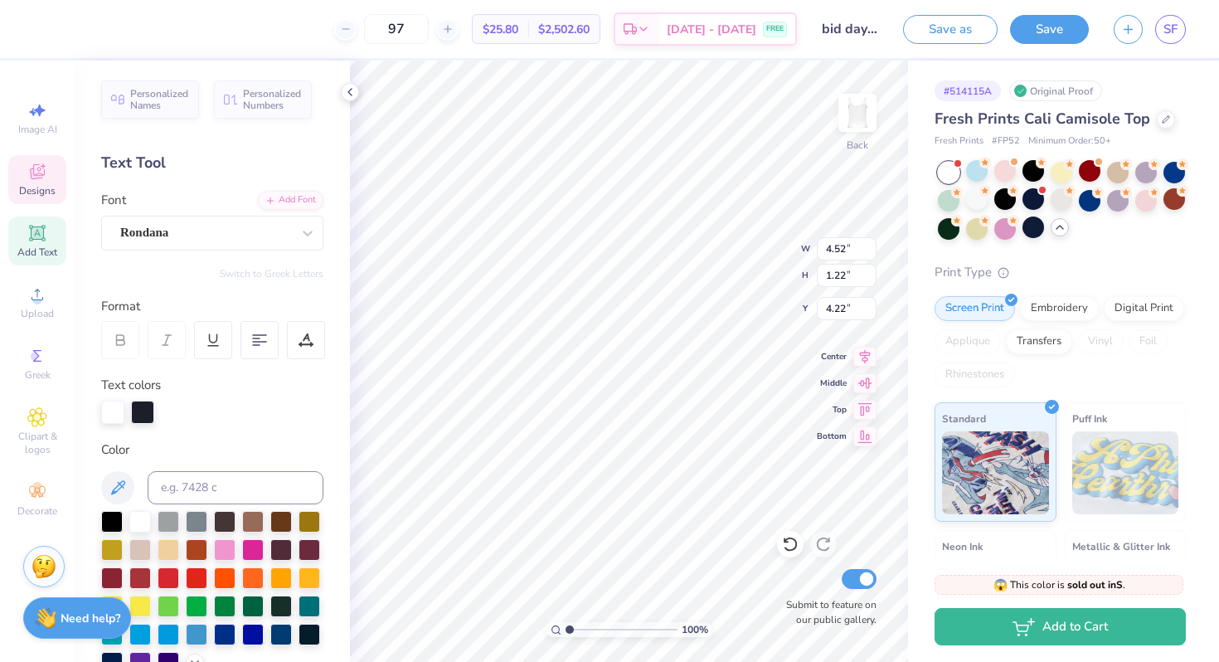
type input "4.96"
type input "2.05"
type input "5.97"
click at [27, 175] on div "Designs" at bounding box center [37, 179] width 58 height 49
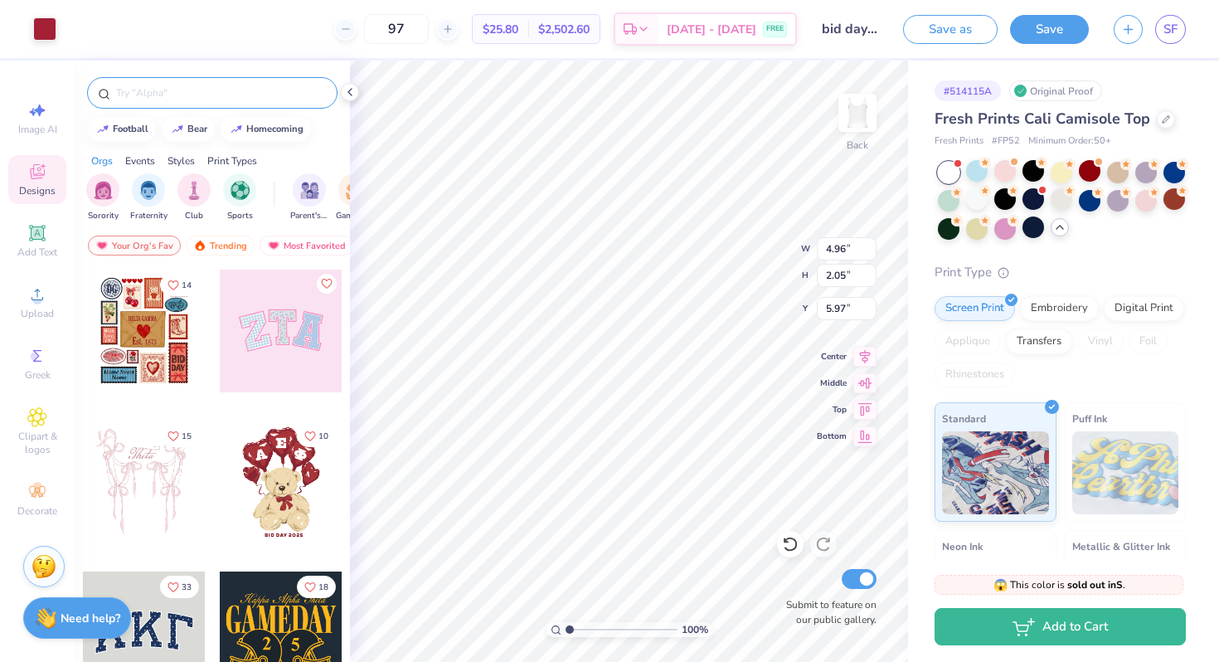
click at [183, 92] on input "text" at bounding box center [220, 93] width 212 height 17
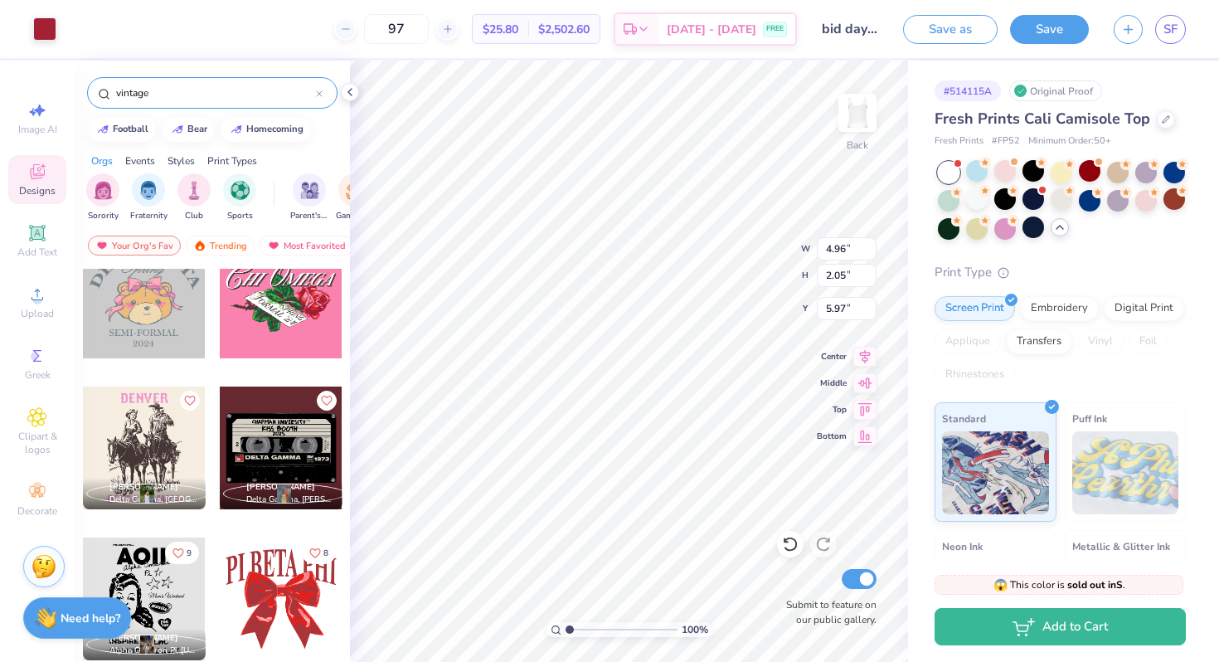
scroll to position [1596, 0]
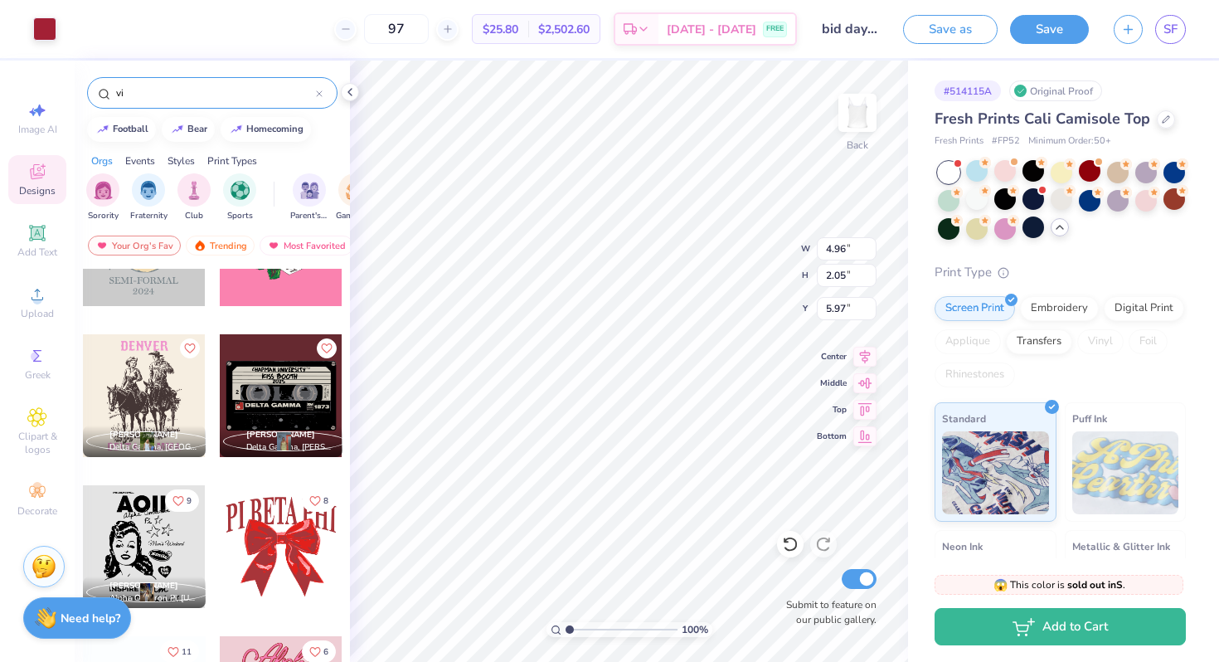
type input "v"
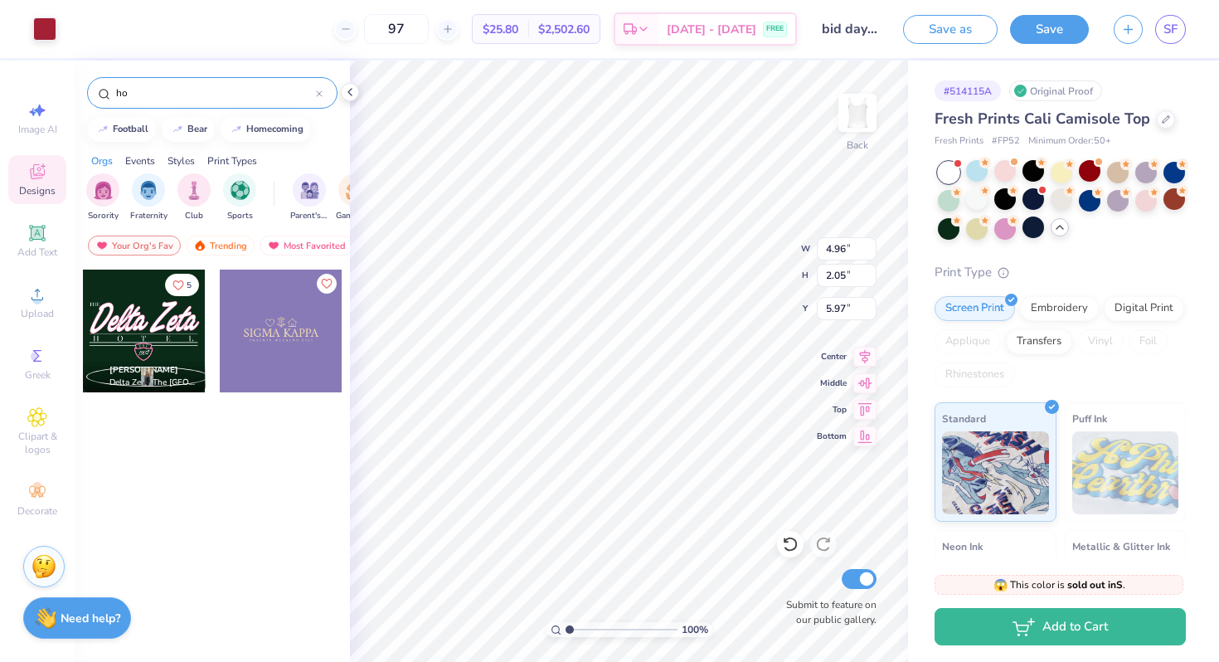
type input "h"
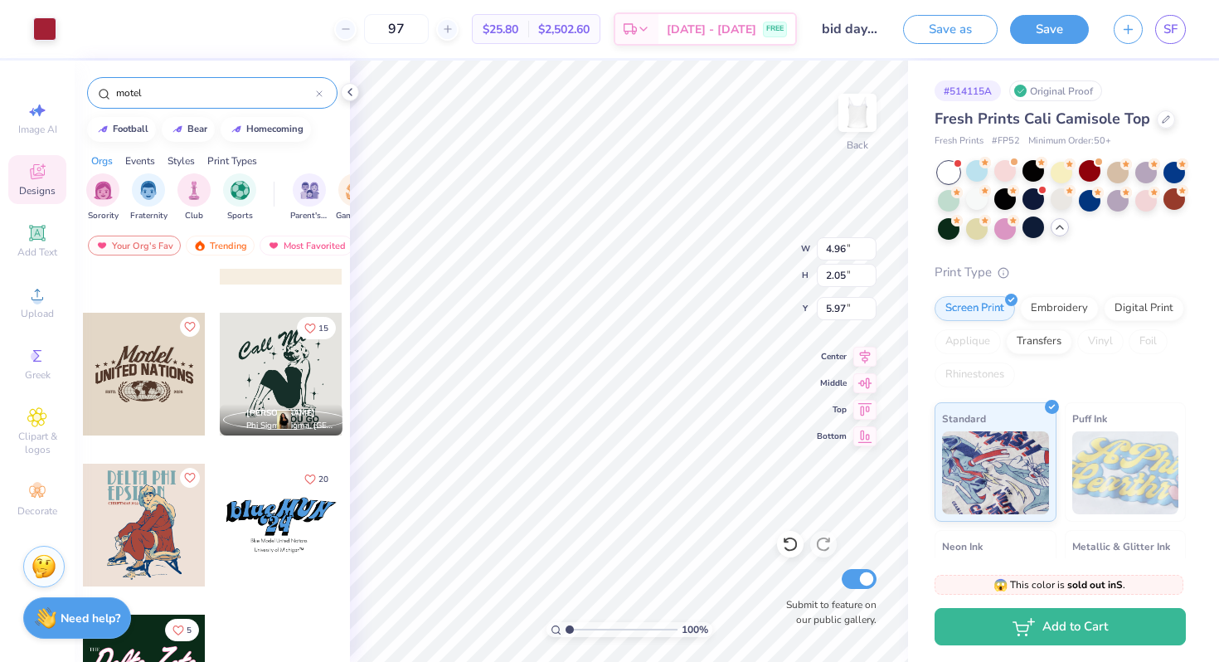
scroll to position [299, 0]
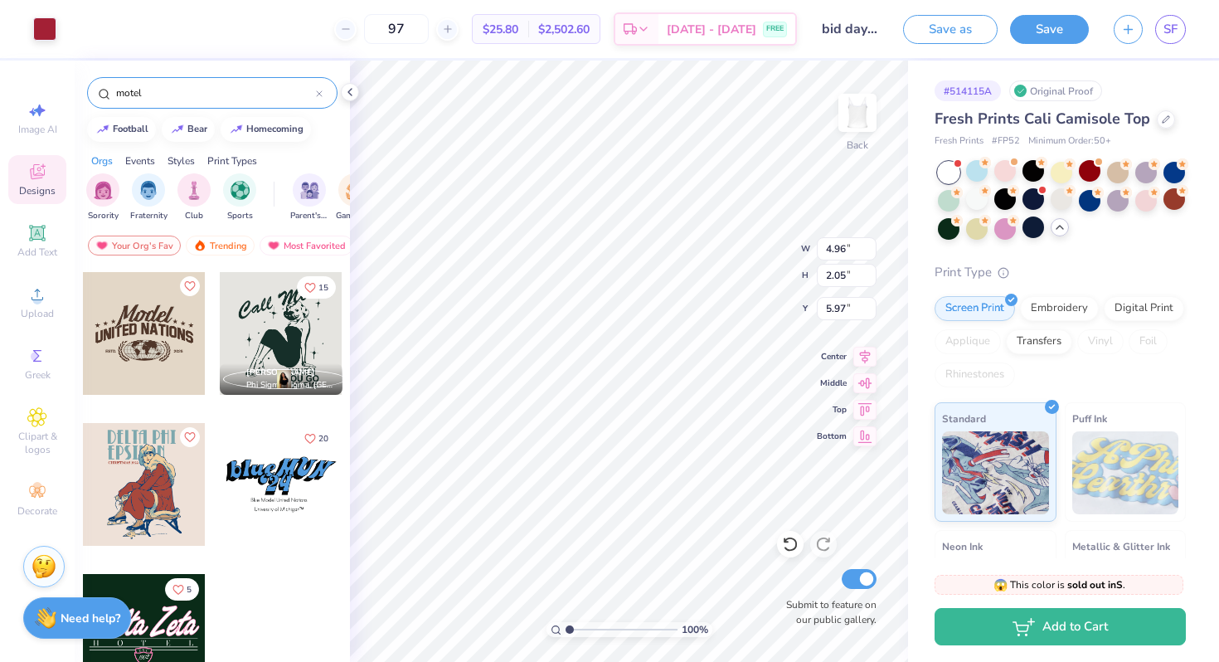
type input "motel"
click at [270, 338] on div at bounding box center [281, 333] width 123 height 123
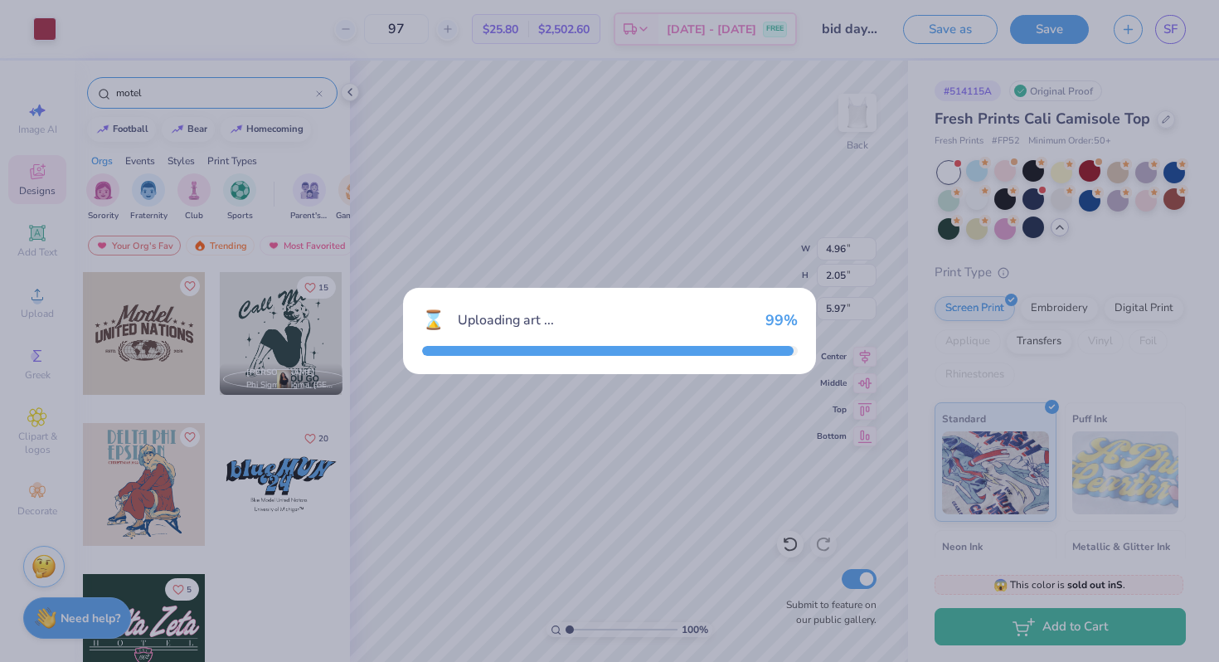
type input "6.45"
type input "8.35"
type input "2.82"
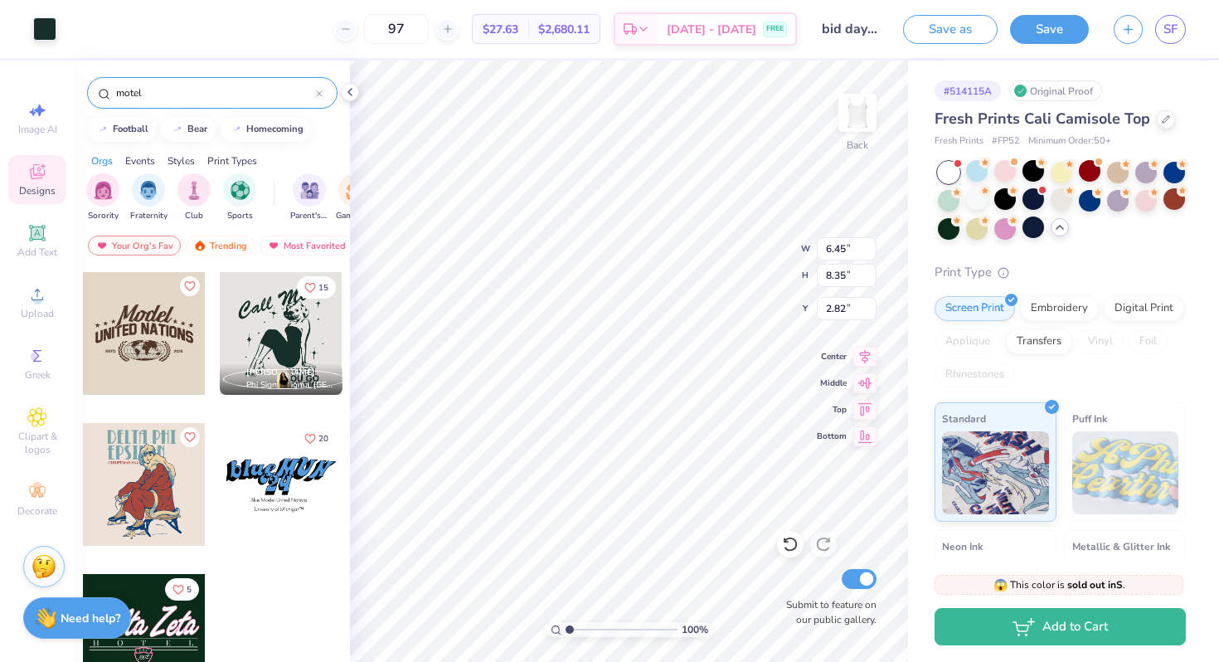
type input "5.32"
type input "2.01"
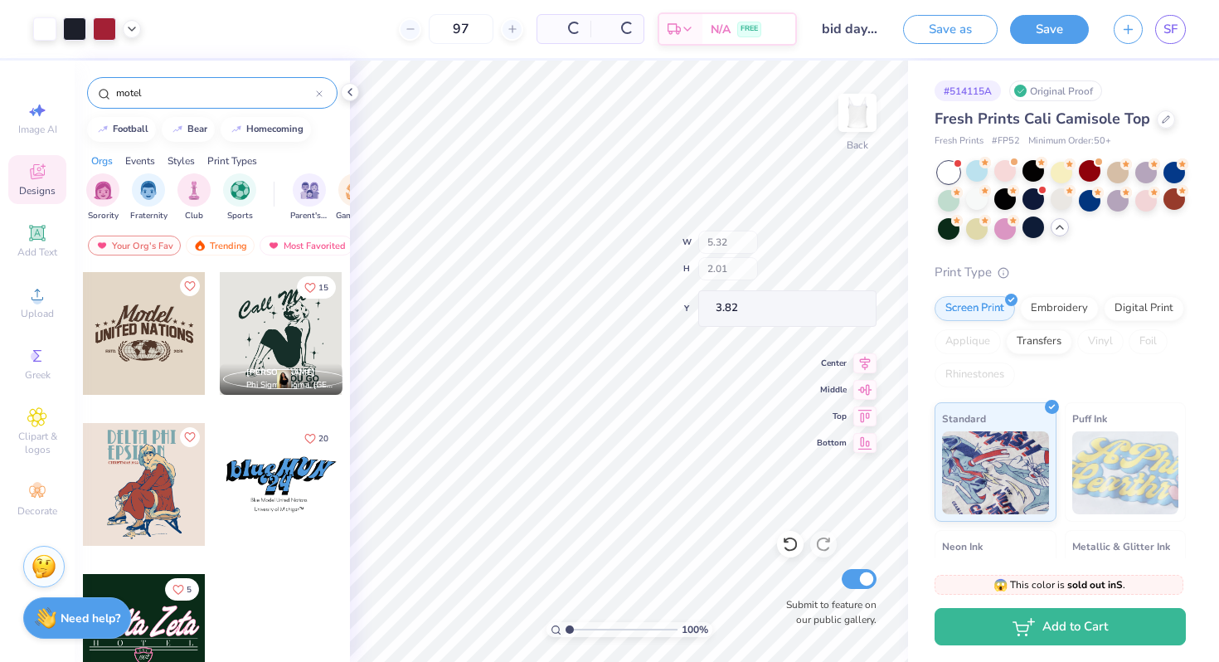
type input "3.96"
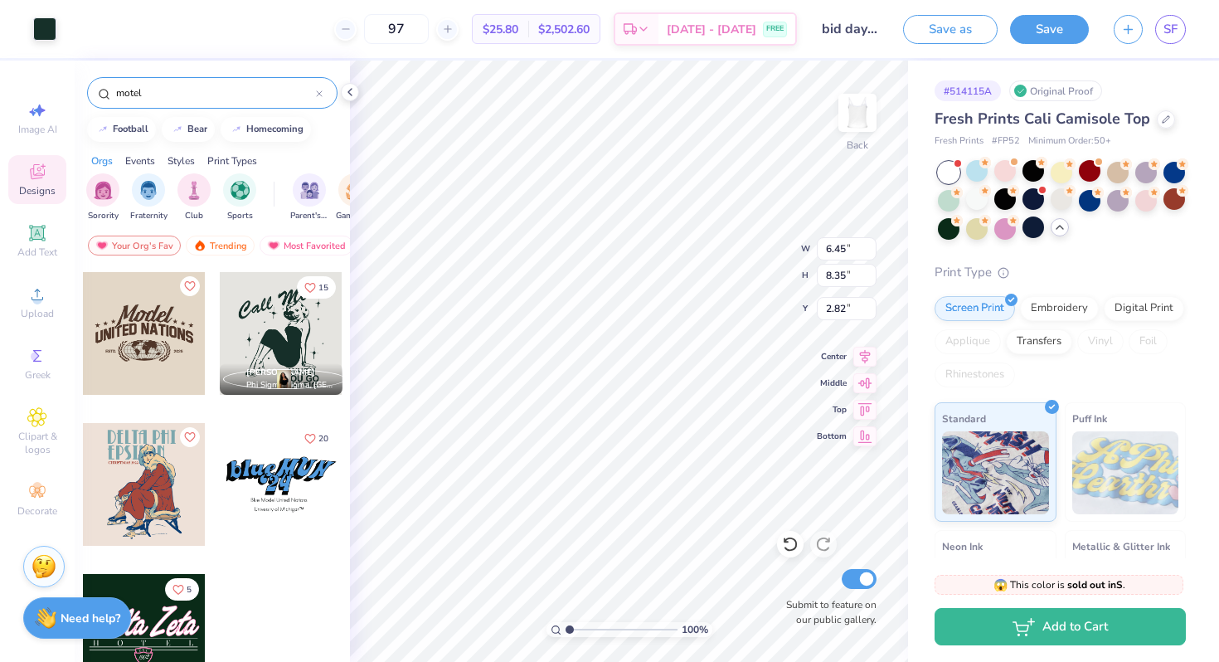
type input "4.52"
type input "1.22"
type input "4.22"
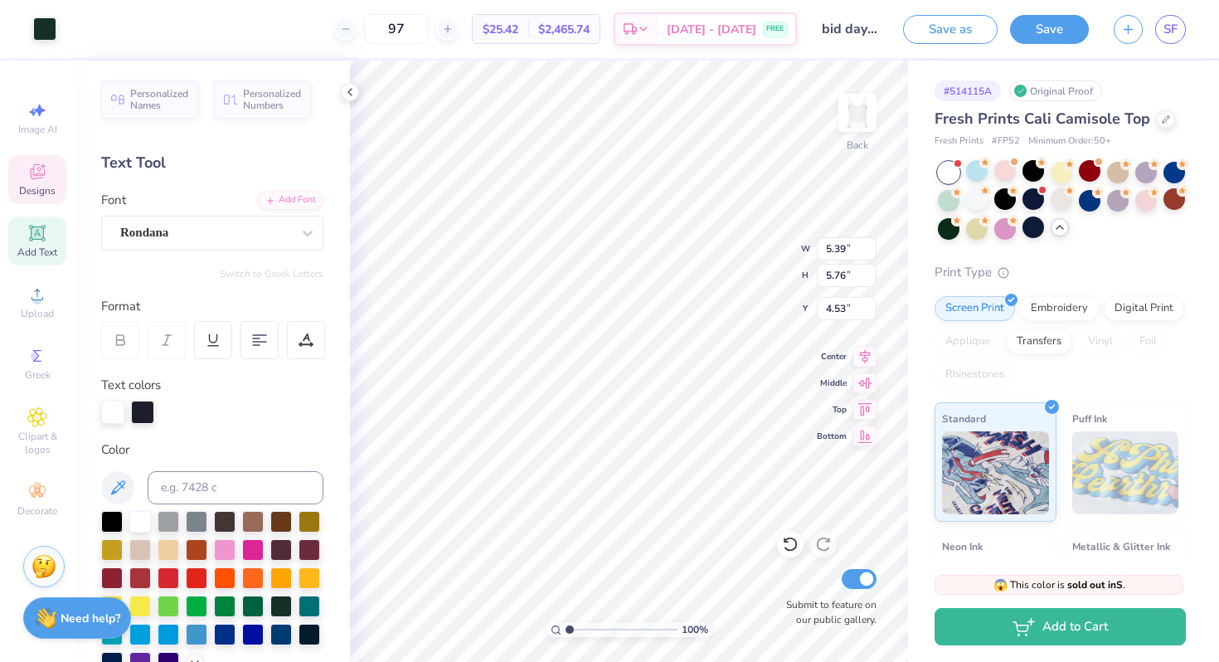
type input "4.96"
type input "2.05"
type input "5.97"
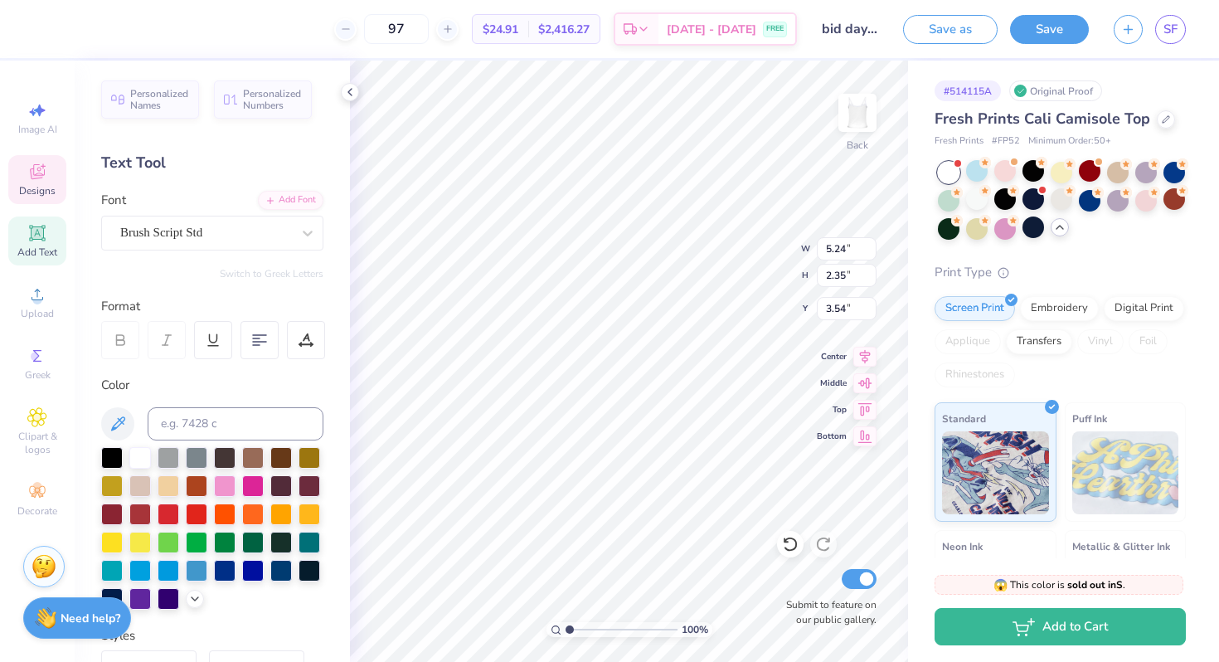
type input "0.88"
type input "0.93"
type input "2.82"
type input "5.39"
type input "5.76"
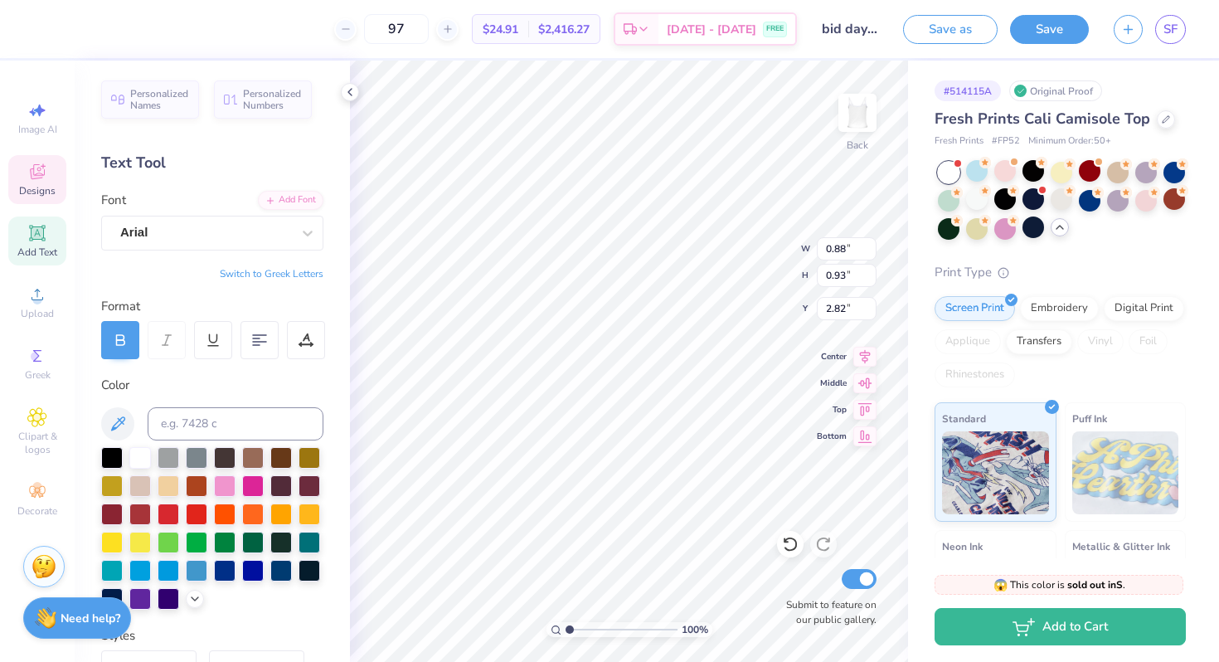
type input "4.53"
type input "2.62"
type input "0.49"
type input "10.20"
type textarea "P"
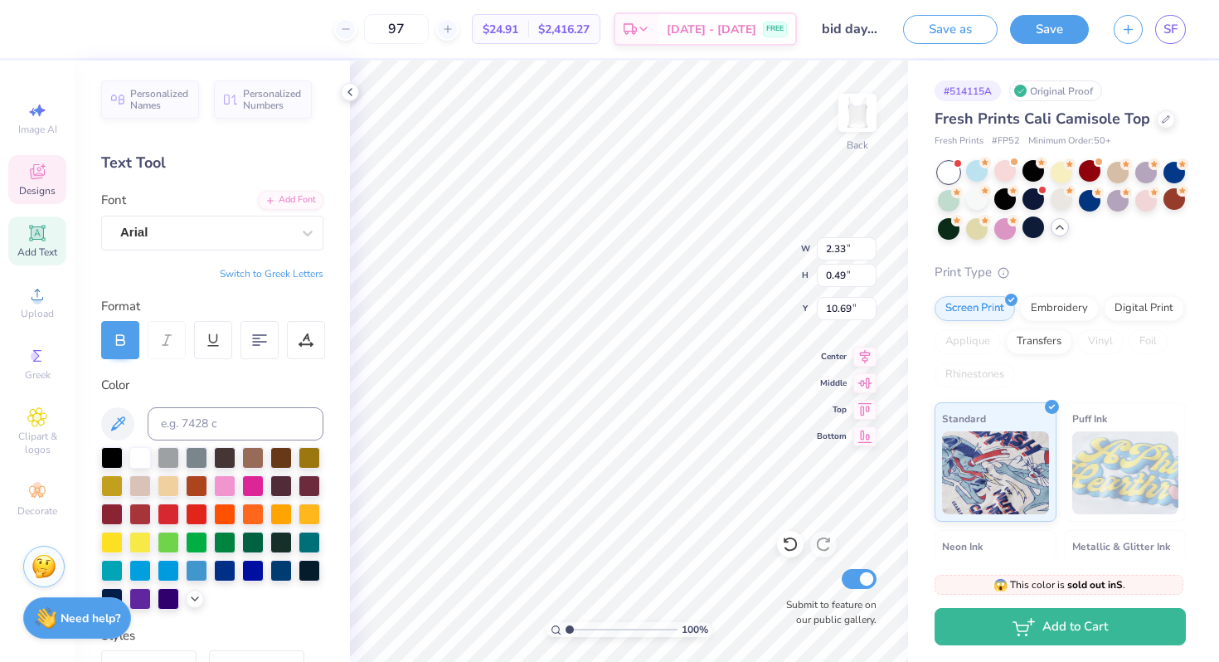
type textarea "ZETA"
type input "1.71"
type input "0.47"
type input "10.88"
type input "1.96"
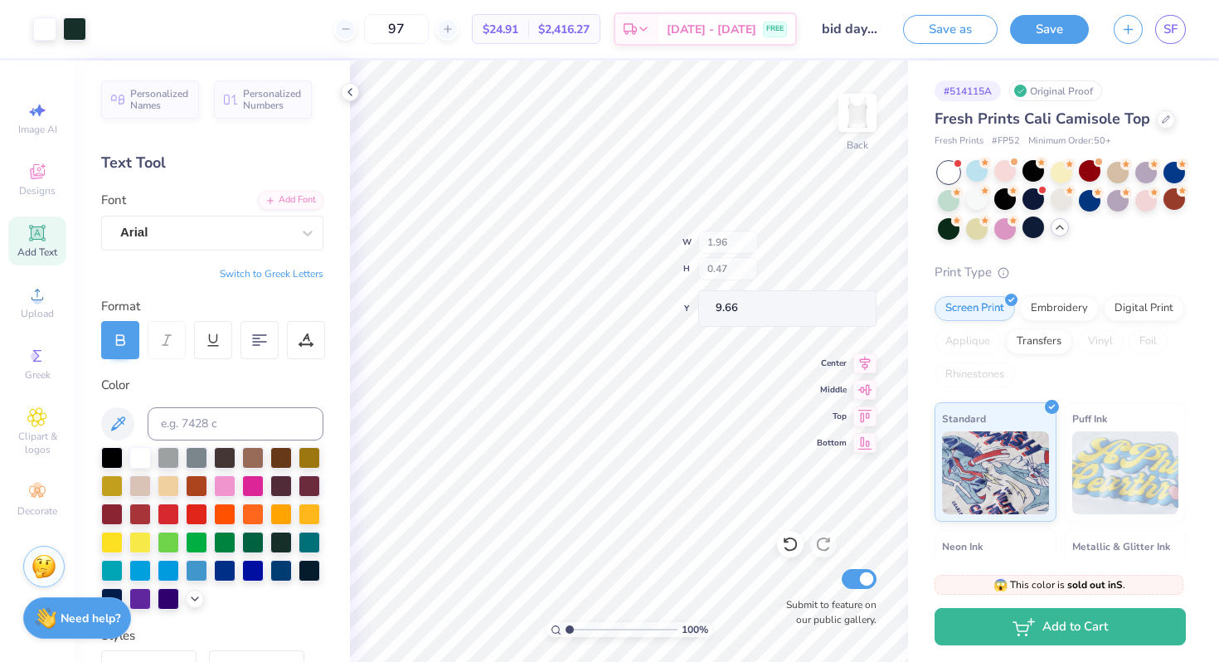
type input "9.42"
click at [192, 509] on div at bounding box center [197, 513] width 22 height 22
click at [163, 513] on div at bounding box center [169, 513] width 22 height 22
click at [169, 511] on div at bounding box center [169, 513] width 22 height 22
type input "5.24"
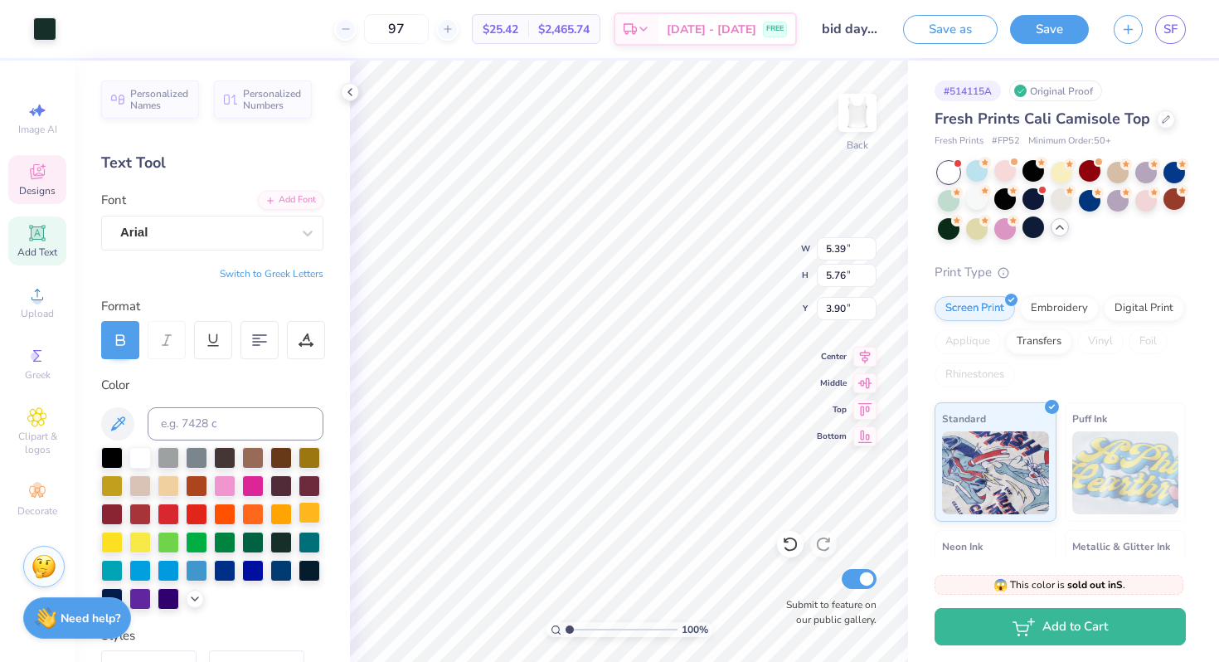
type input "2.35"
type input "2.58"
click at [191, 512] on div at bounding box center [197, 513] width 22 height 22
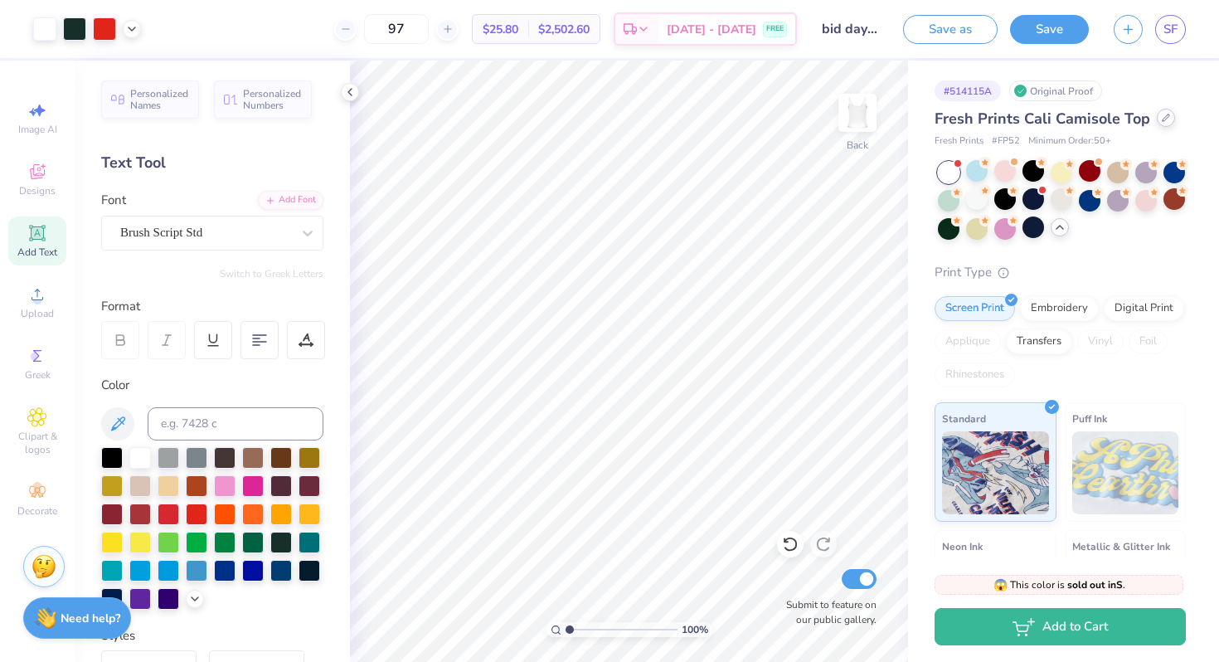
click at [1157, 124] on div at bounding box center [1166, 118] width 18 height 18
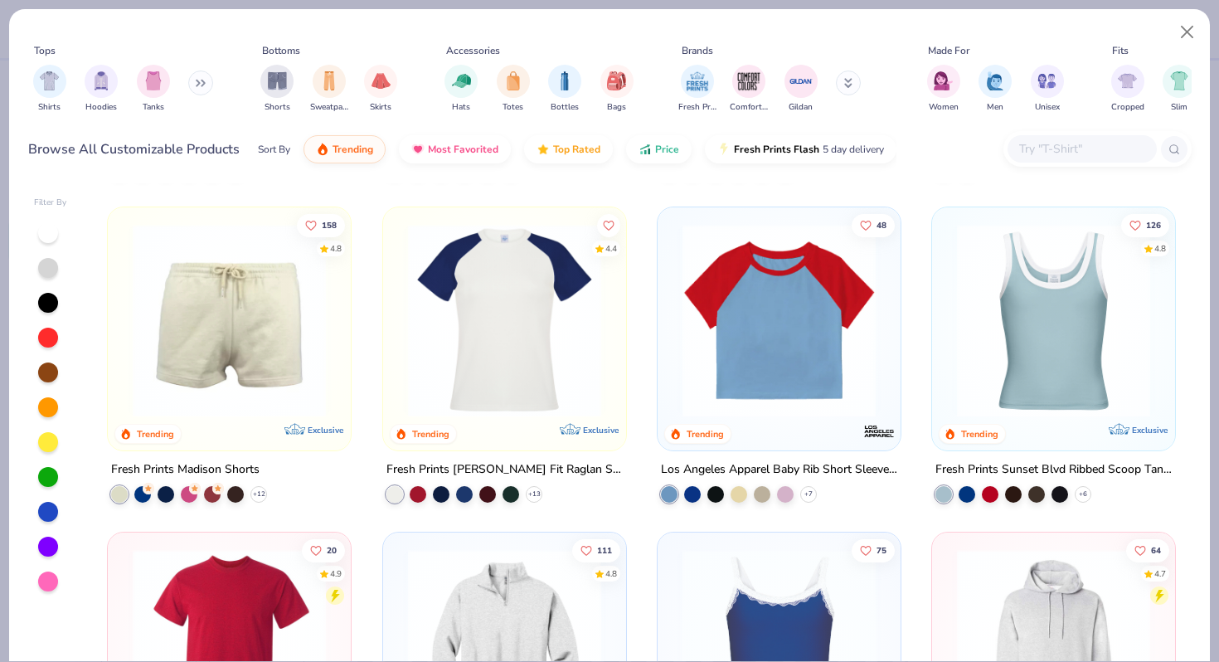
scroll to position [2264, 0]
click at [949, 358] on img at bounding box center [844, 319] width 210 height 193
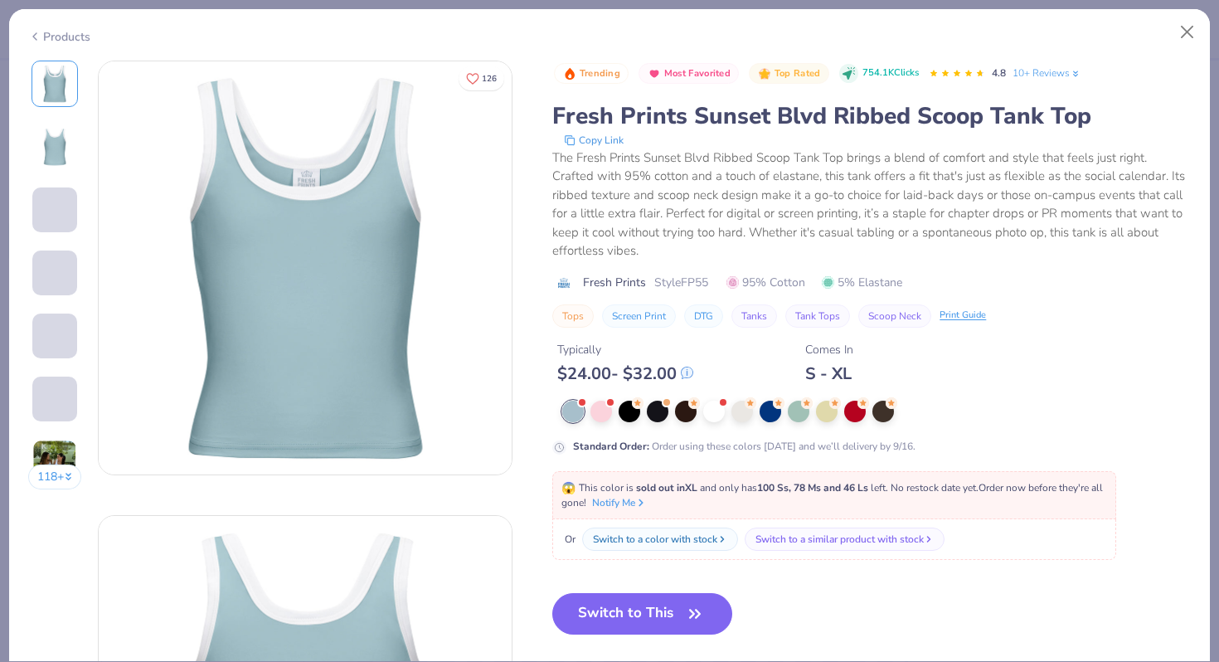
scroll to position [27, 0]
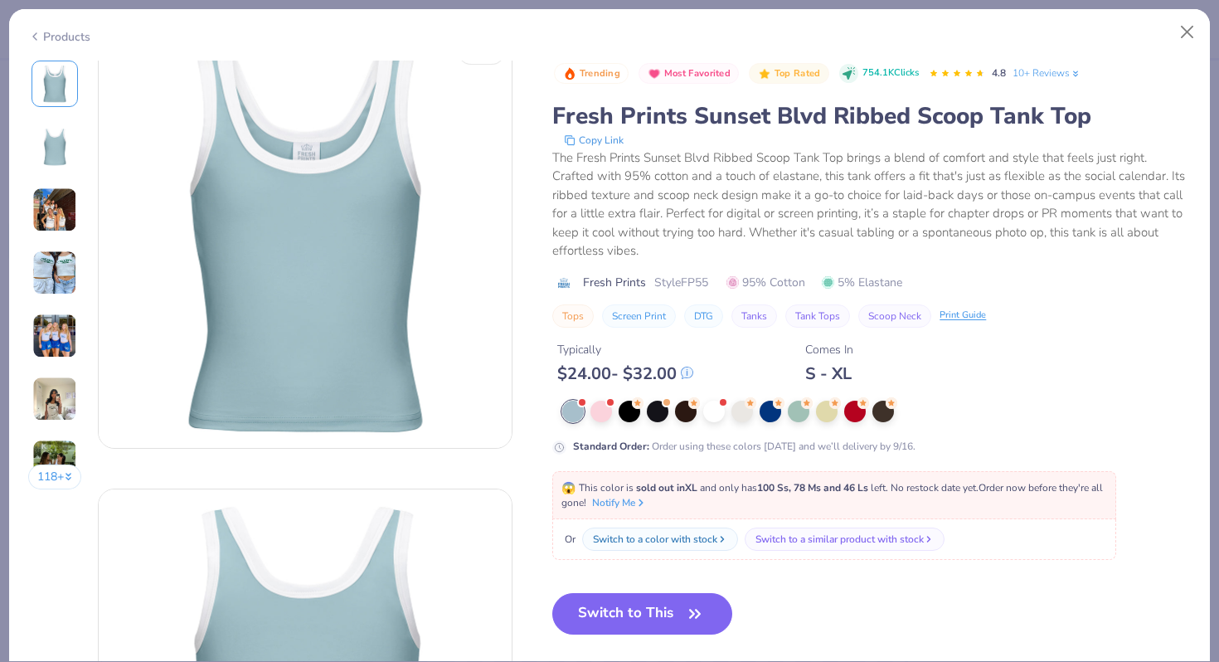
click at [56, 207] on img at bounding box center [54, 209] width 45 height 45
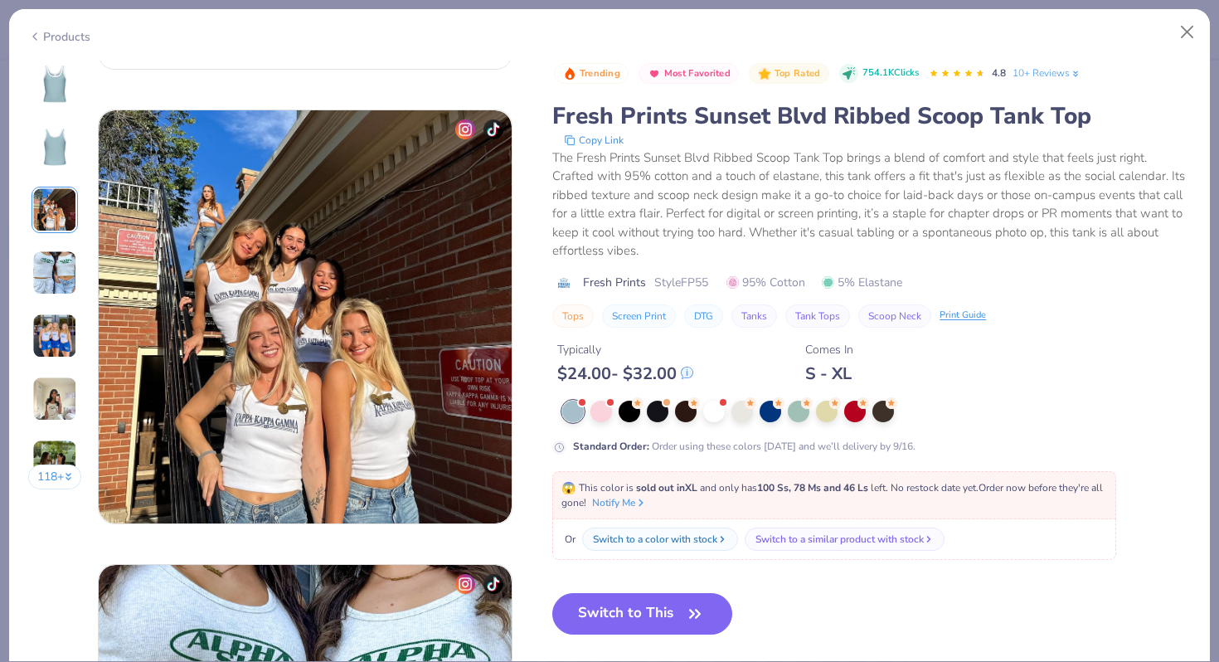
scroll to position [909, 0]
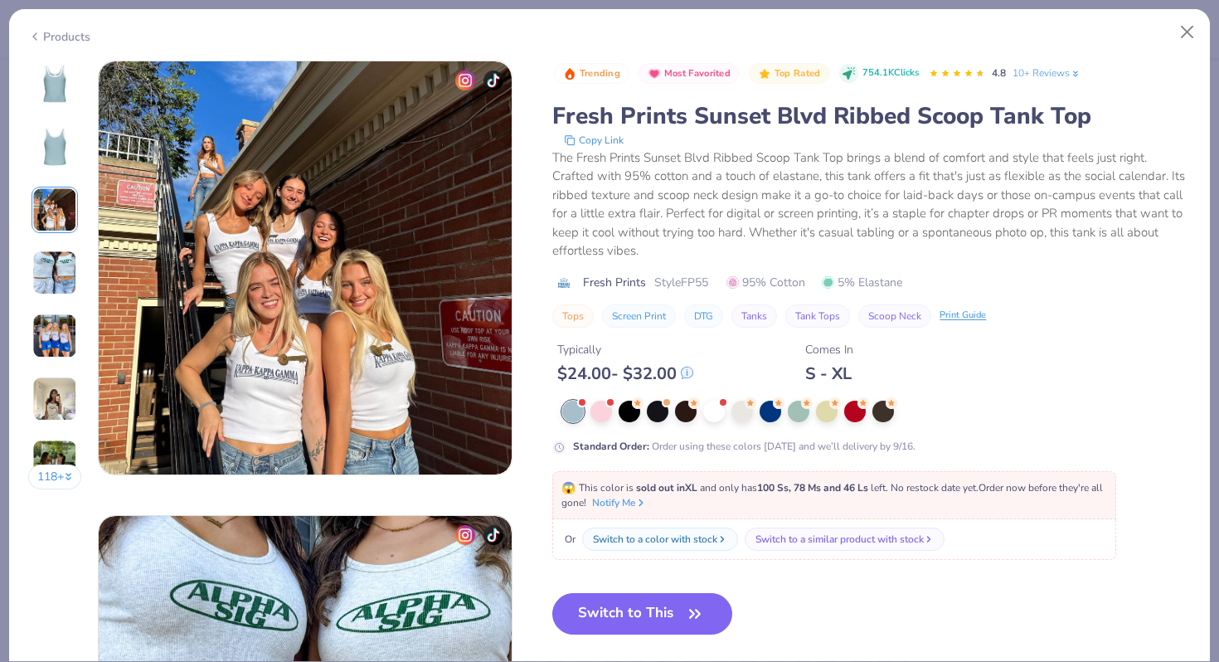
click at [59, 379] on img at bounding box center [54, 399] width 45 height 45
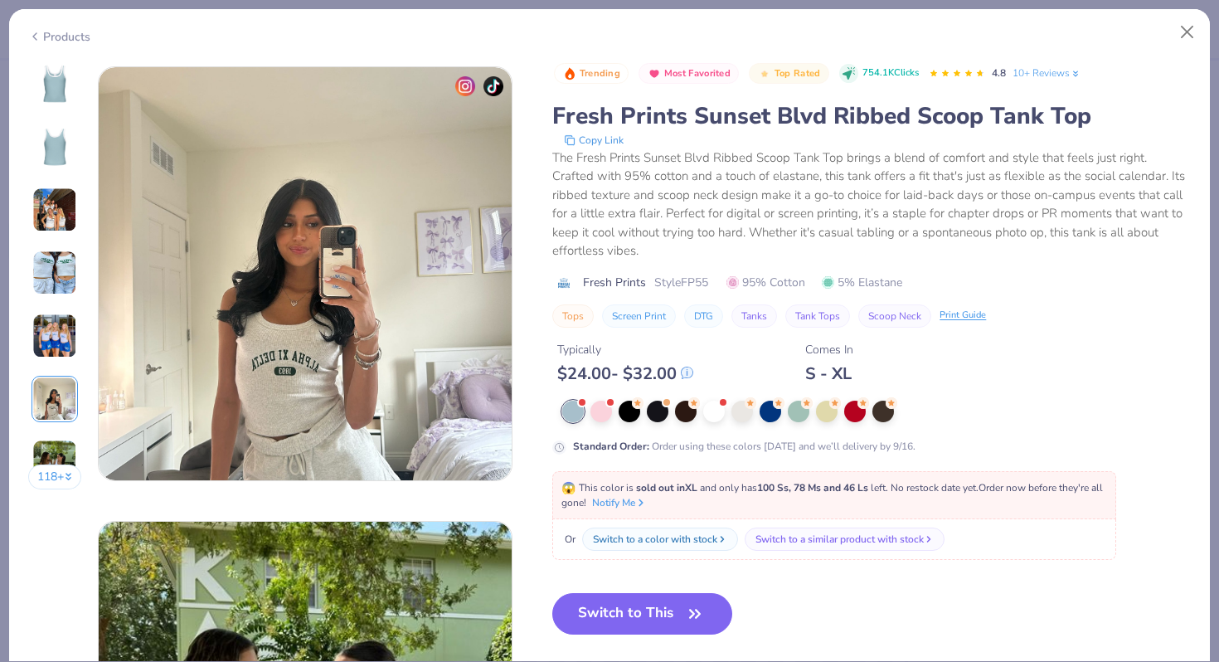
scroll to position [2273, 0]
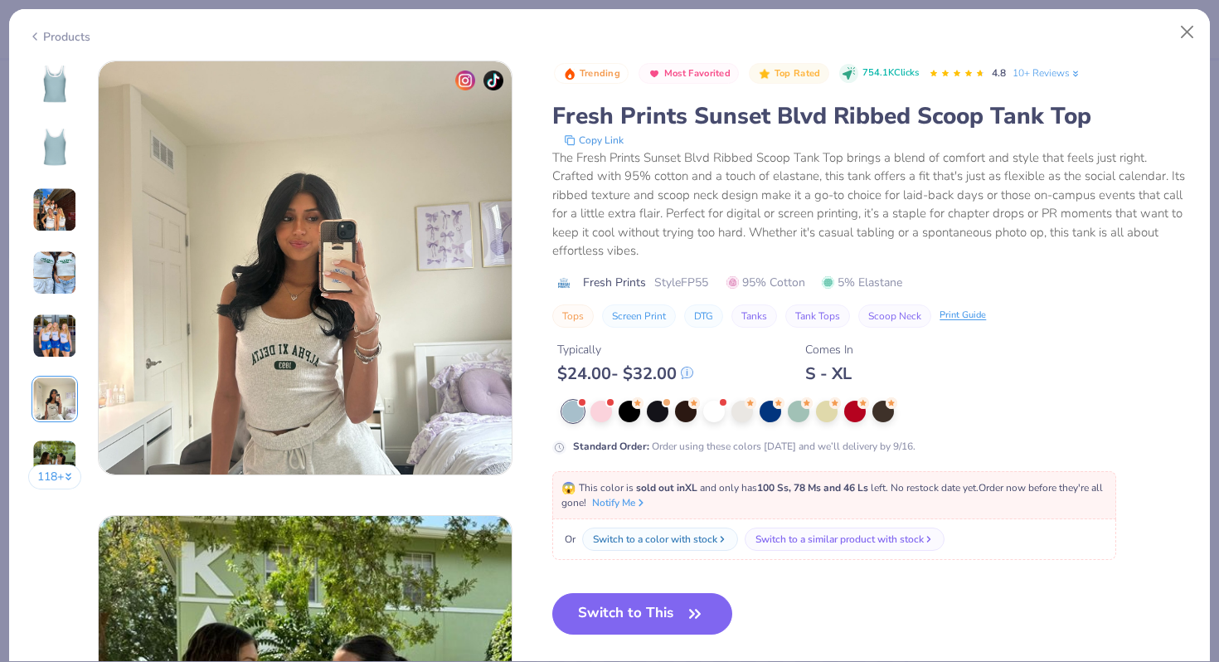
click at [54, 339] on img at bounding box center [54, 336] width 45 height 45
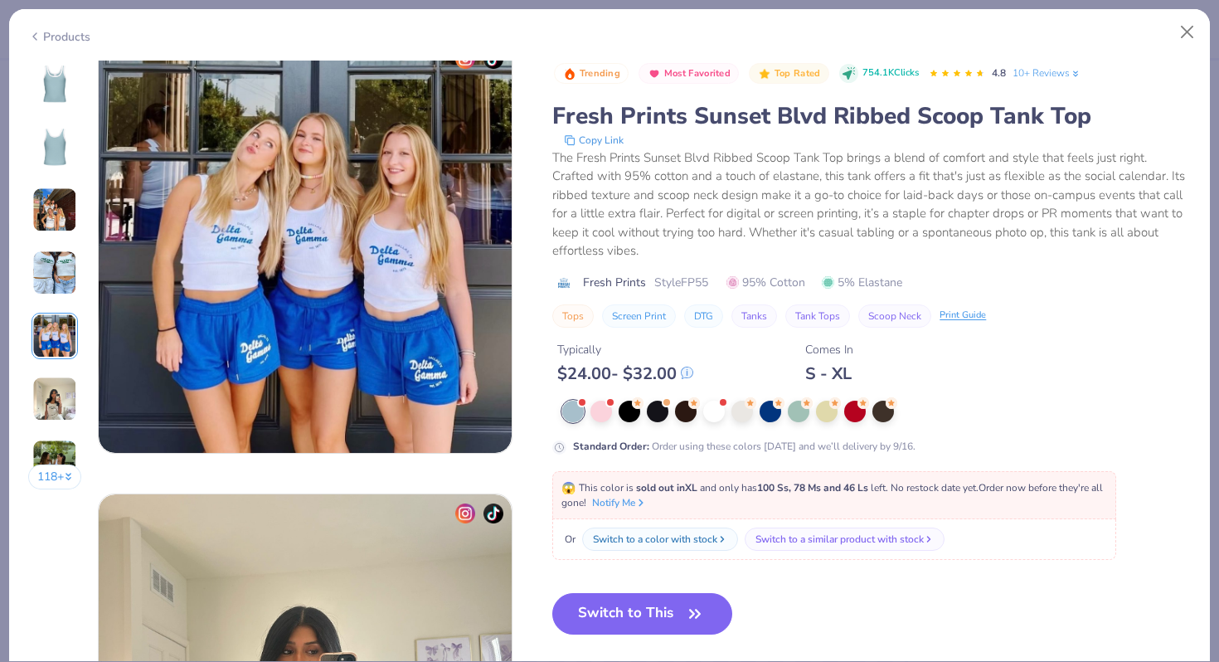
scroll to position [1818, 0]
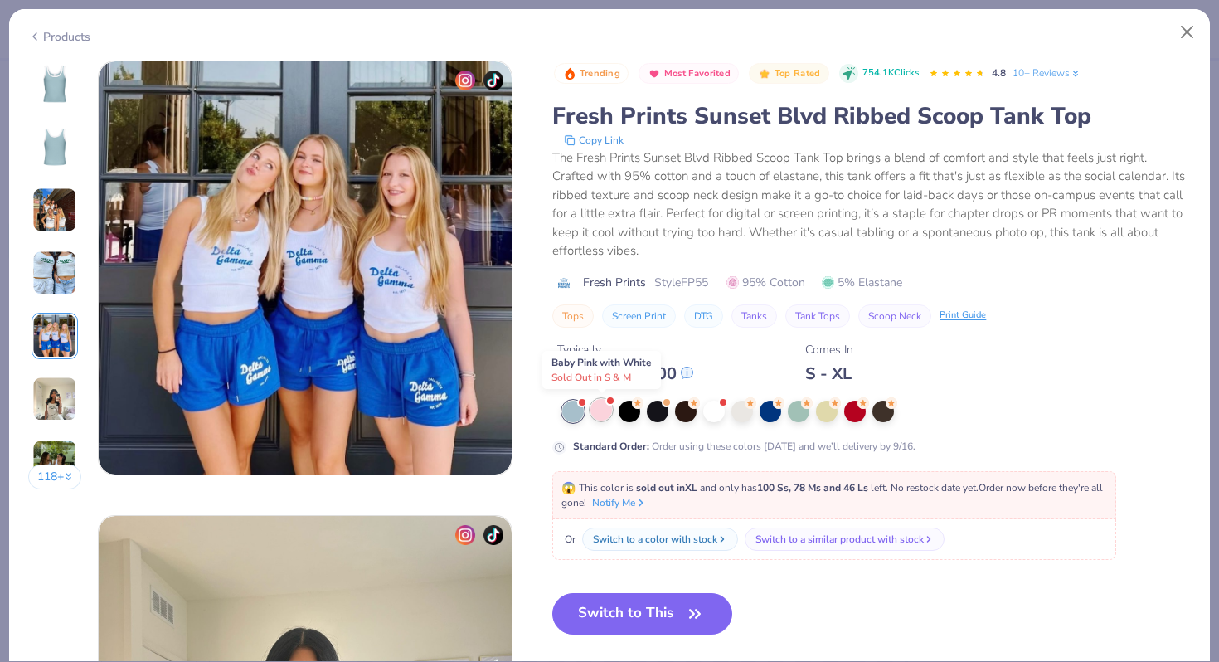
click at [598, 409] on div at bounding box center [602, 410] width 22 height 22
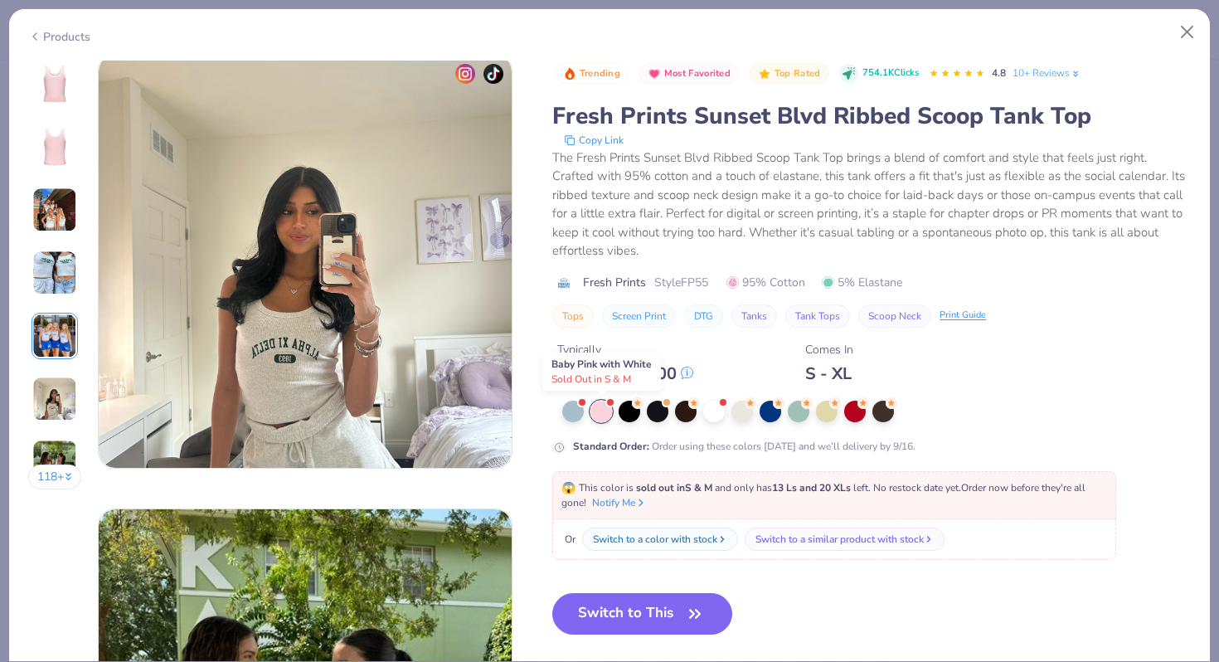
scroll to position [2334, 0]
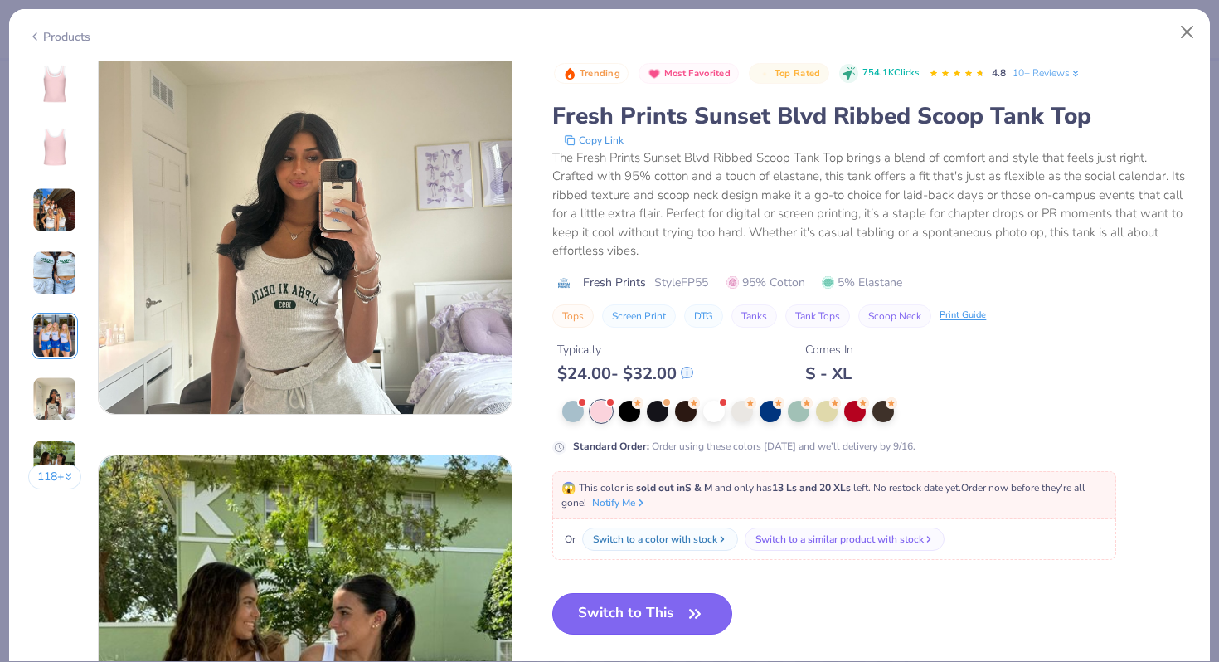
click at [645, 626] on button "Switch to This" at bounding box center [642, 613] width 180 height 41
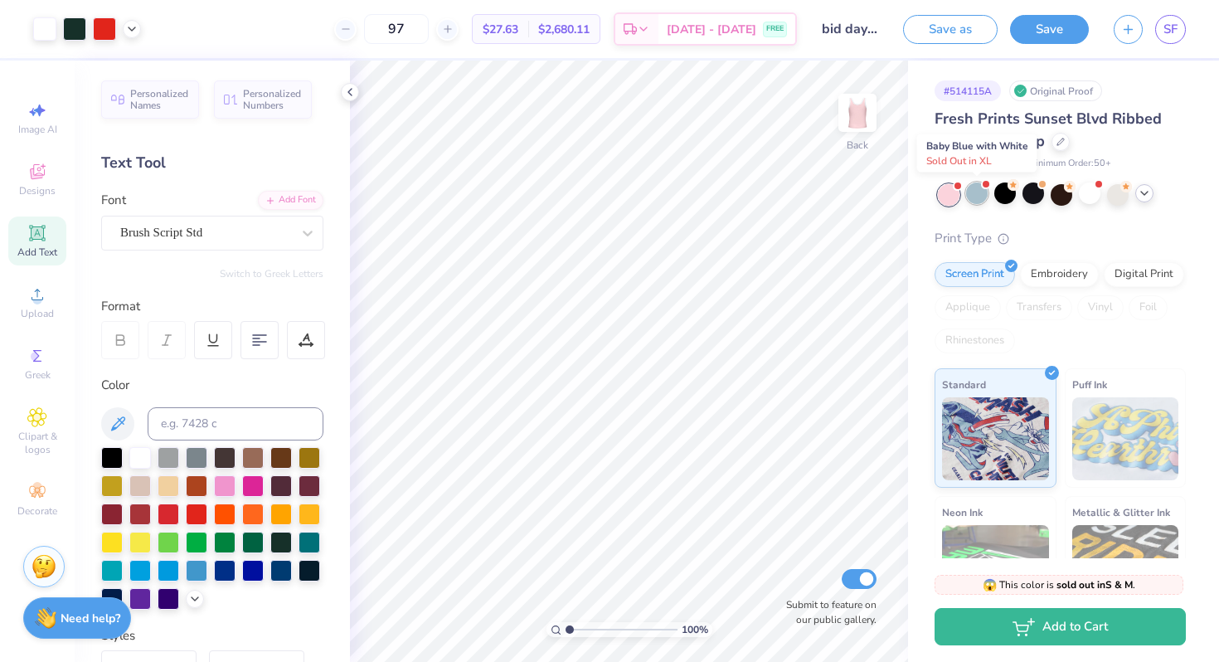
click at [981, 198] on div at bounding box center [977, 194] width 22 height 22
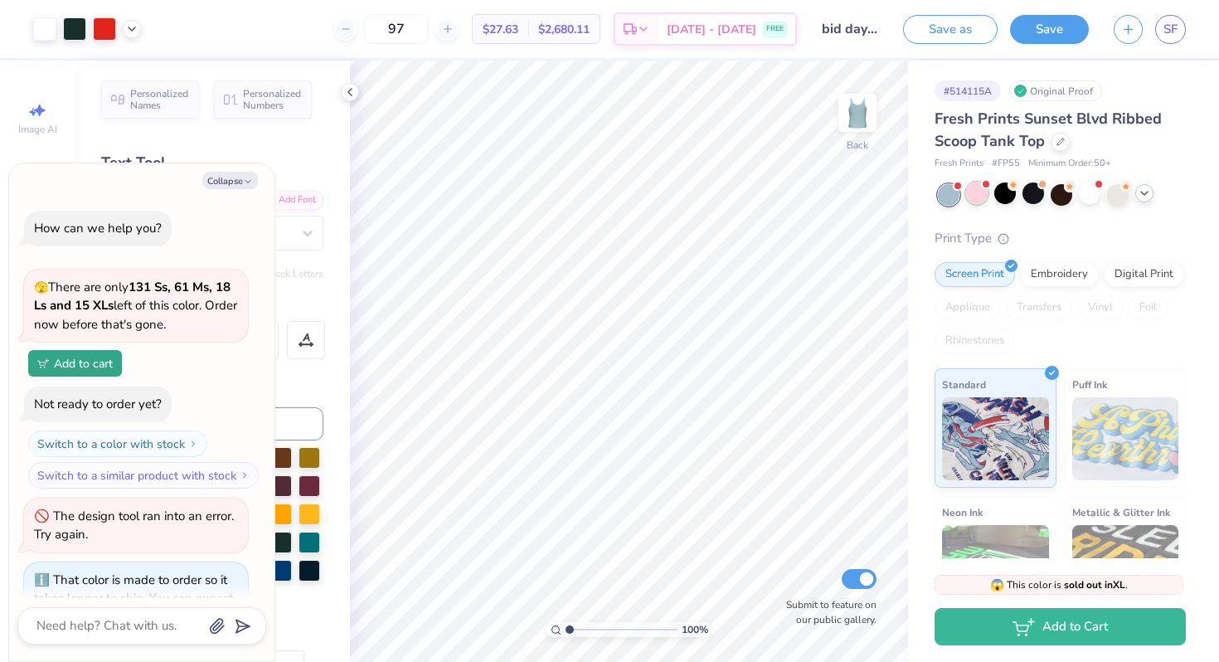
scroll to position [4825, 0]
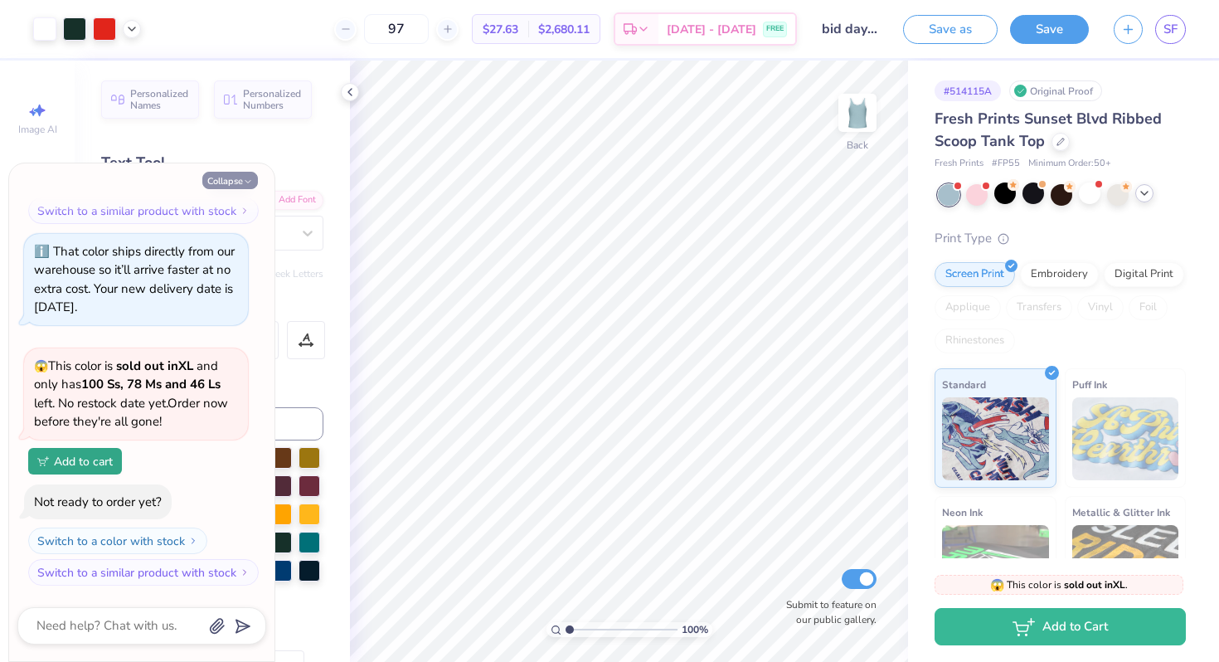
click at [236, 181] on button "Collapse" at bounding box center [230, 180] width 56 height 17
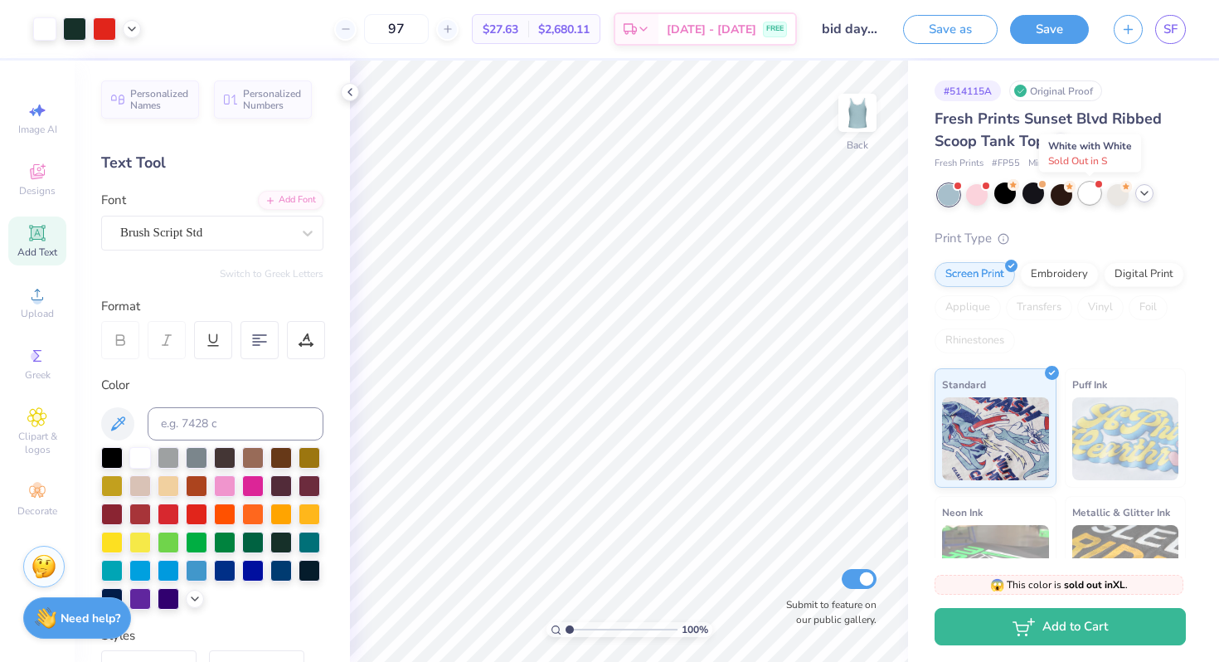
click at [1081, 192] on div at bounding box center [1090, 194] width 22 height 22
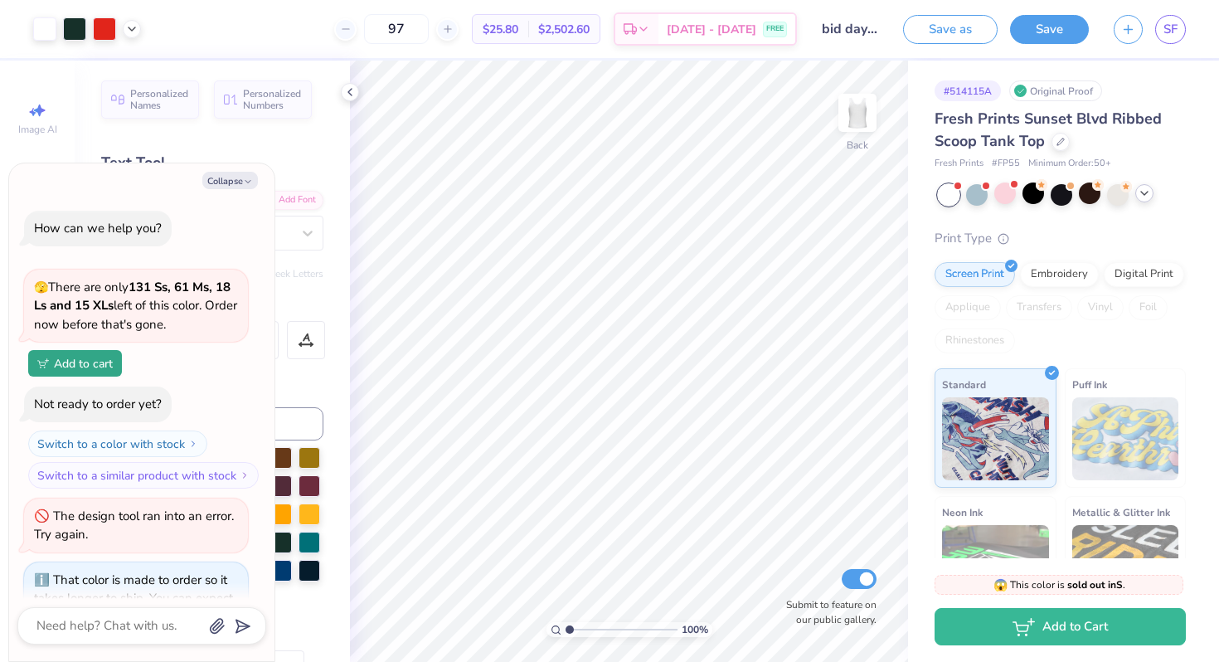
scroll to position [5086, 0]
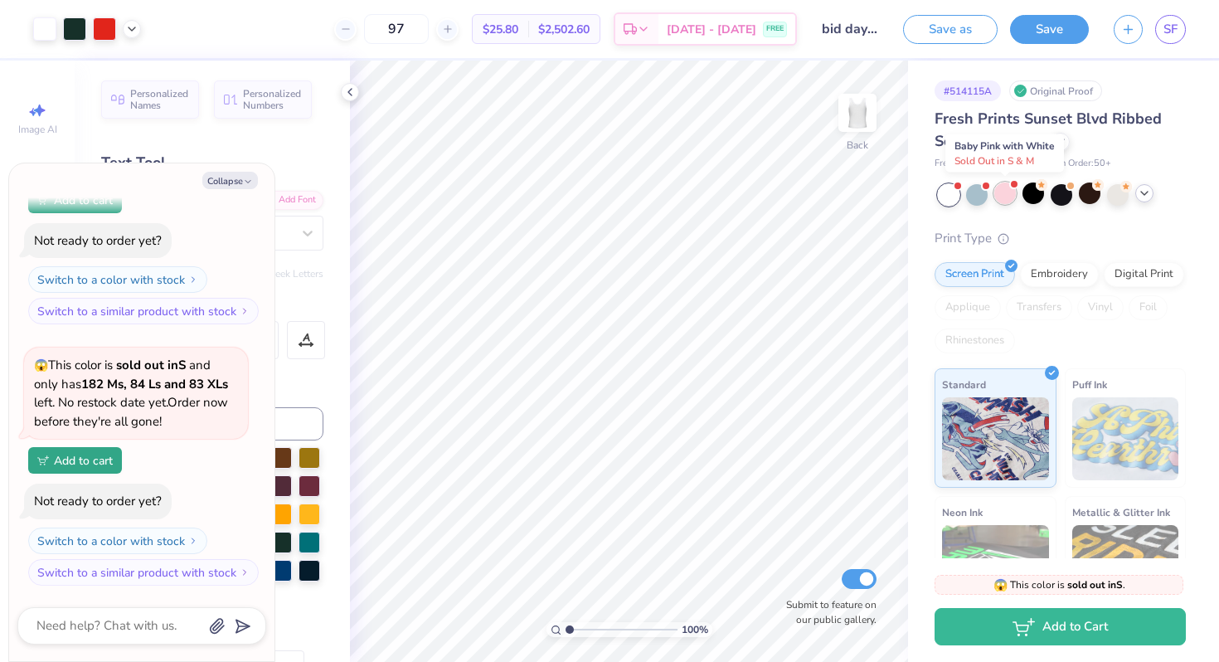
click at [1000, 197] on div at bounding box center [1006, 194] width 22 height 22
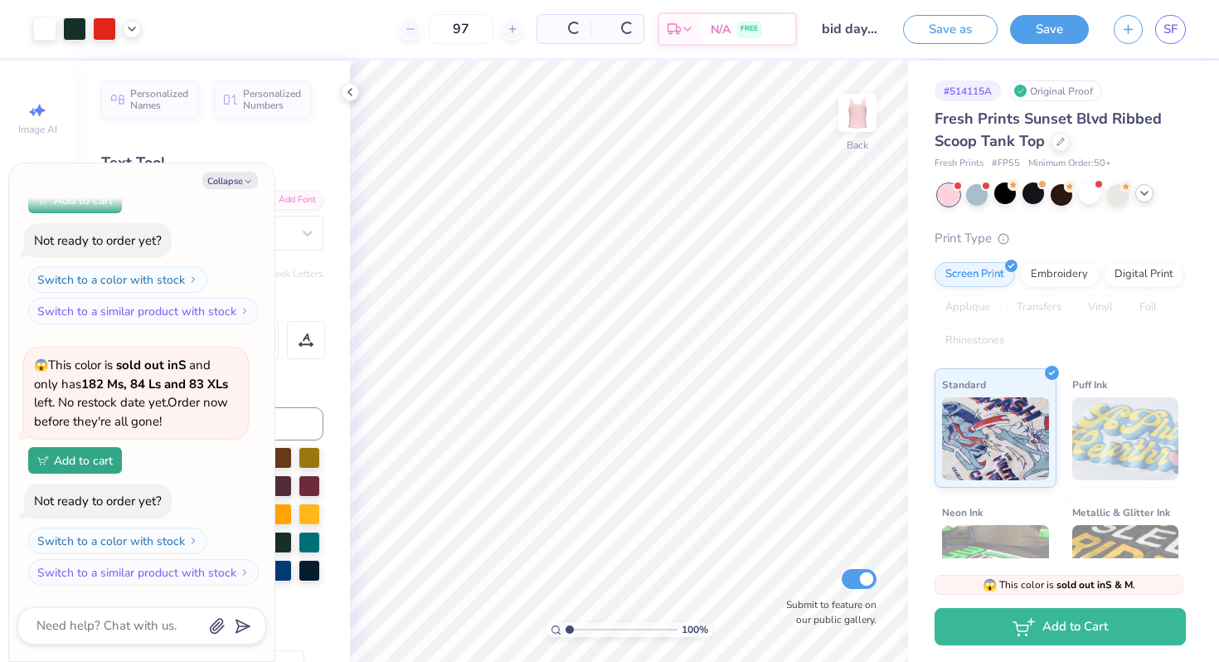
scroll to position [5347, 0]
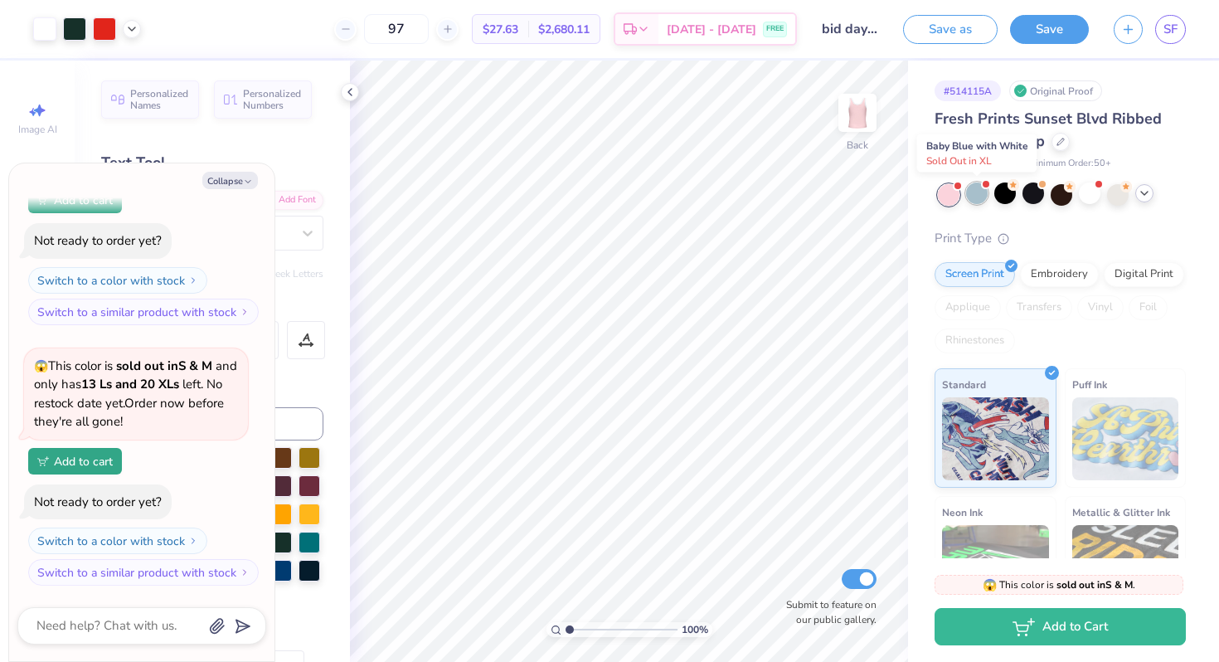
click at [971, 197] on div at bounding box center [977, 194] width 22 height 22
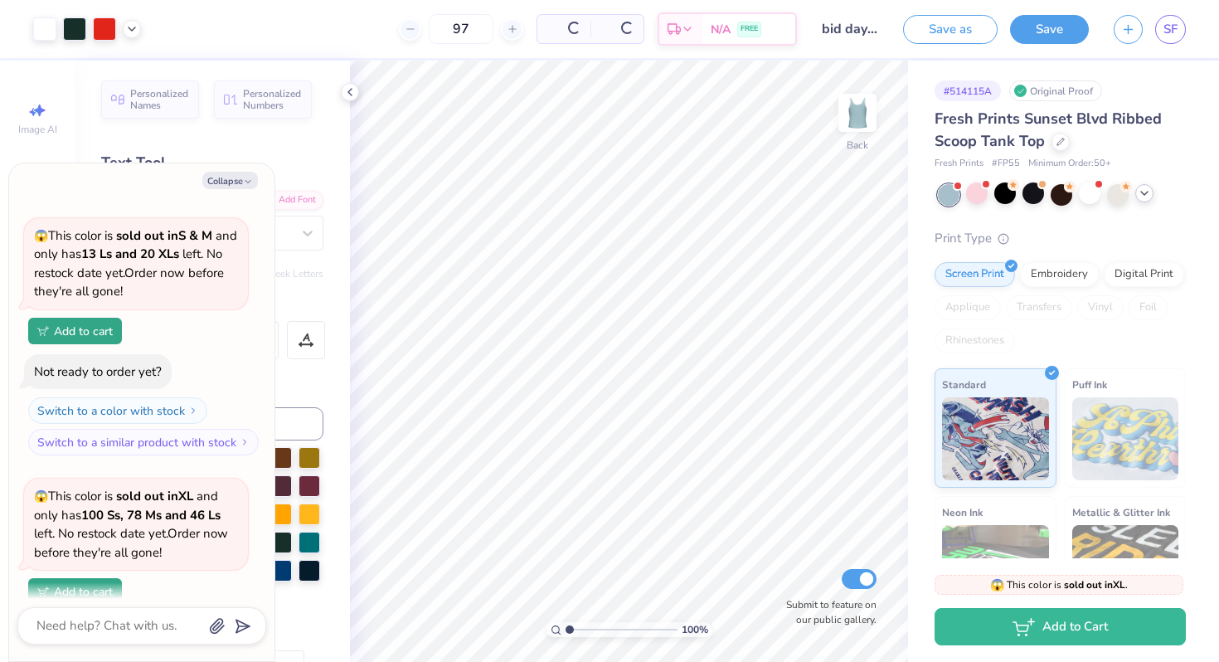
scroll to position [5608, 0]
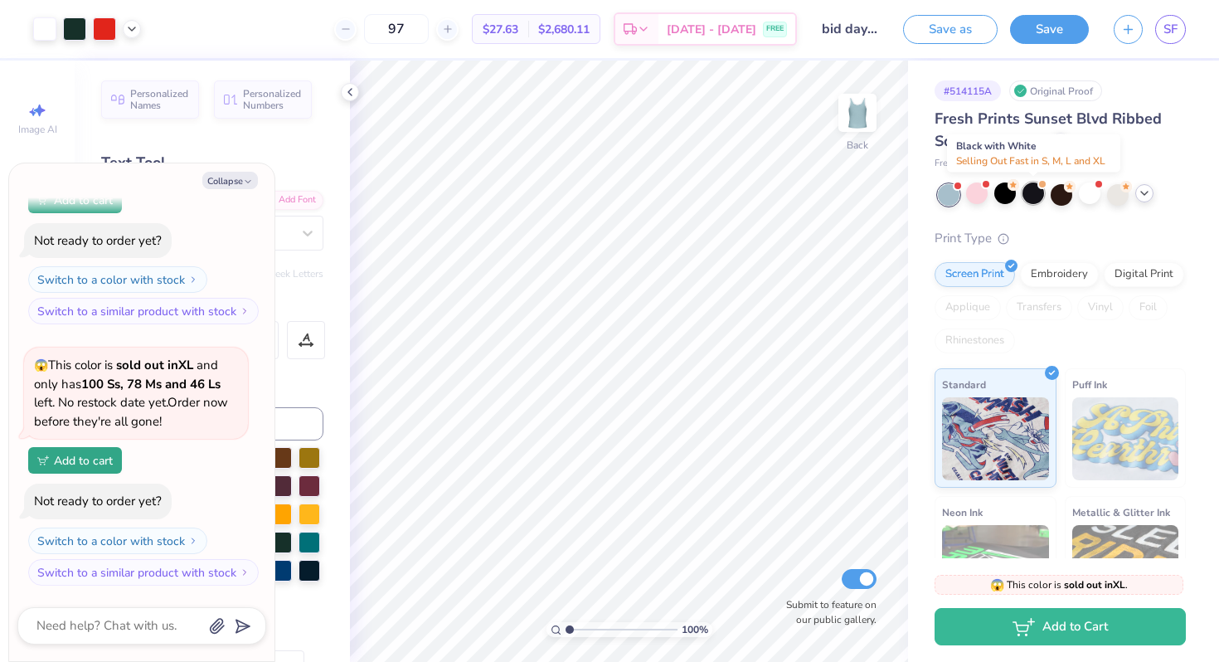
click at [1032, 196] on div at bounding box center [1034, 194] width 22 height 22
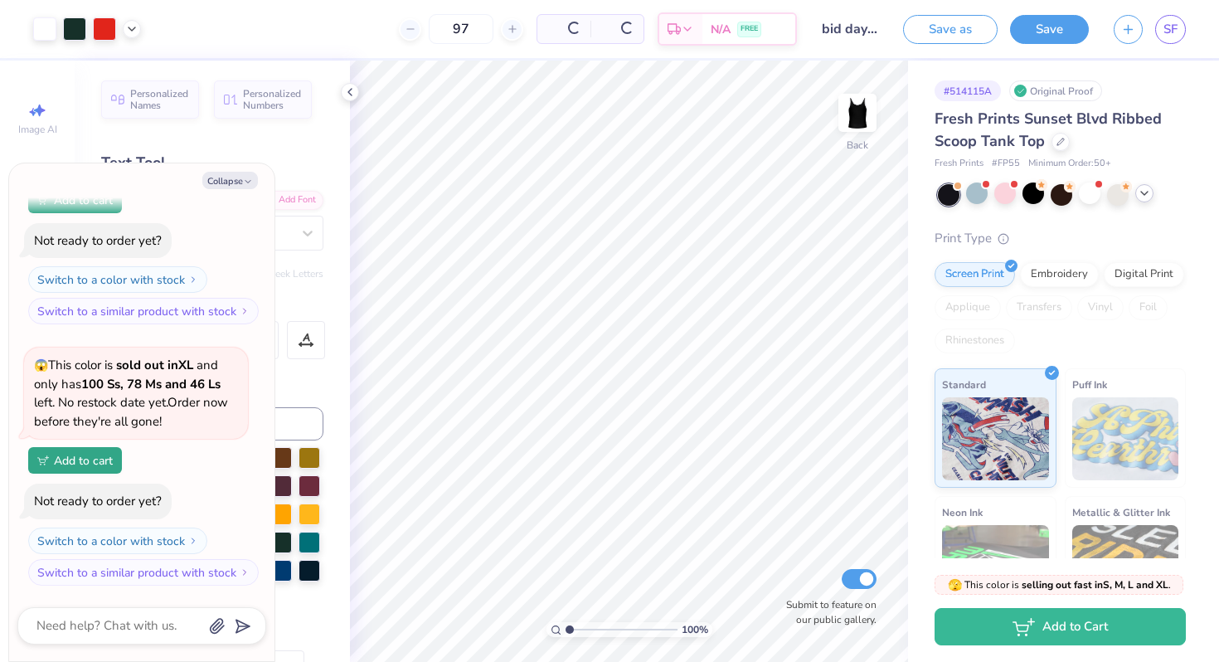
scroll to position [5850, 0]
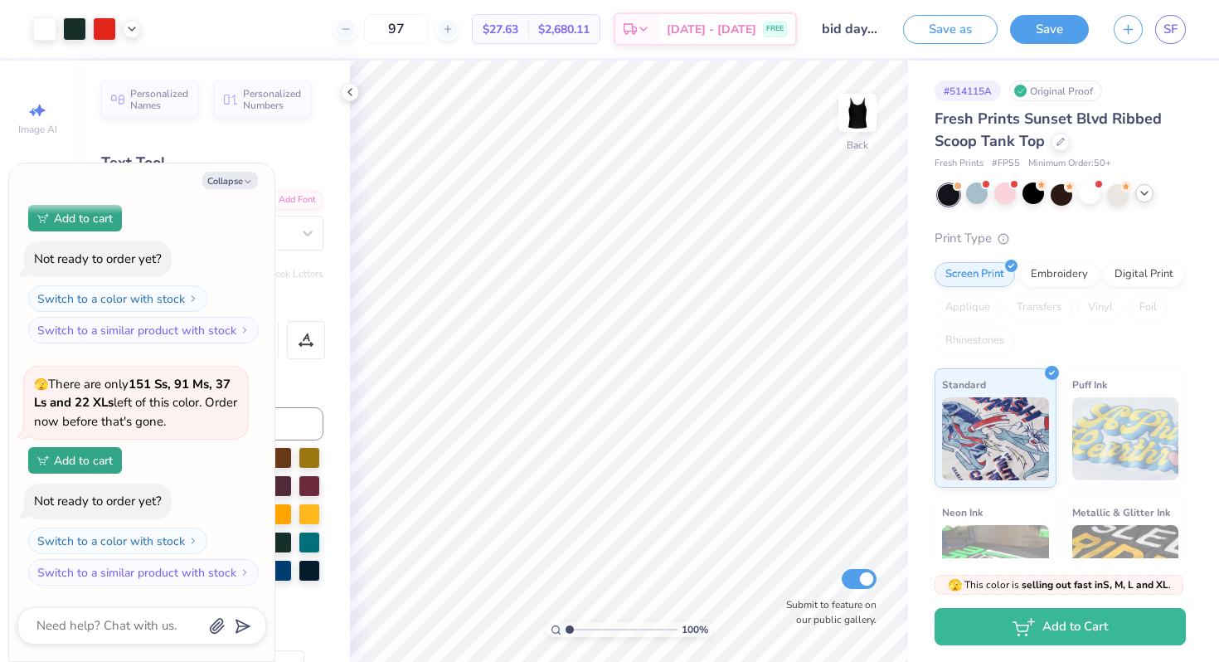
click at [1150, 192] on icon at bounding box center [1144, 193] width 13 height 13
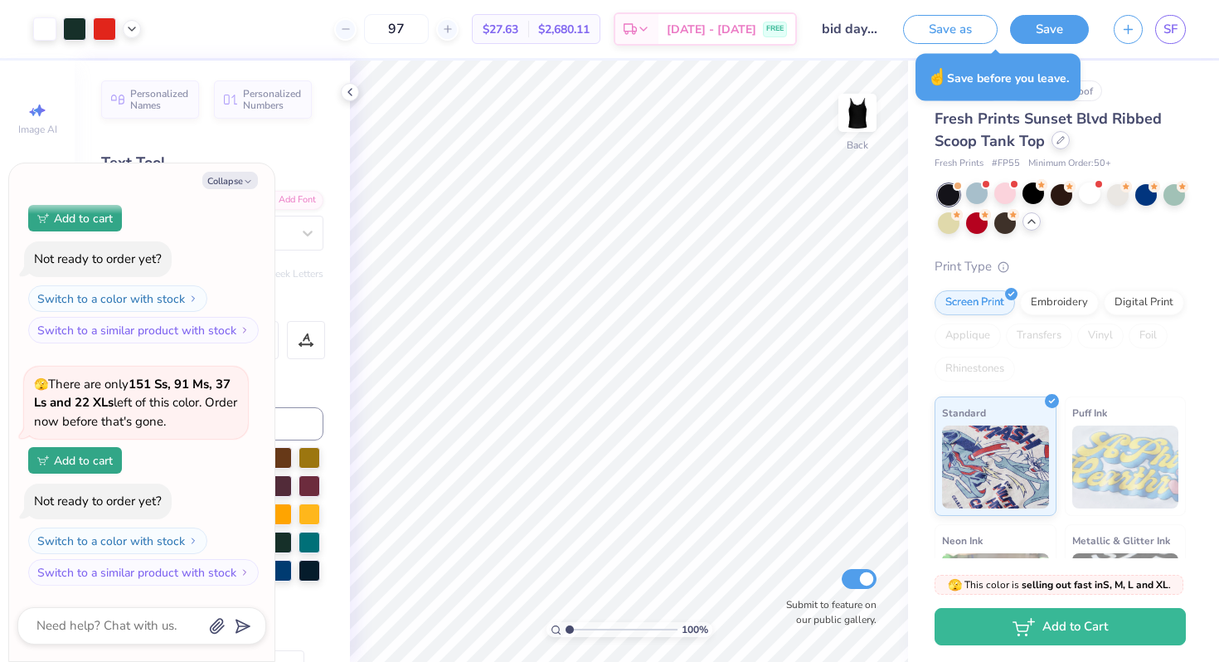
click at [1062, 146] on div at bounding box center [1061, 140] width 18 height 18
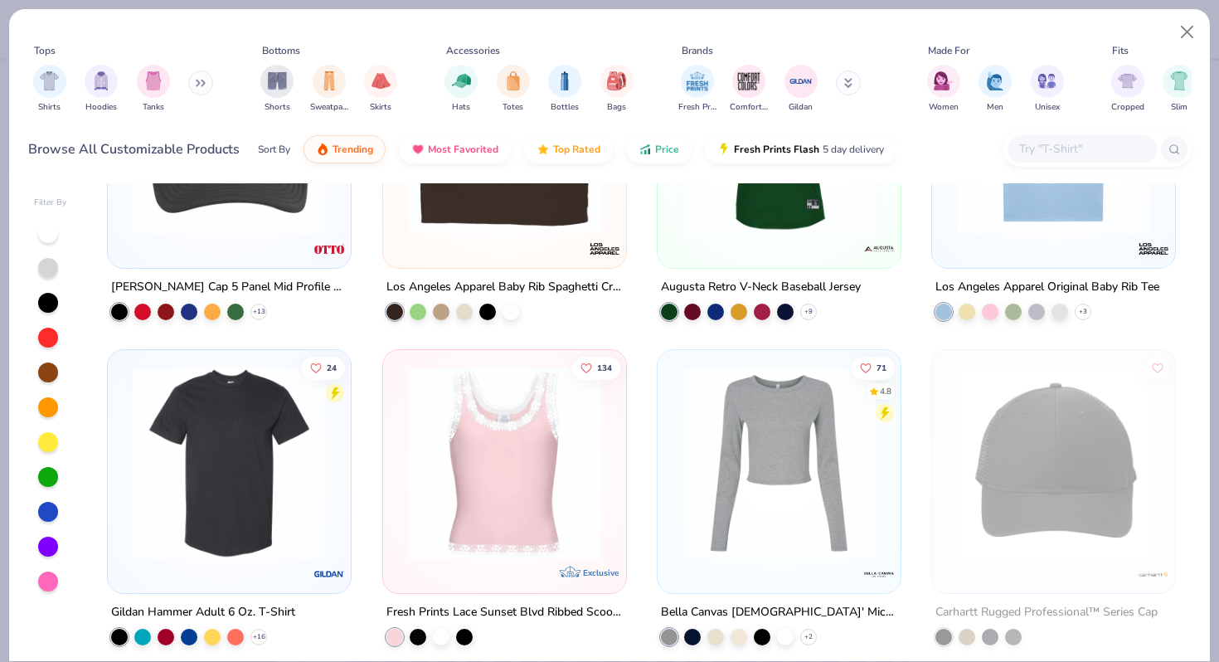
scroll to position [5648, 0]
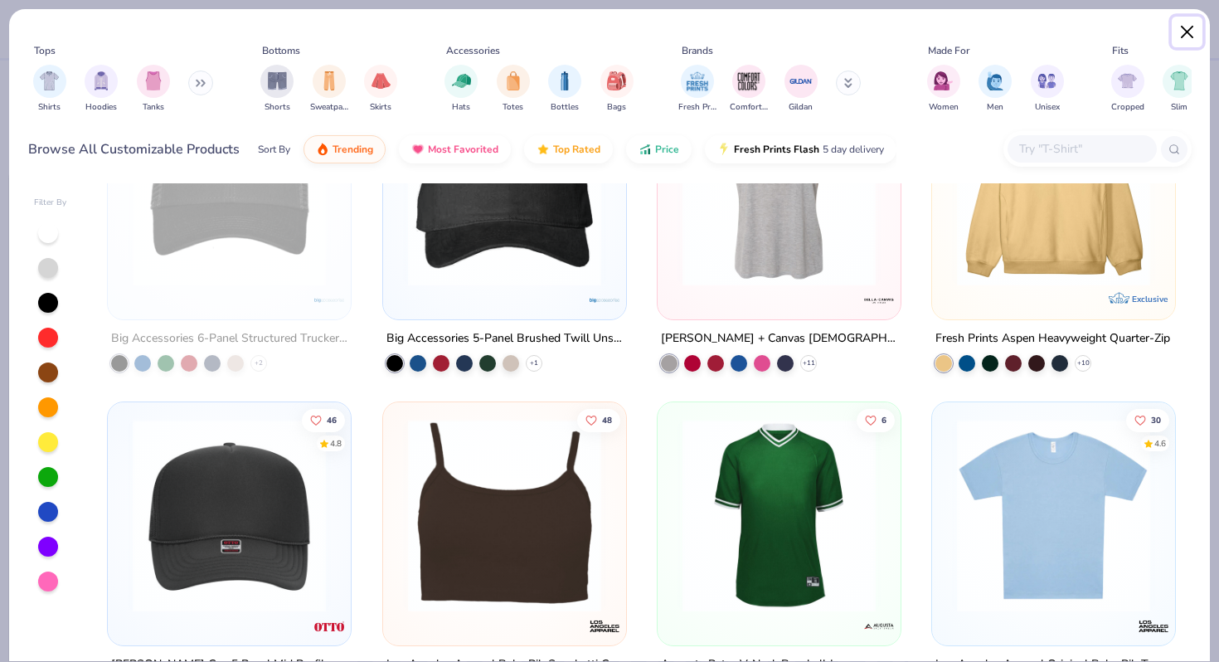
click at [1199, 26] on button "Close" at bounding box center [1188, 33] width 32 height 32
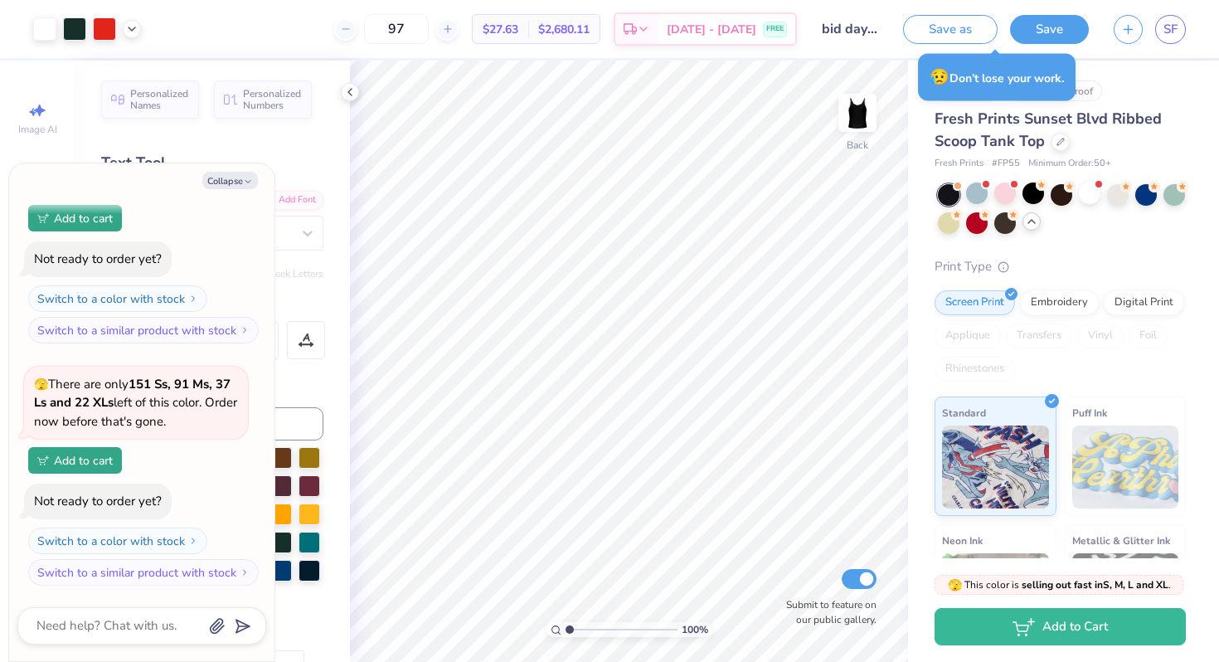
click at [226, 171] on div "Collapse How can we help you? 🫣 There are only 131 Ss, 61 Ms, 18 Ls and 15 XLs …" at bounding box center [141, 412] width 265 height 498
click at [226, 185] on button "Collapse" at bounding box center [230, 180] width 56 height 17
type textarea "x"
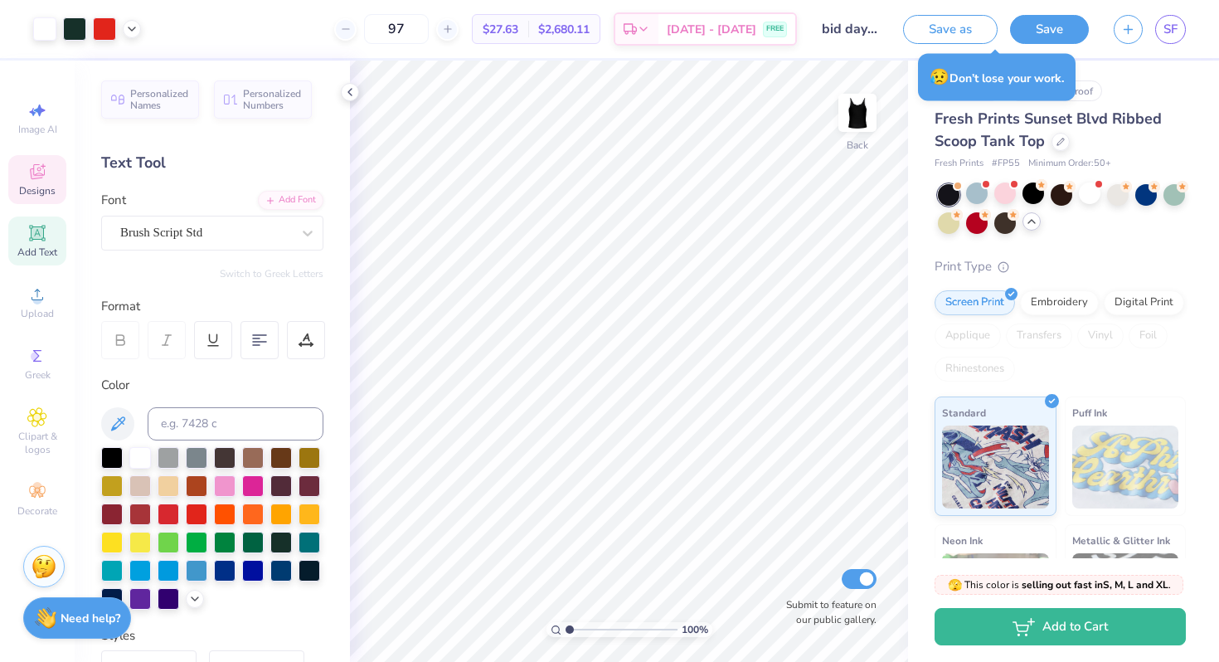
click at [42, 173] on icon at bounding box center [37, 172] width 20 height 20
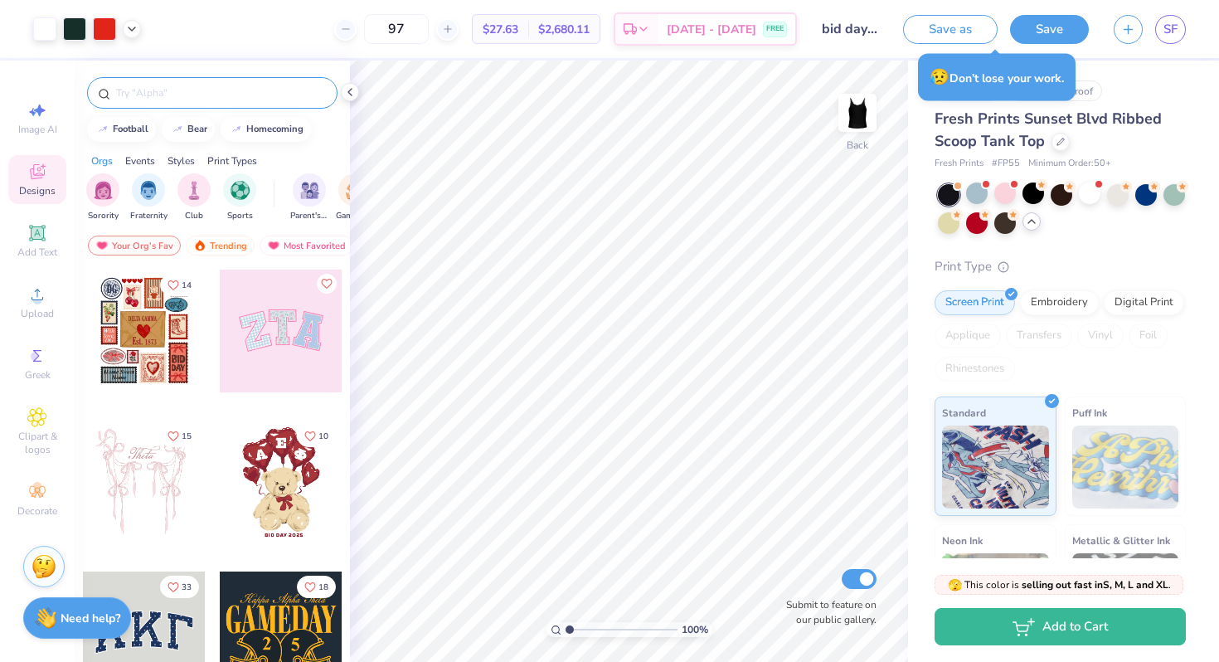
click at [160, 95] on input "text" at bounding box center [220, 93] width 212 height 17
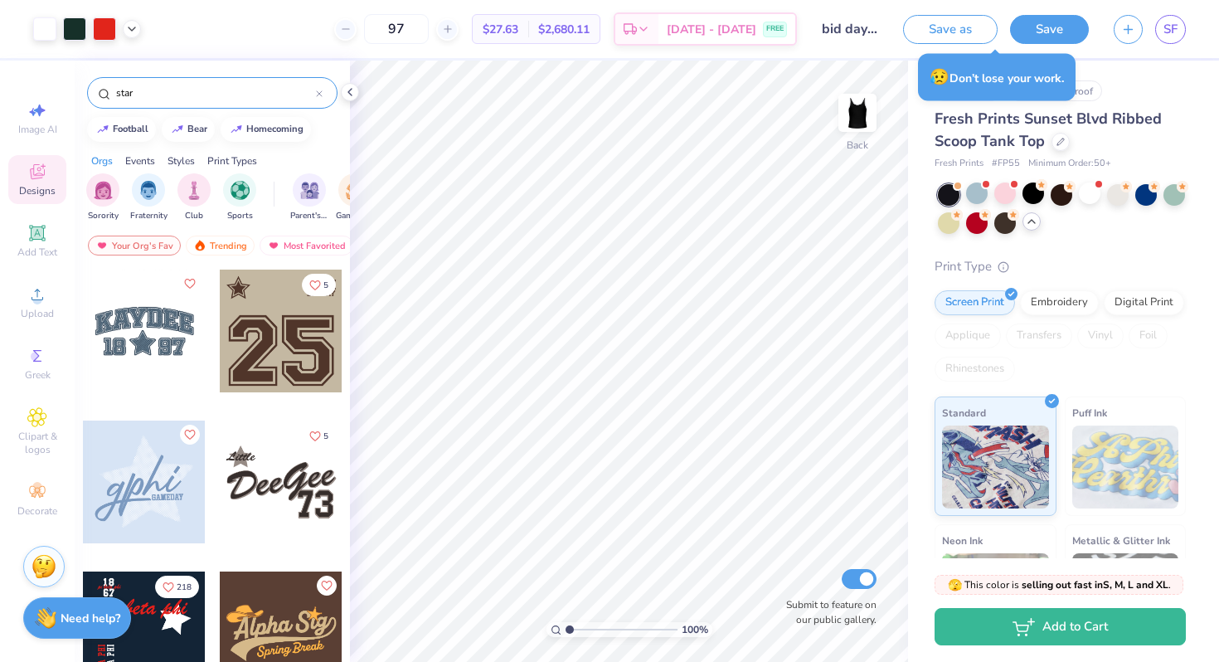
click at [117, 90] on input "star" at bounding box center [215, 93] width 202 height 17
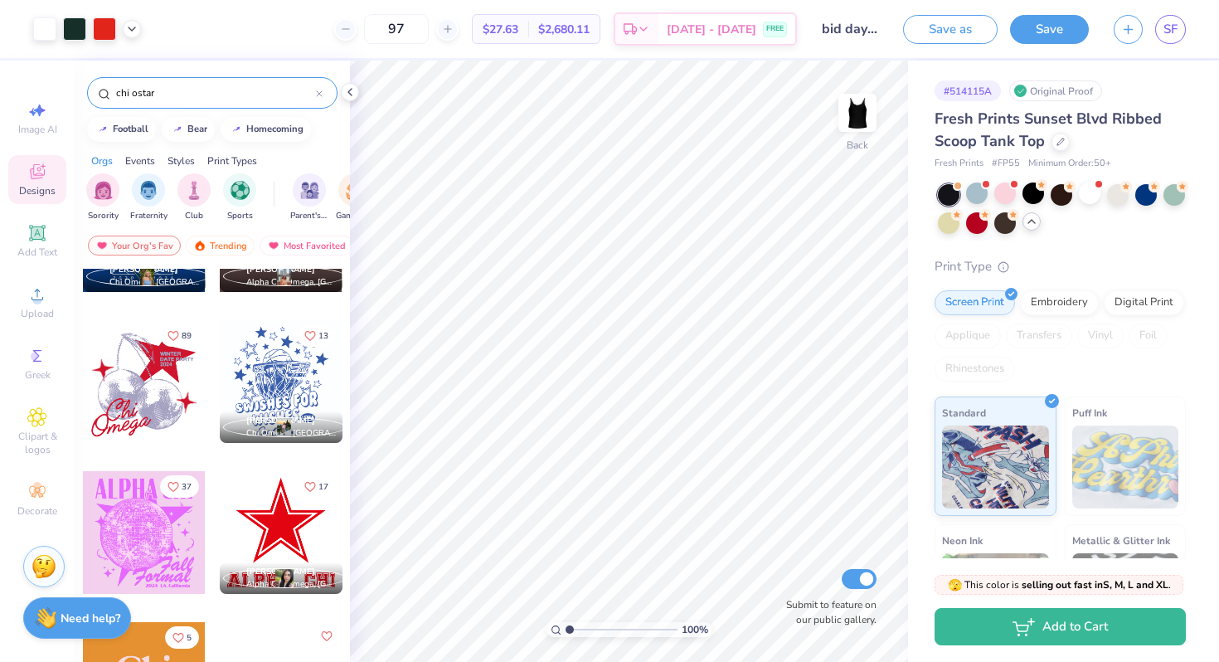
scroll to position [1356, 0]
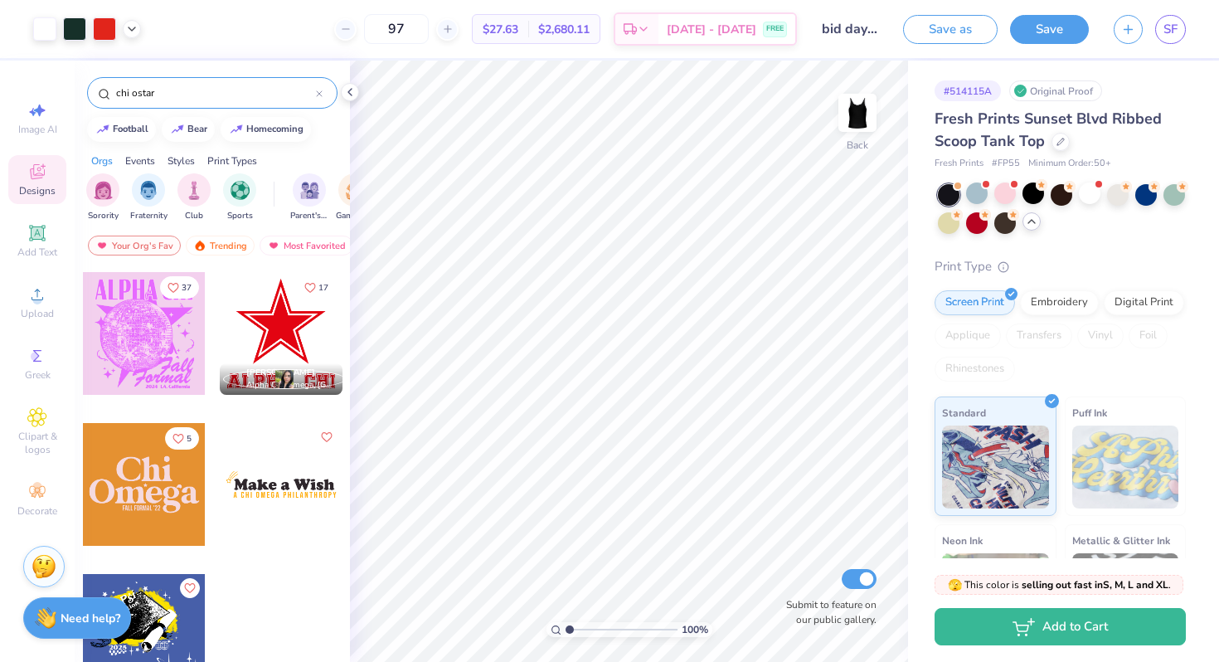
type input "chi ostar"
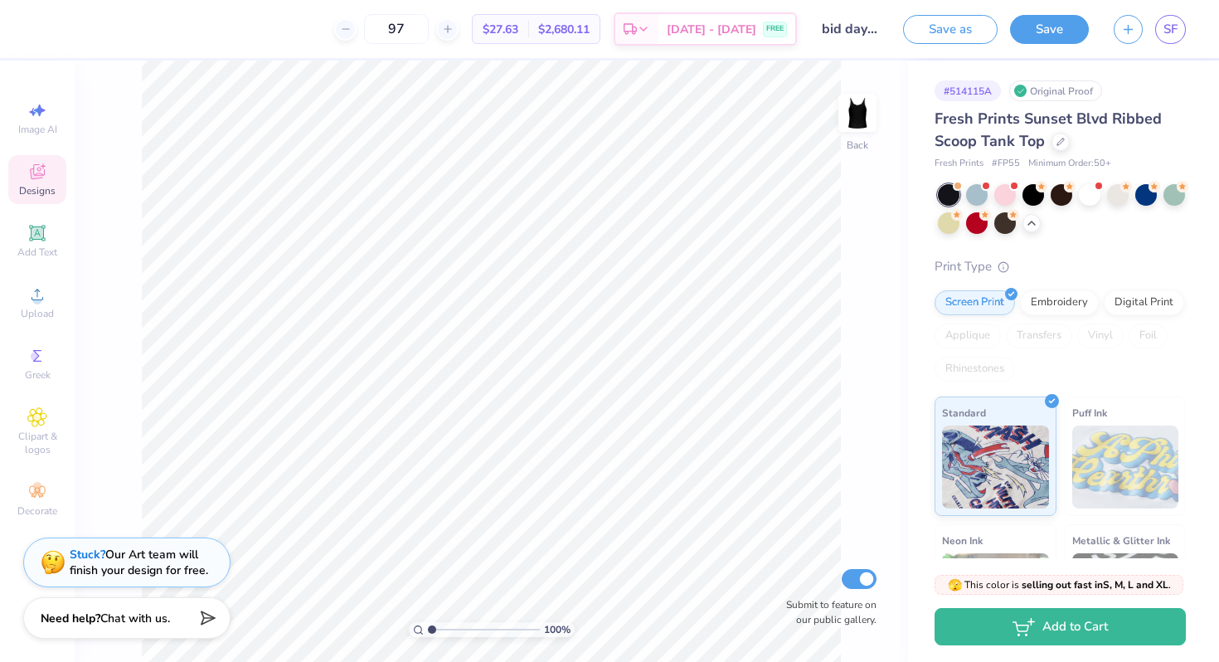
click at [37, 164] on icon at bounding box center [37, 171] width 15 height 15
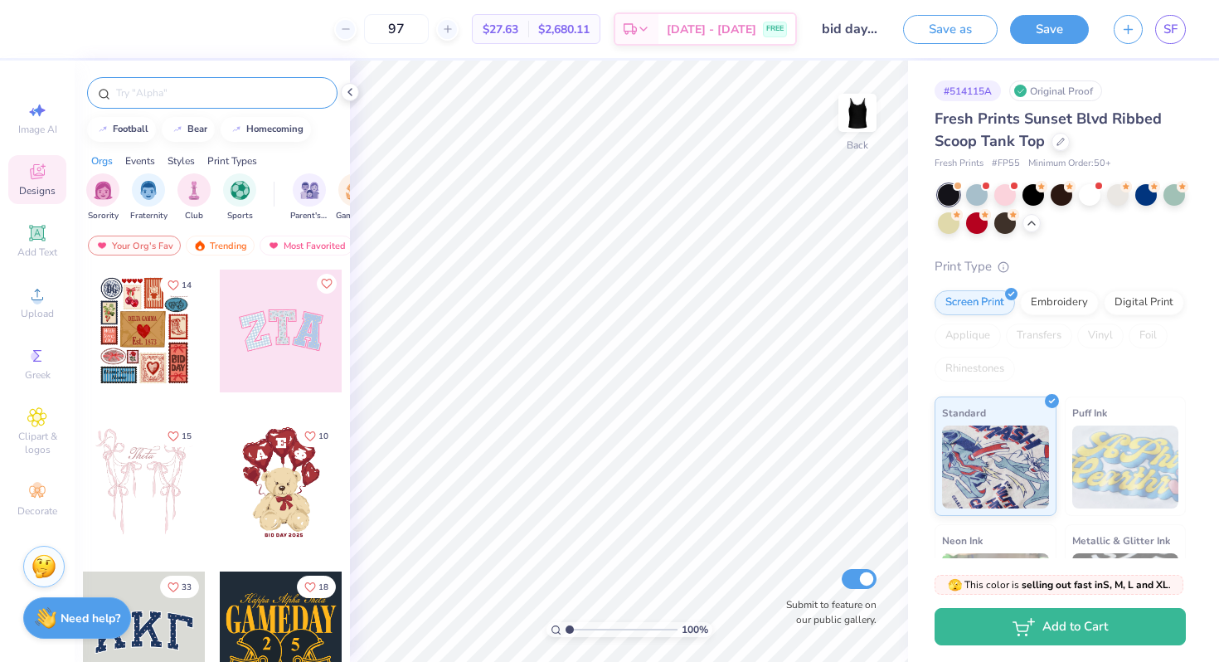
click at [192, 98] on input "text" at bounding box center [220, 93] width 212 height 17
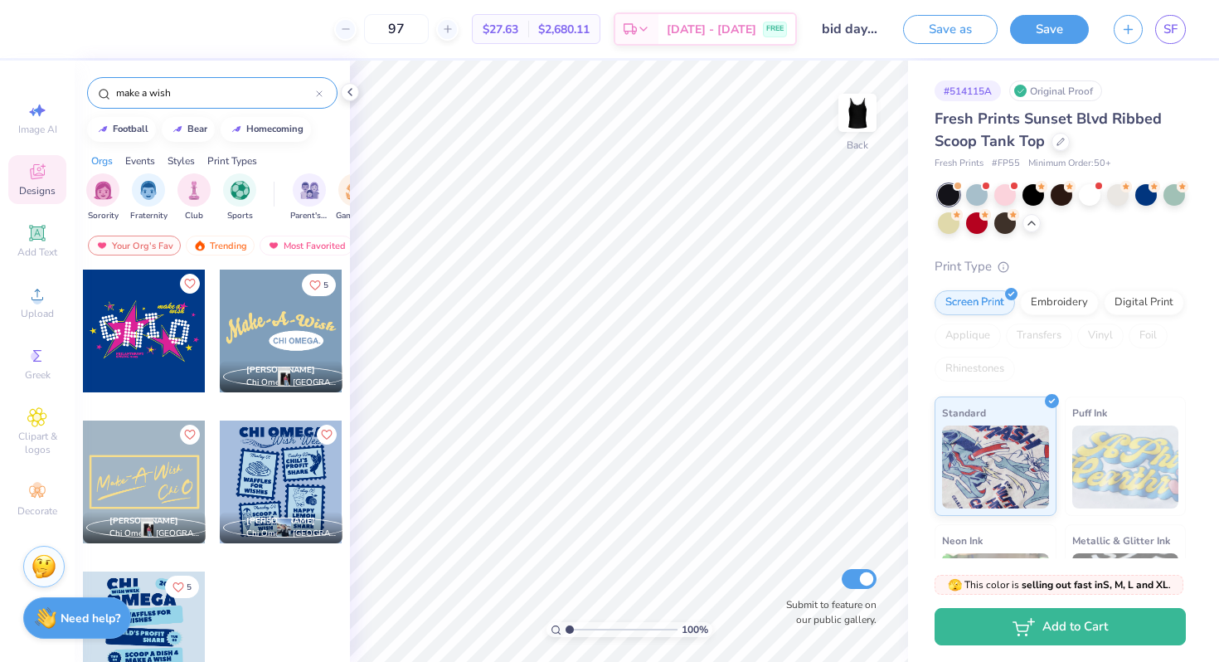
type input "make a wish"
click at [221, 241] on div "Trending" at bounding box center [220, 246] width 69 height 20
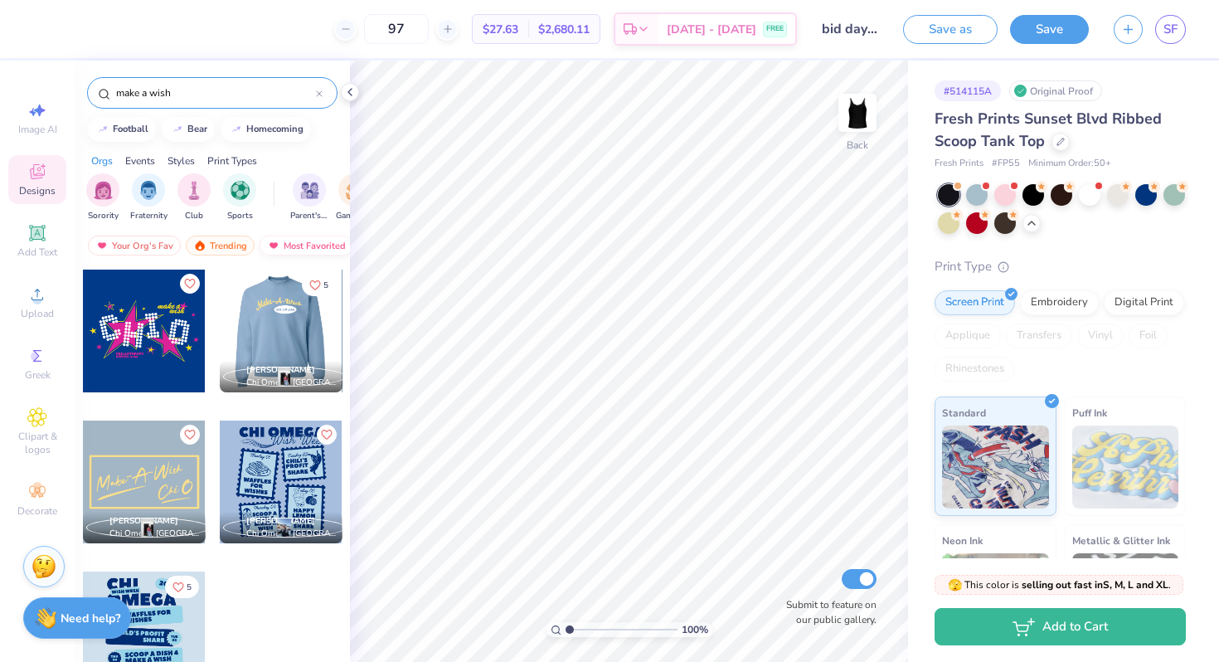
click at [291, 246] on div "Most Favorited" at bounding box center [307, 246] width 94 height 20
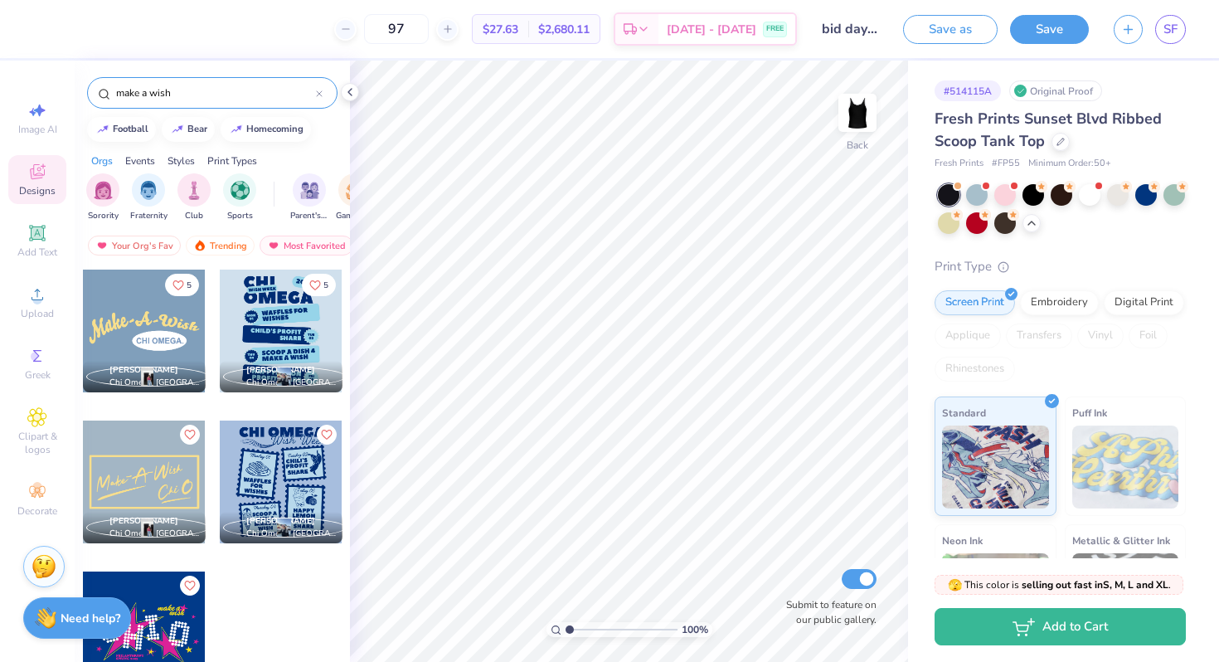
click at [187, 163] on div "Styles" at bounding box center [181, 160] width 27 height 15
click at [244, 161] on div "Print Types" at bounding box center [232, 160] width 50 height 15
click at [41, 179] on icon at bounding box center [37, 172] width 20 height 20
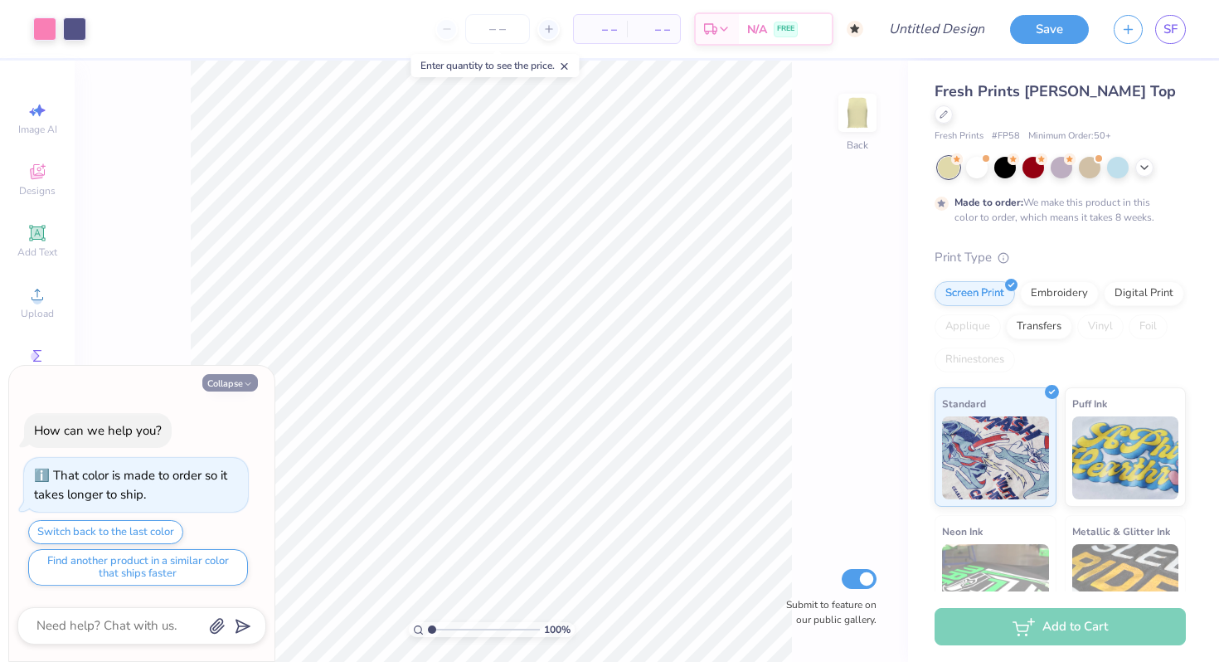
click at [231, 385] on button "Collapse" at bounding box center [230, 382] width 56 height 17
type textarea "x"
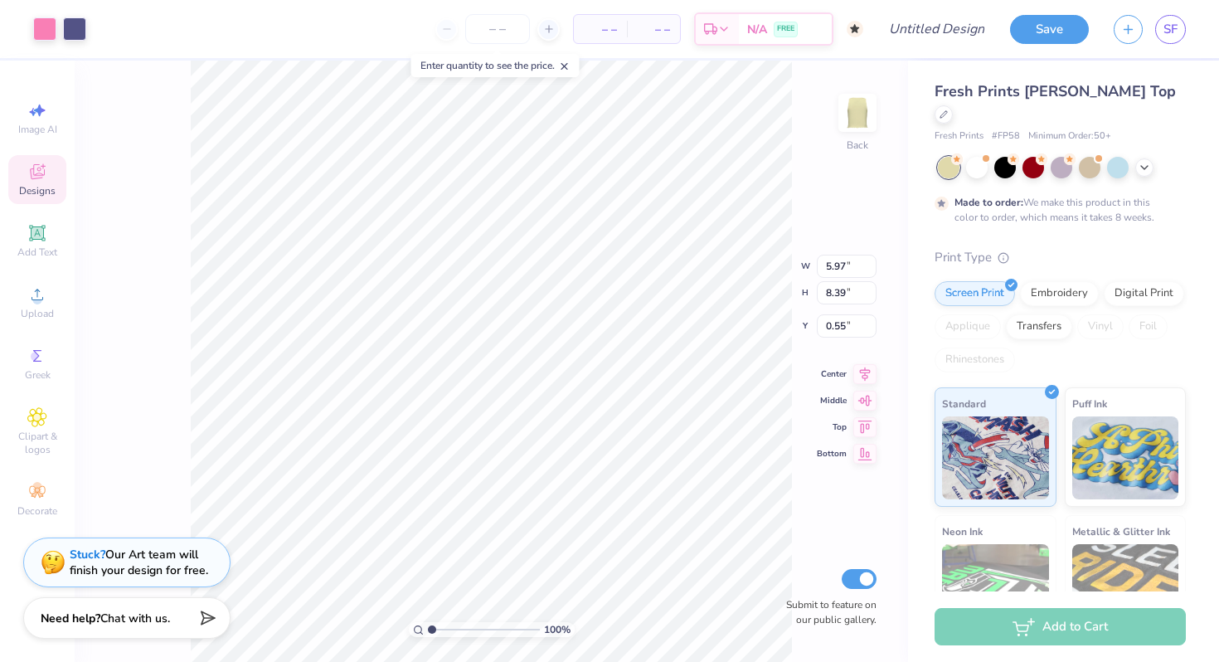
type input "2.52"
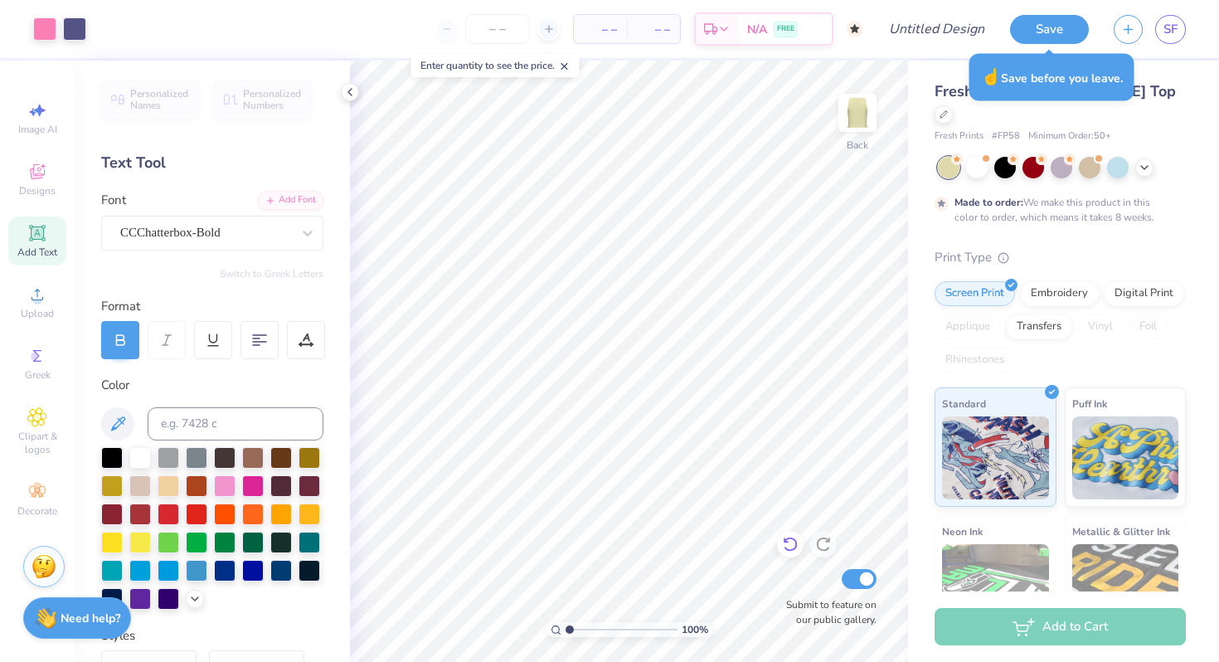
click at [791, 537] on icon at bounding box center [790, 544] width 17 height 17
type textarea "Z"
type input "0.58"
type input "0.70"
type input "3.85"
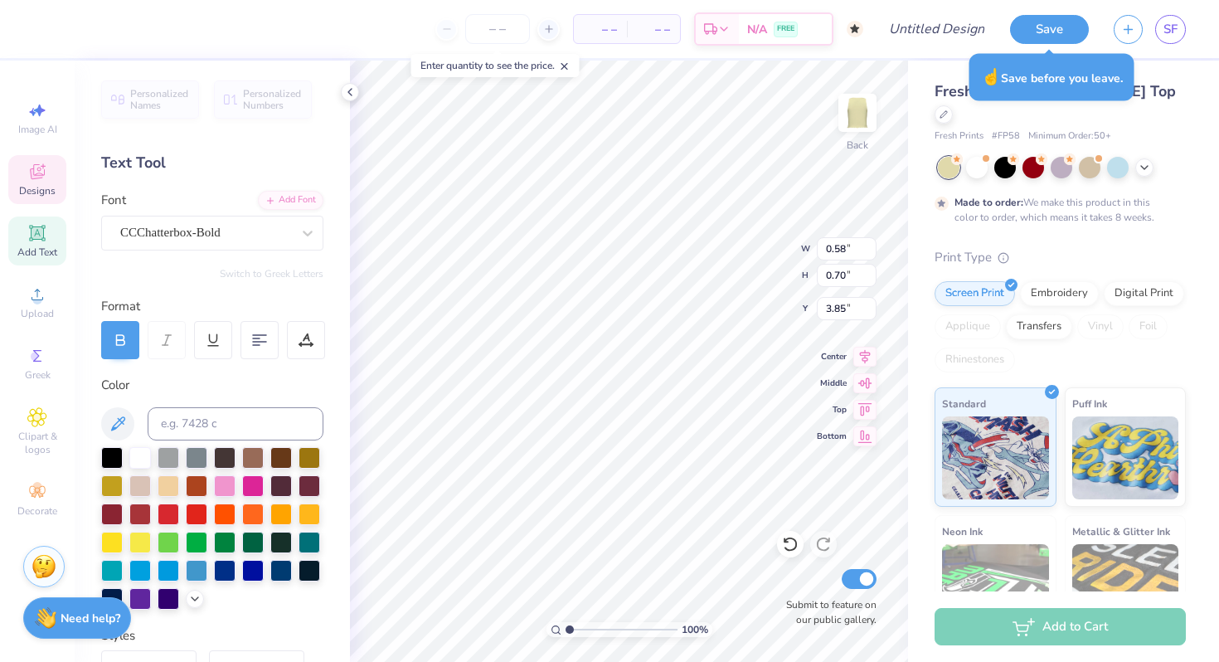
type textarea "E"
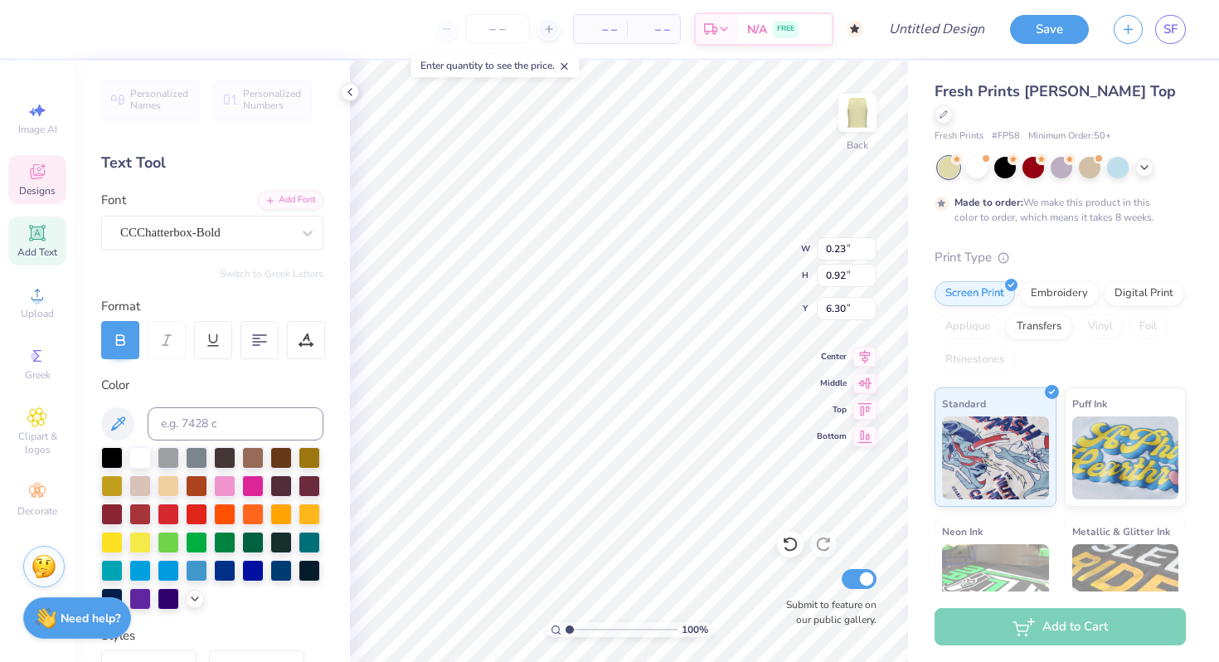
type textarea "T"
type textarea "t"
type input "0.64"
type input "0.72"
type input "6.31"
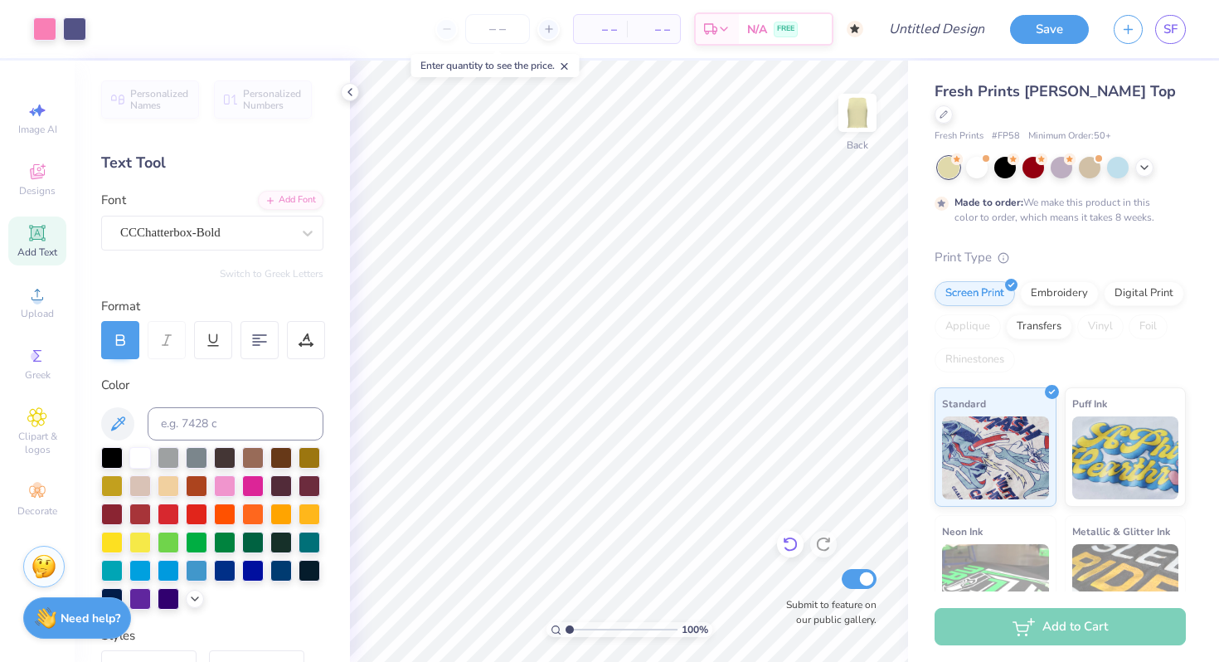
click at [786, 537] on icon at bounding box center [790, 544] width 17 height 17
type textarea "A"
click at [979, 155] on div at bounding box center [977, 166] width 22 height 22
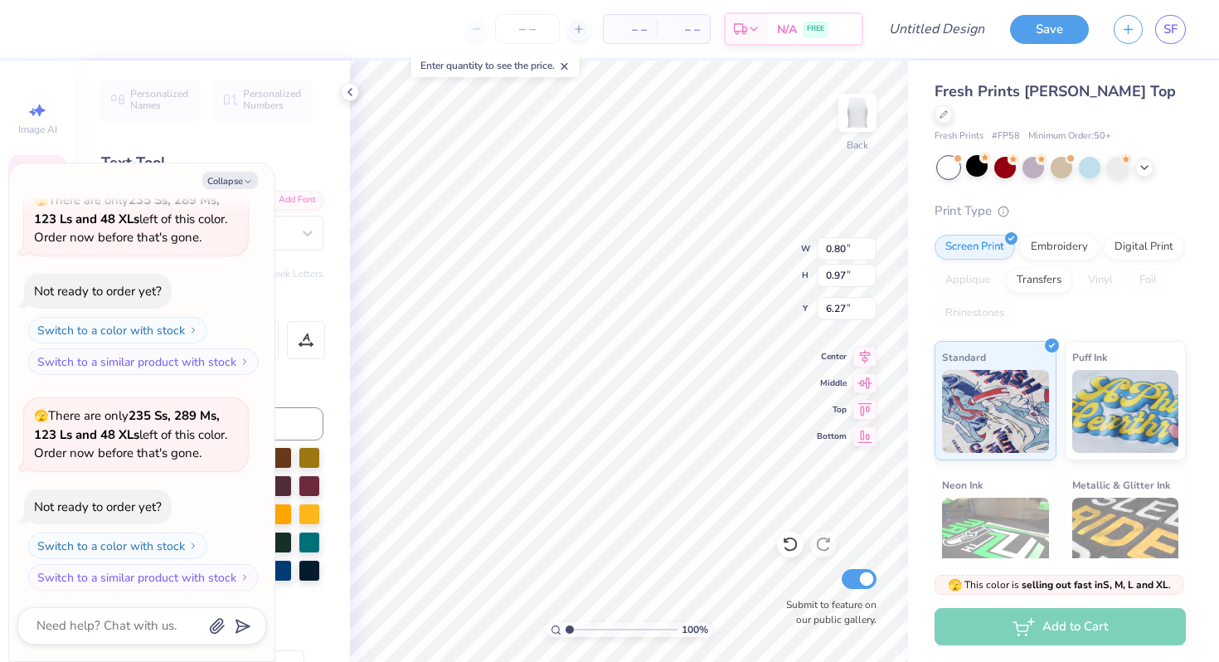
scroll to position [312, 0]
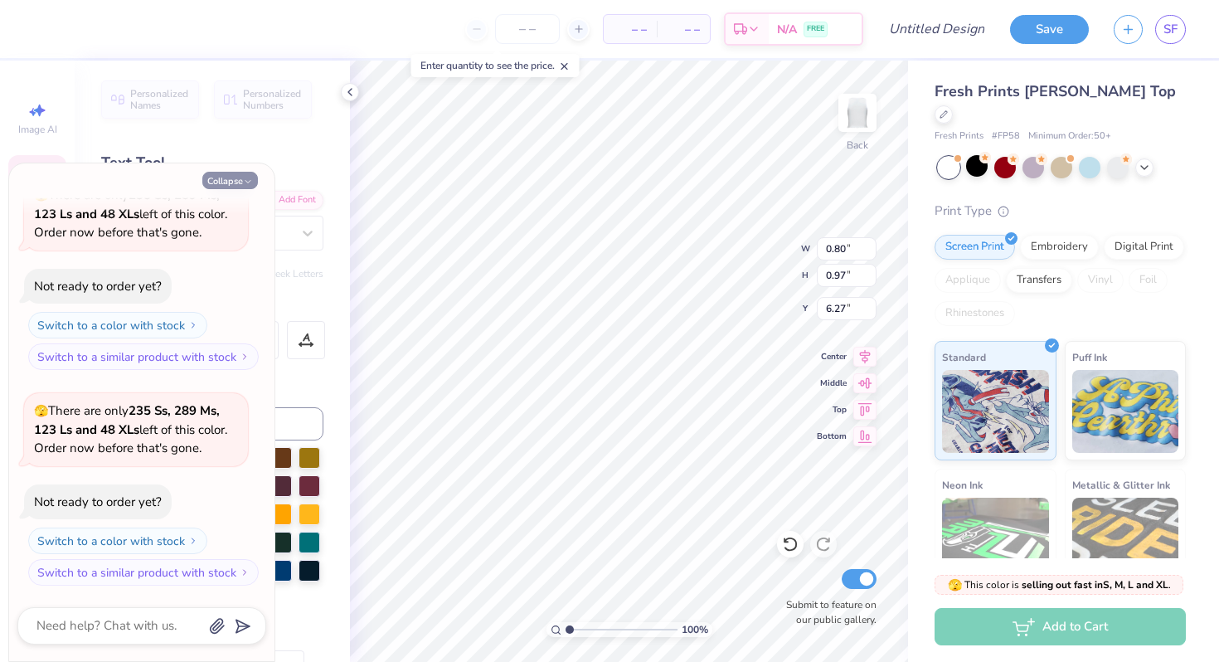
click at [222, 187] on button "Collapse" at bounding box center [230, 180] width 56 height 17
type textarea "x"
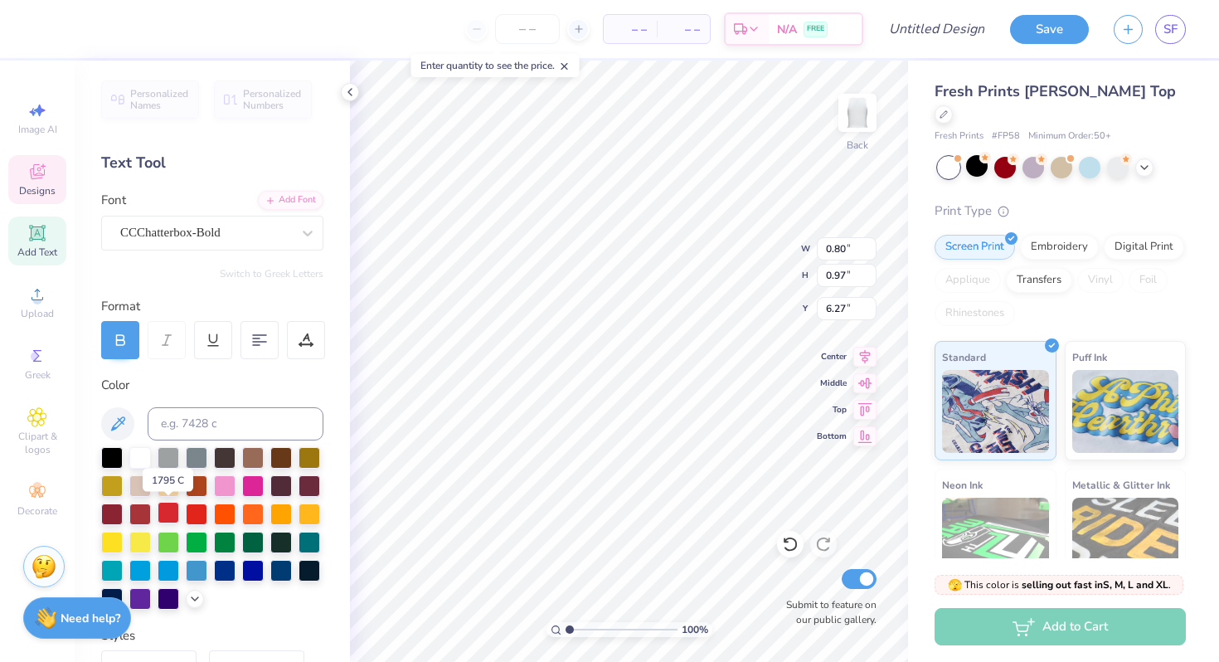
click at [170, 509] on div at bounding box center [169, 513] width 22 height 22
type input "0.58"
type input "0.72"
click at [201, 506] on div at bounding box center [197, 513] width 22 height 22
type input "3.84"
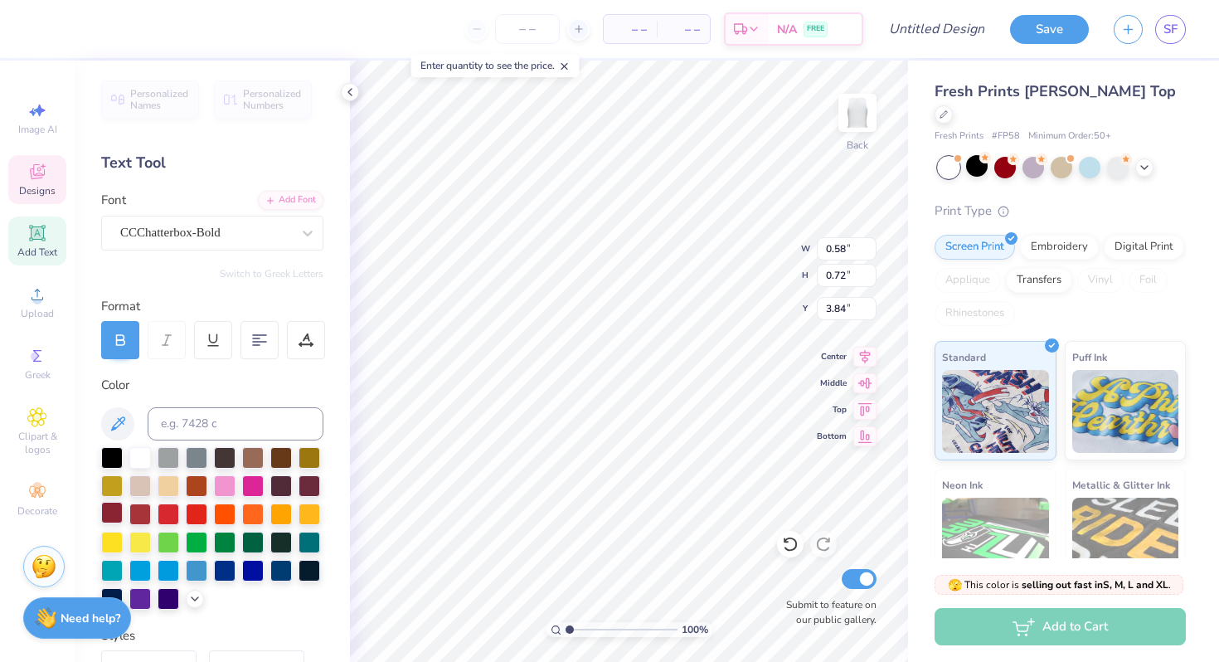
click at [111, 514] on div at bounding box center [112, 513] width 22 height 22
type input "0.67"
type input "0.75"
type input "6.25"
click at [114, 514] on div at bounding box center [112, 513] width 22 height 22
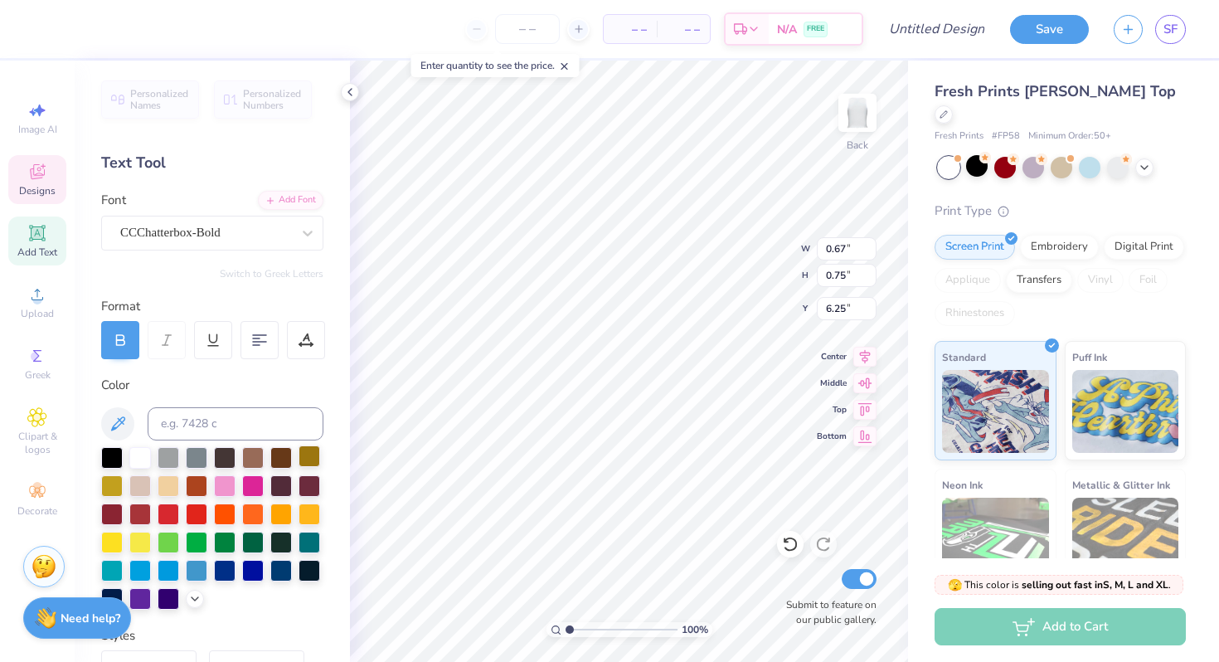
type input "0.80"
type input "0.97"
type input "6.27"
click at [114, 523] on div at bounding box center [112, 513] width 22 height 22
type input "0.58"
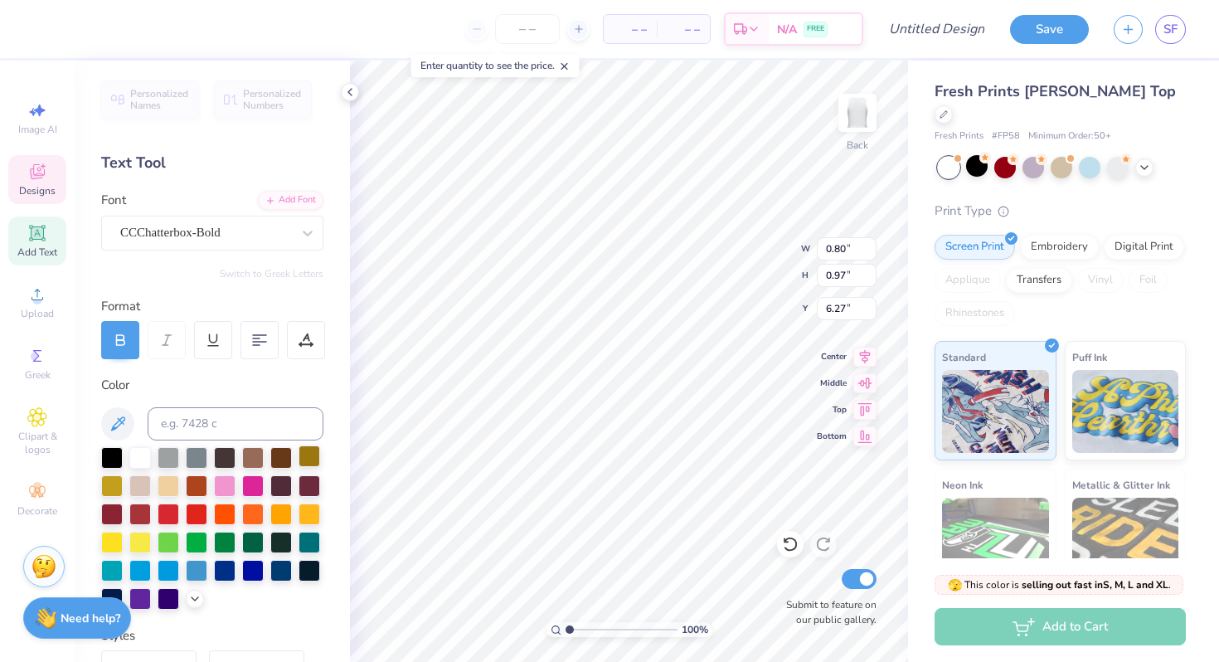
type input "0.72"
type input "4.05"
click at [109, 514] on div at bounding box center [112, 513] width 22 height 22
type input "0.63"
type input "0.56"
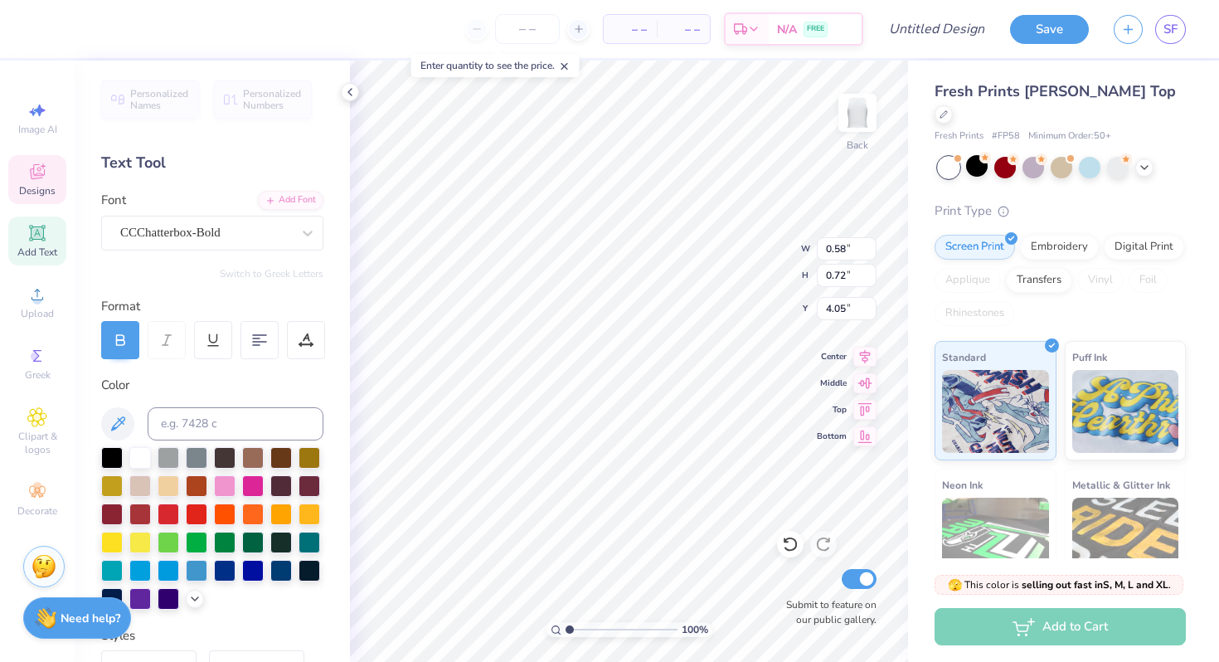
type input "4.34"
click at [106, 512] on div at bounding box center [112, 513] width 22 height 22
click at [121, 511] on div at bounding box center [112, 513] width 22 height 22
click at [116, 511] on div at bounding box center [112, 513] width 22 height 22
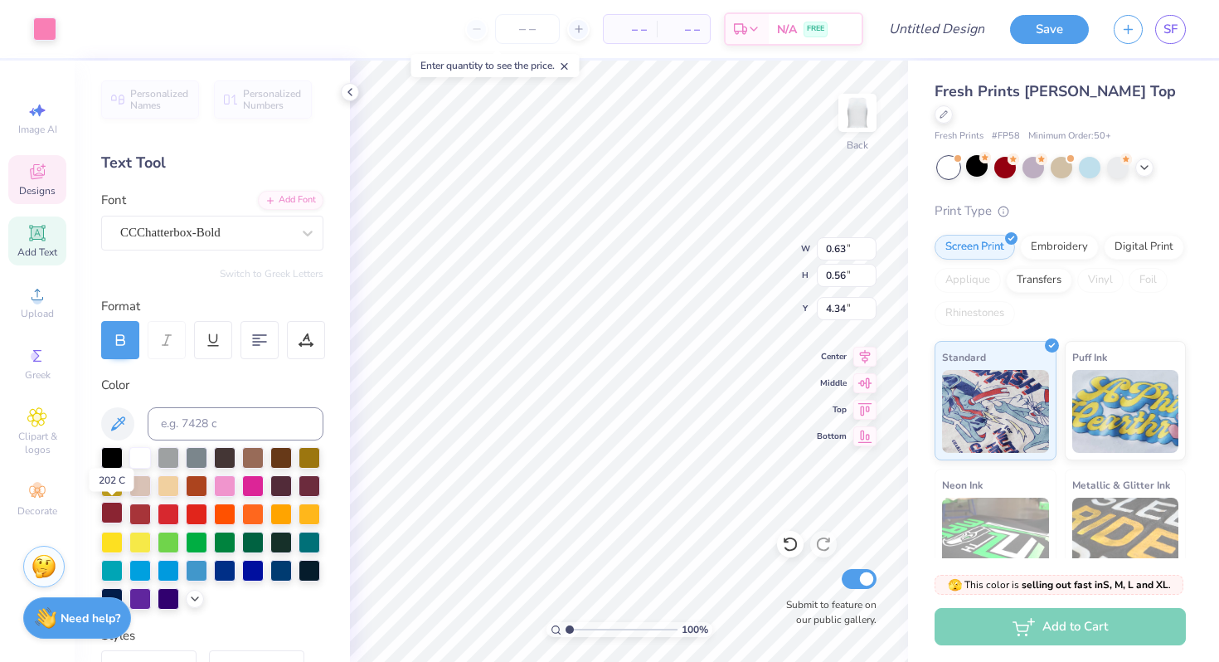
click at [116, 511] on div at bounding box center [112, 513] width 22 height 22
type input "5.97"
type input "6.67"
type input "2.52"
click at [101, 518] on div at bounding box center [112, 513] width 22 height 22
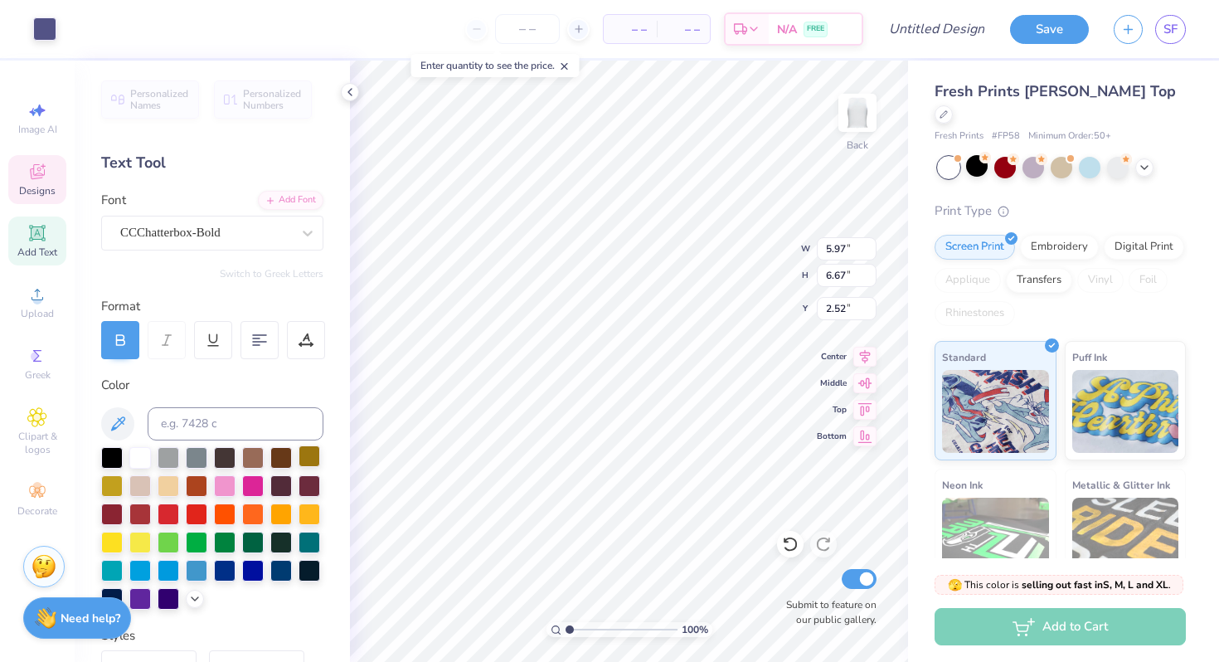
type input "5.95"
type input "6.65"
type input "2.54"
type input "0.58"
type input "0.72"
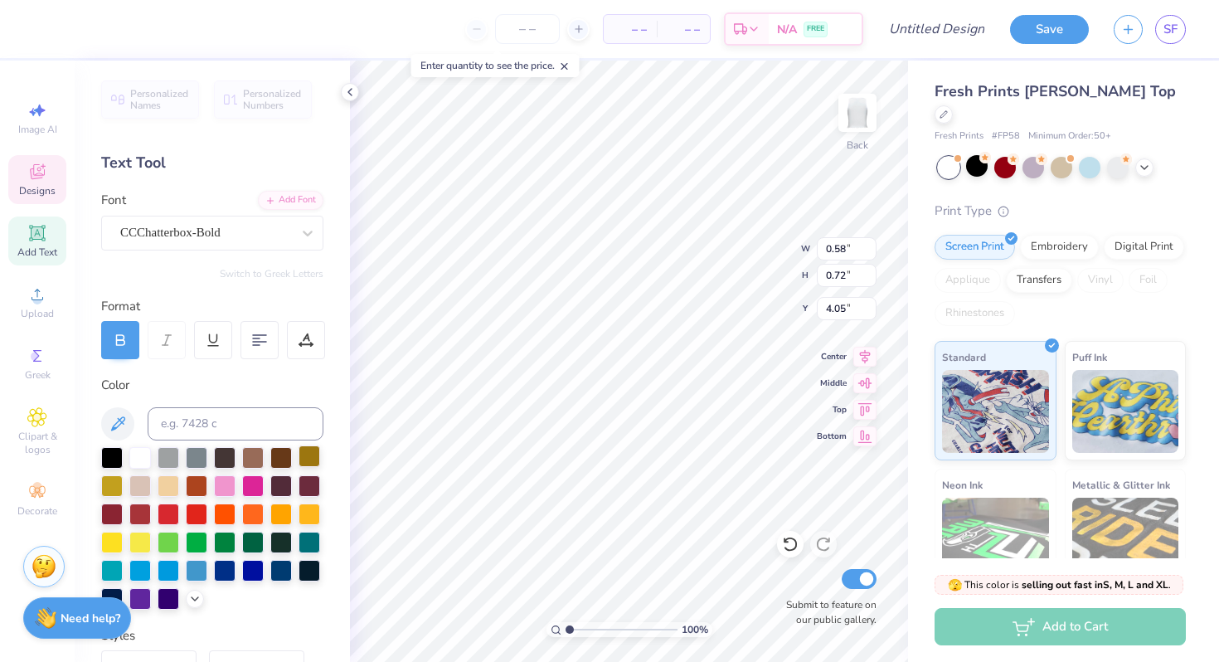
type input "3.98"
click at [246, 237] on div "CCChatterbox-Bold" at bounding box center [206, 233] width 174 height 26
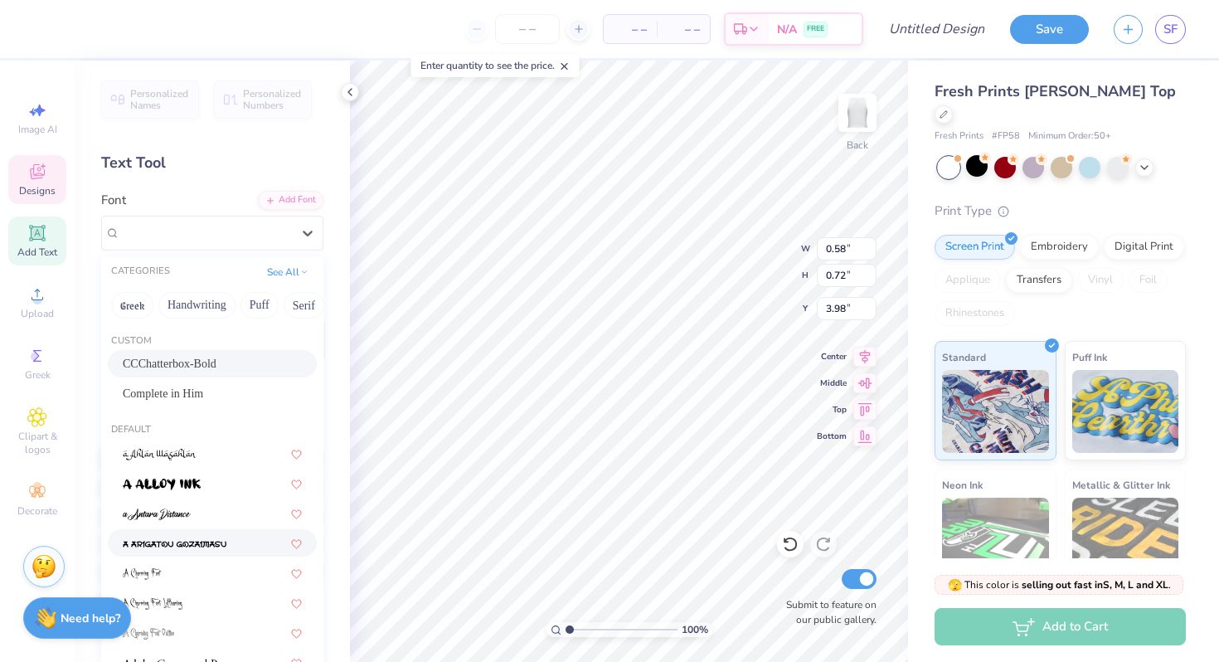
click at [235, 536] on div at bounding box center [212, 542] width 179 height 17
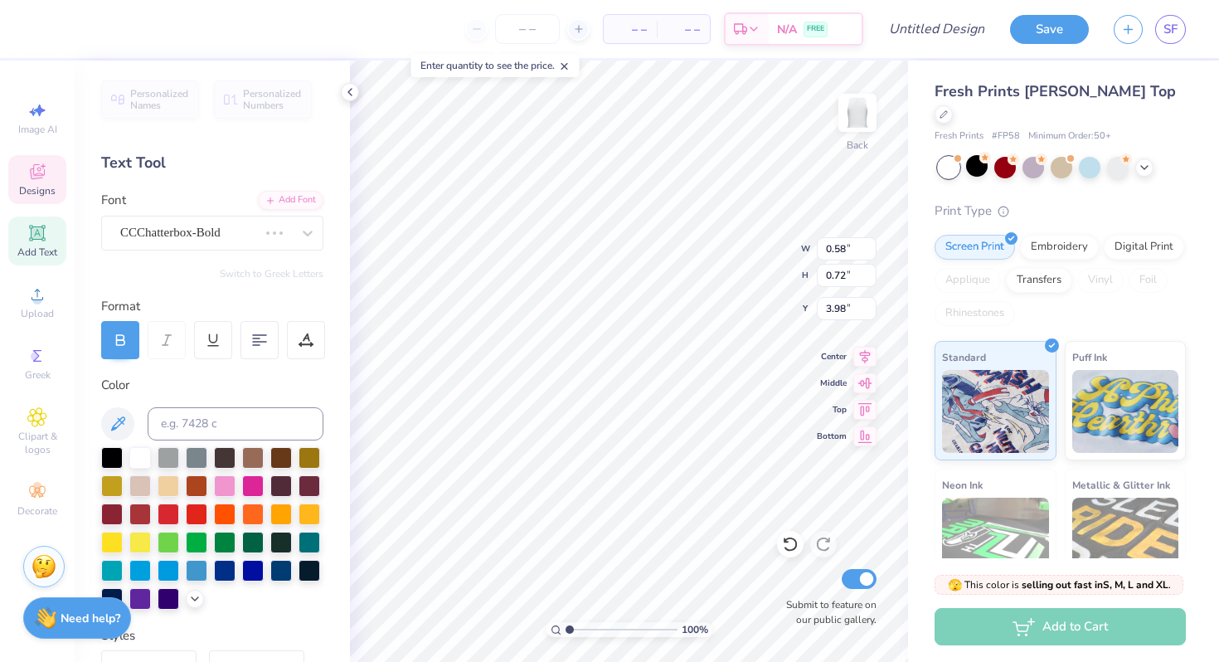
type input "0.61"
type input "0.62"
type input "4.03"
click at [182, 239] on div "a Arigatou Gozaimasu" at bounding box center [206, 233] width 174 height 26
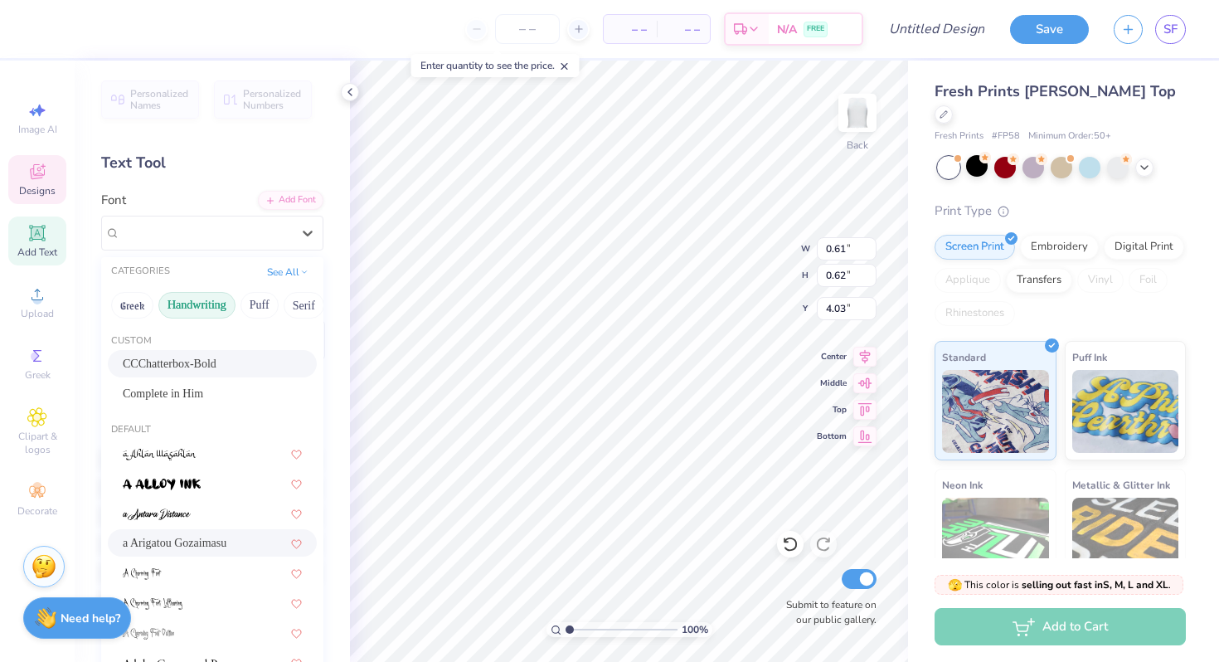
click at [205, 306] on button "Handwriting" at bounding box center [196, 305] width 77 height 27
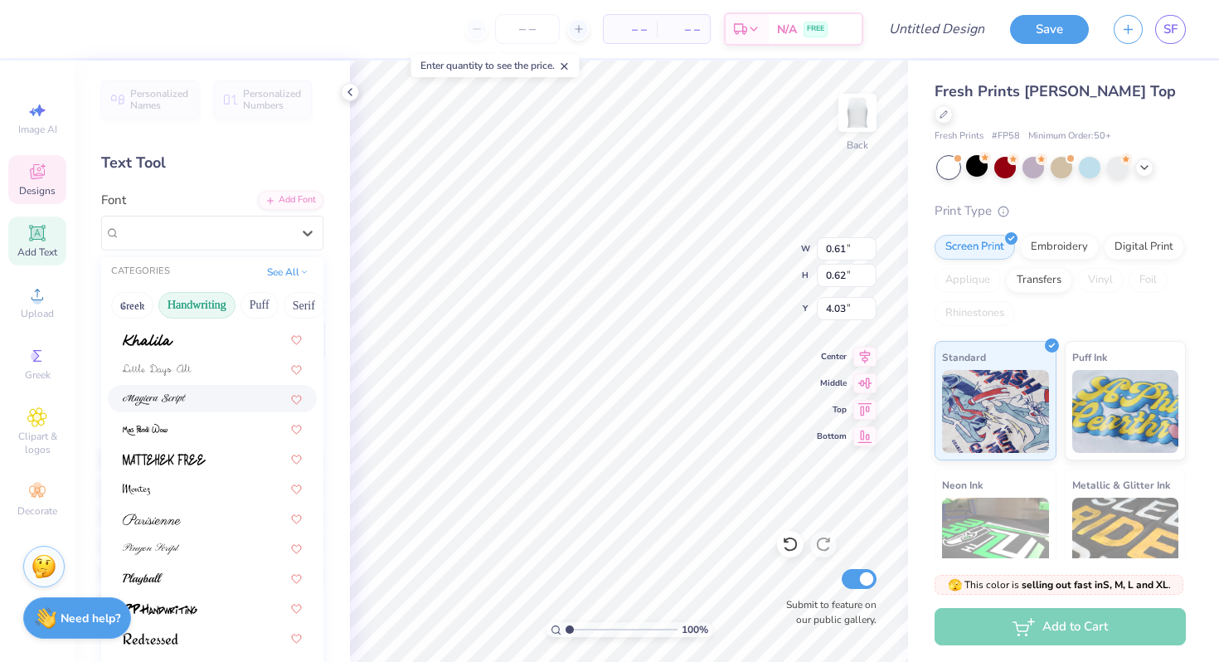
scroll to position [377, 0]
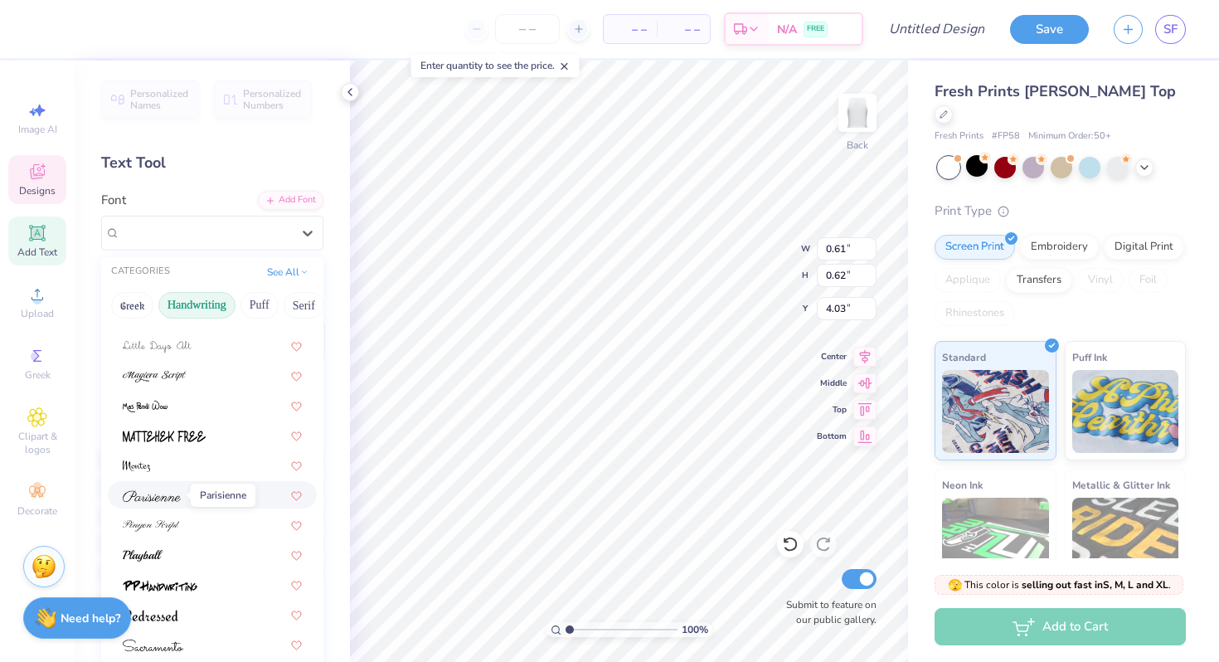
click at [178, 496] on img at bounding box center [152, 496] width 58 height 12
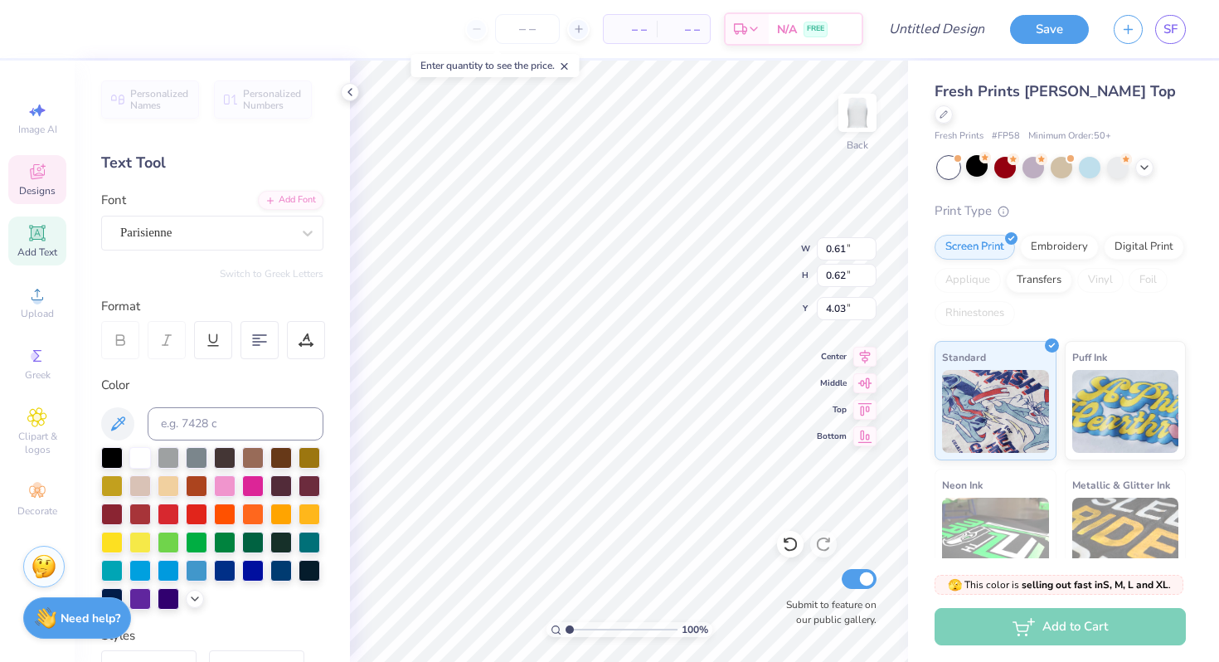
type input "0.79"
type input "1.00"
type input "3.84"
click at [176, 239] on div "Parisienne" at bounding box center [206, 233] width 174 height 26
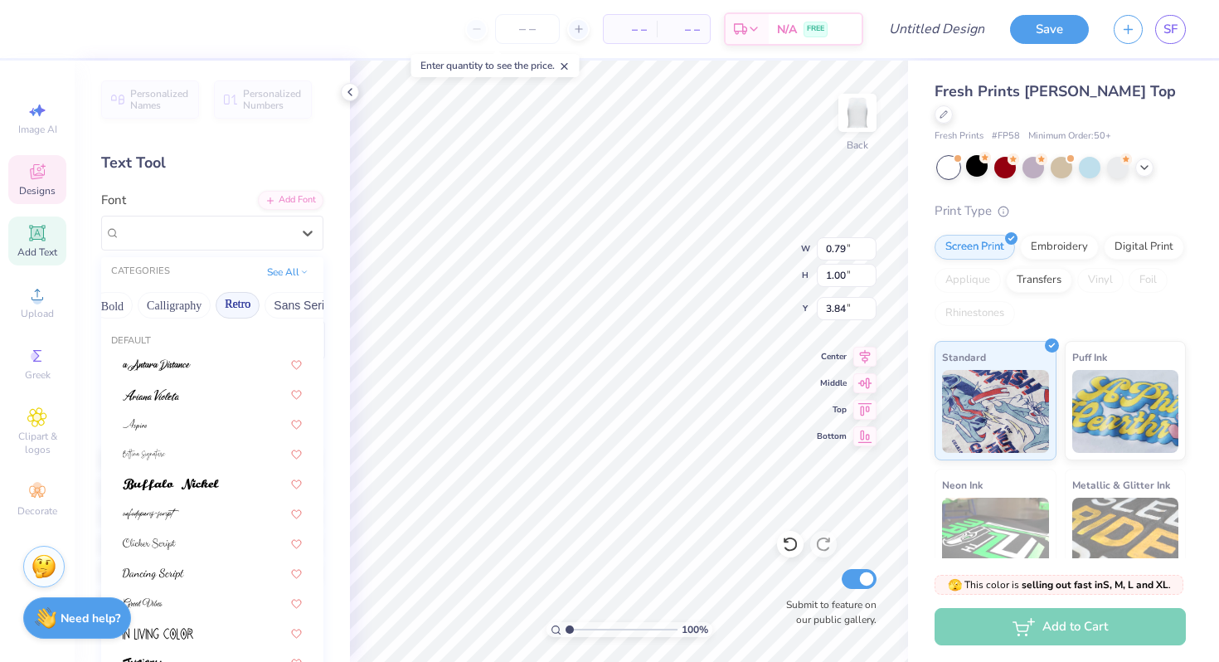
scroll to position [0, 247]
click at [221, 303] on button "Retro" at bounding box center [228, 305] width 44 height 27
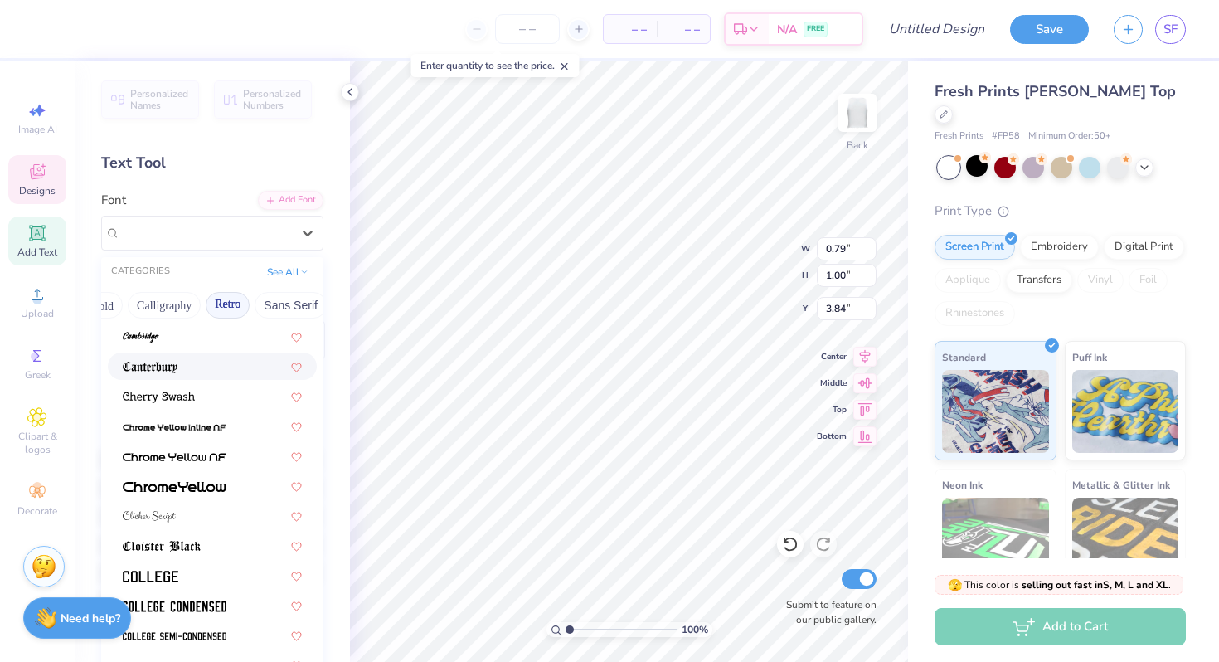
scroll to position [450, 0]
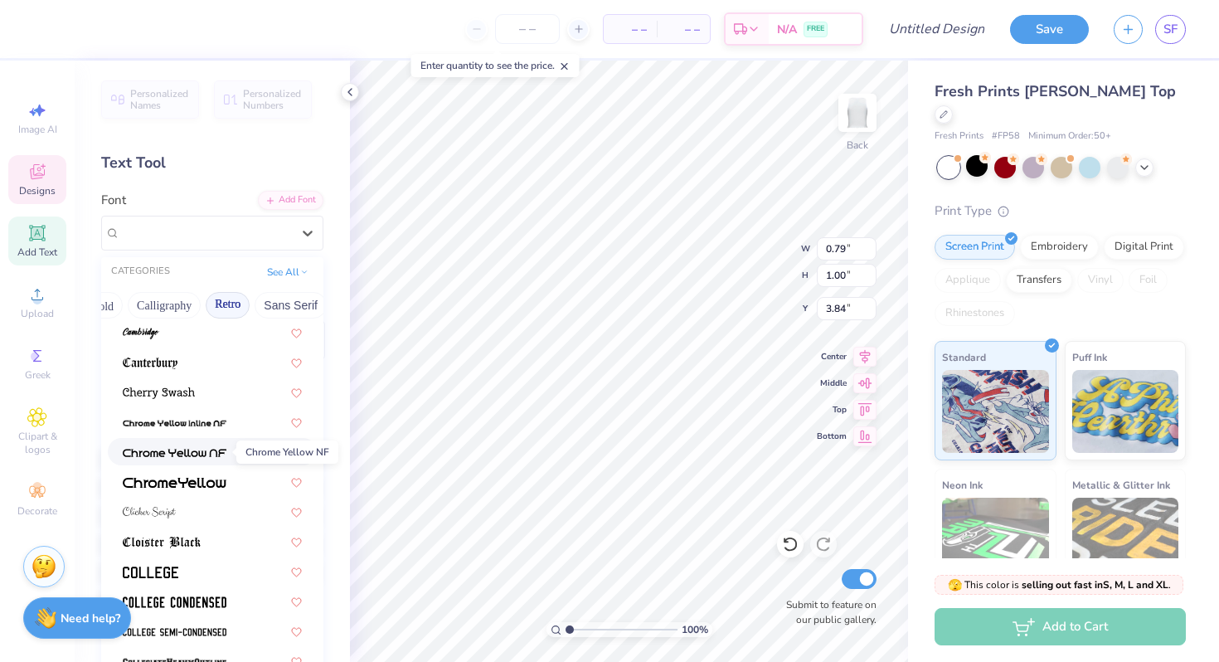
click at [179, 451] on img at bounding box center [175, 453] width 104 height 12
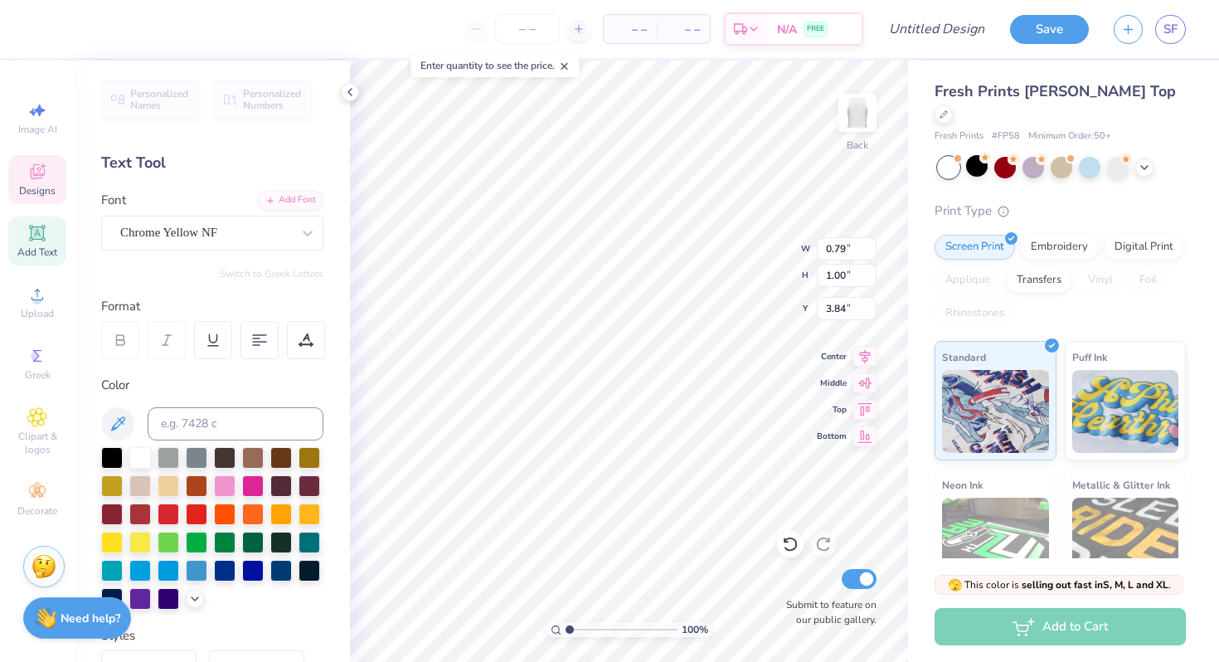
type input "0.58"
type input "0.59"
type input "4.05"
type input "0.72"
type input "3.84"
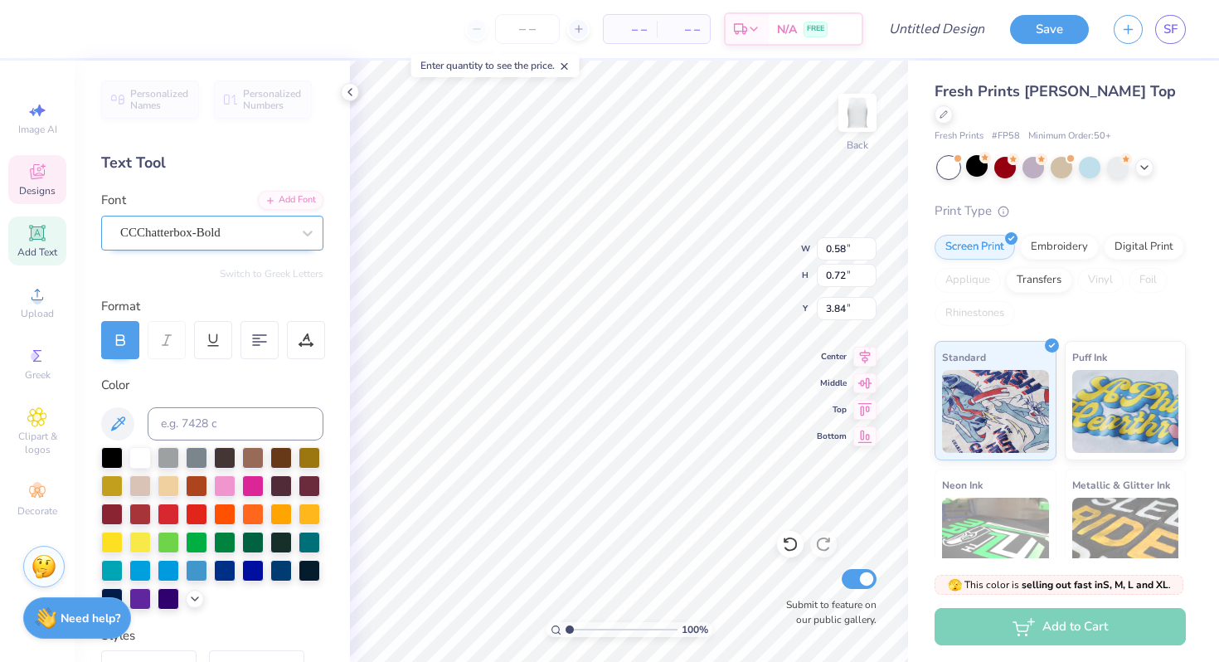
click at [139, 226] on div "CCChatterbox-Bold" at bounding box center [206, 233] width 174 height 26
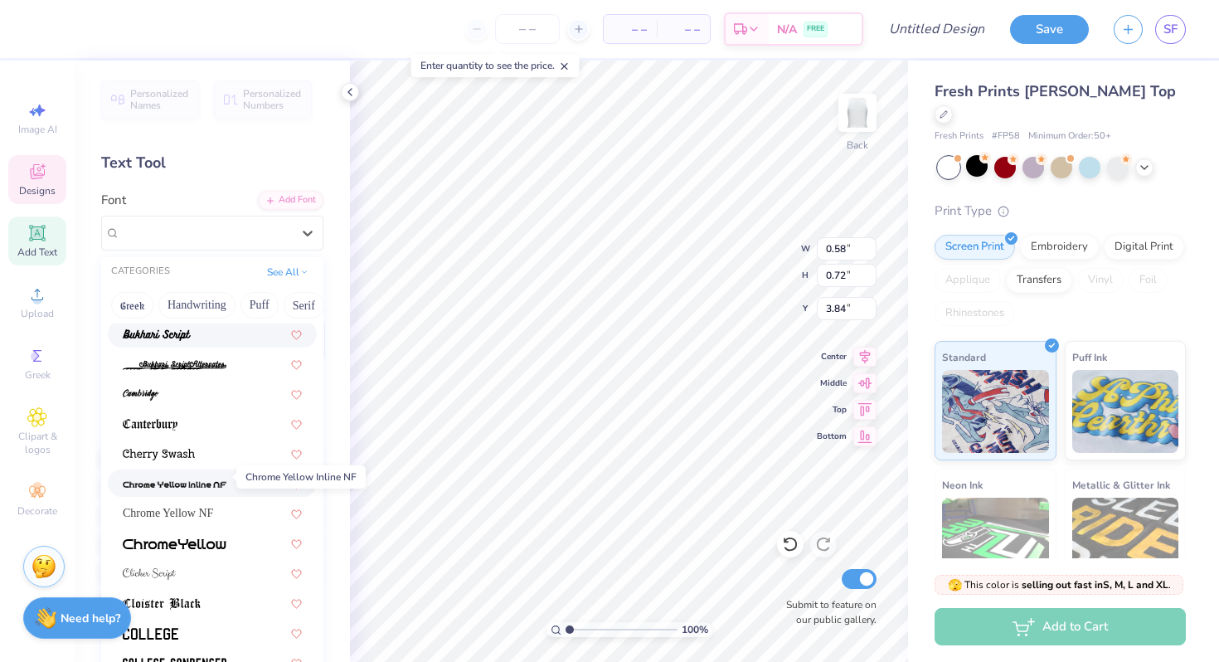
scroll to position [395, 0]
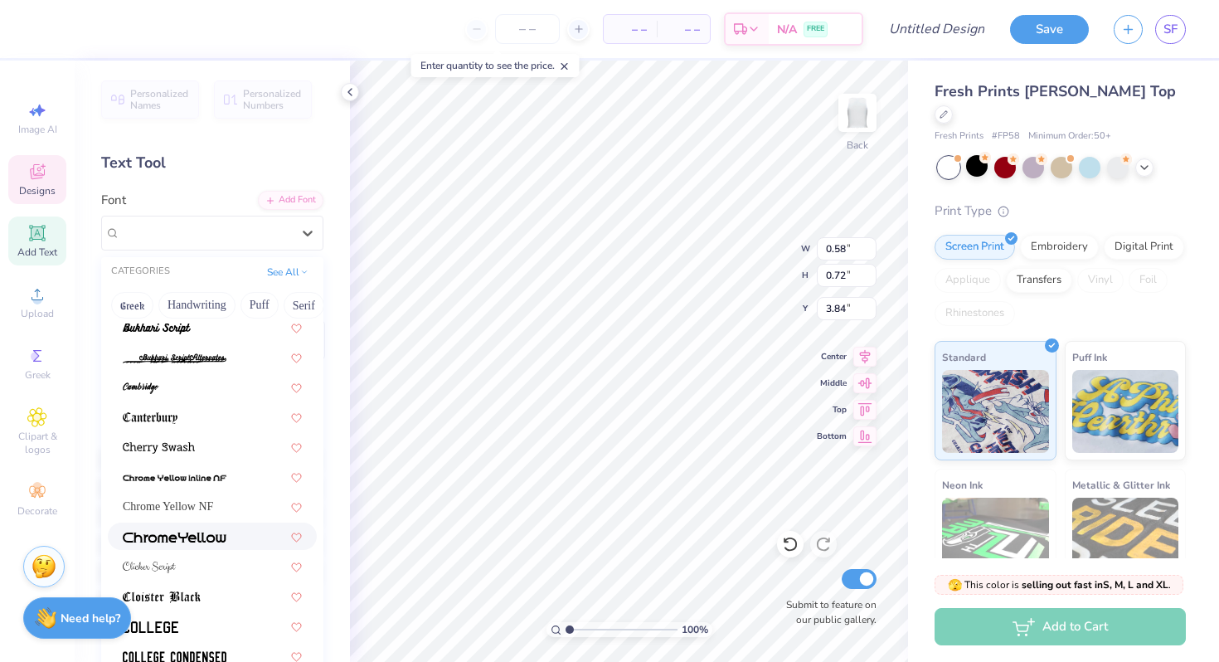
click at [197, 546] on div at bounding box center [212, 536] width 209 height 27
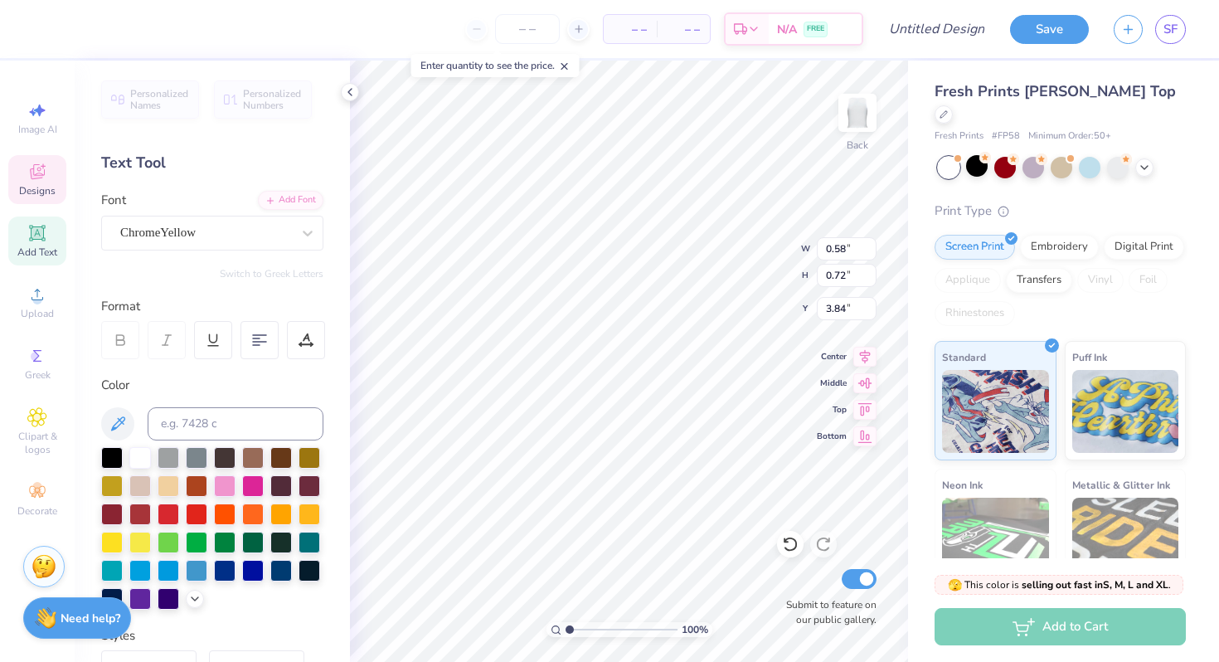
type input "0.59"
type input "3.90"
type input "0.58"
type input "4.05"
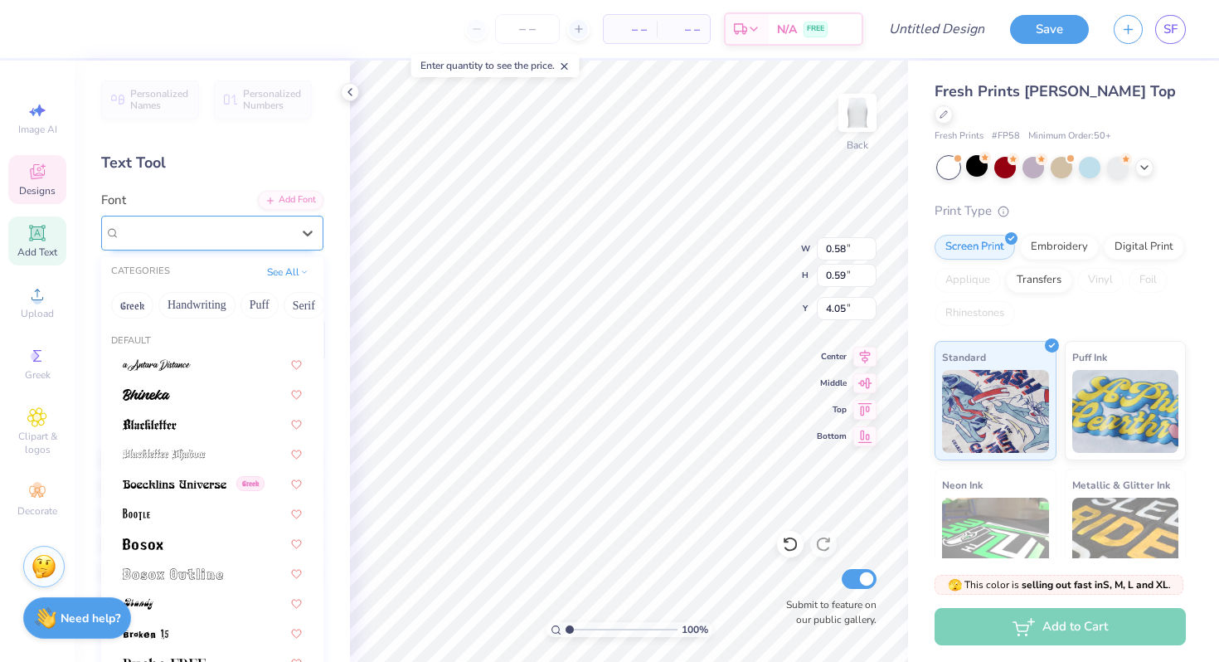
click at [271, 245] on div "Chrome Yellow NF" at bounding box center [206, 233] width 174 height 26
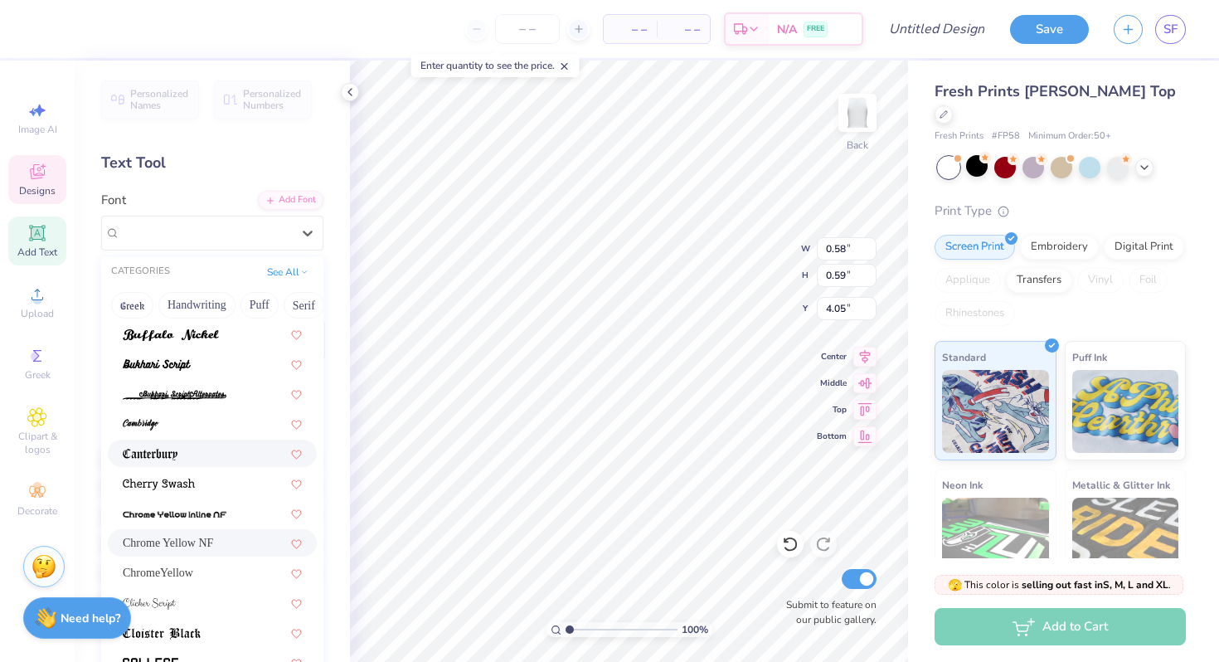
scroll to position [359, 0]
click at [212, 567] on div "ChromeYellow" at bounding box center [212, 571] width 179 height 17
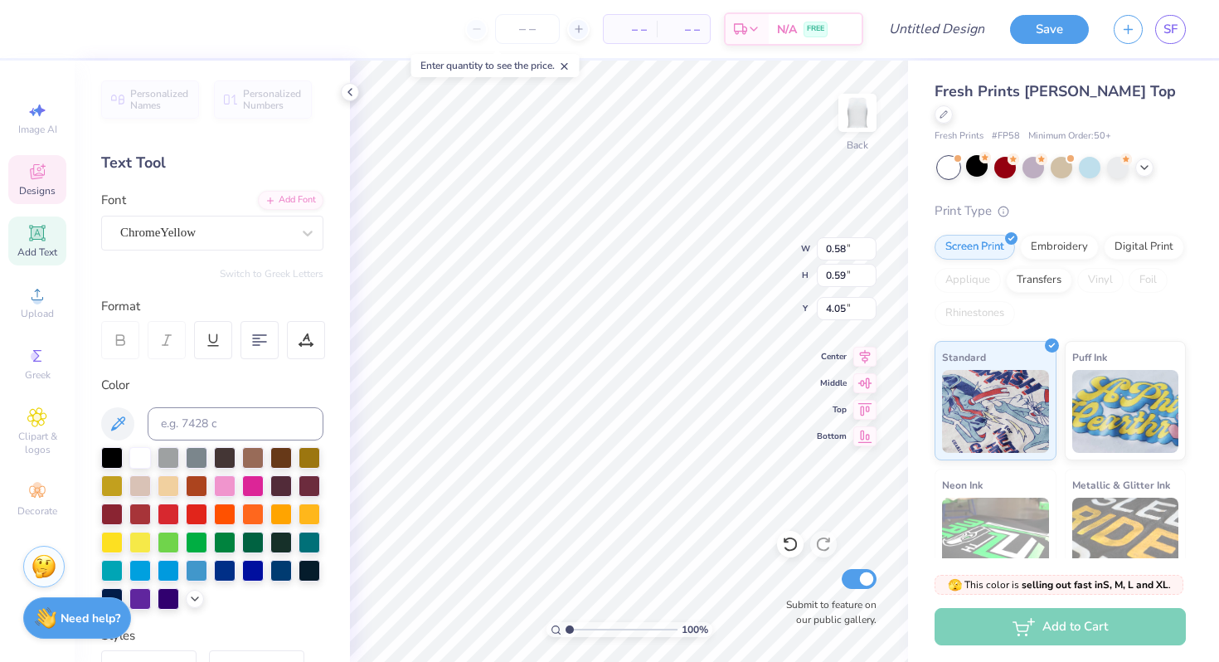
type input "0.80"
type input "0.97"
type input "6.27"
click at [139, 246] on div "CCChatterbox-Bold" at bounding box center [212, 233] width 222 height 35
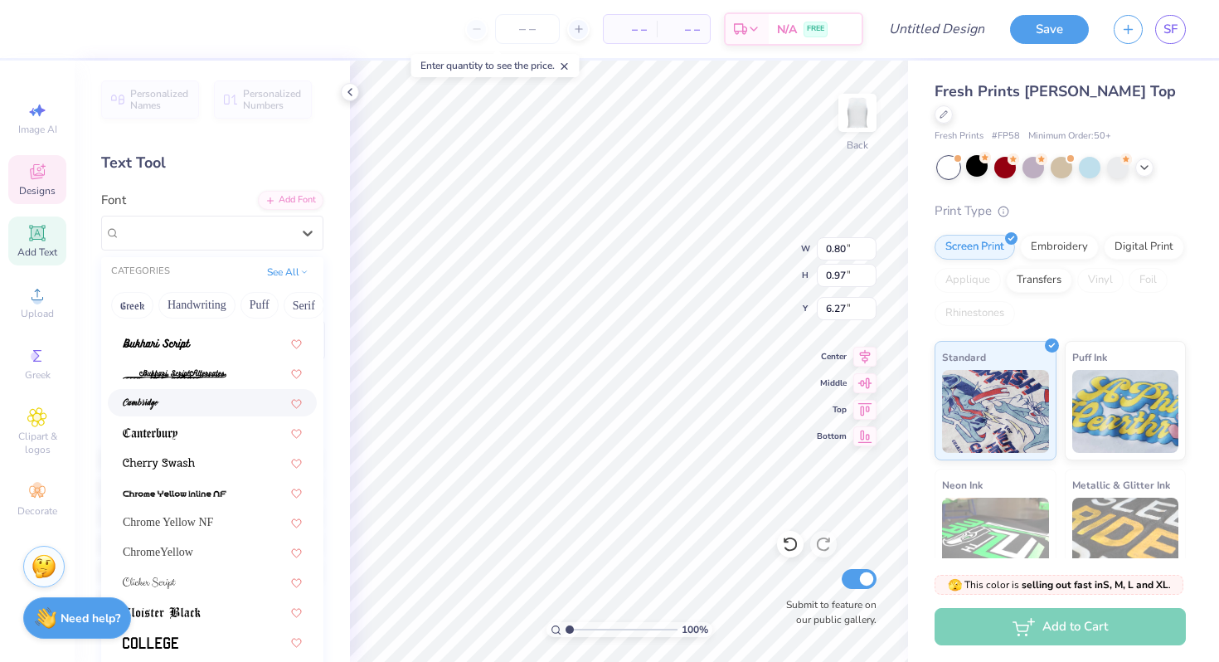
scroll to position [381, 0]
click at [193, 551] on span "ChromeYellow" at bounding box center [158, 550] width 71 height 17
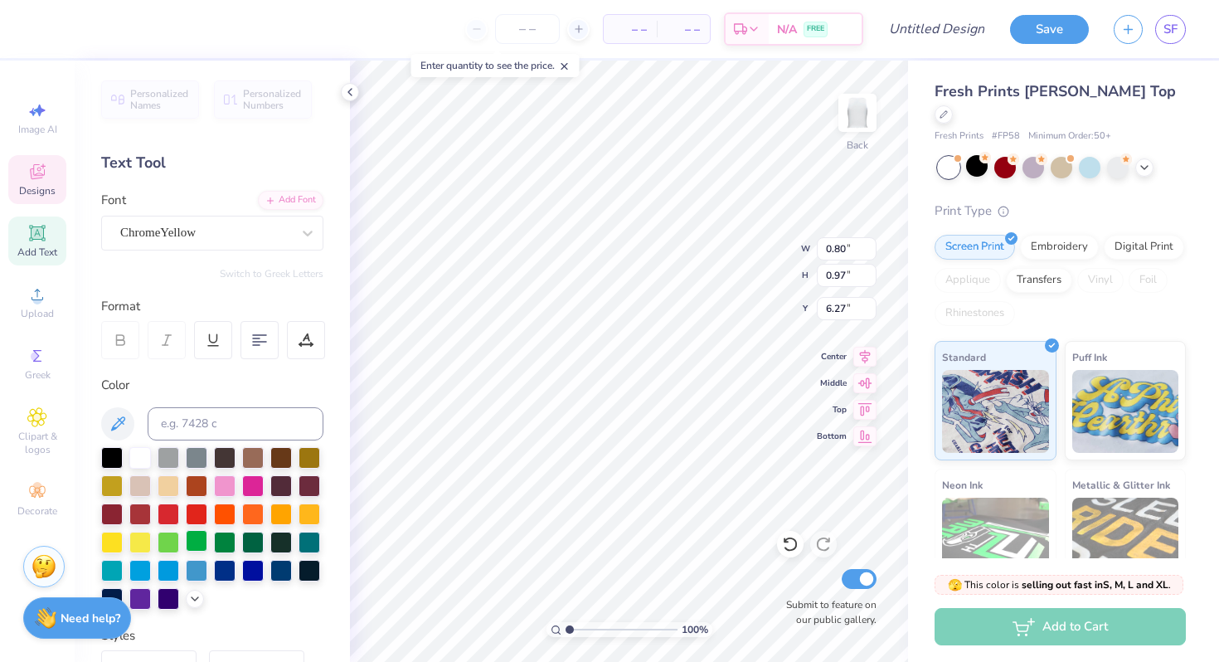
type input "0.56"
type input "0.79"
type input "6.36"
type input "0.67"
type input "0.75"
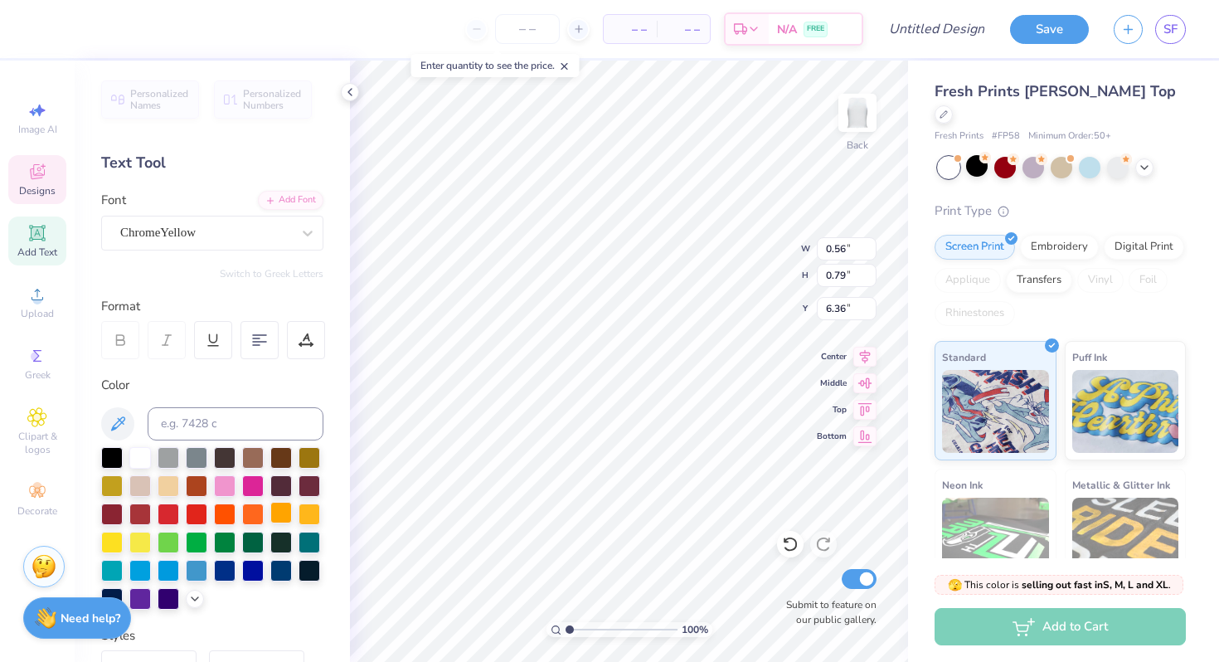
type input "6.25"
click at [169, 240] on div "CCChatterbox-Bold" at bounding box center [206, 233] width 174 height 26
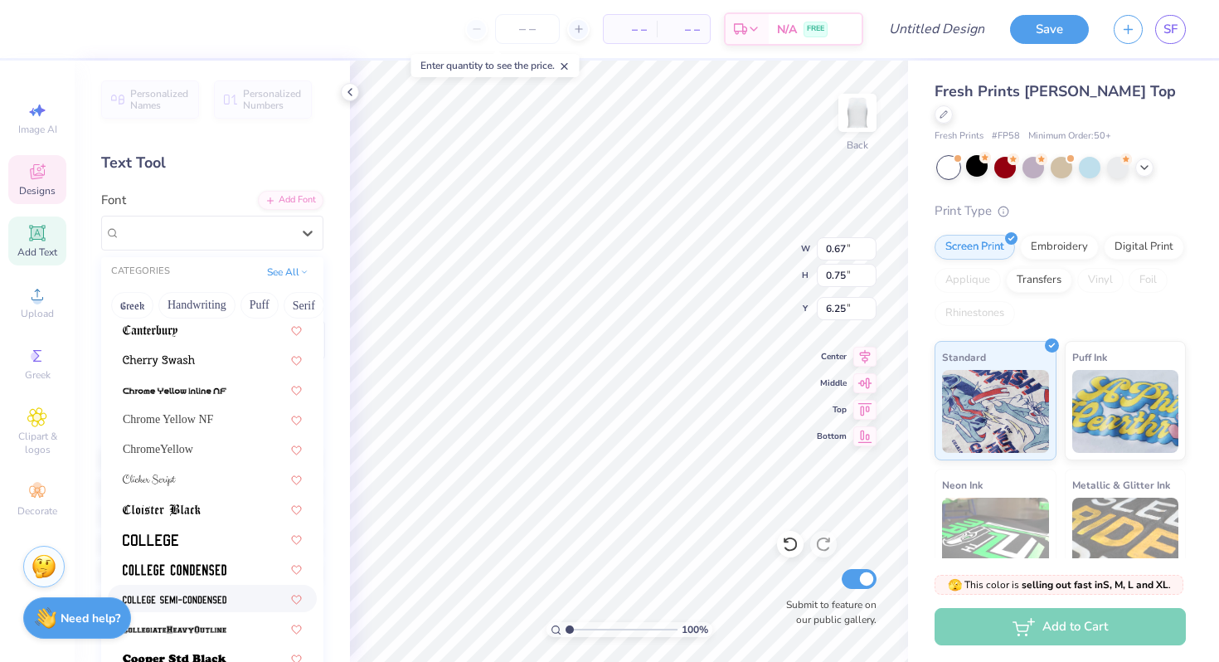
scroll to position [479, 0]
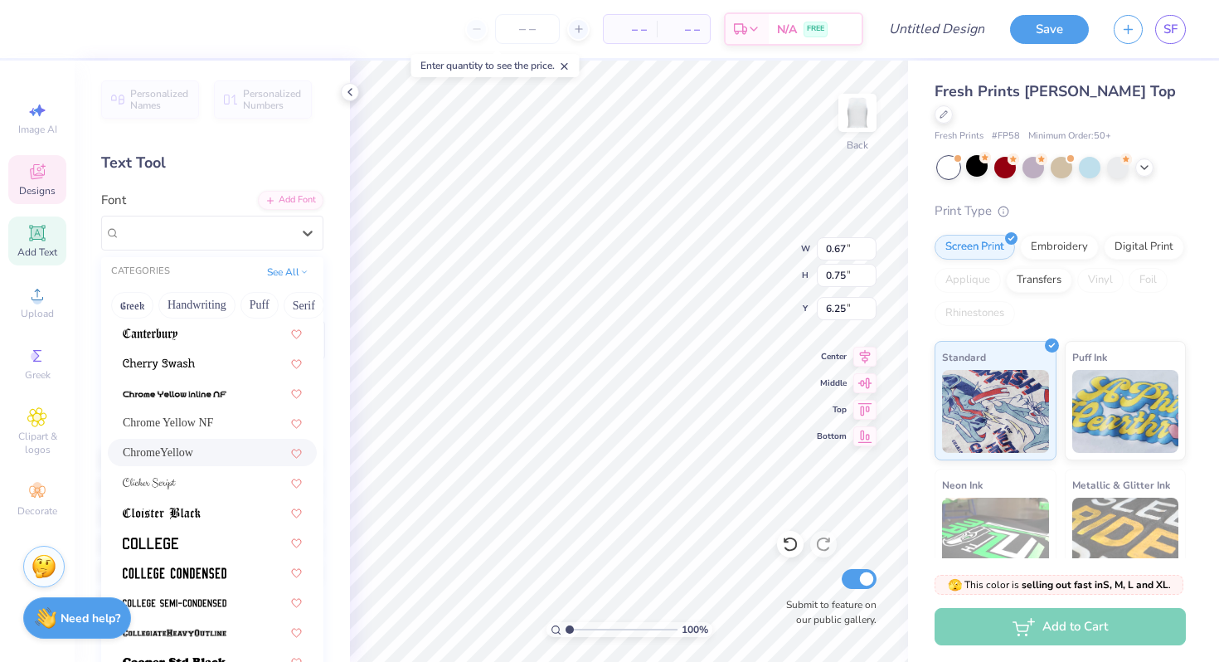
click at [193, 452] on span "ChromeYellow" at bounding box center [158, 452] width 71 height 17
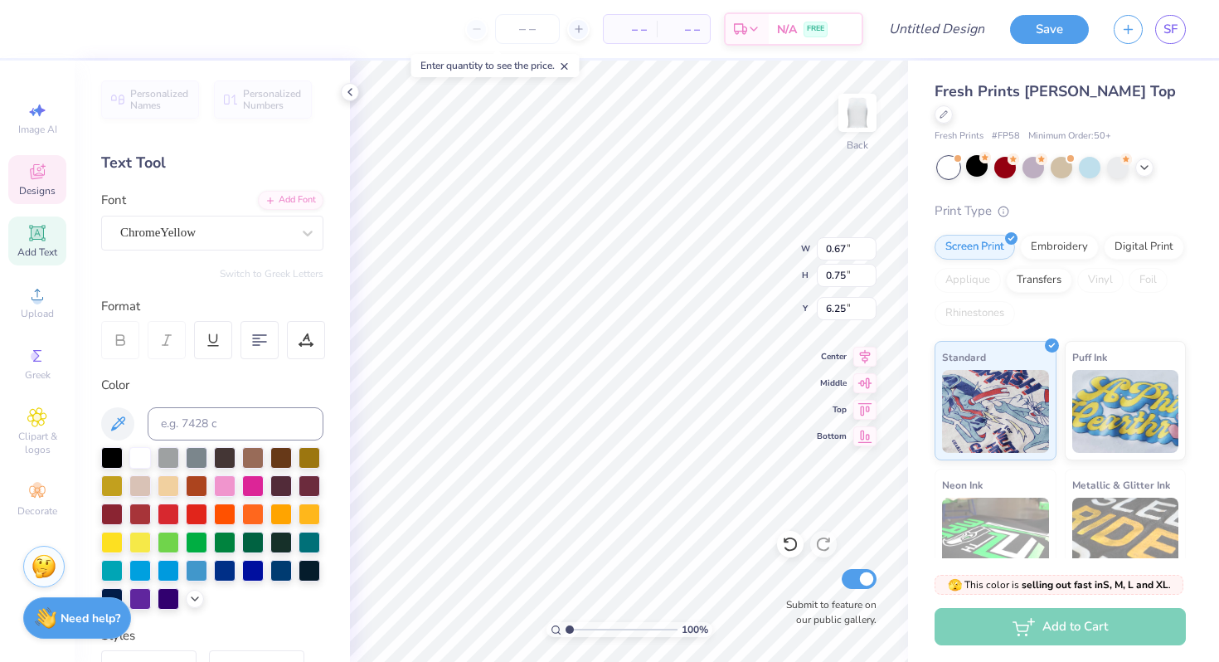
type input "0.63"
type input "0.57"
type input "6.34"
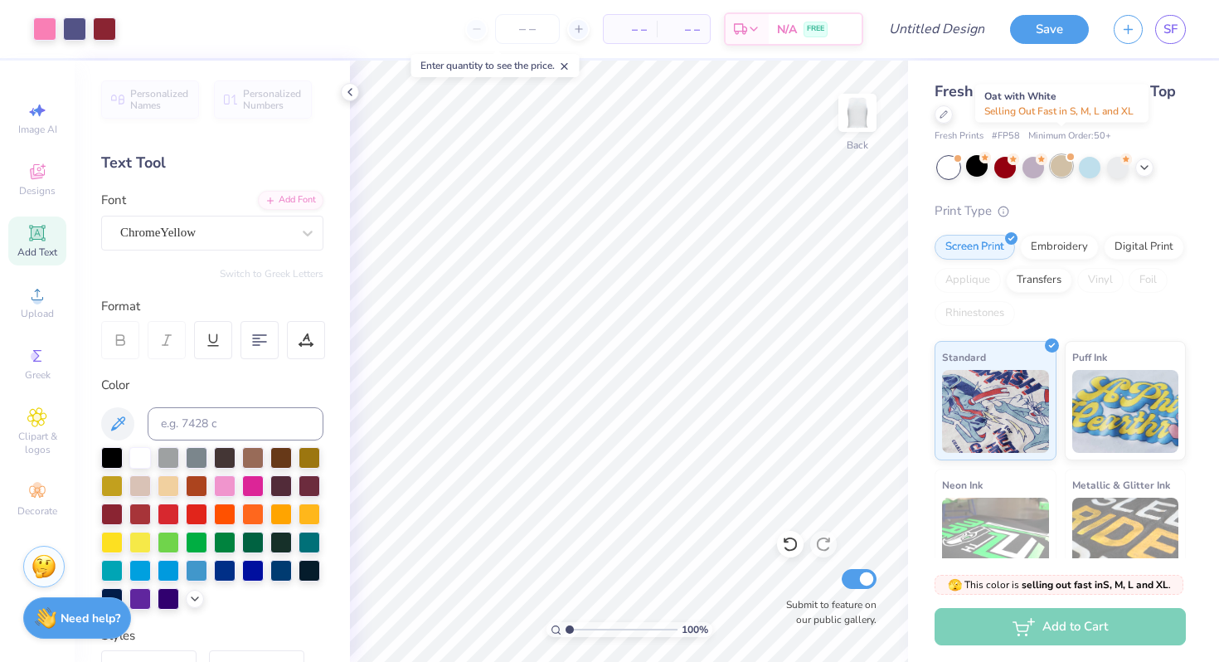
click at [1059, 155] on div at bounding box center [1062, 166] width 22 height 22
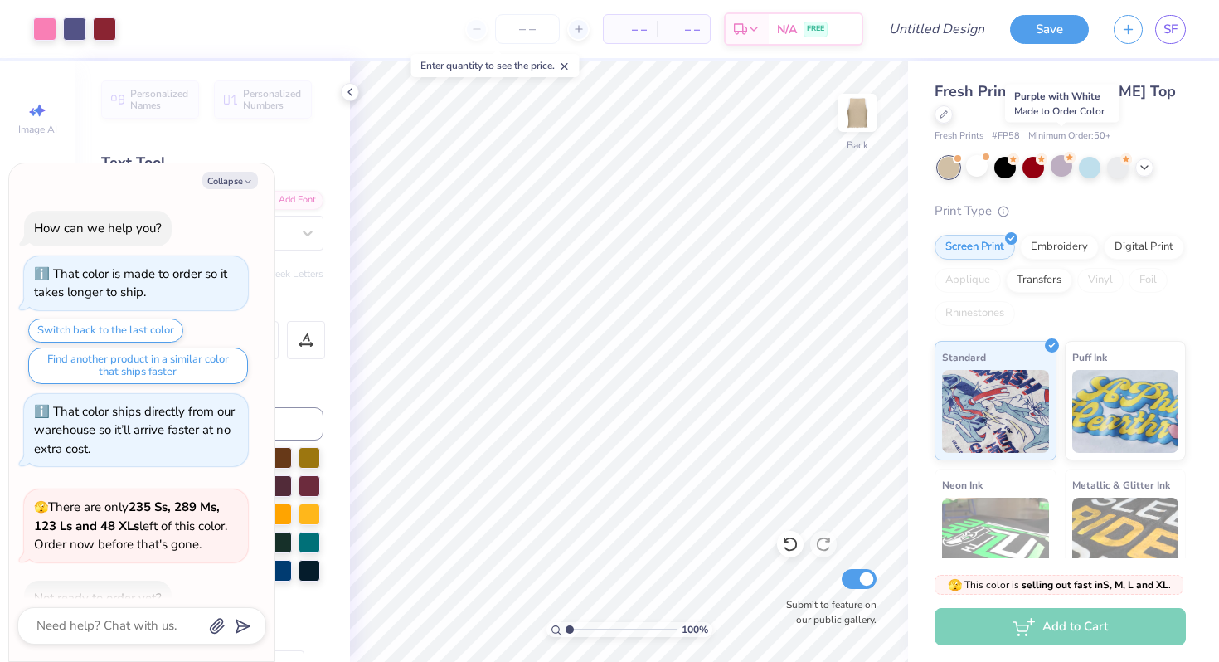
scroll to position [528, 0]
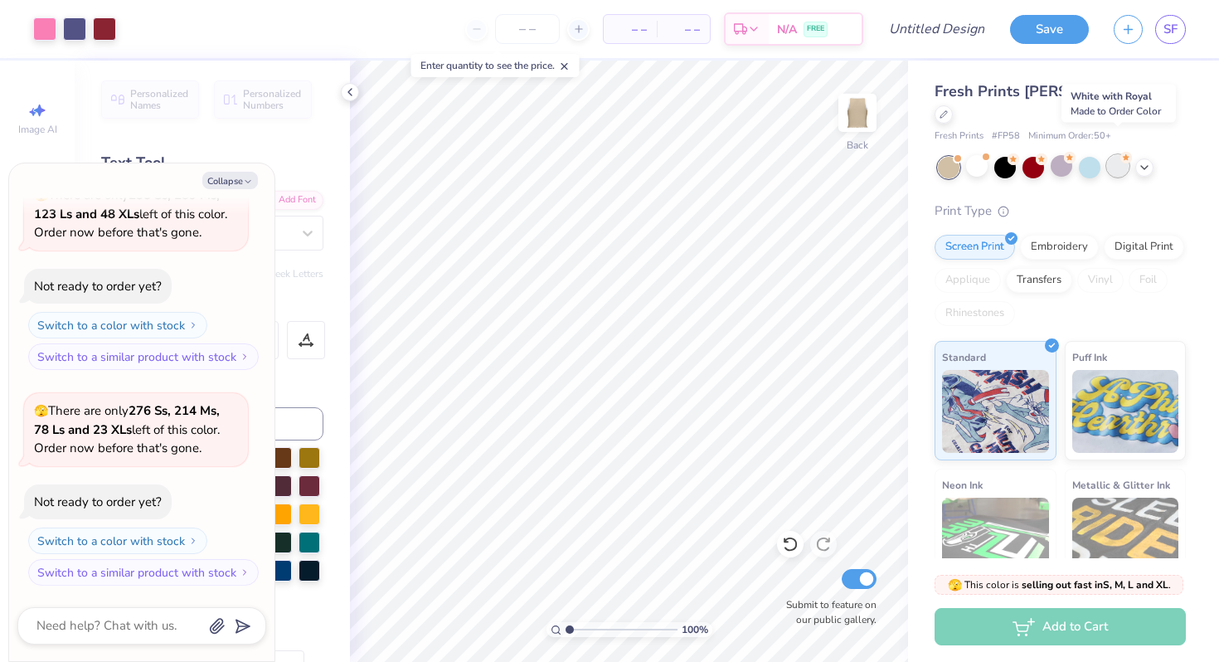
click at [1117, 155] on div at bounding box center [1118, 166] width 22 height 22
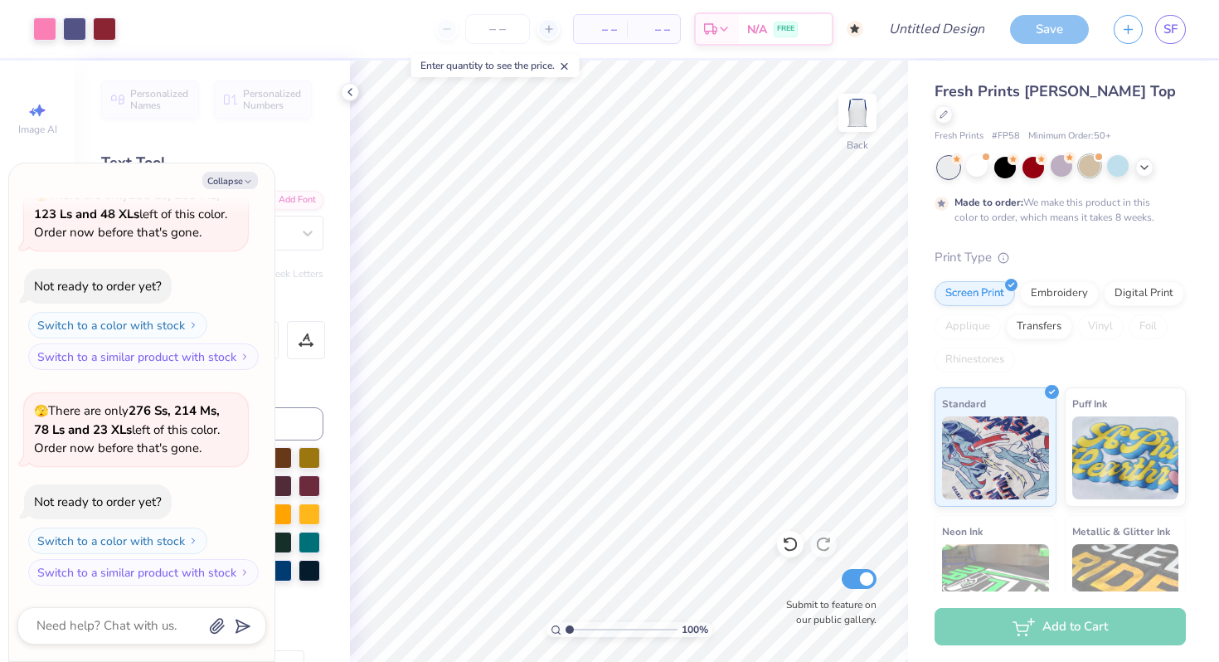
scroll to position [665, 0]
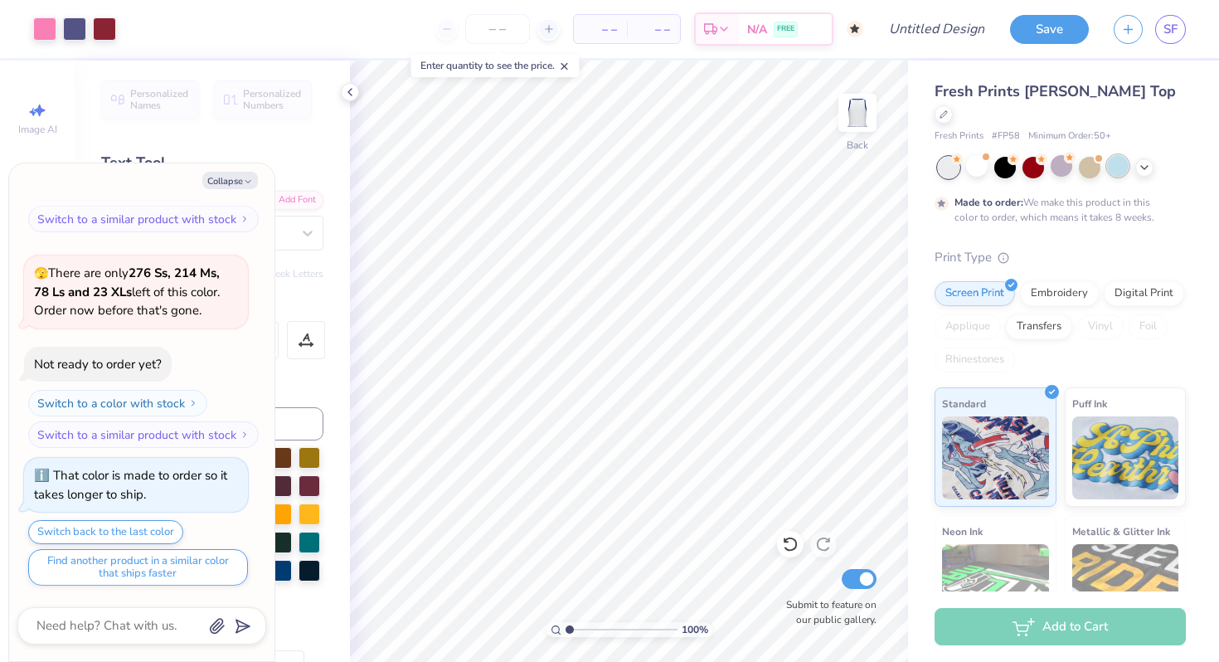
click at [1120, 155] on div at bounding box center [1118, 166] width 22 height 22
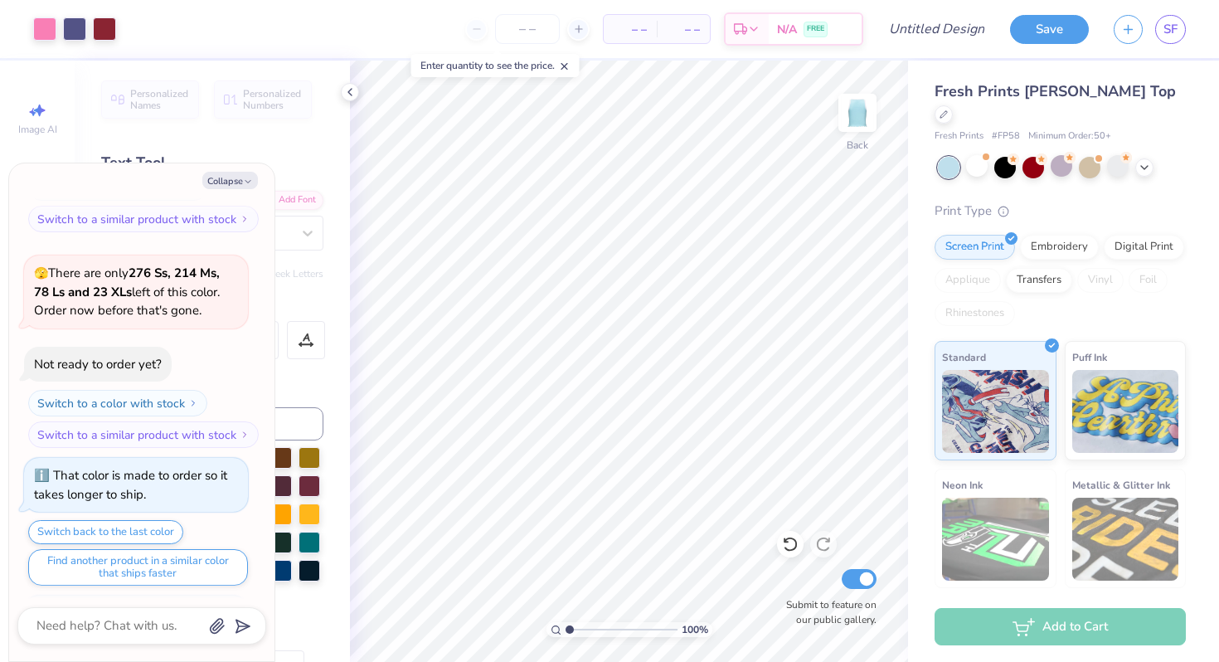
scroll to position [747, 0]
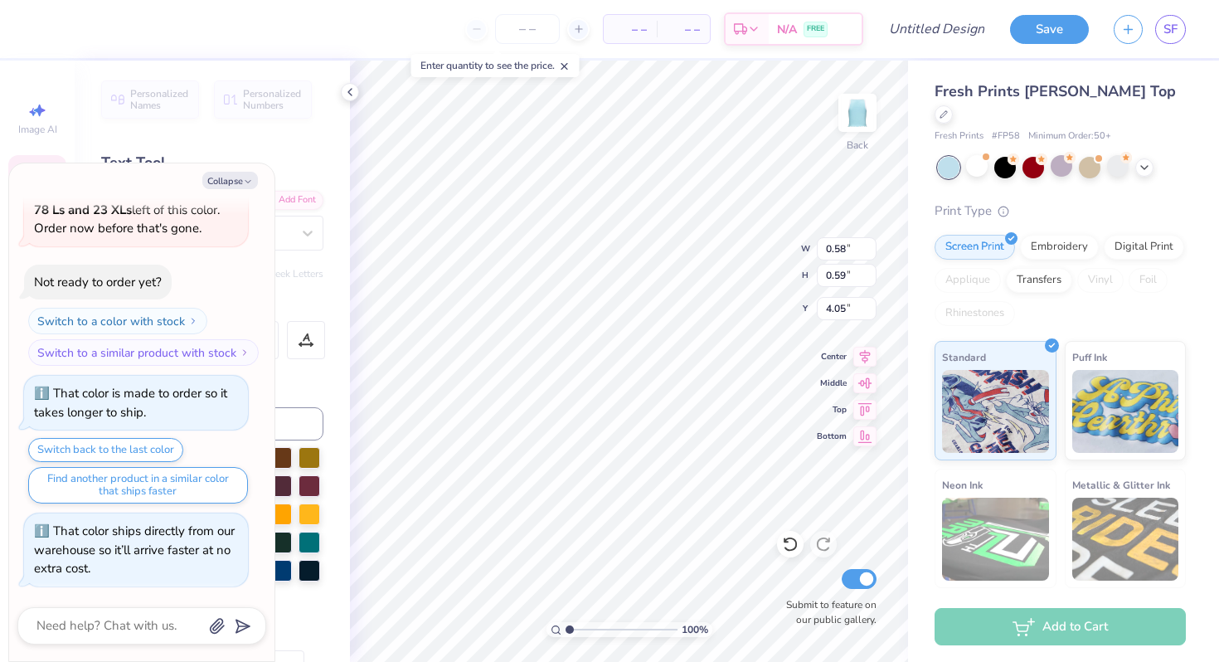
type textarea "x"
type input "5.95"
type input "6.65"
type input "2.54"
type textarea "x"
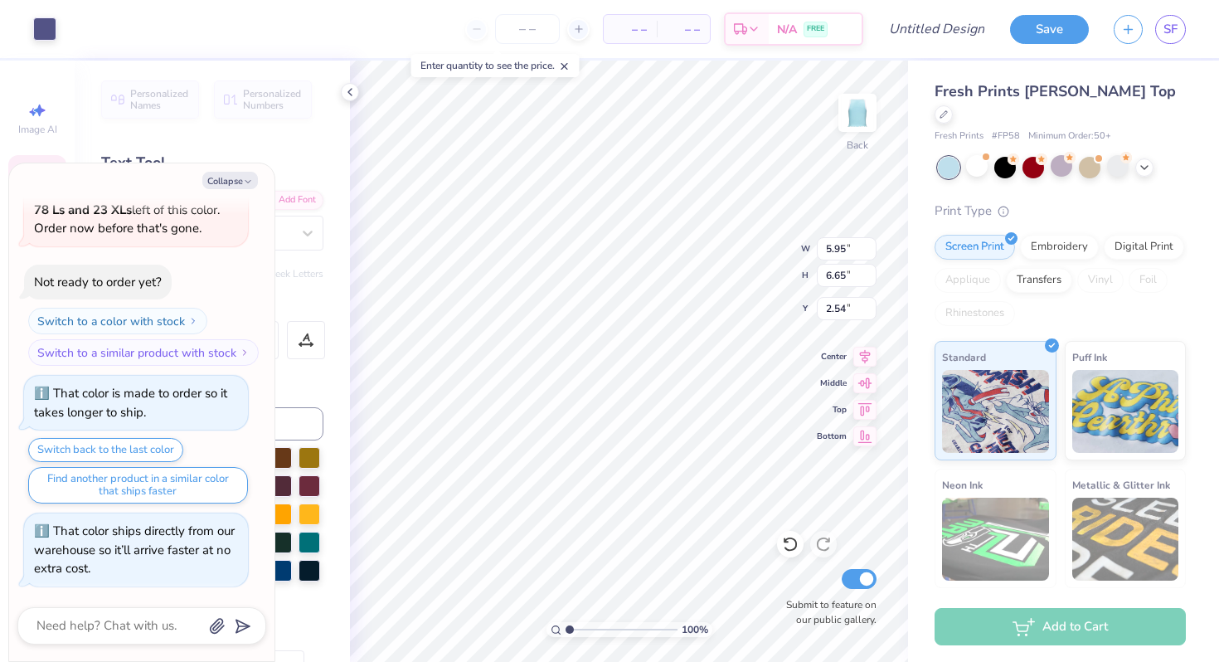
type input "2.35"
click at [219, 177] on button "Collapse" at bounding box center [230, 180] width 56 height 17
type textarea "x"
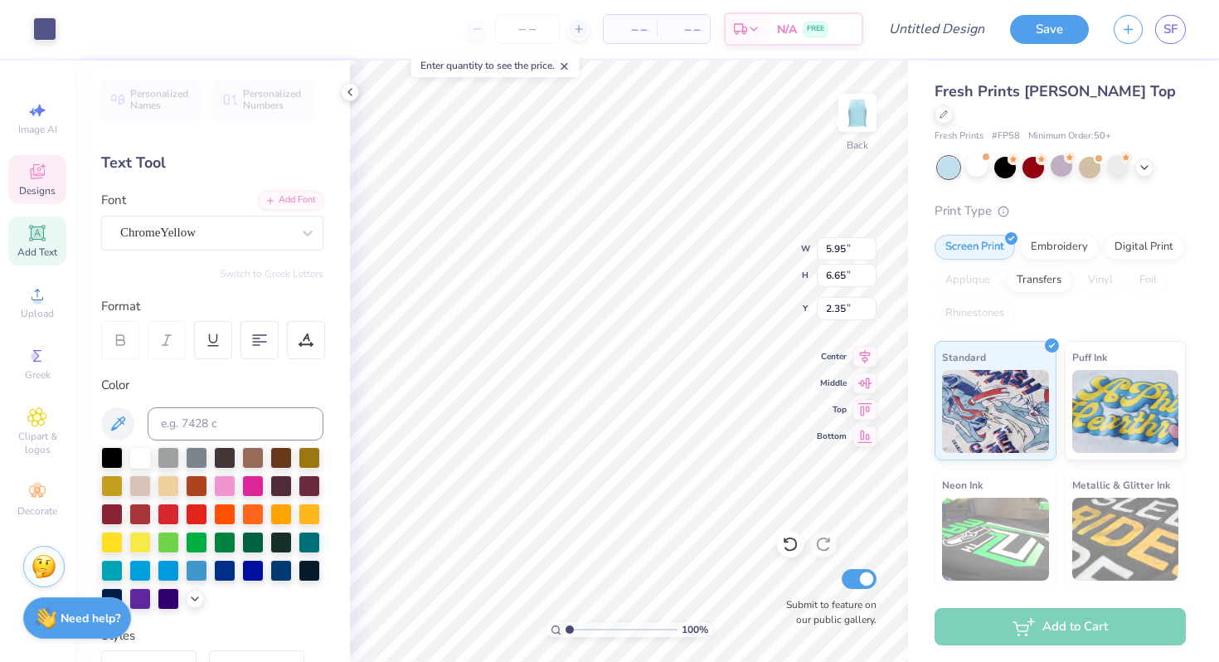
click at [41, 180] on icon at bounding box center [37, 172] width 20 height 20
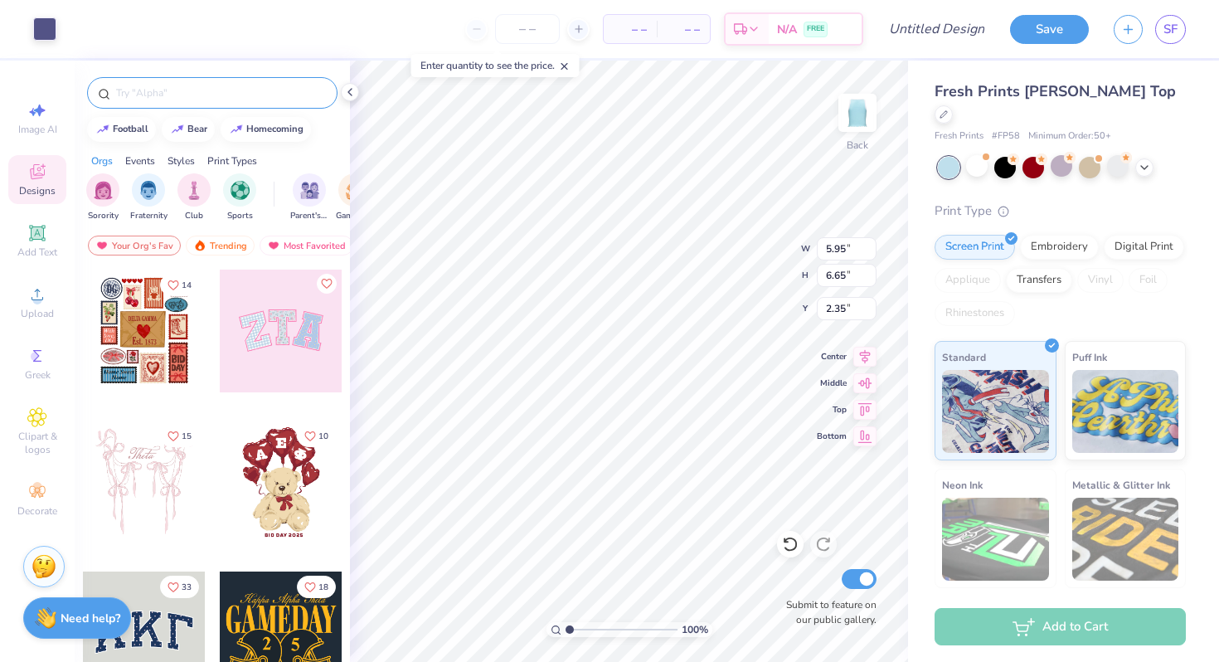
click at [159, 101] on div at bounding box center [212, 93] width 251 height 32
click at [156, 94] on input "text" at bounding box center [220, 93] width 212 height 17
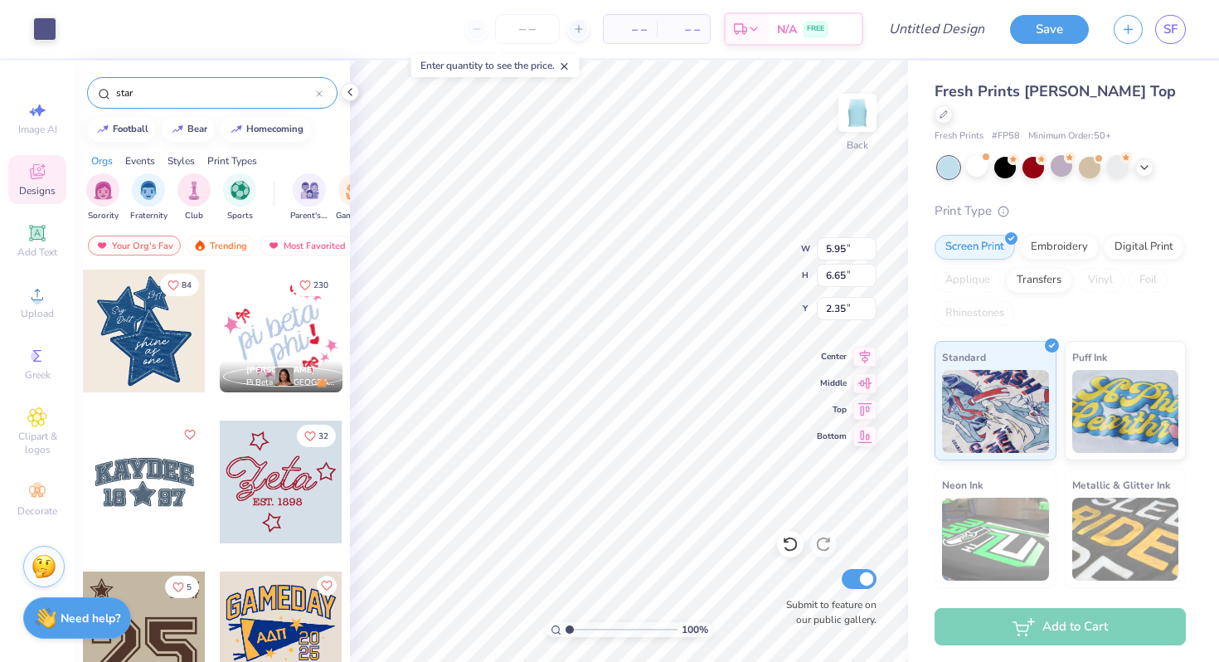
type input "star"
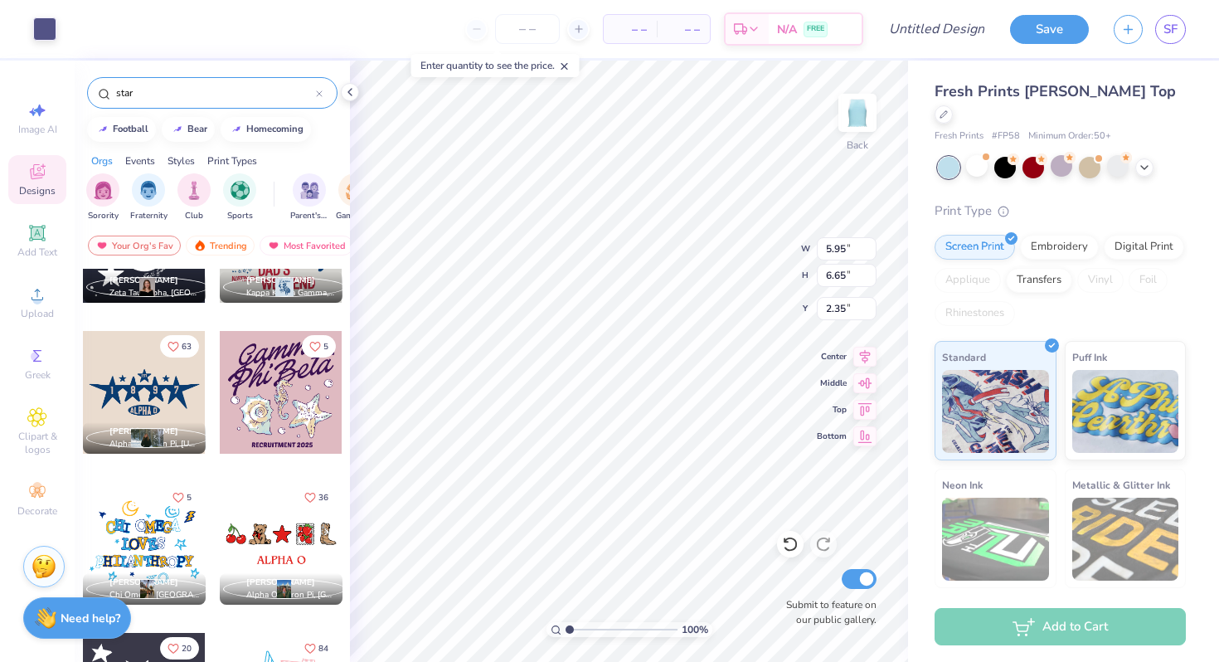
scroll to position [3418, 0]
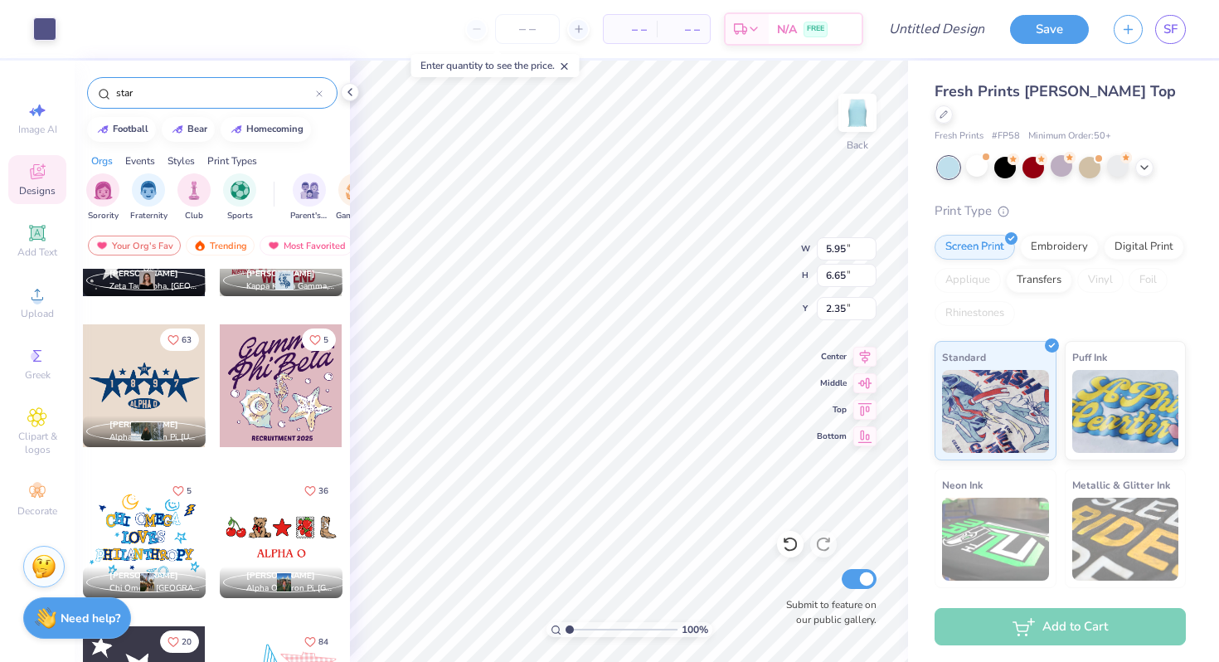
click at [142, 390] on div at bounding box center [144, 385] width 123 height 123
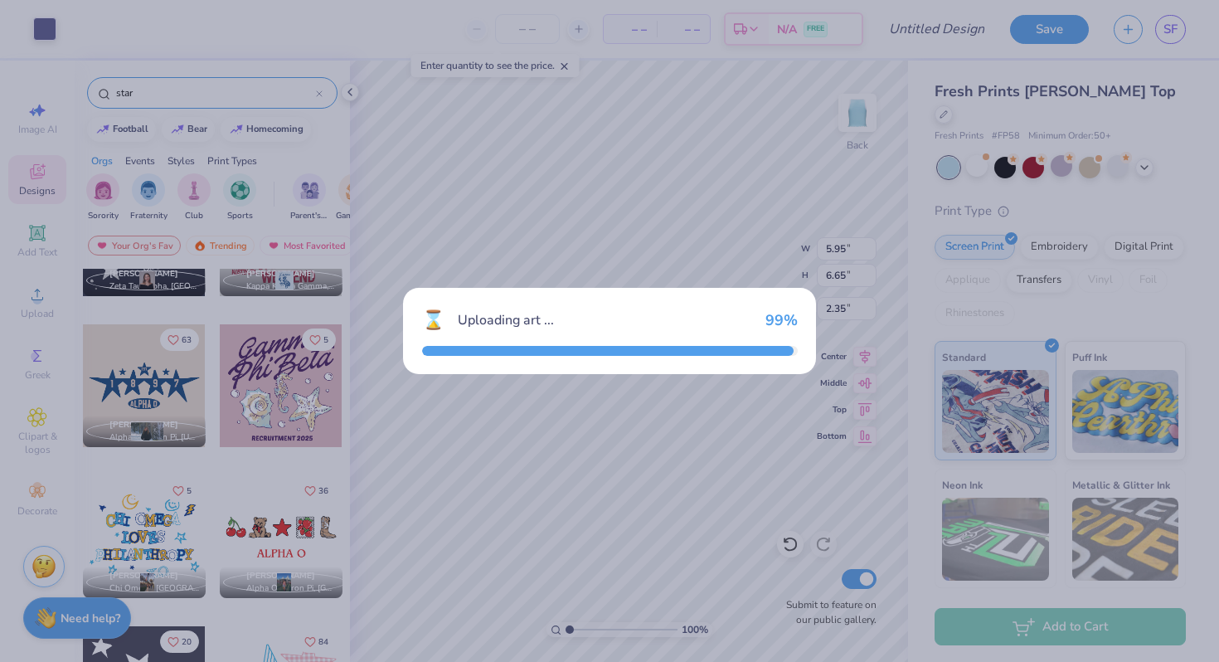
type input "7.46"
type input "3.17"
type input "5.41"
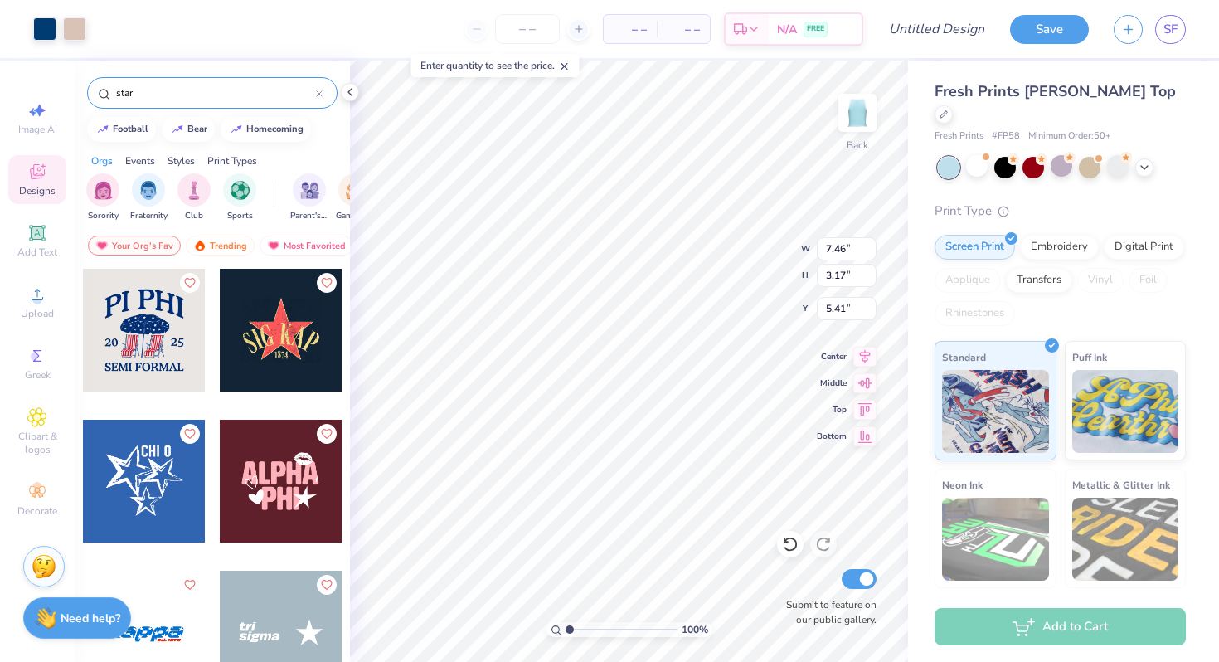
scroll to position [4531, 0]
click at [262, 312] on div at bounding box center [281, 329] width 123 height 123
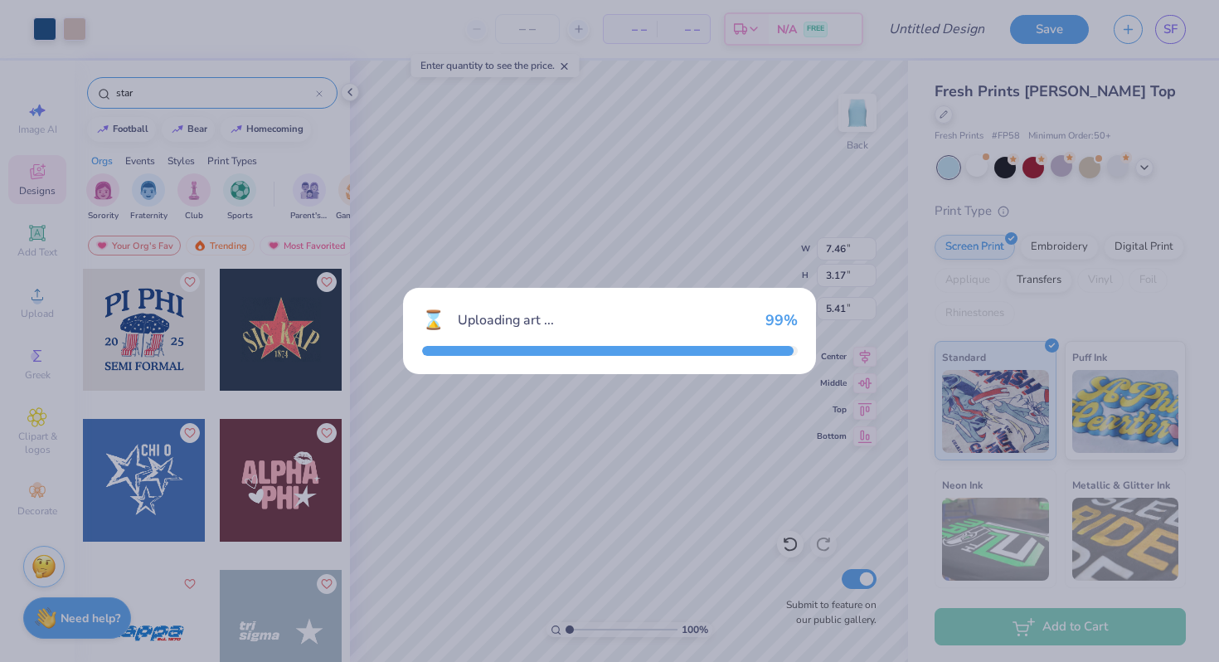
type input "4.17"
type input "3.43"
type input "5.28"
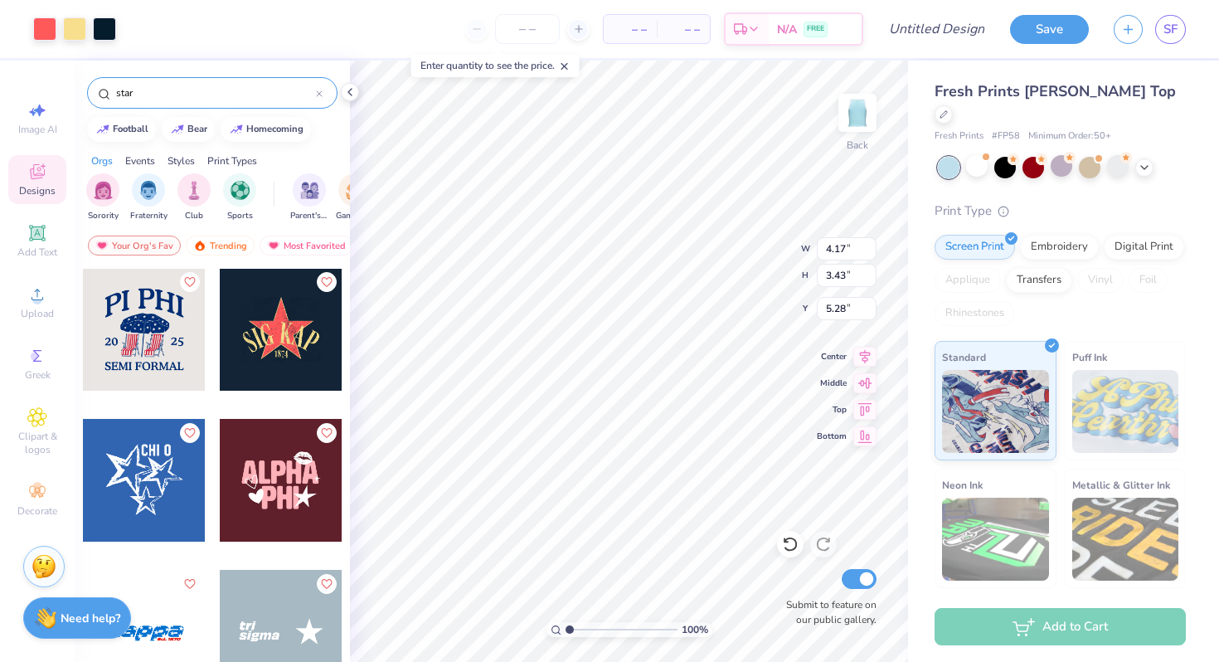
type input "5.95"
type input "6.65"
type input "2.35"
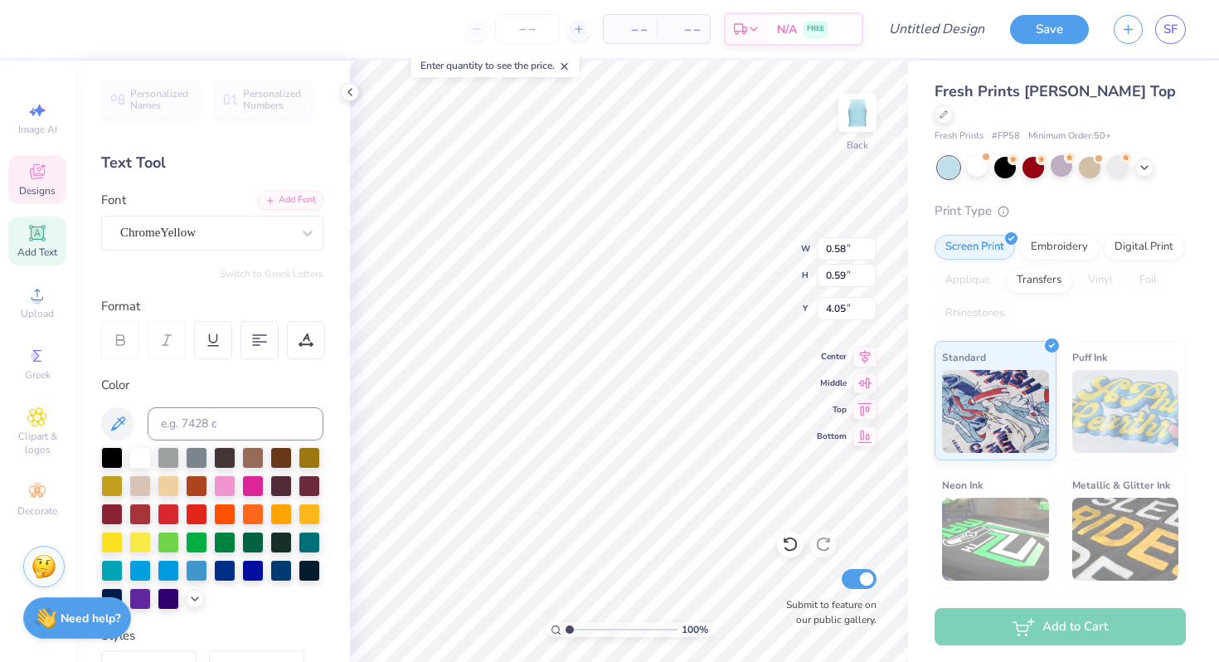
type input "0.58"
type input "4.05"
type input "7.46"
type input "3.17"
type input "5.41"
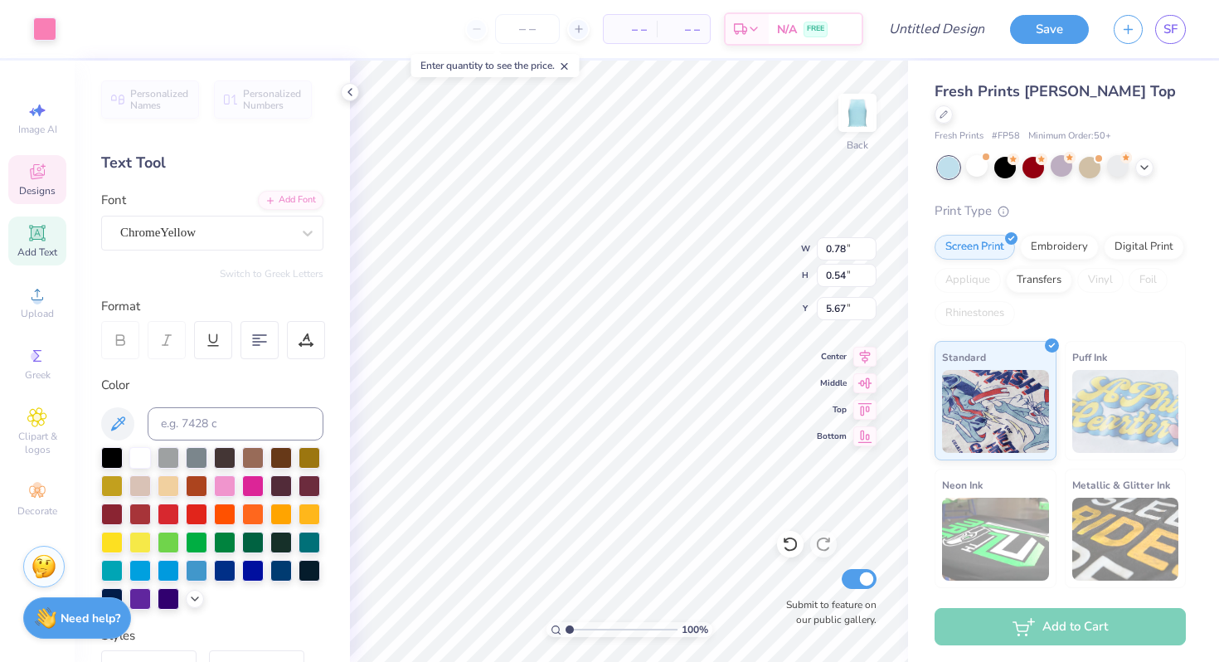
type input "0.78"
type input "0.54"
type input "5.67"
type input "0.80"
type input "0.53"
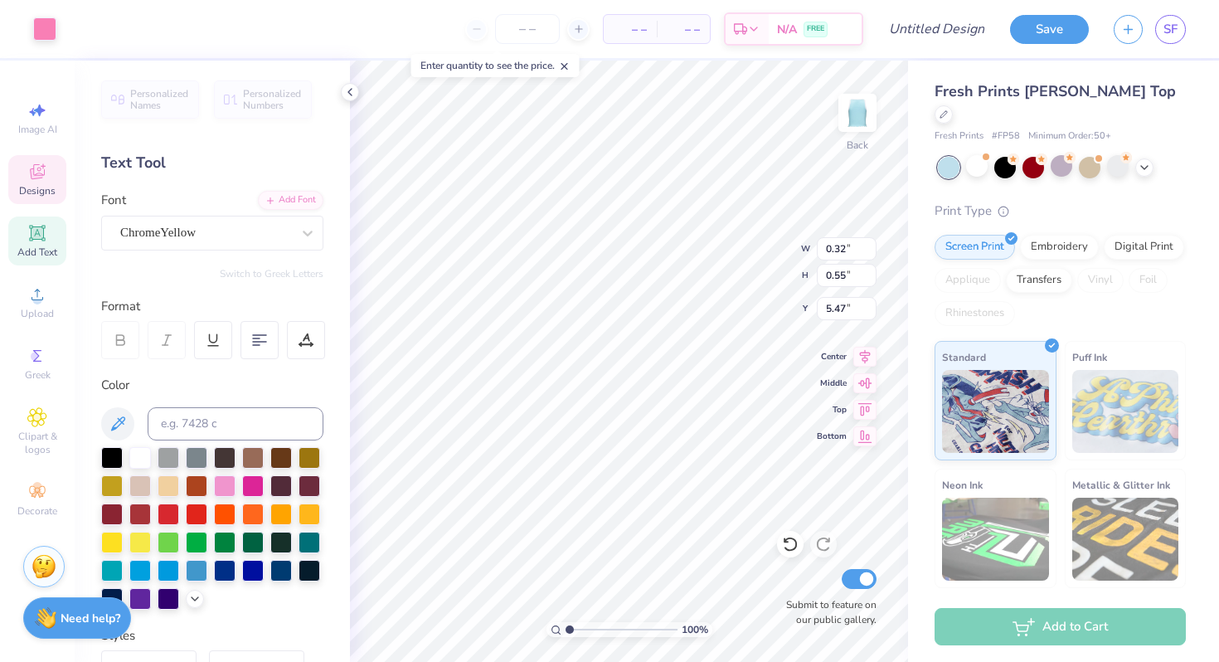
type input "7.16"
type input "0.33"
type input "0.58"
type input "5.37"
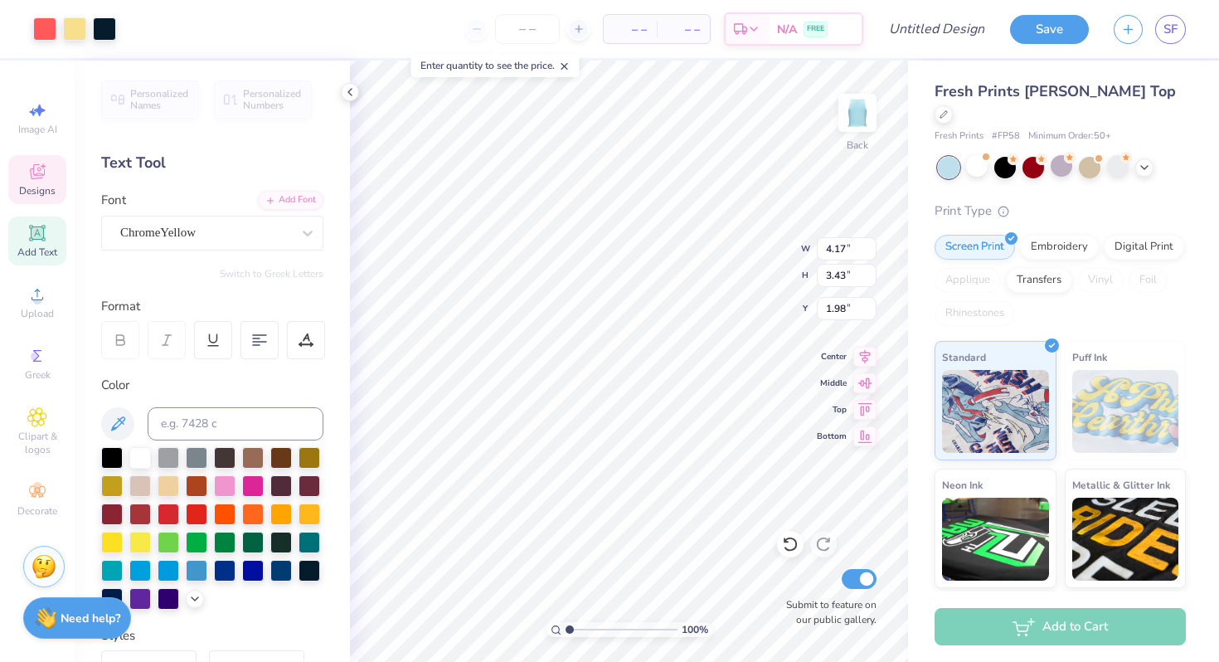
type input "3.79"
type input "4.17"
type input "3.40"
type input "3.82"
click at [785, 548] on icon at bounding box center [790, 545] width 14 height 15
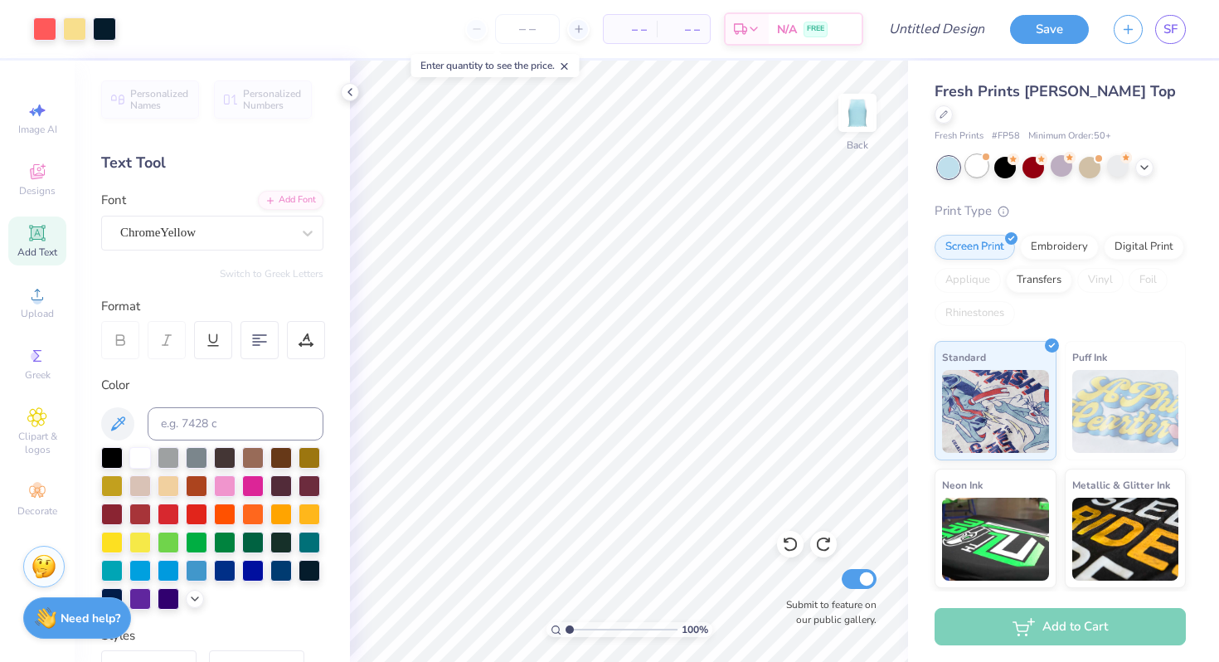
click at [978, 155] on div at bounding box center [977, 166] width 22 height 22
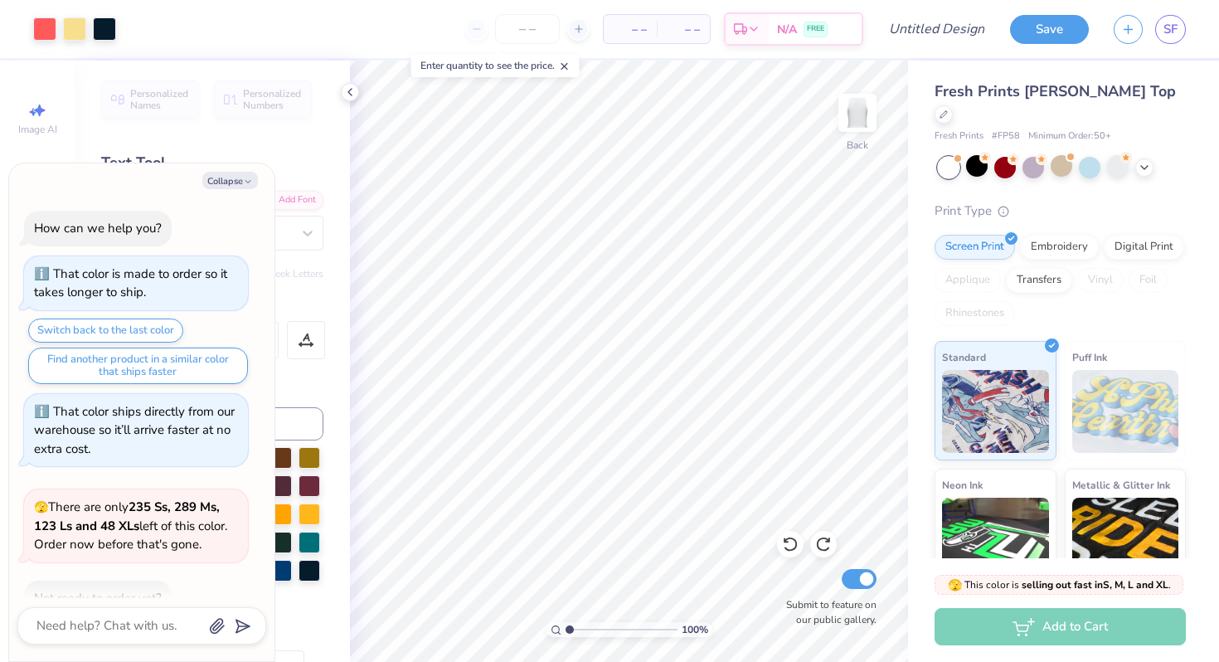
scroll to position [963, 0]
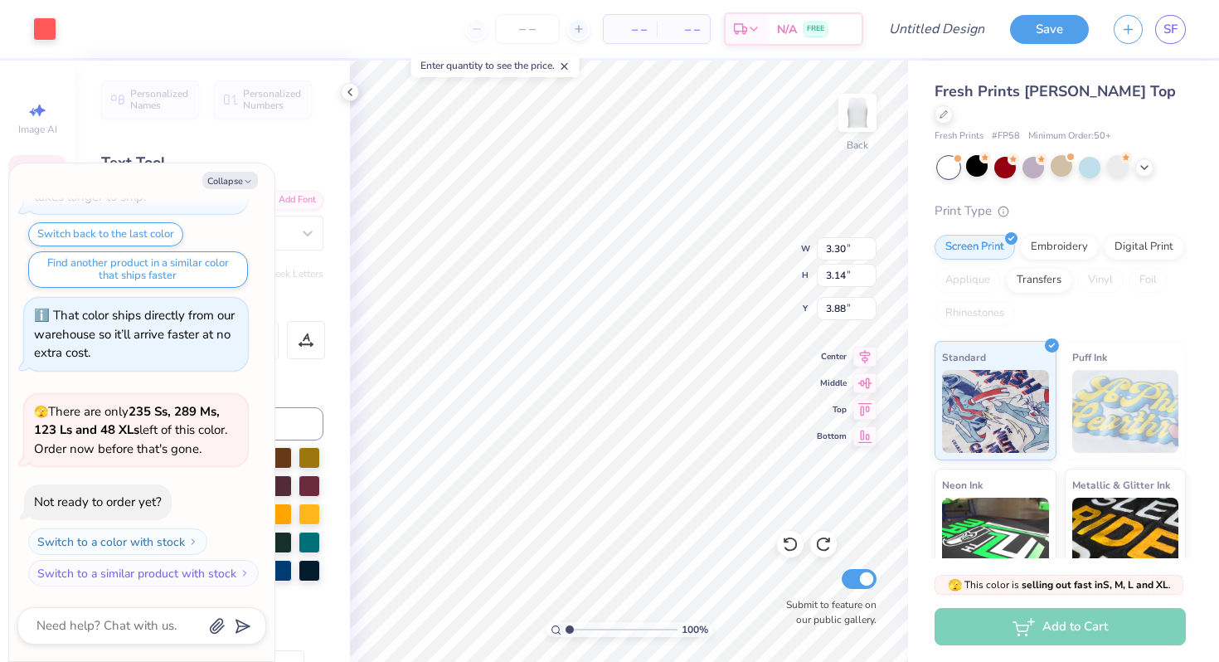
type textarea "x"
type input "3.33"
type input "3.17"
type input "3.84"
type textarea "x"
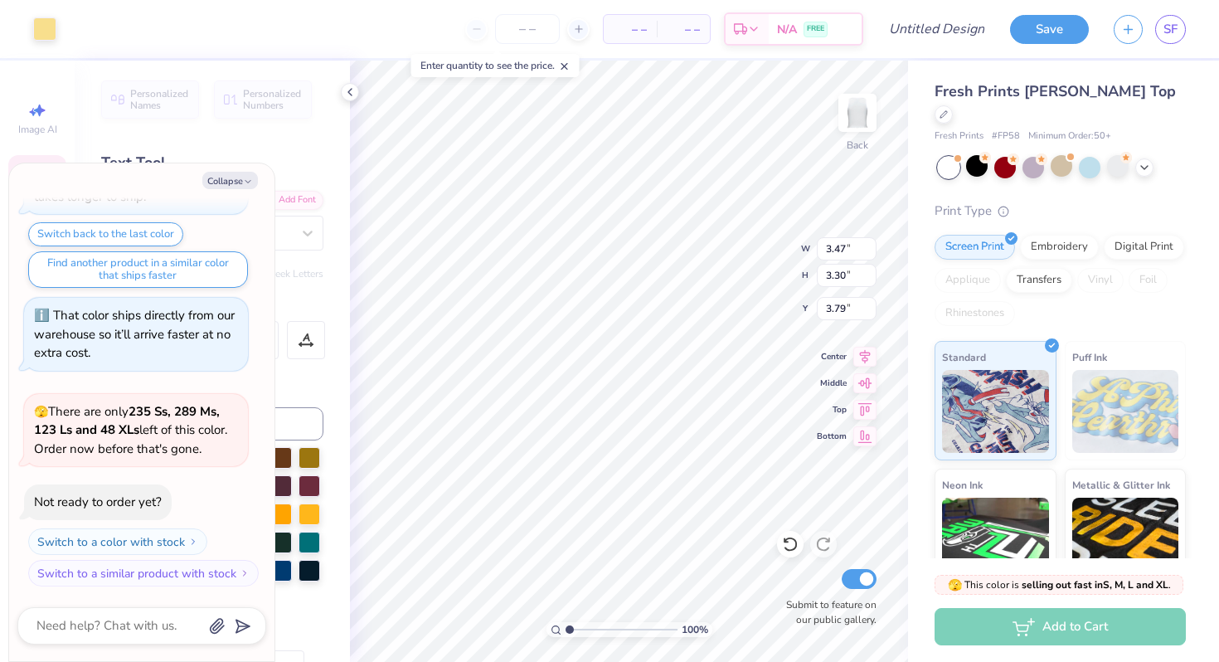
type input "4.17"
type input "3.40"
type input "3.82"
type textarea "x"
type input "5.64"
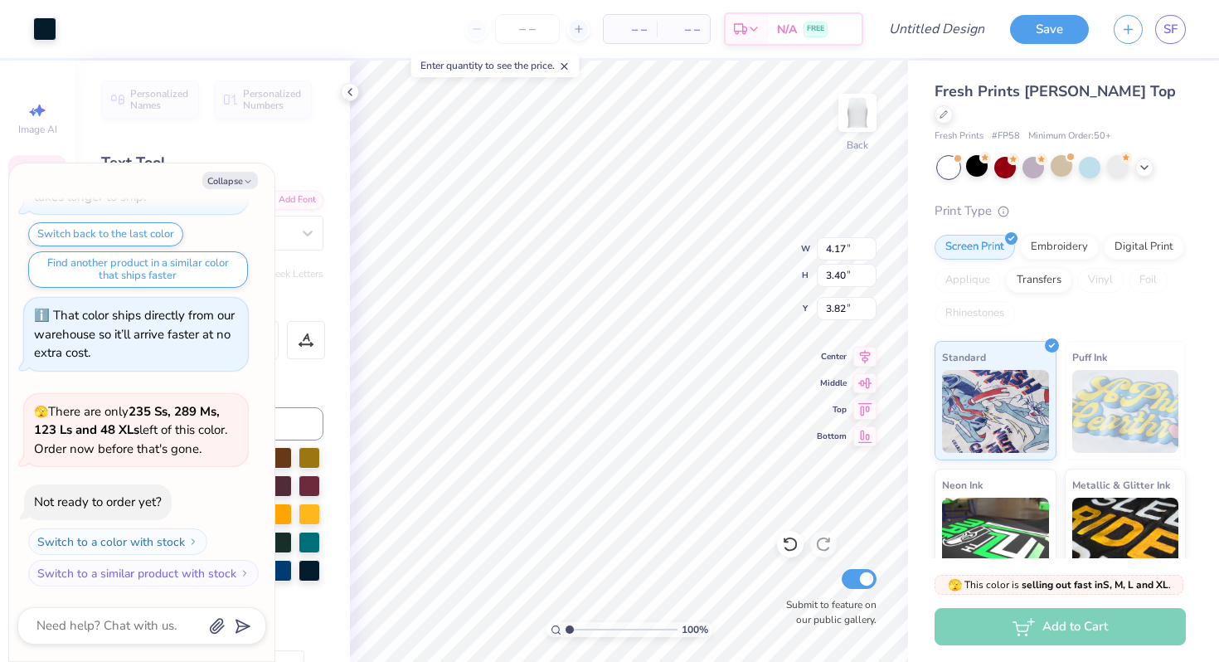
type input "4.60"
type textarea "x"
type input "6.27"
type input "5.14"
type textarea "x"
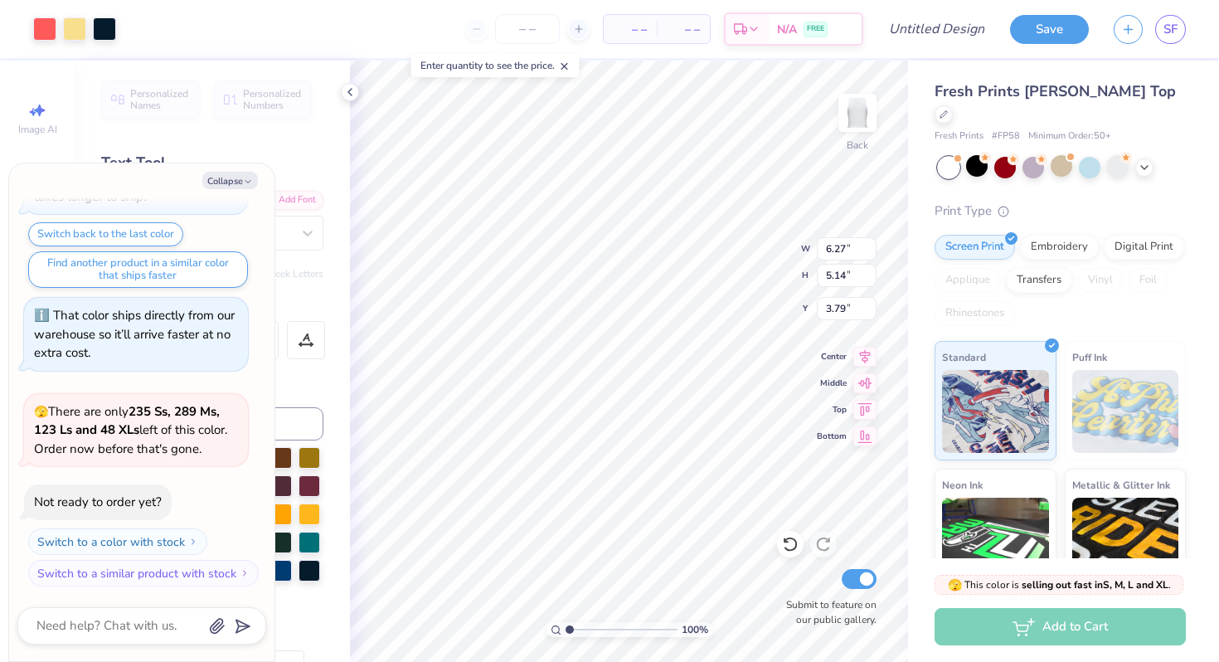
type input "7.57"
type input "6.21"
type input "2.72"
click at [789, 549] on icon at bounding box center [790, 545] width 14 height 15
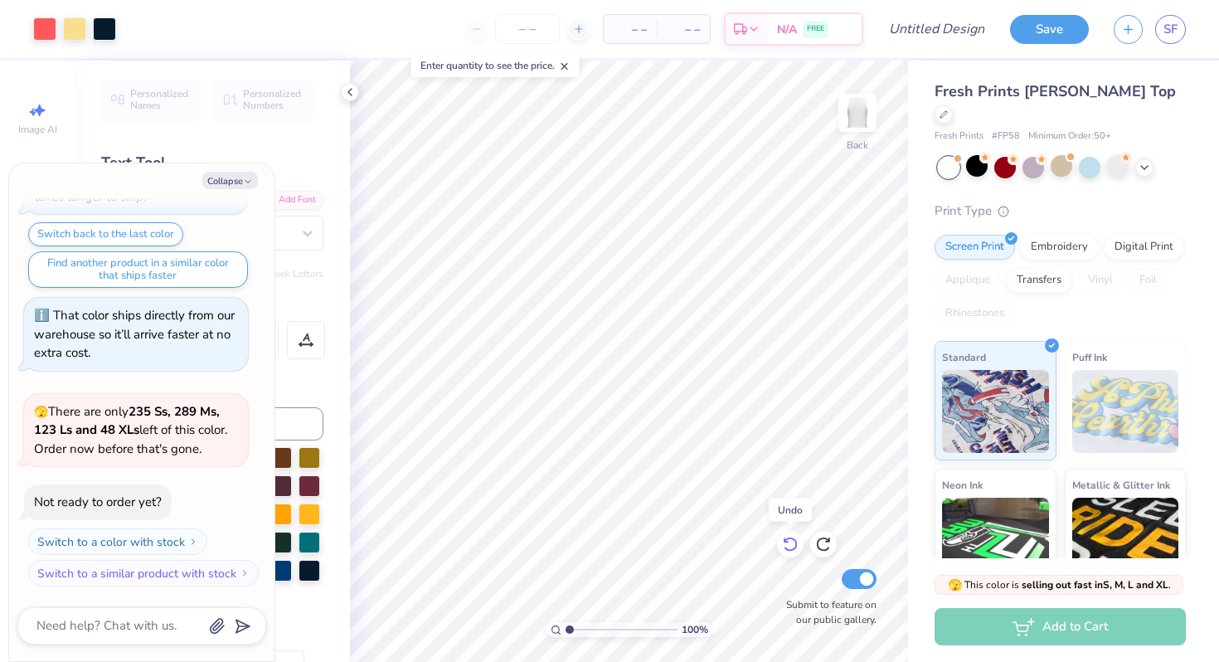
click at [787, 545] on icon at bounding box center [790, 544] width 17 height 17
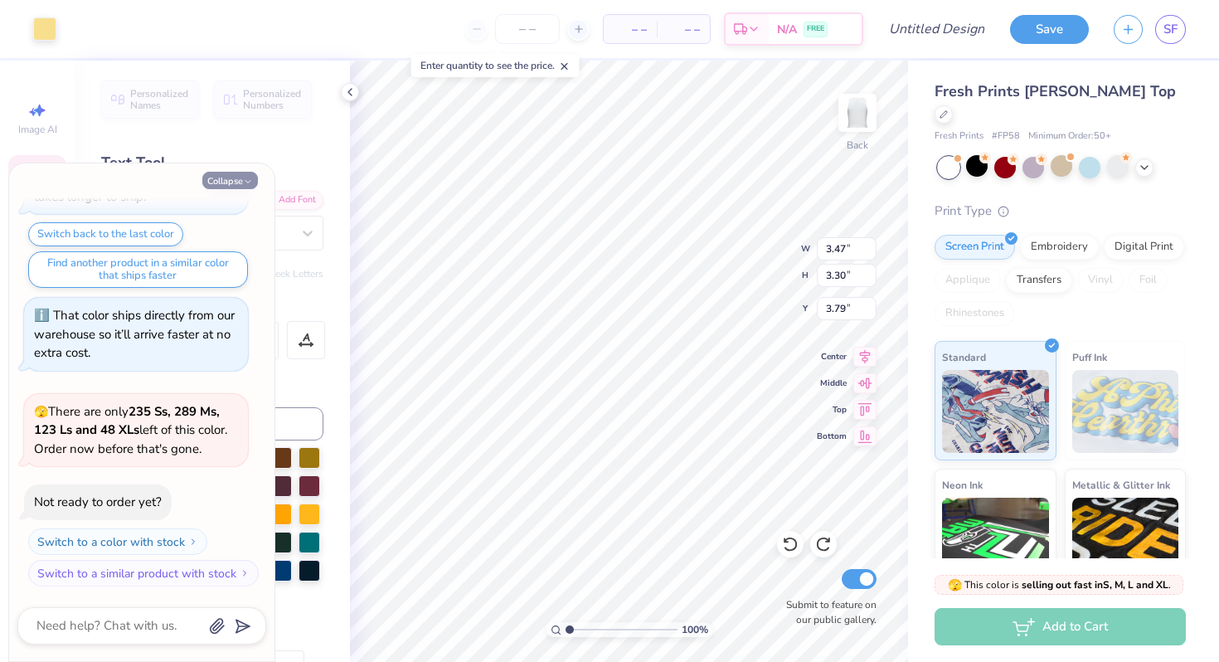
click at [219, 178] on button "Collapse" at bounding box center [230, 180] width 56 height 17
type textarea "x"
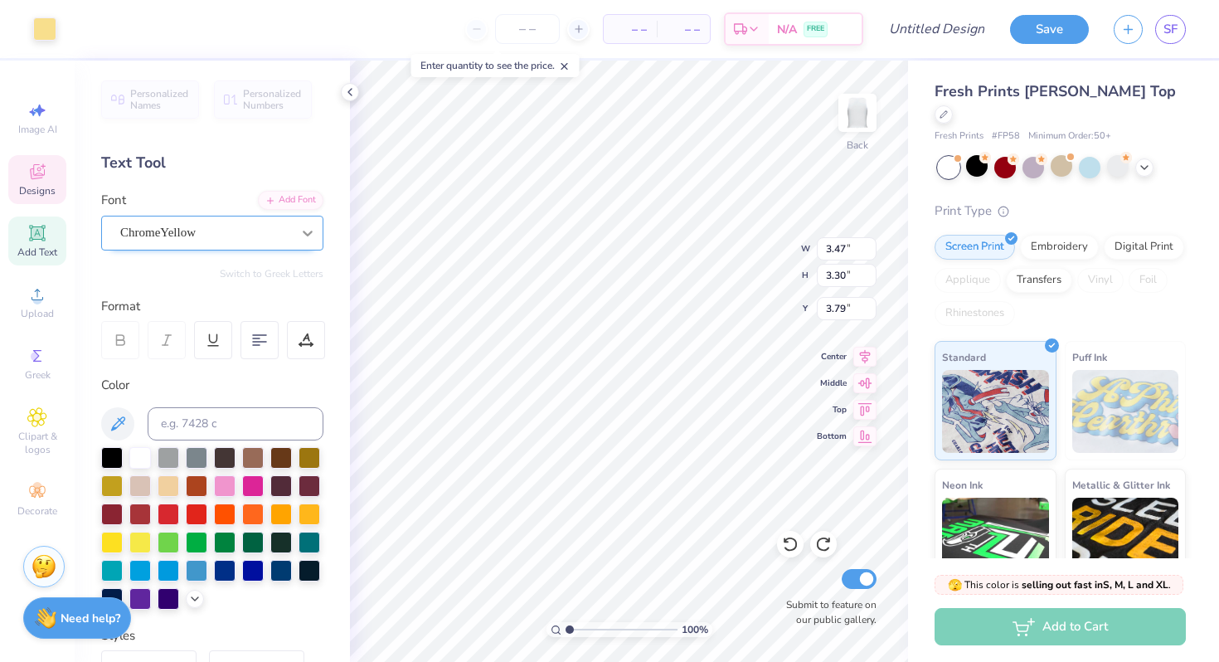
type input "4.17"
type input "3.40"
type input "3.82"
type input "4.04"
type input "1.62"
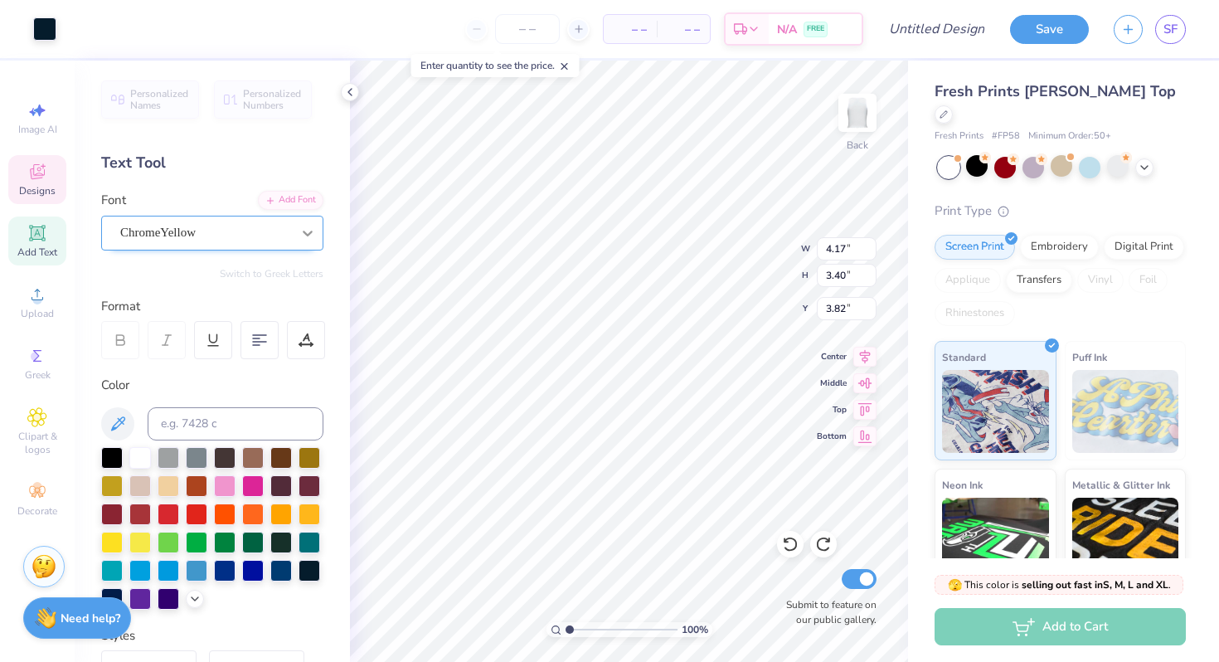
type input "5.12"
type input "3.60"
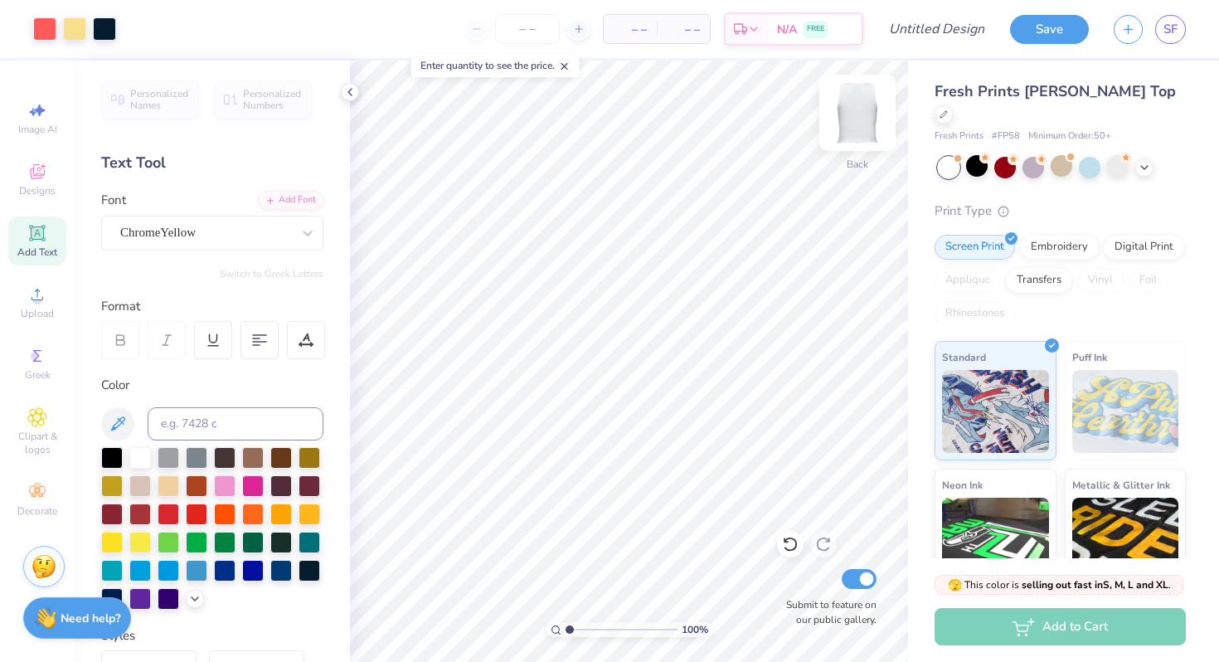
click at [849, 106] on img at bounding box center [858, 113] width 66 height 66
click at [856, 114] on img at bounding box center [858, 113] width 66 height 66
